Goal: Task Accomplishment & Management: Complete application form

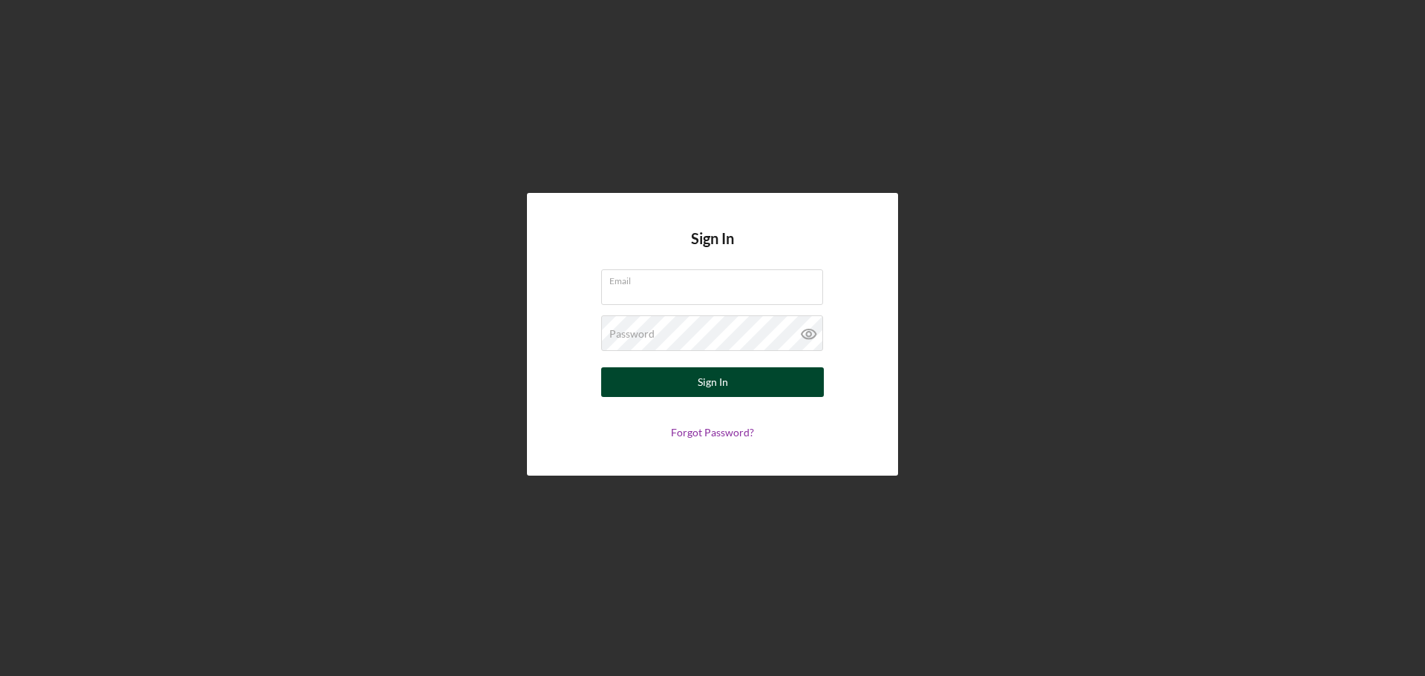
type input "[EMAIL_ADDRESS][DOMAIN_NAME]"
click at [694, 384] on button "Sign In" at bounding box center [712, 382] width 223 height 30
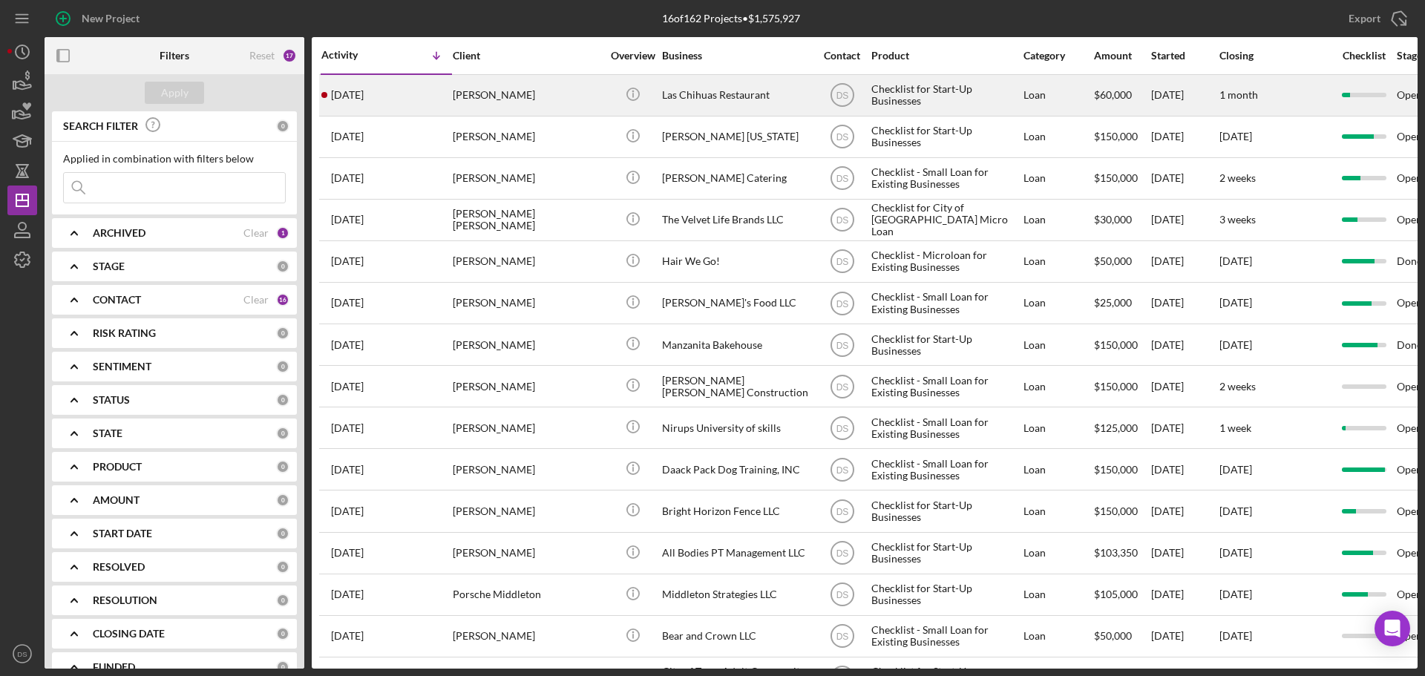
click at [562, 111] on div "[PERSON_NAME]" at bounding box center [527, 95] width 148 height 39
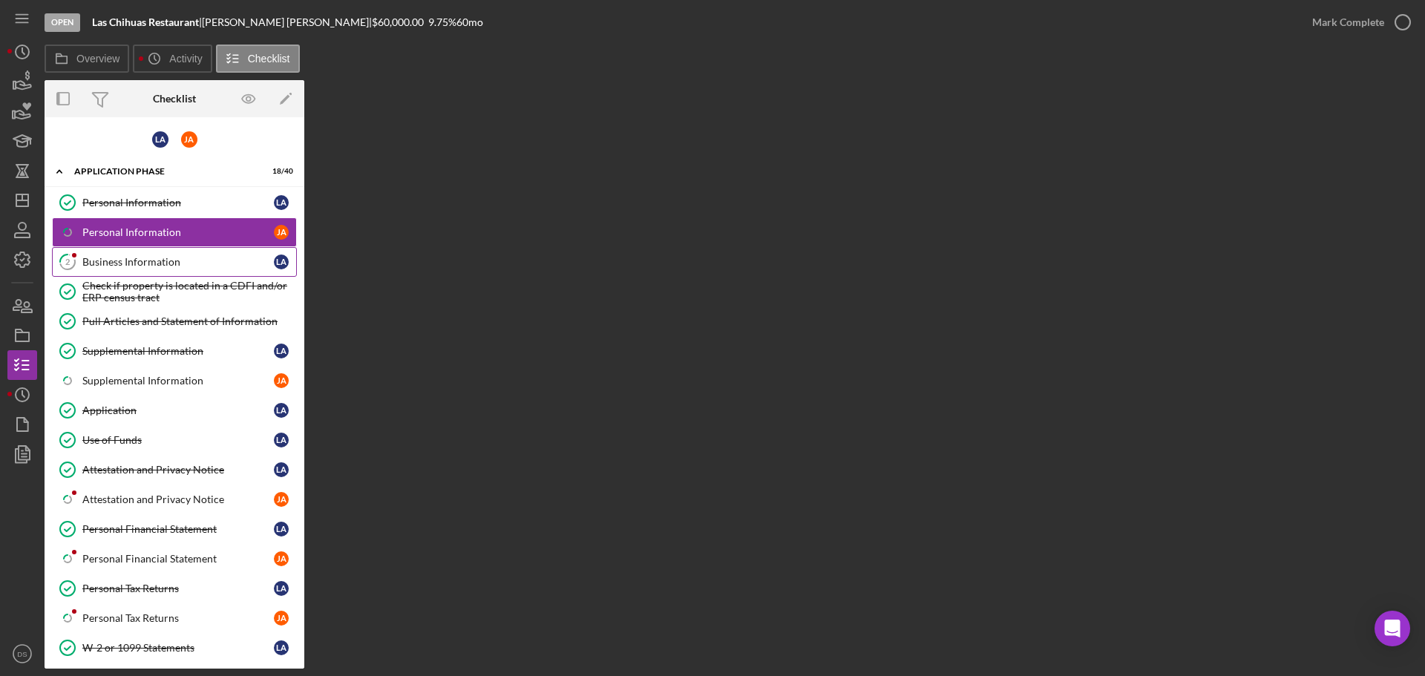
click at [154, 264] on div "Business Information" at bounding box center [178, 262] width 192 height 12
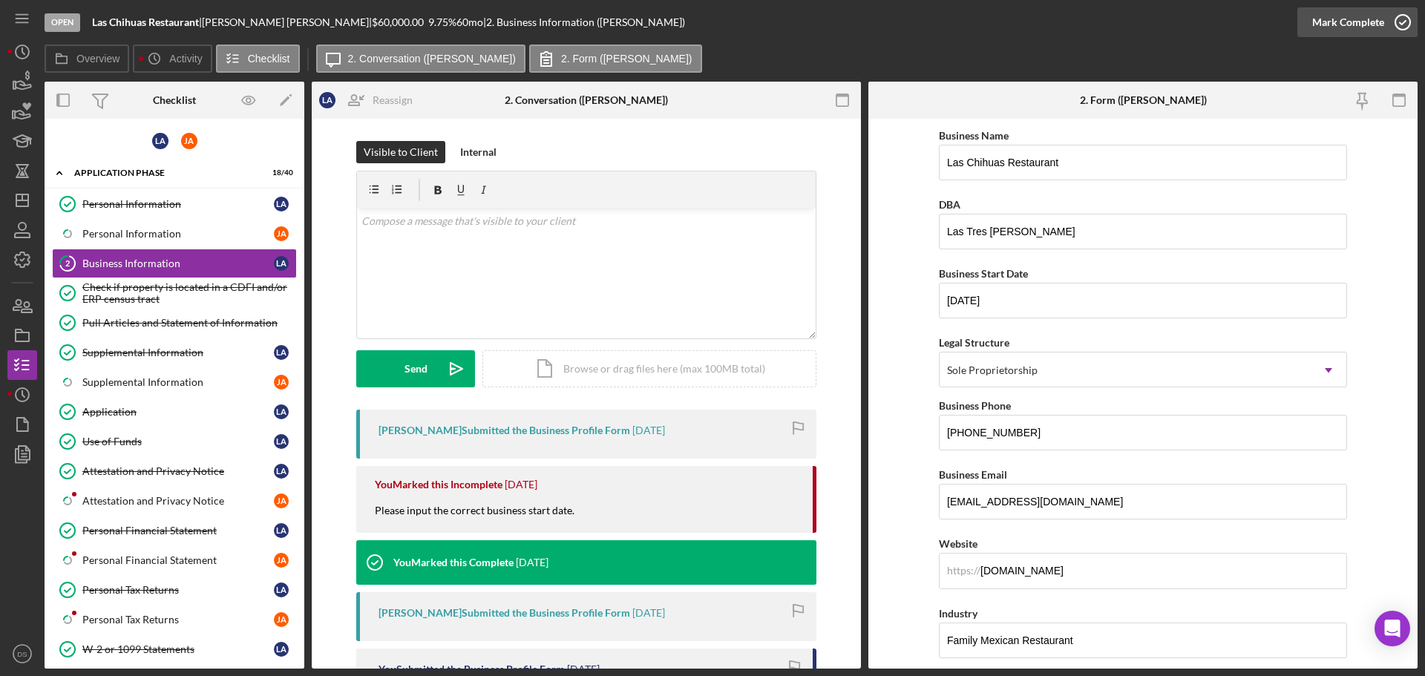
click at [1404, 30] on icon "button" at bounding box center [1402, 22] width 37 height 37
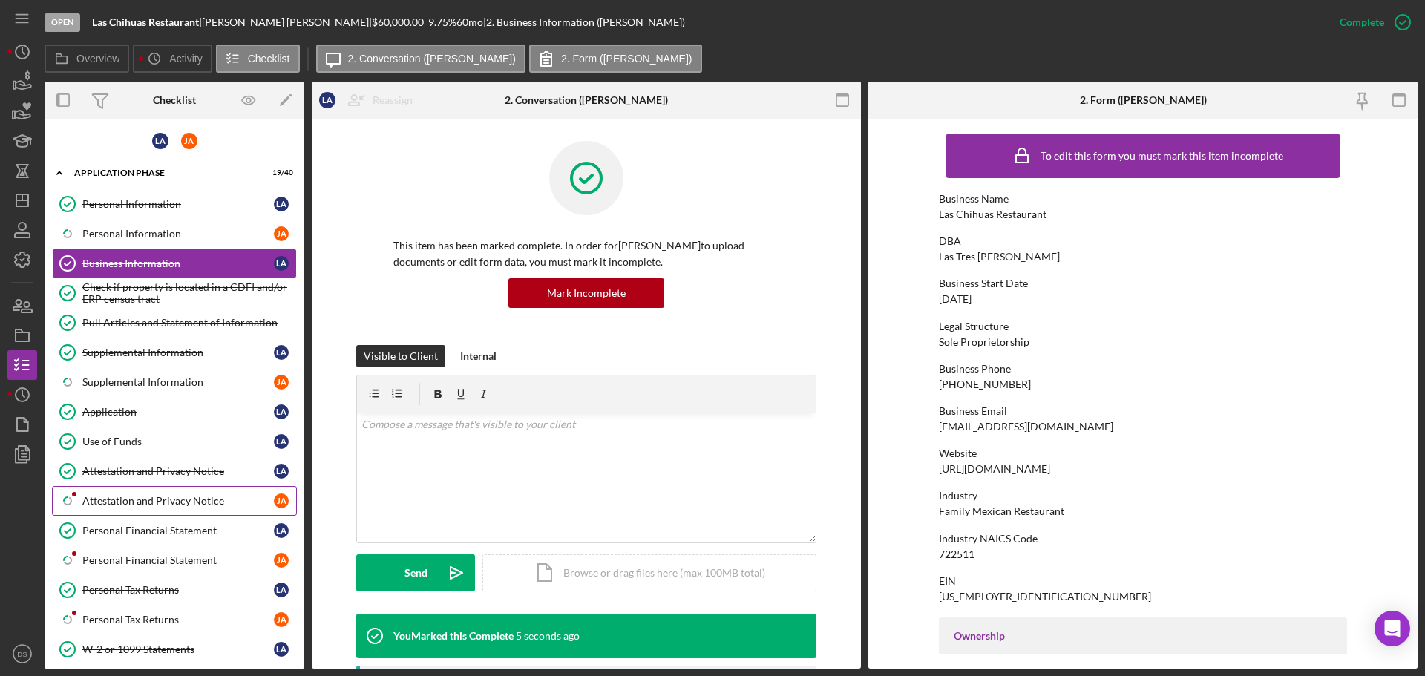
click at [177, 503] on div "Attestation and Privacy Notice" at bounding box center [178, 501] width 192 height 12
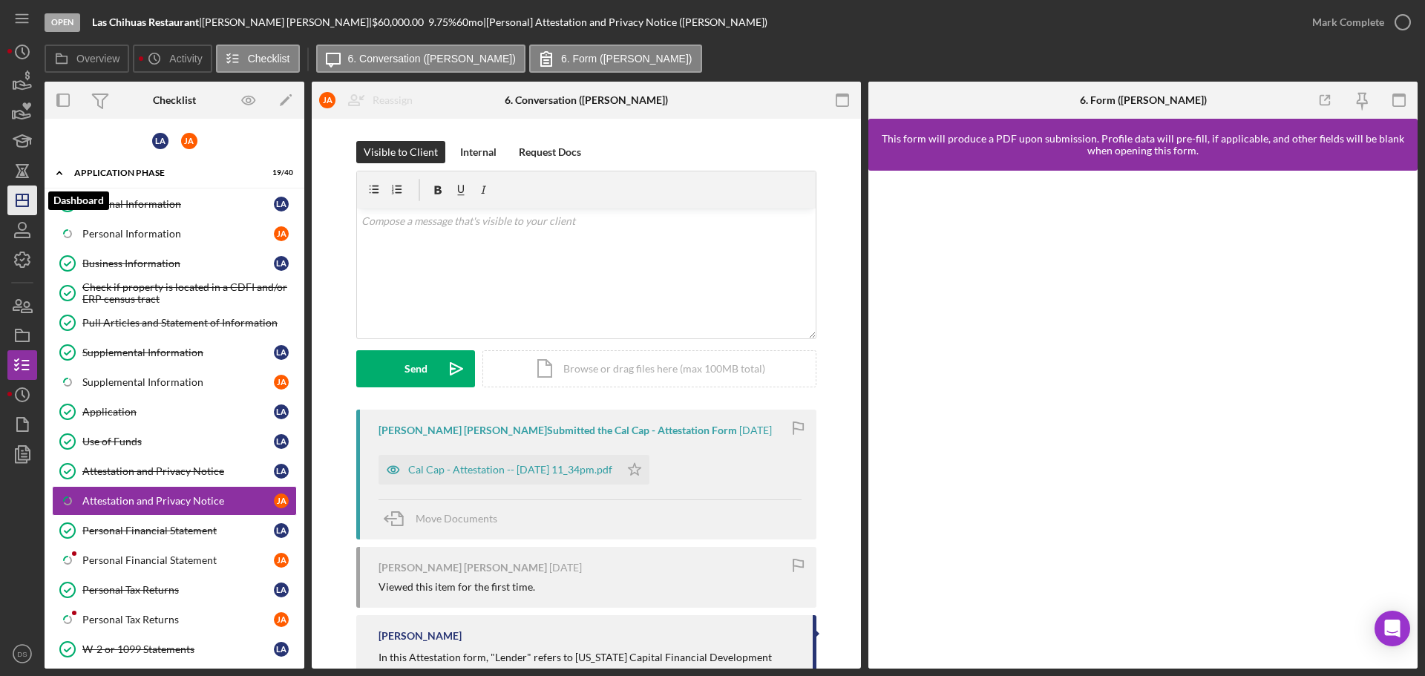
click at [30, 212] on icon "Icon/Dashboard" at bounding box center [22, 200] width 37 height 37
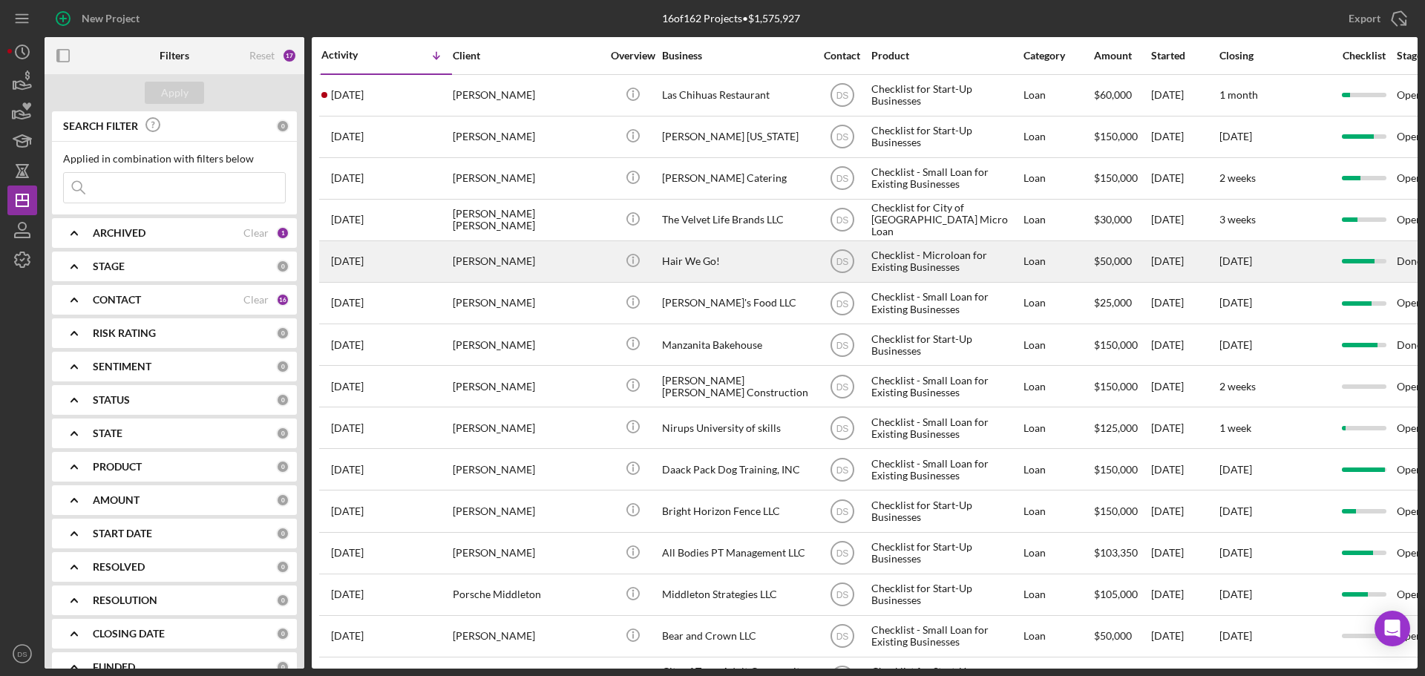
click at [652, 261] on div "Icon/Info" at bounding box center [633, 261] width 56 height 39
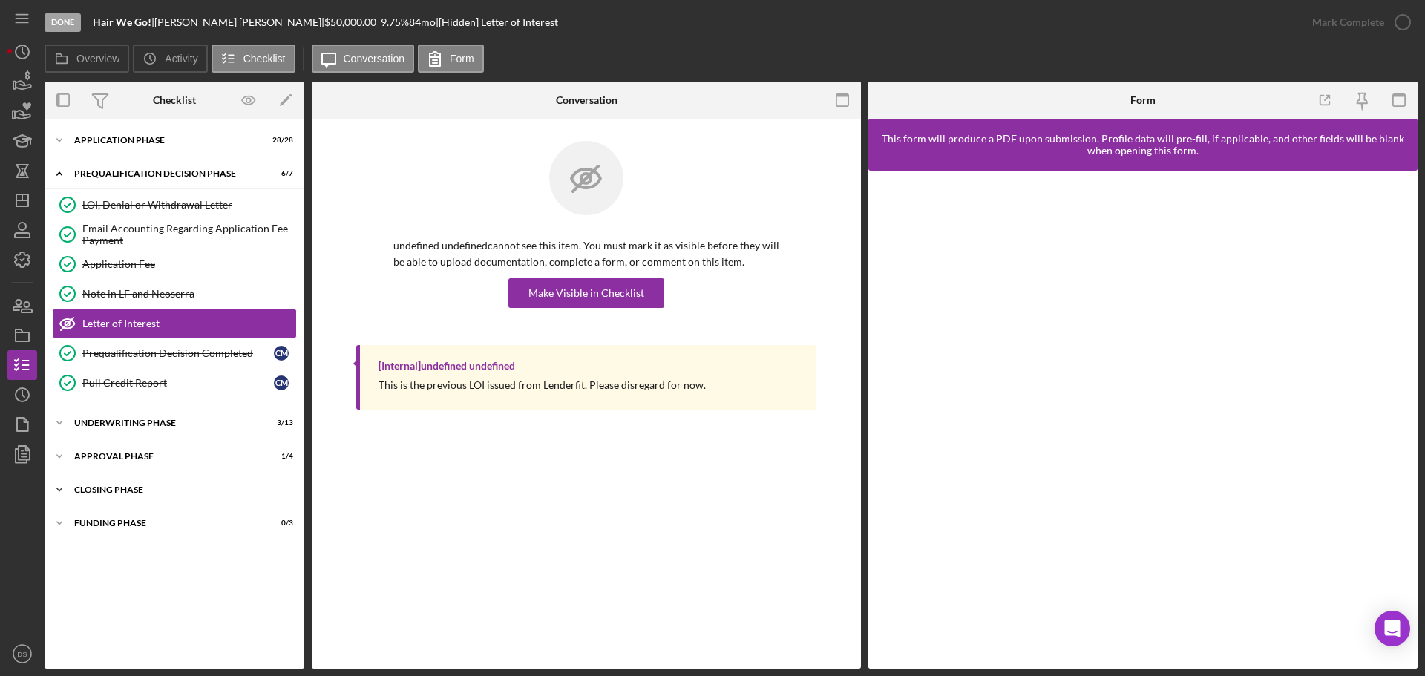
click at [156, 494] on div "Closing Phase" at bounding box center [180, 489] width 212 height 9
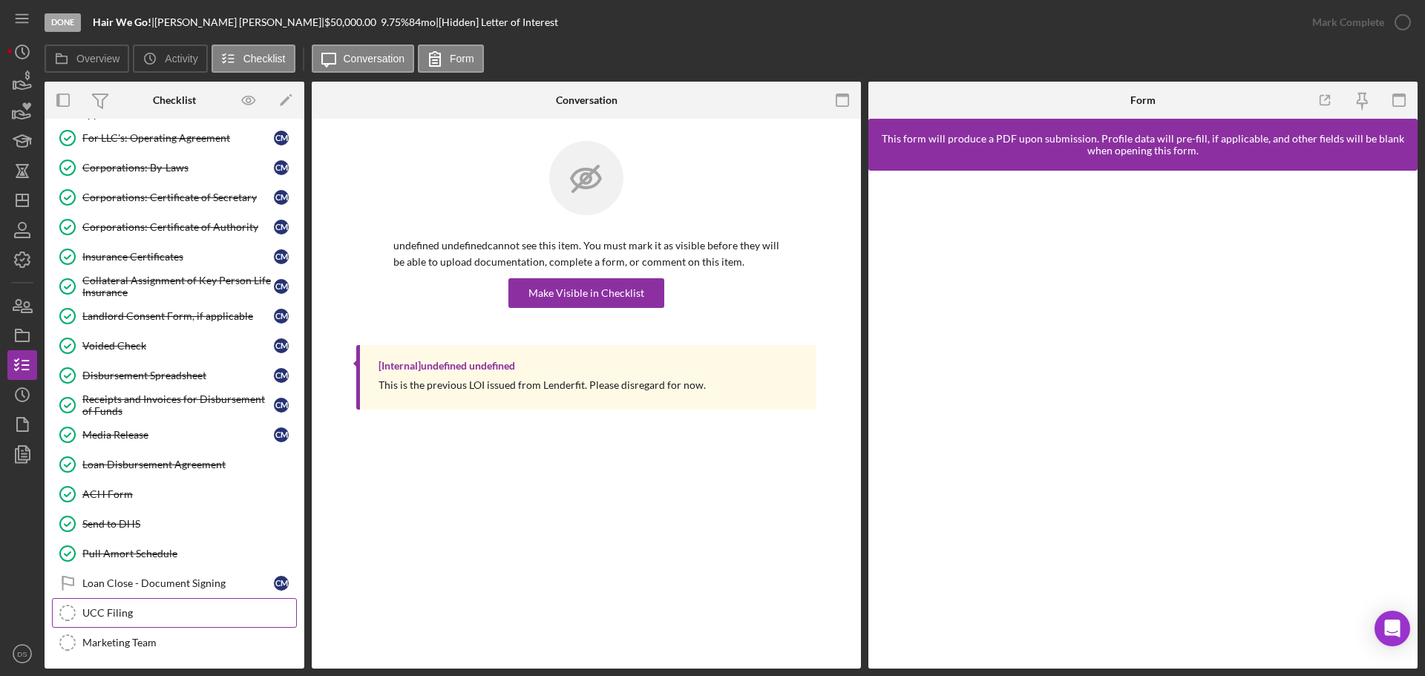
scroll to position [569, 0]
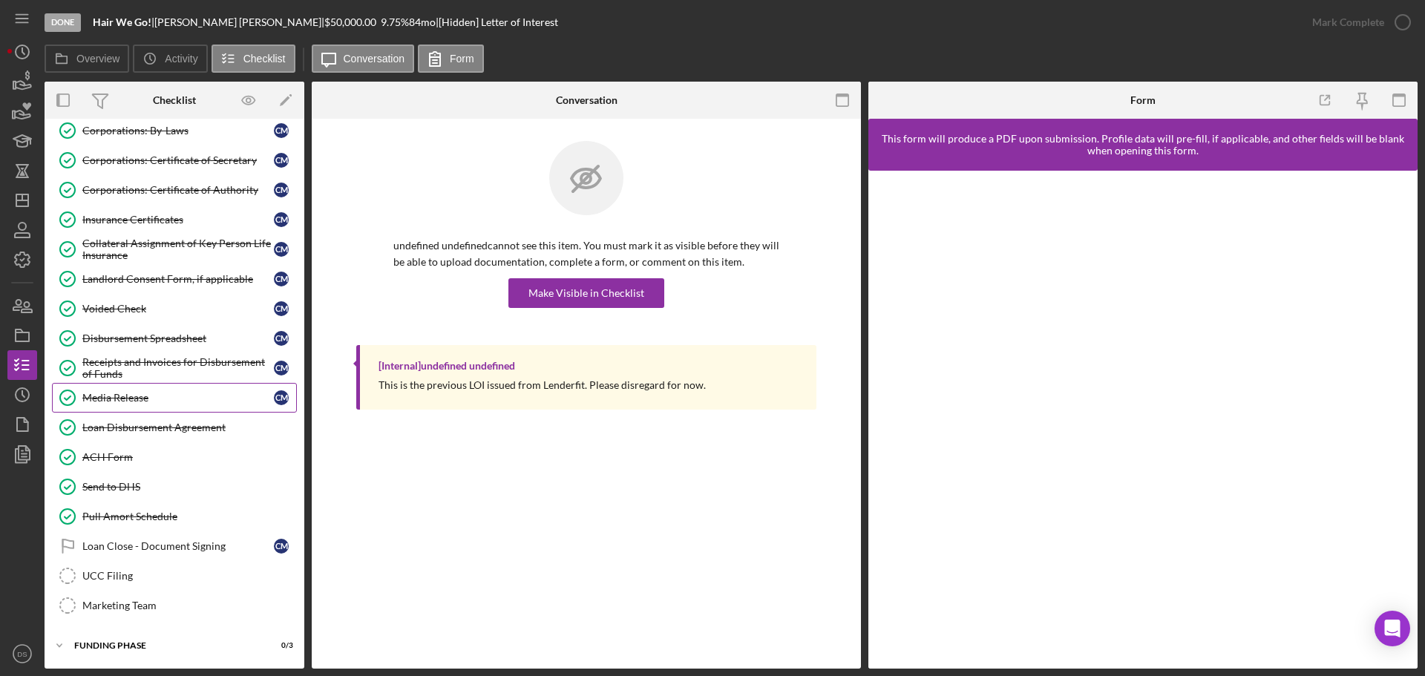
click at [166, 393] on div "Media Release" at bounding box center [178, 398] width 192 height 12
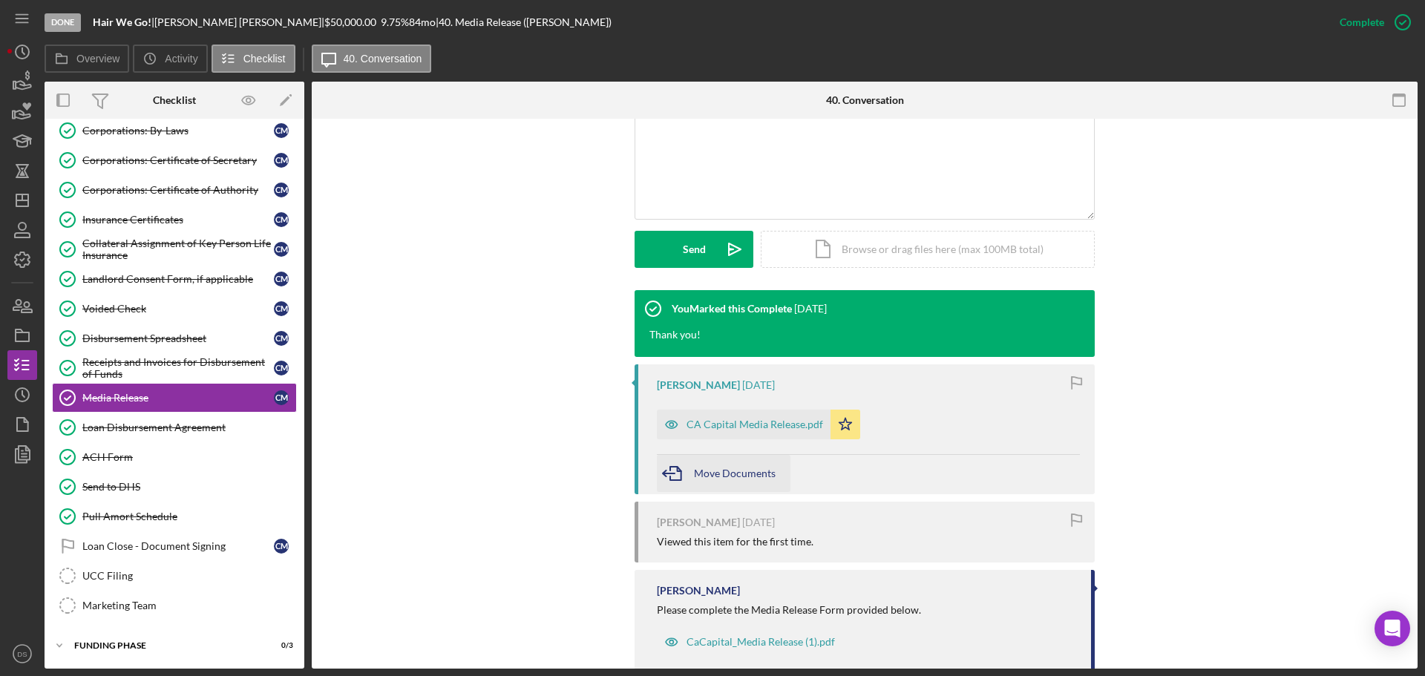
scroll to position [356, 0]
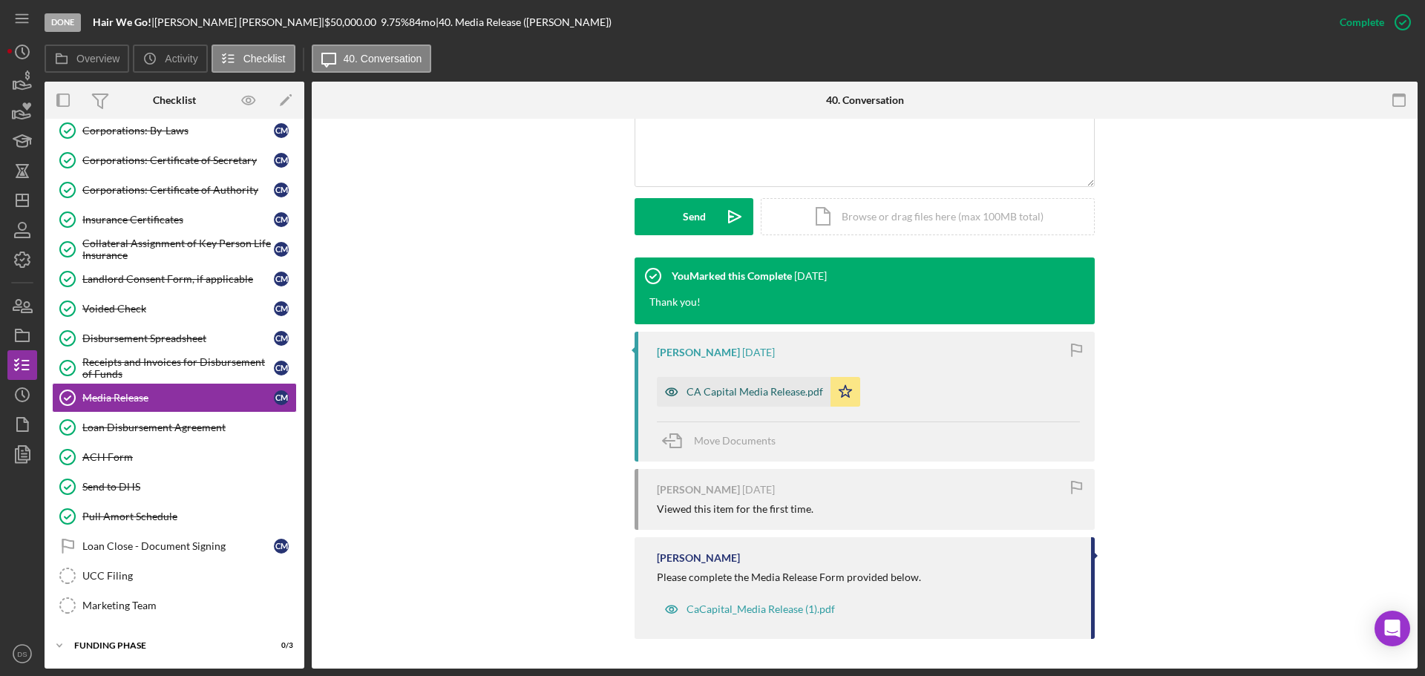
click at [772, 394] on div "CA Capital Media Release.pdf" at bounding box center [755, 392] width 137 height 12
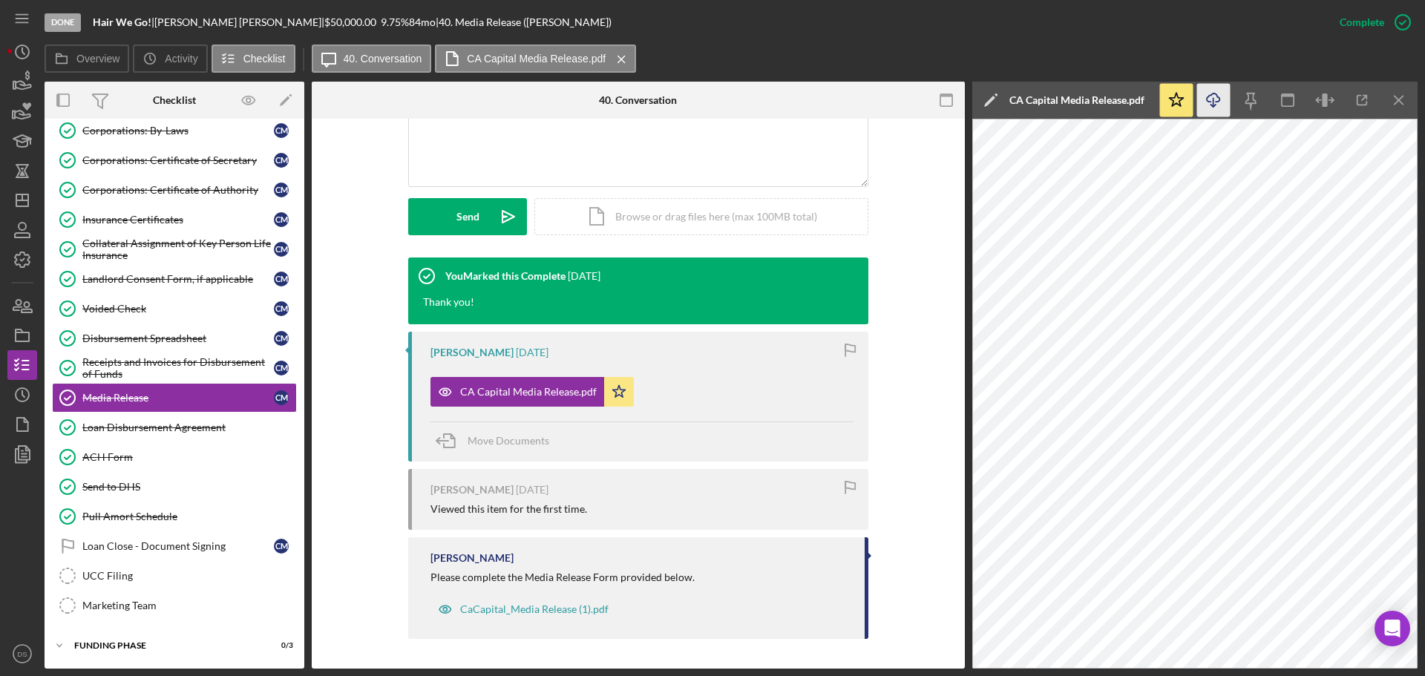
click at [1204, 91] on icon "Icon/Download" at bounding box center [1213, 100] width 33 height 33
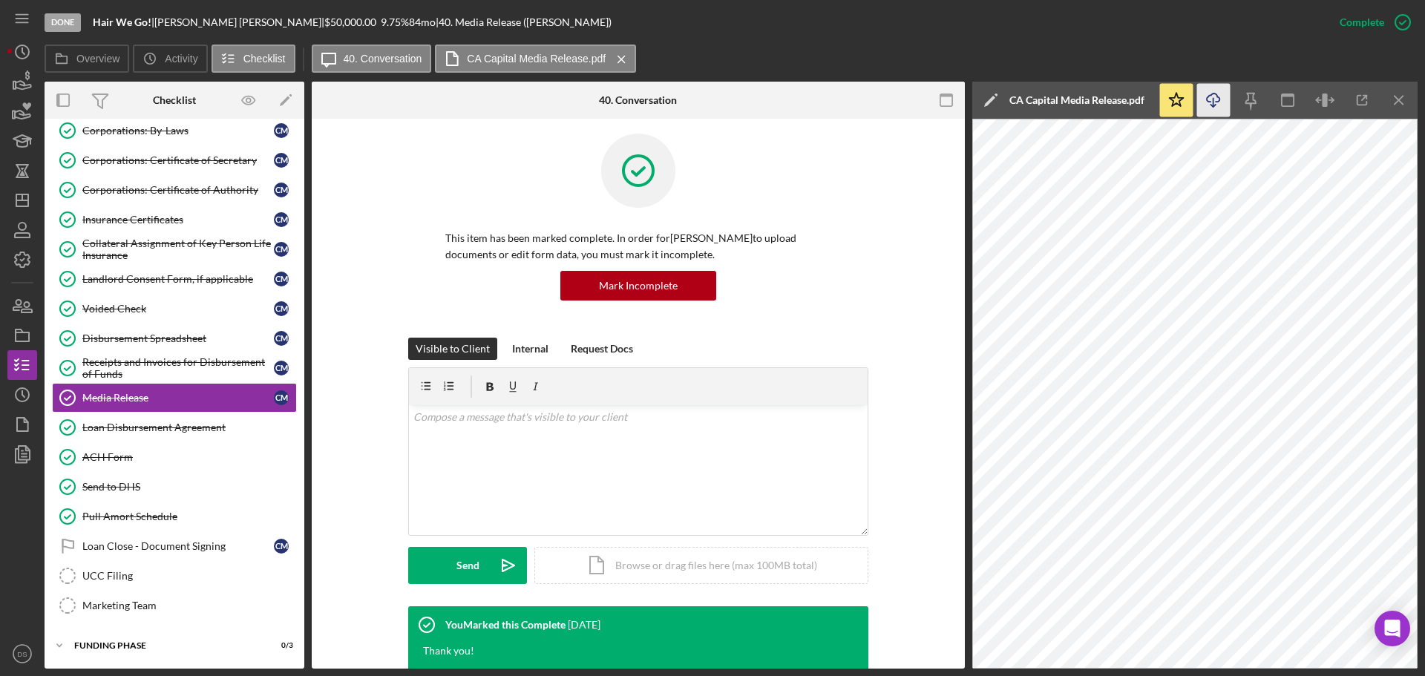
scroll to position [0, 0]
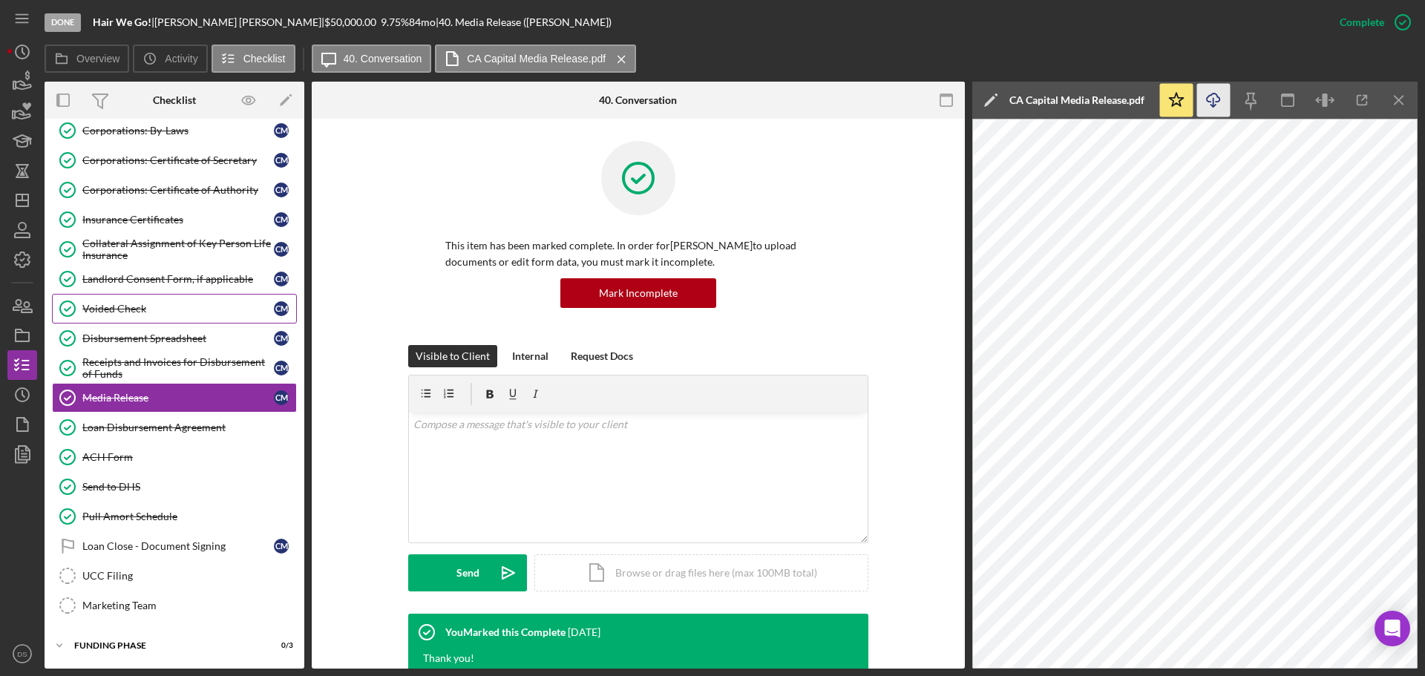
click at [140, 310] on div "Voided Check" at bounding box center [178, 309] width 192 height 12
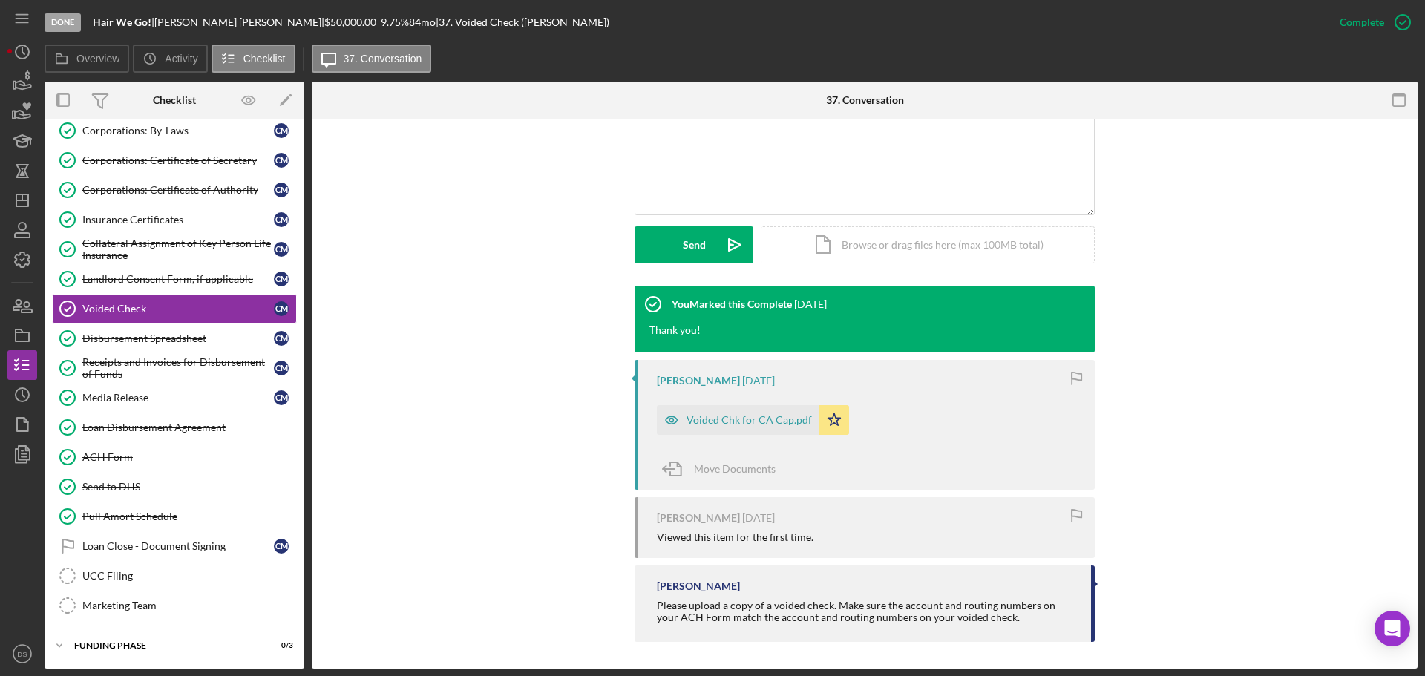
scroll to position [331, 0]
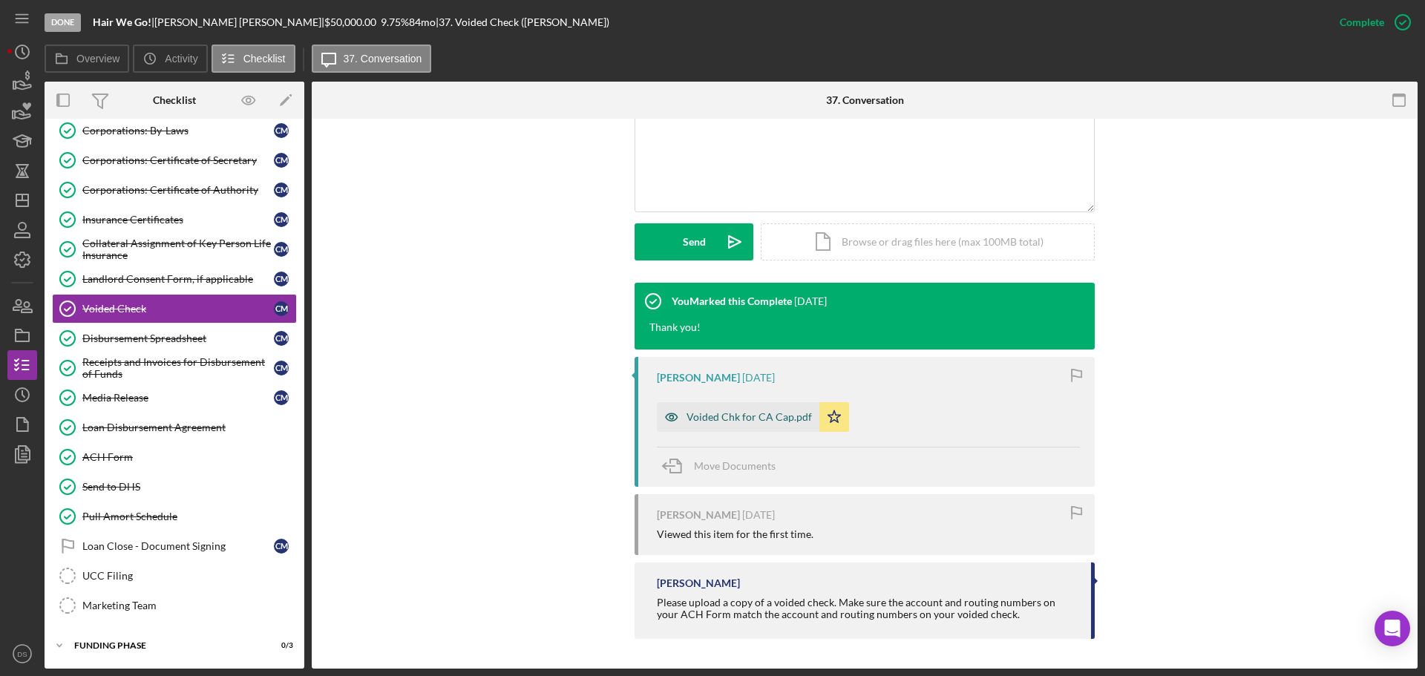
click at [768, 419] on div "Voided Chk for CA Cap.pdf" at bounding box center [749, 417] width 125 height 12
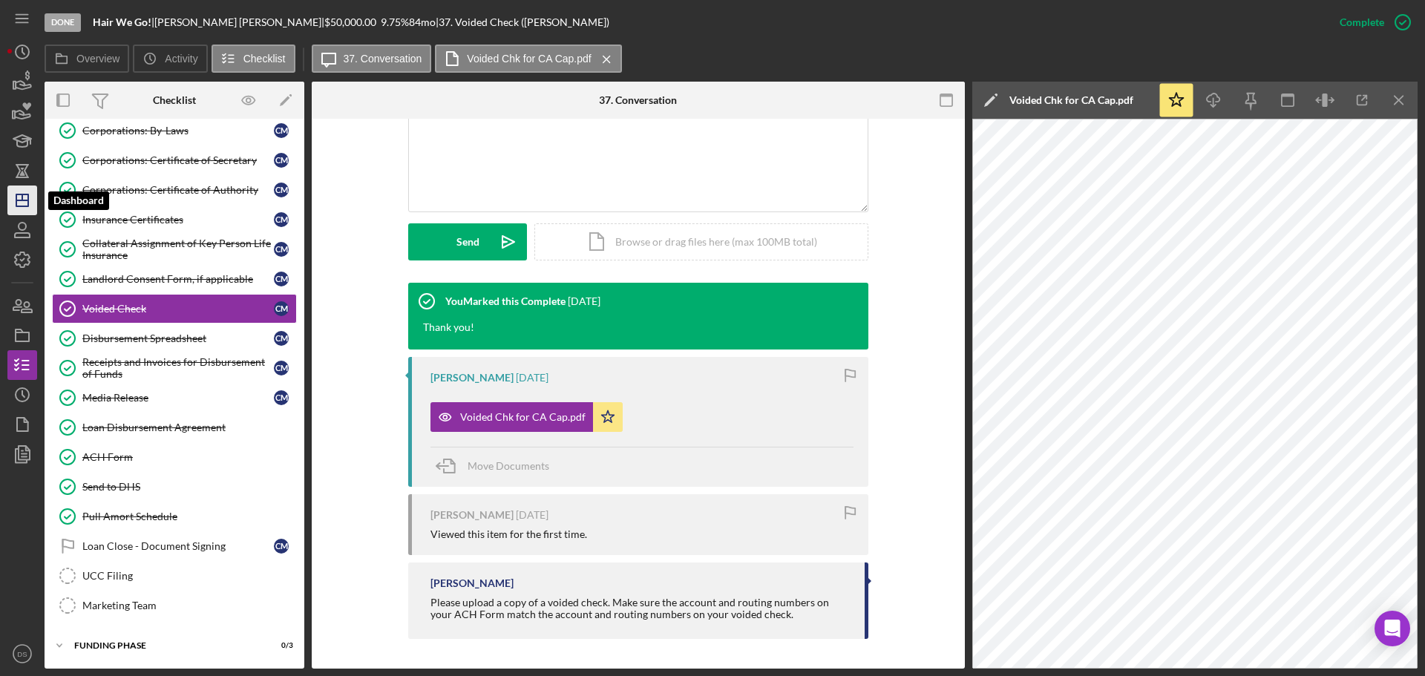
click at [21, 196] on icon "Icon/Dashboard" at bounding box center [22, 200] width 37 height 37
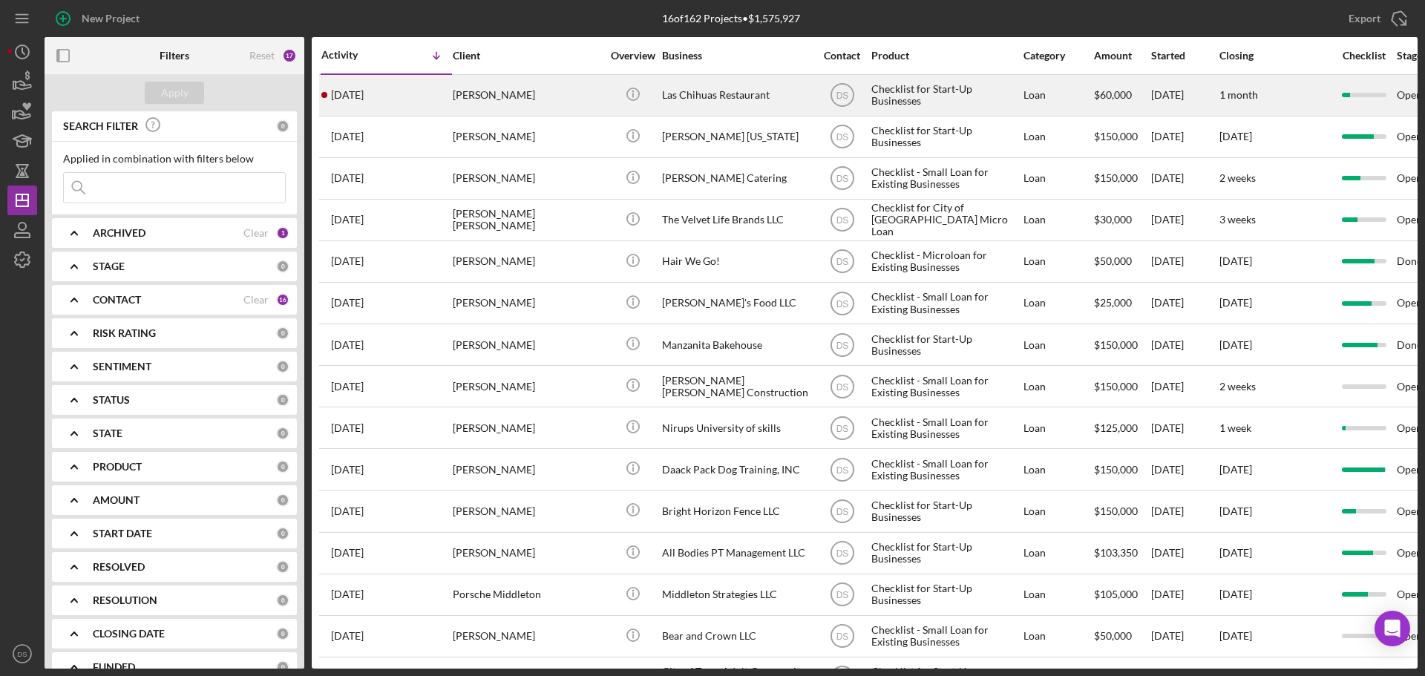
click at [502, 89] on div "[PERSON_NAME]" at bounding box center [527, 95] width 148 height 39
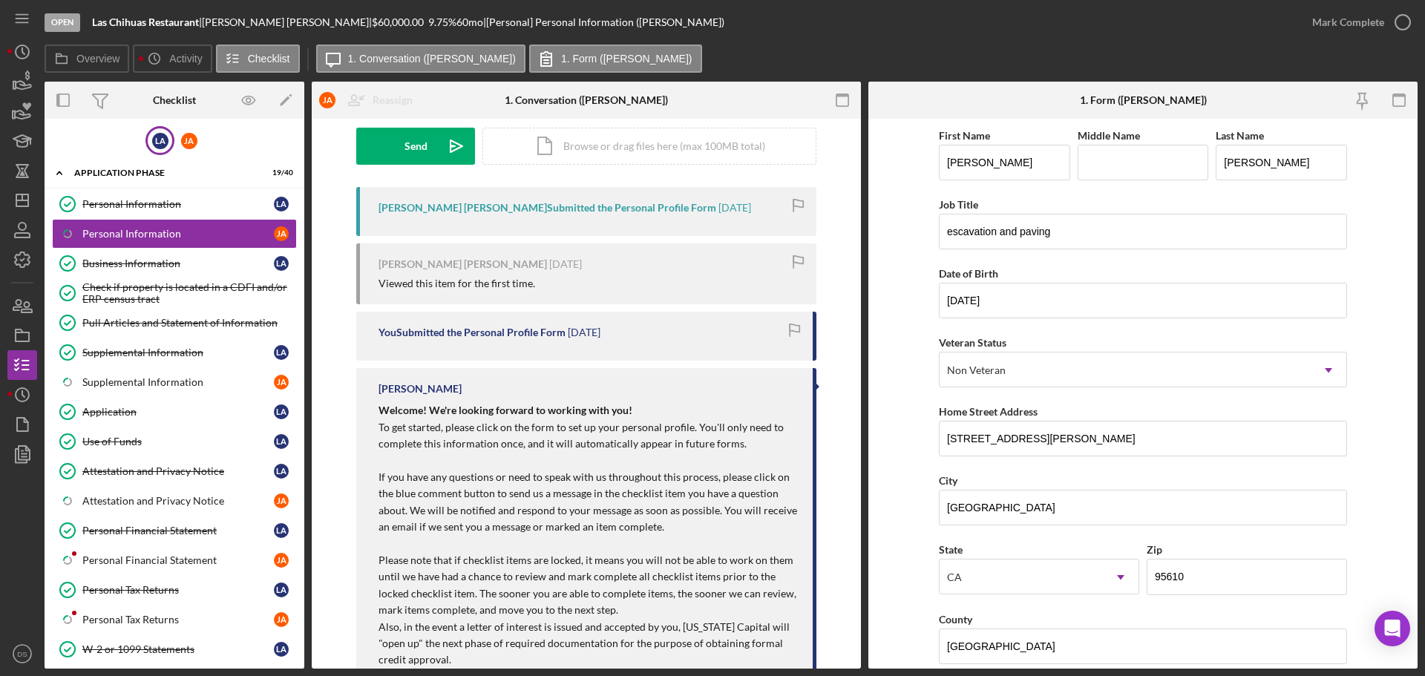
click at [154, 130] on div "L A" at bounding box center [159, 140] width 29 height 29
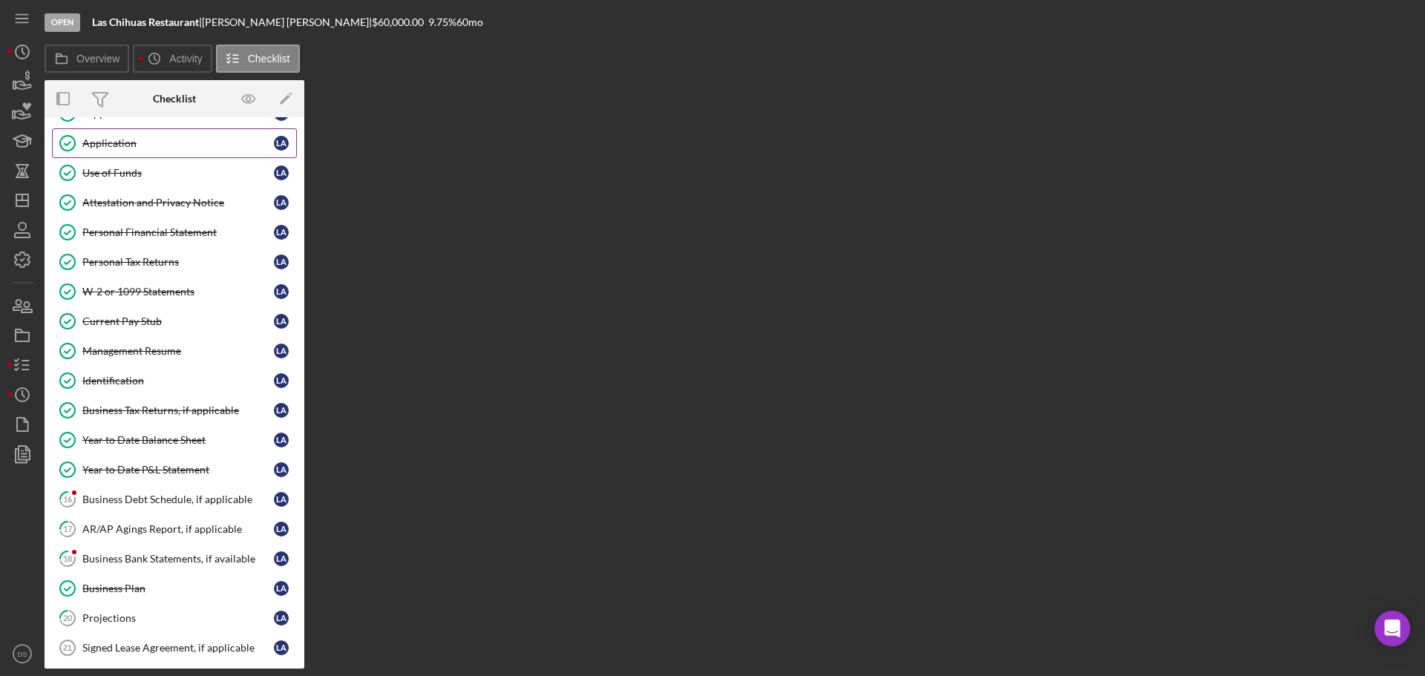
scroll to position [223, 0]
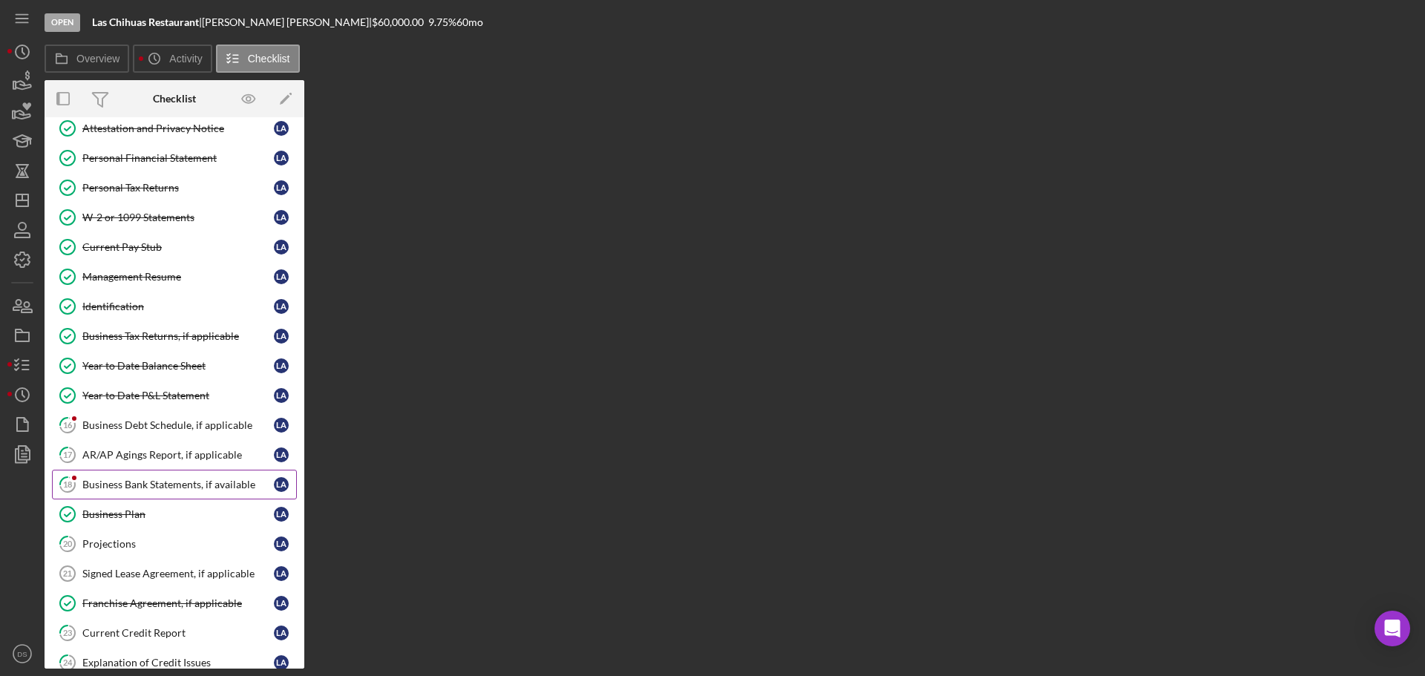
click at [175, 474] on link "18 Business Bank Statements, if available L A" at bounding box center [174, 485] width 245 height 30
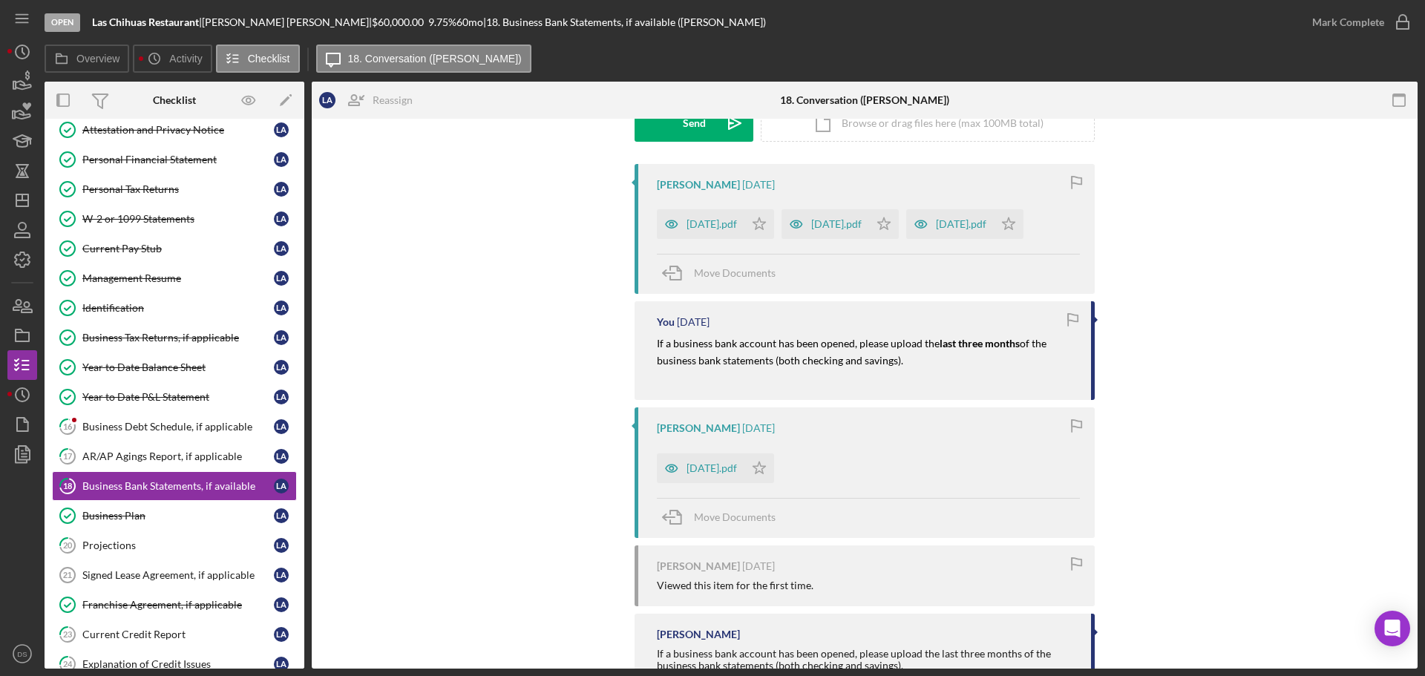
scroll to position [223, 0]
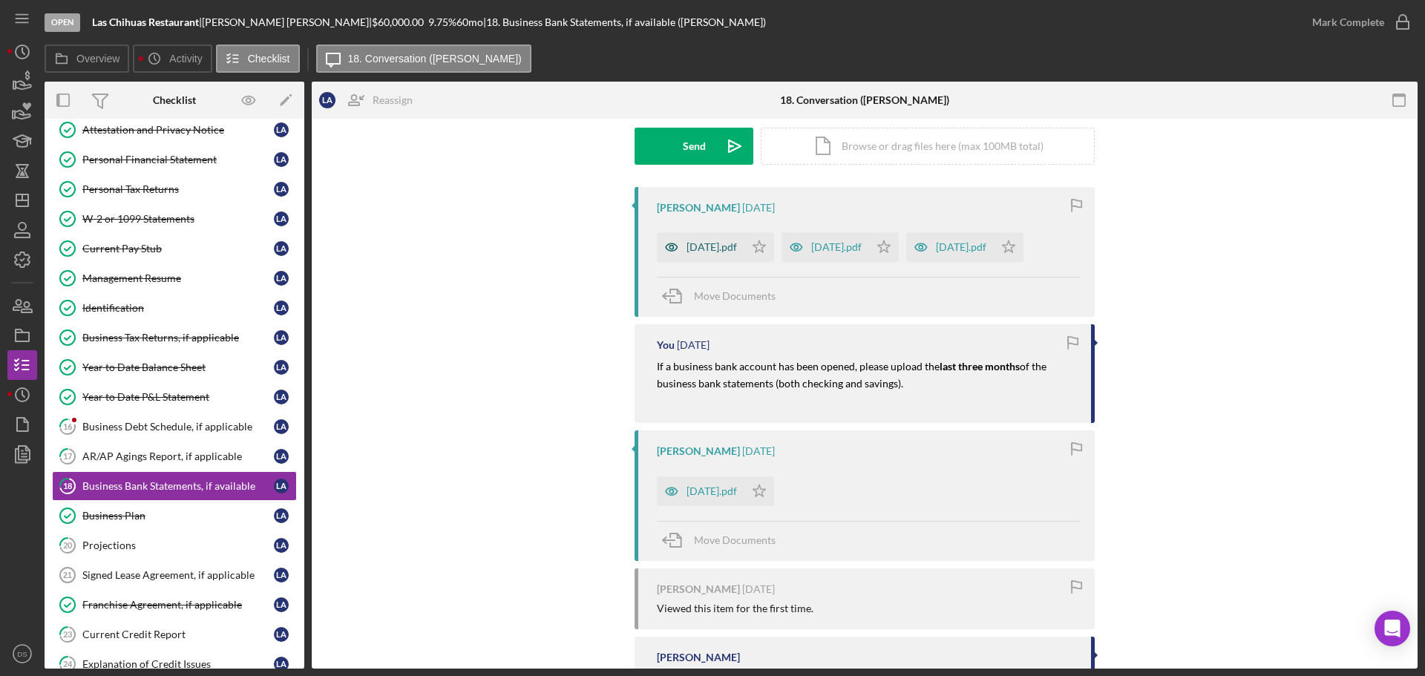
click at [707, 246] on div "[DATE].pdf" at bounding box center [712, 247] width 50 height 12
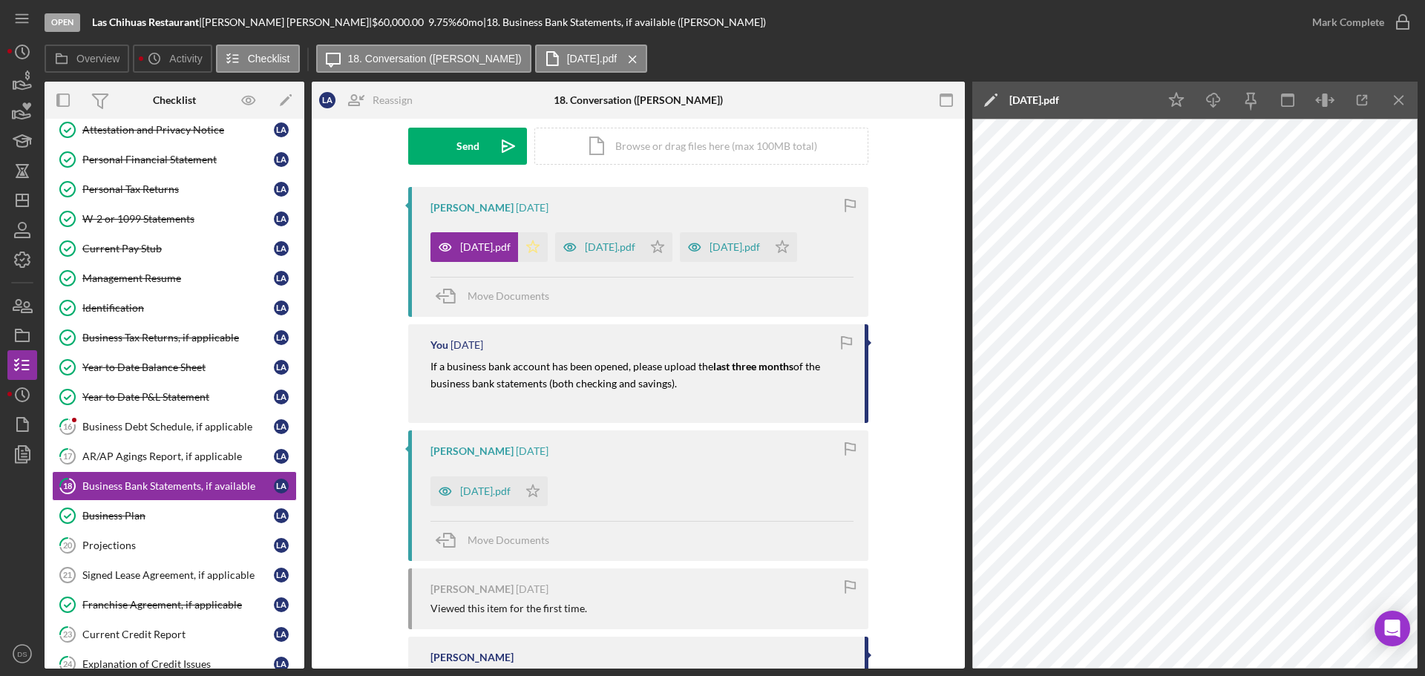
click at [540, 250] on polygon "button" at bounding box center [533, 246] width 13 height 12
drag, startPoint x: 1206, startPoint y: 97, endPoint x: 1216, endPoint y: 99, distance: 9.8
click at [1216, 99] on icon "Icon/Download" at bounding box center [1213, 100] width 33 height 33
click at [635, 252] on div "[DATE].pdf" at bounding box center [610, 247] width 50 height 12
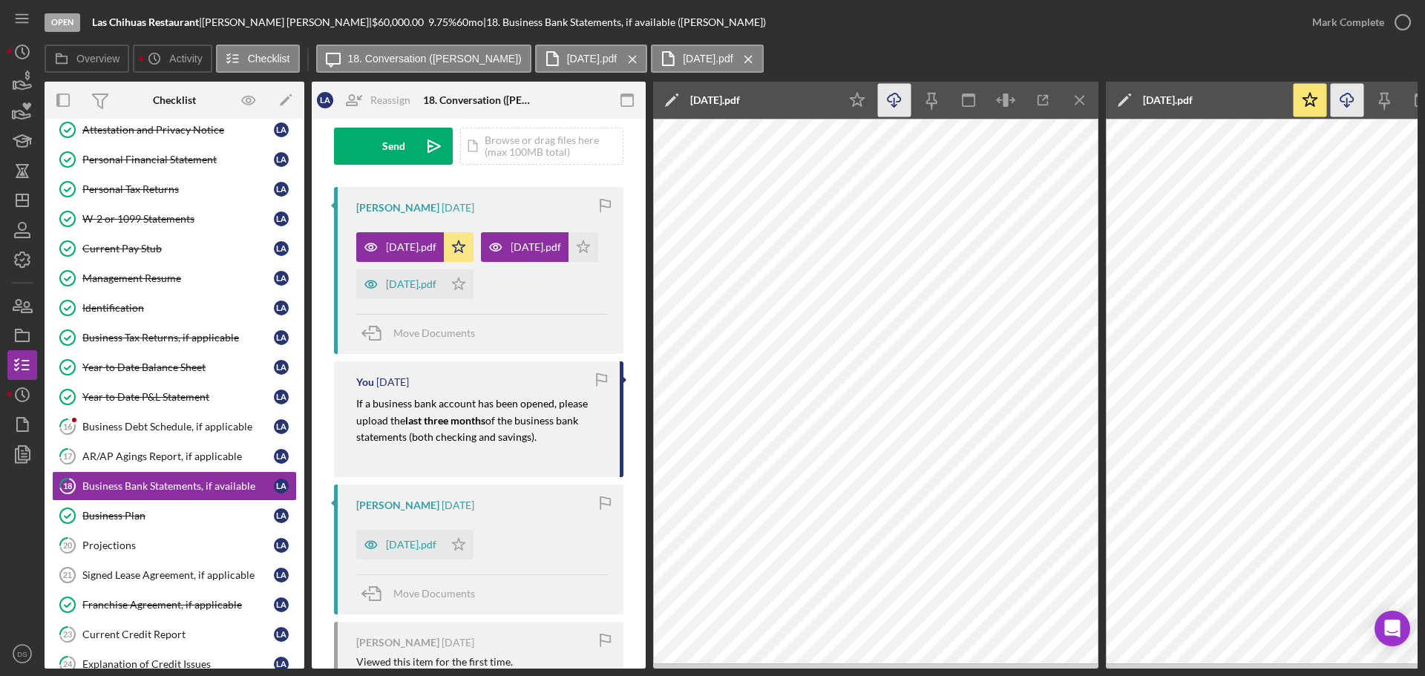
click at [883, 95] on icon "Icon/Download" at bounding box center [894, 100] width 33 height 33
click at [862, 103] on icon "Icon/Star" at bounding box center [857, 100] width 33 height 33
click at [419, 299] on div "[DATE].pdf" at bounding box center [400, 284] width 88 height 30
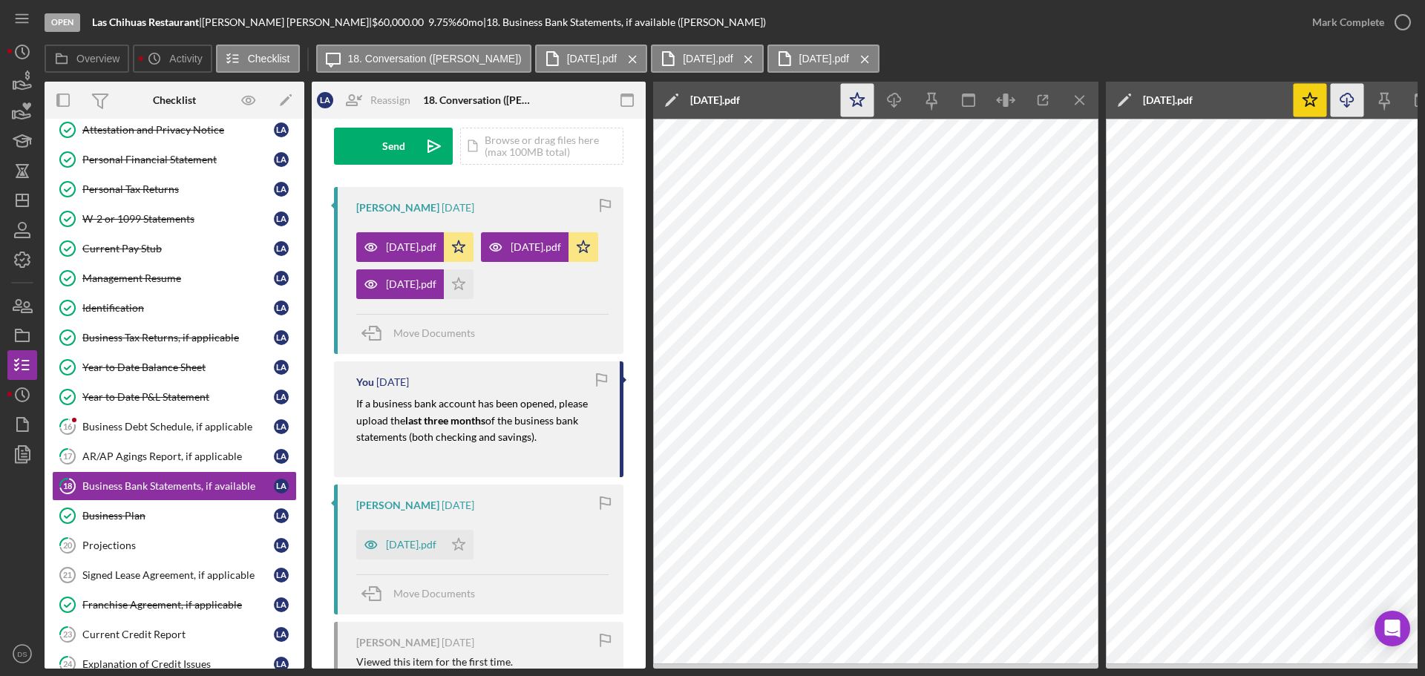
click at [863, 105] on icon "Icon/Star" at bounding box center [857, 100] width 33 height 33
click at [897, 100] on icon "Icon/Download" at bounding box center [894, 100] width 33 height 33
click at [1085, 108] on icon "Icon/Menu Close" at bounding box center [1080, 100] width 33 height 33
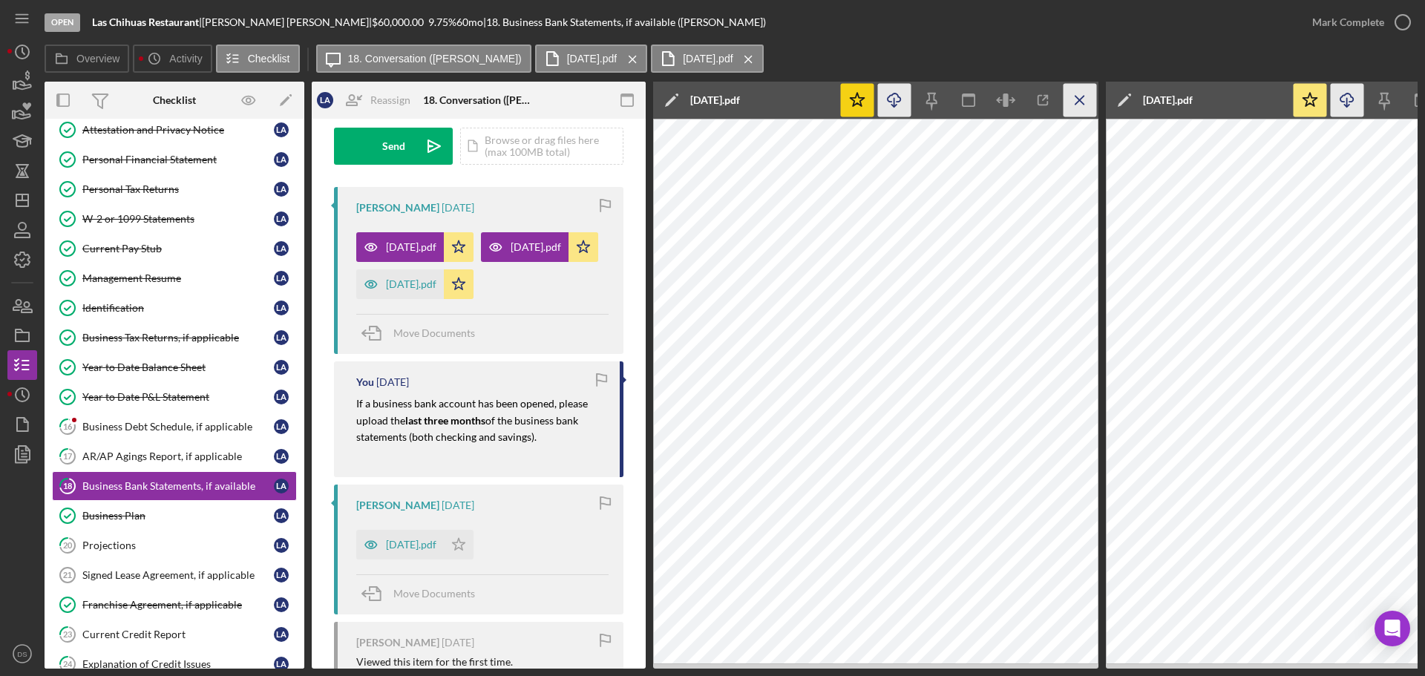
click at [1084, 104] on line "button" at bounding box center [1080, 100] width 8 height 8
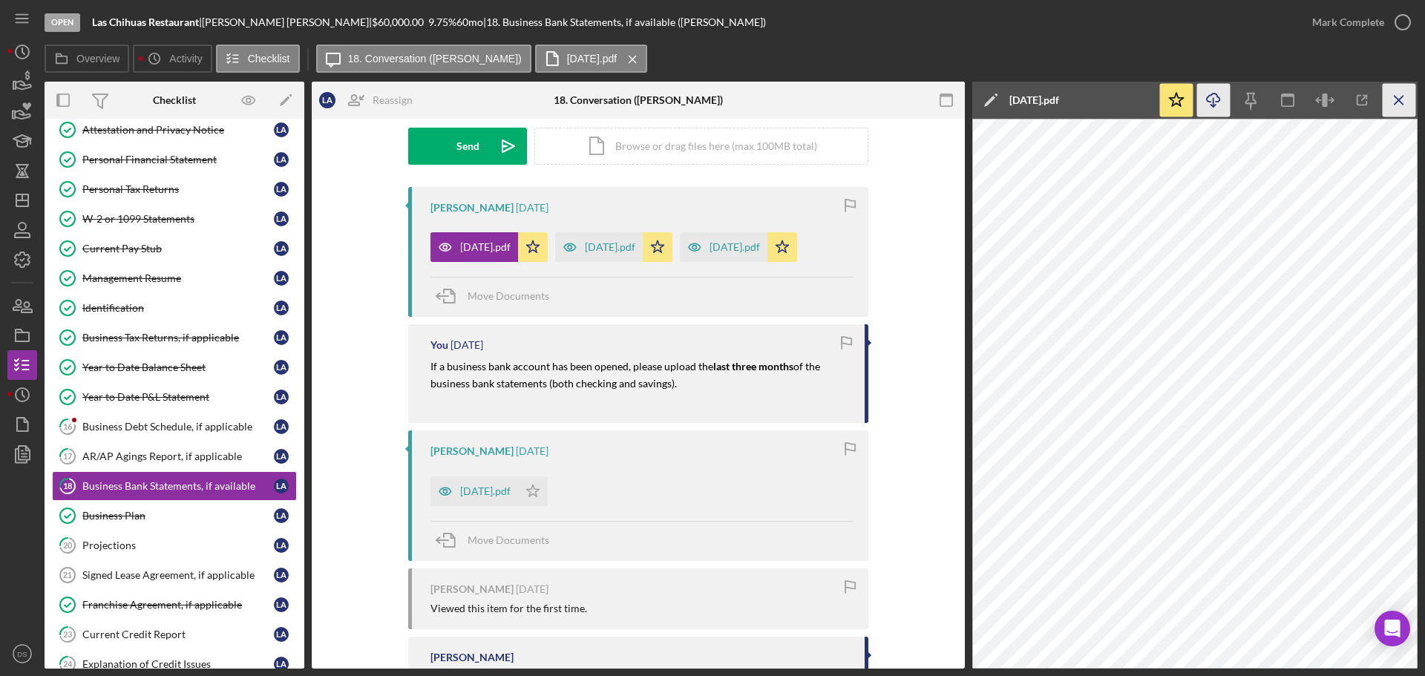
click at [1398, 97] on icon "Icon/Menu Close" at bounding box center [1399, 100] width 33 height 33
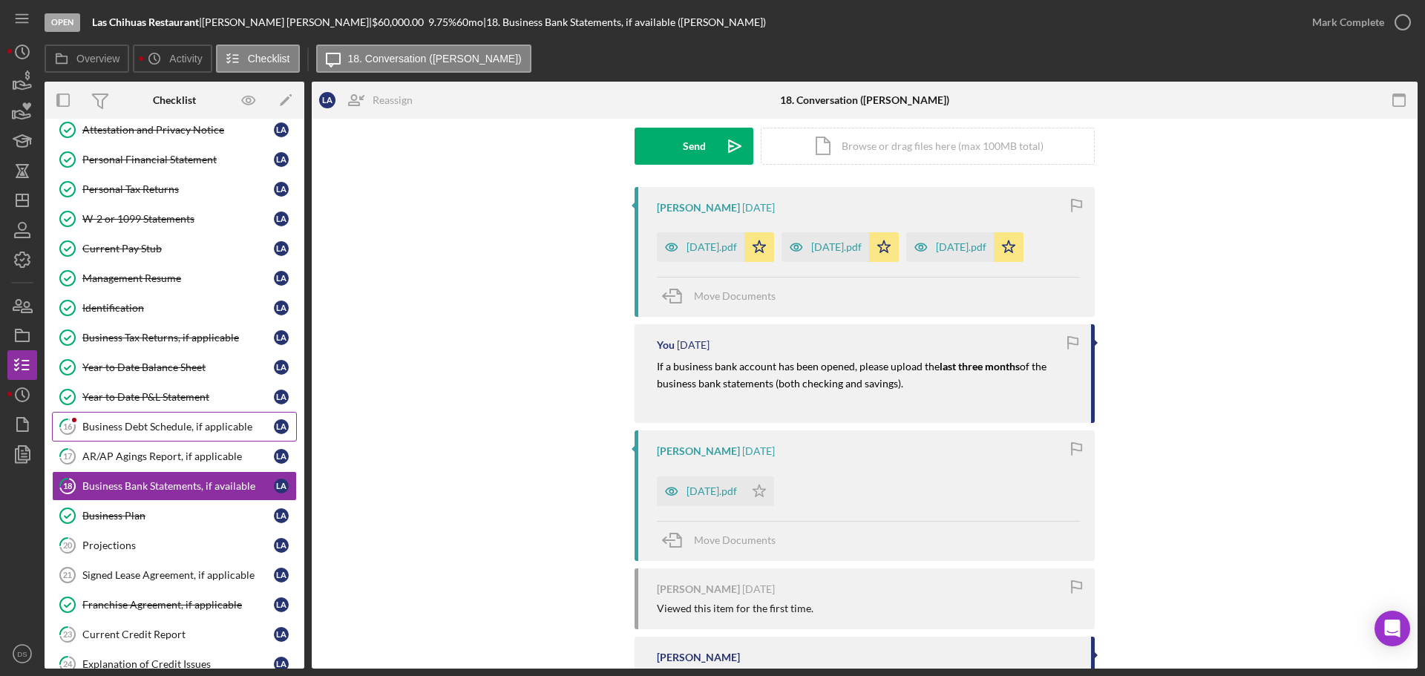
click at [185, 434] on link "16 Business Debt Schedule, if applicable L A" at bounding box center [174, 427] width 245 height 30
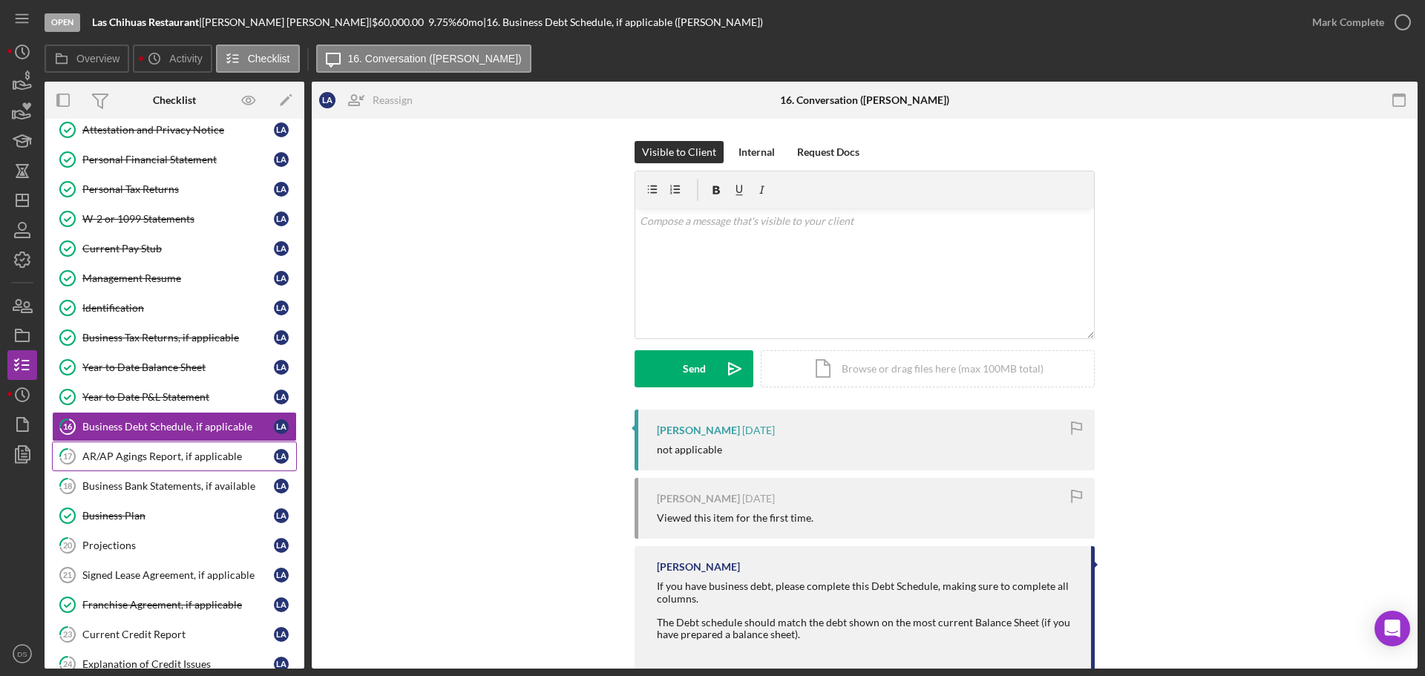
click at [157, 456] on div "AR/AP Agings Report, if applicable" at bounding box center [178, 457] width 192 height 12
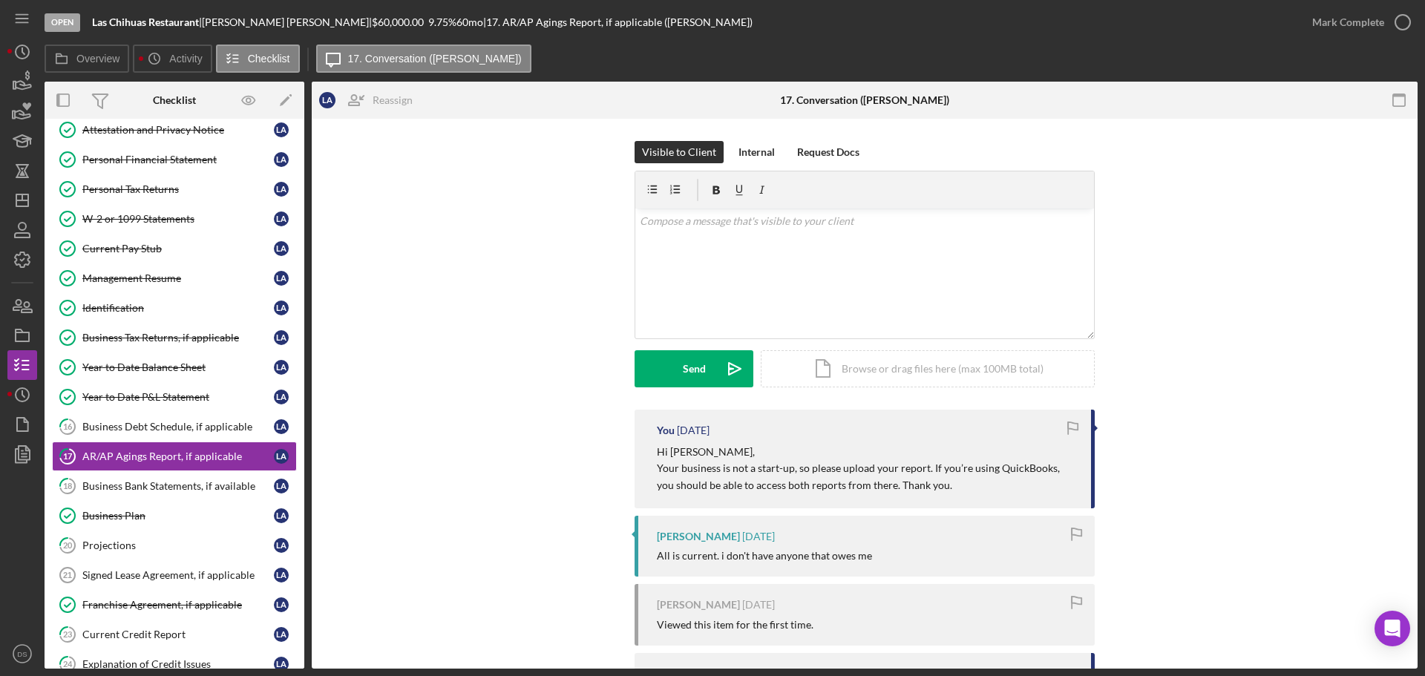
click at [1396, 38] on div "Mark Complete" at bounding box center [1357, 22] width 120 height 45
click at [1401, 29] on circle "button" at bounding box center [1402, 22] width 15 height 15
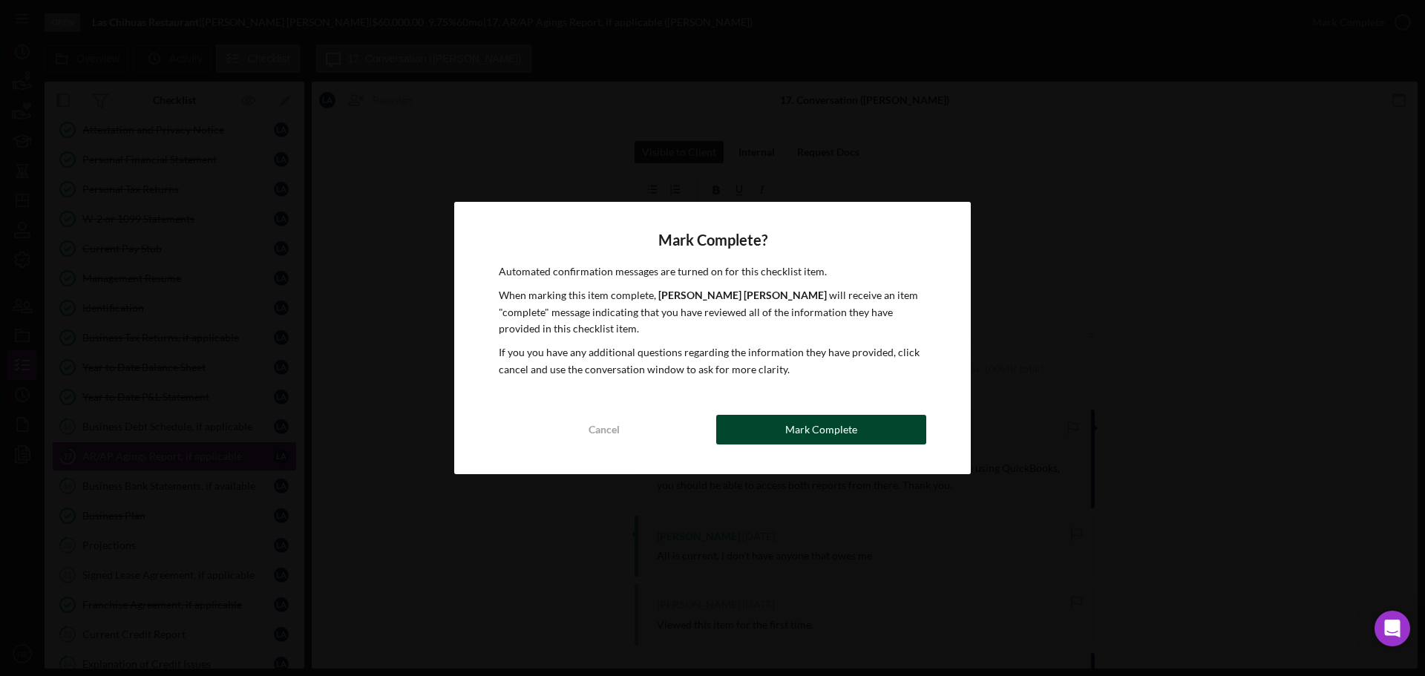
click at [896, 441] on button "Mark Complete" at bounding box center [821, 430] width 210 height 30
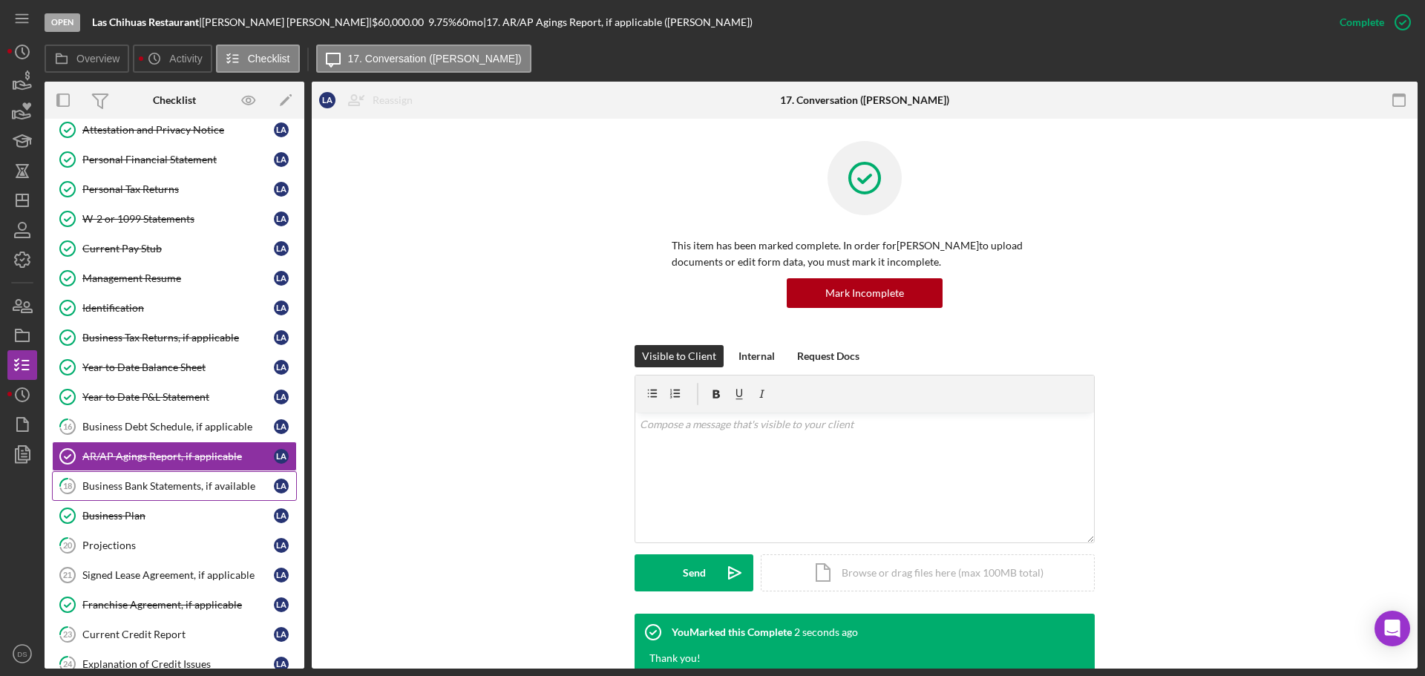
click at [204, 492] on link "18 Business Bank Statements, if available L A" at bounding box center [174, 486] width 245 height 30
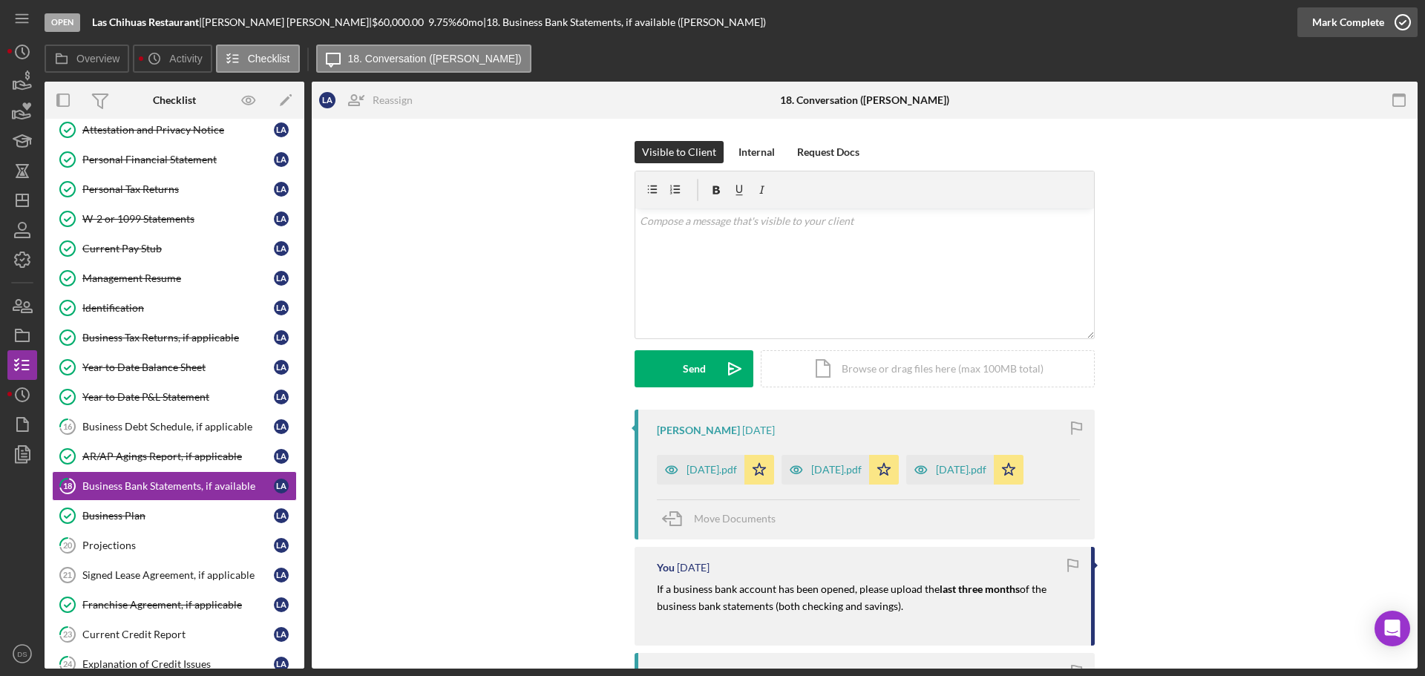
click at [1389, 14] on icon "button" at bounding box center [1402, 22] width 37 height 37
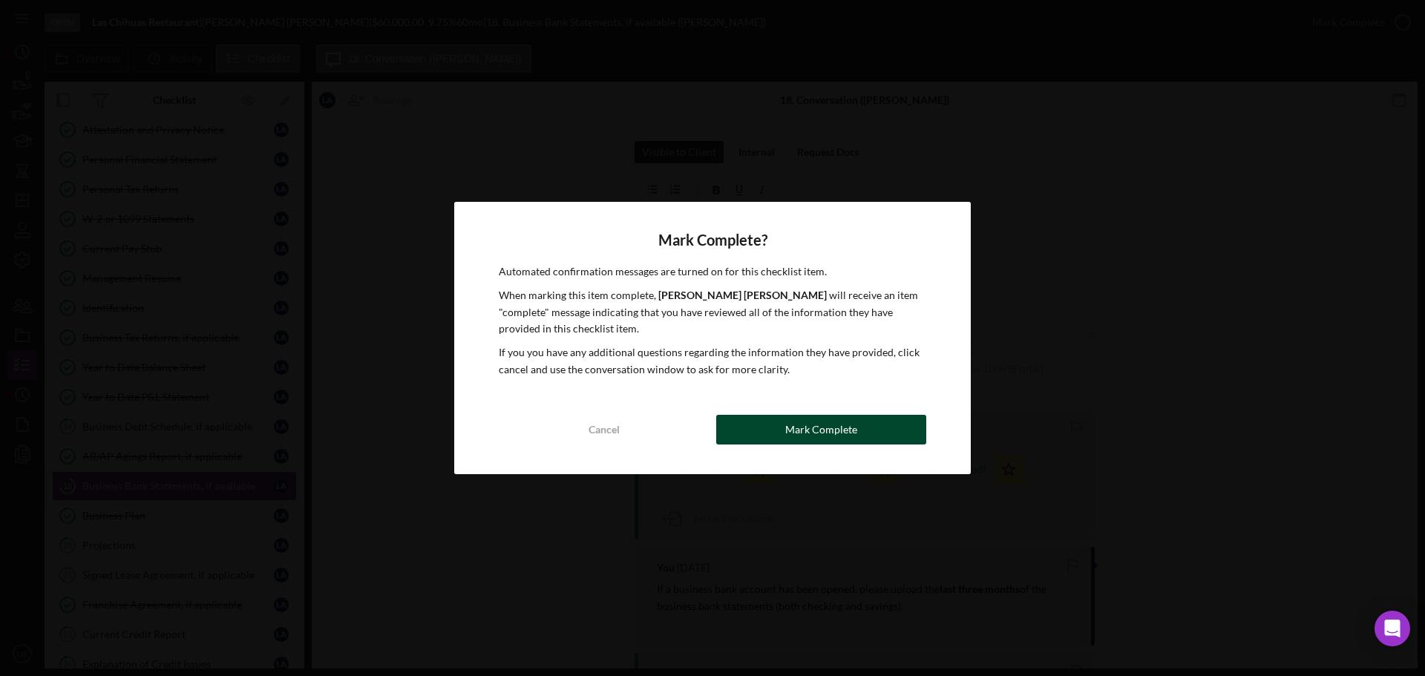
click at [801, 431] on div "Mark Complete" at bounding box center [821, 430] width 72 height 30
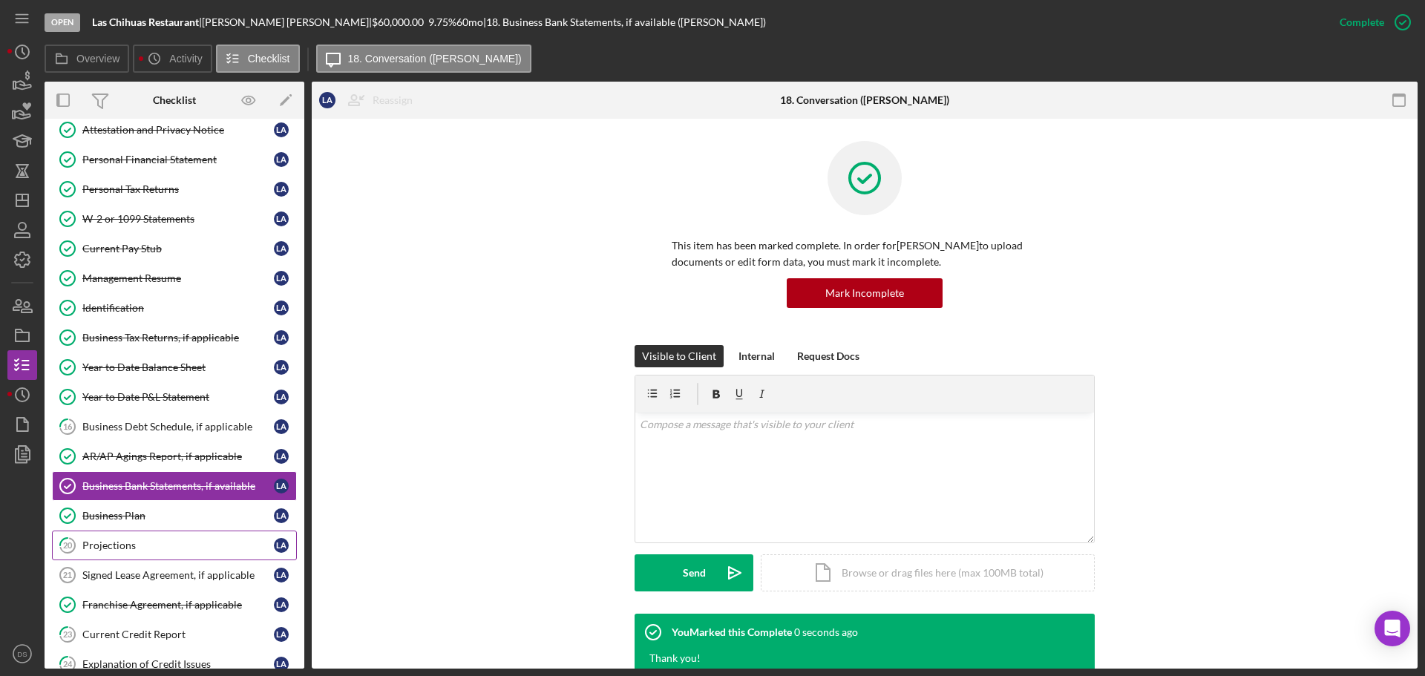
click at [128, 538] on link "20 Projections L A" at bounding box center [174, 546] width 245 height 30
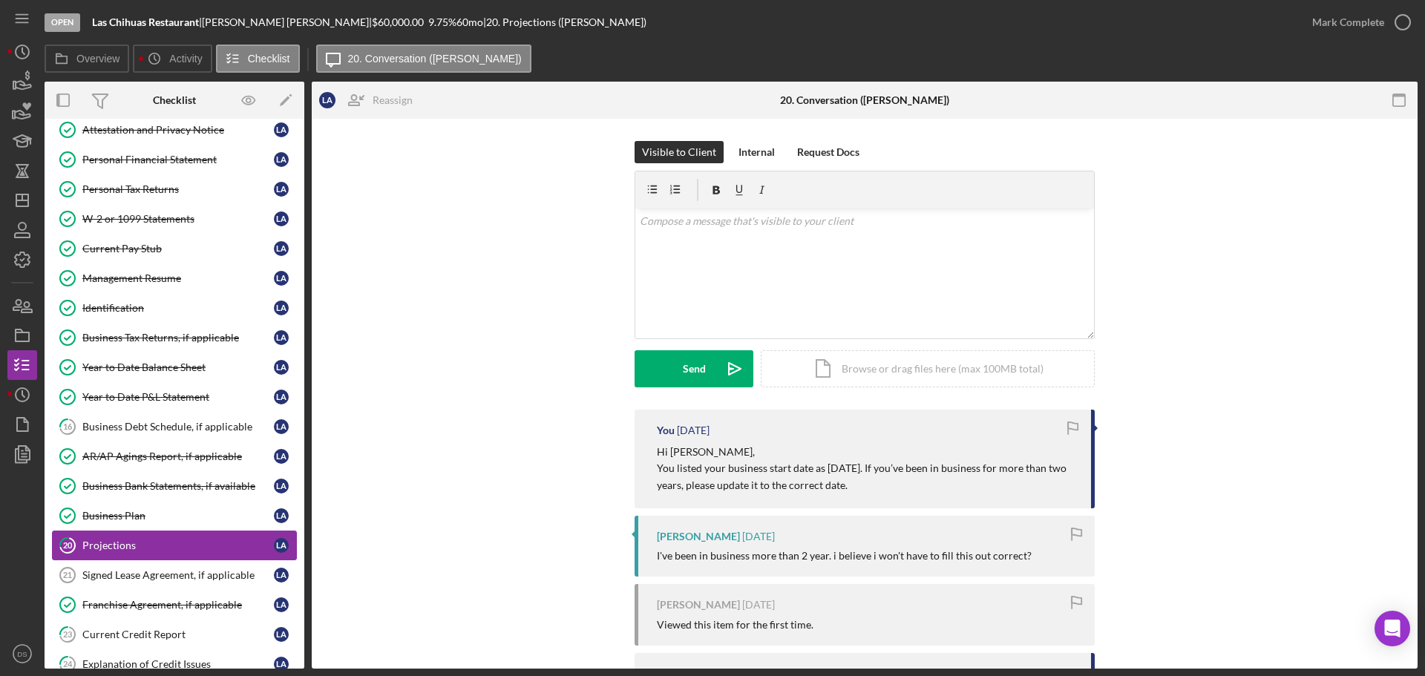
scroll to position [297, 0]
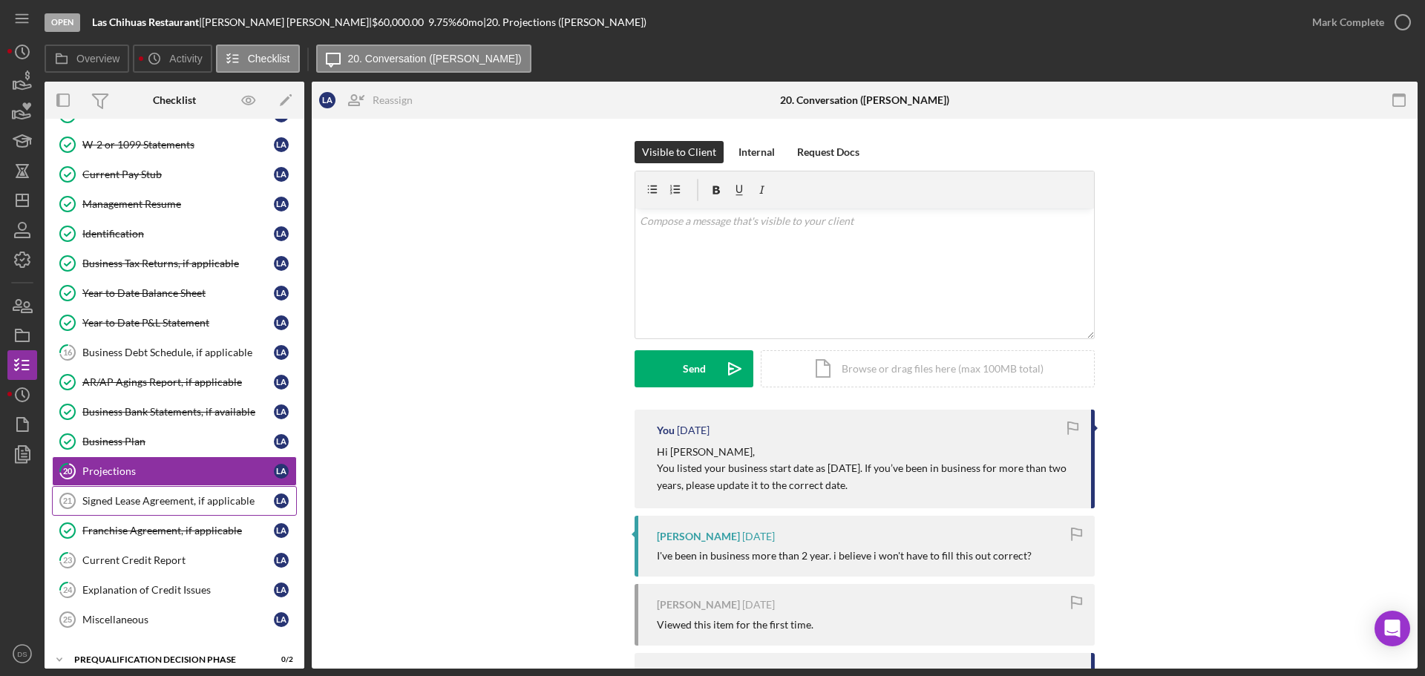
click at [149, 501] on div "Signed Lease Agreement, if applicable" at bounding box center [178, 501] width 192 height 12
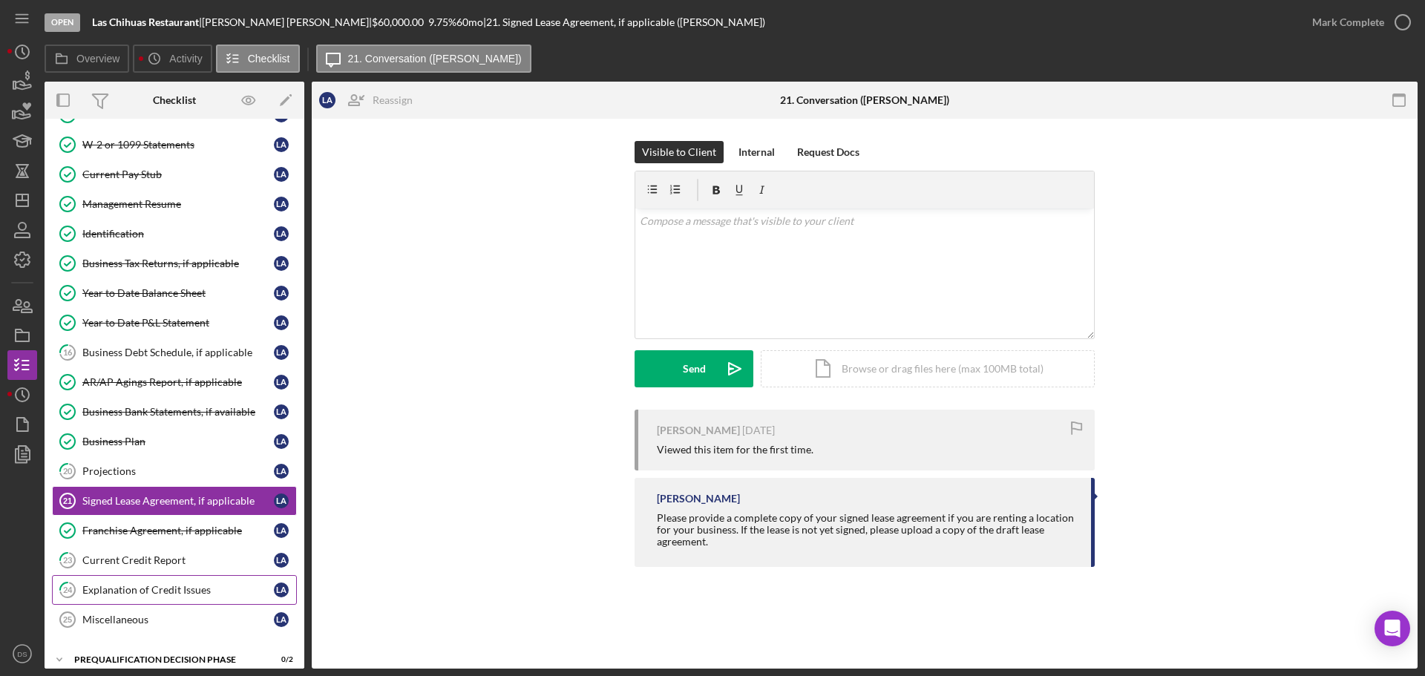
click at [163, 589] on div "Explanation of Credit Issues" at bounding box center [178, 590] width 192 height 12
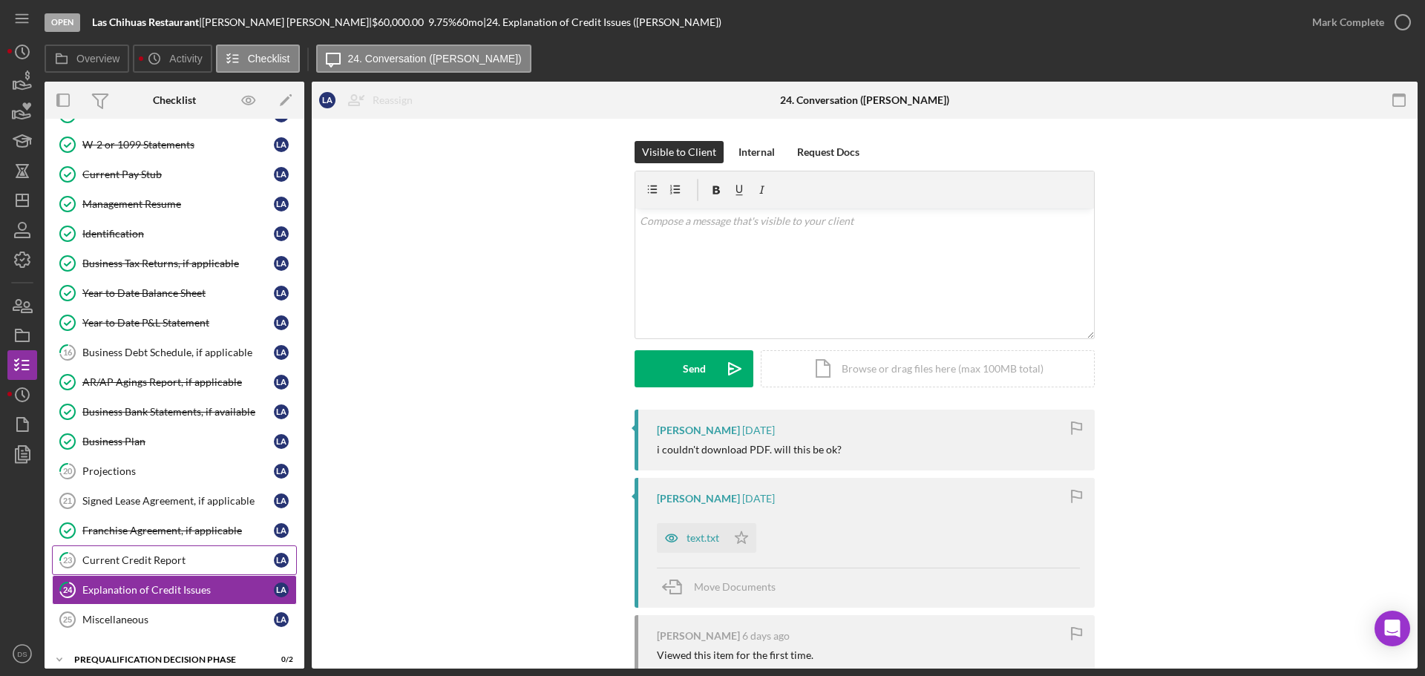
click at [169, 555] on div "Current Credit Report" at bounding box center [178, 560] width 192 height 12
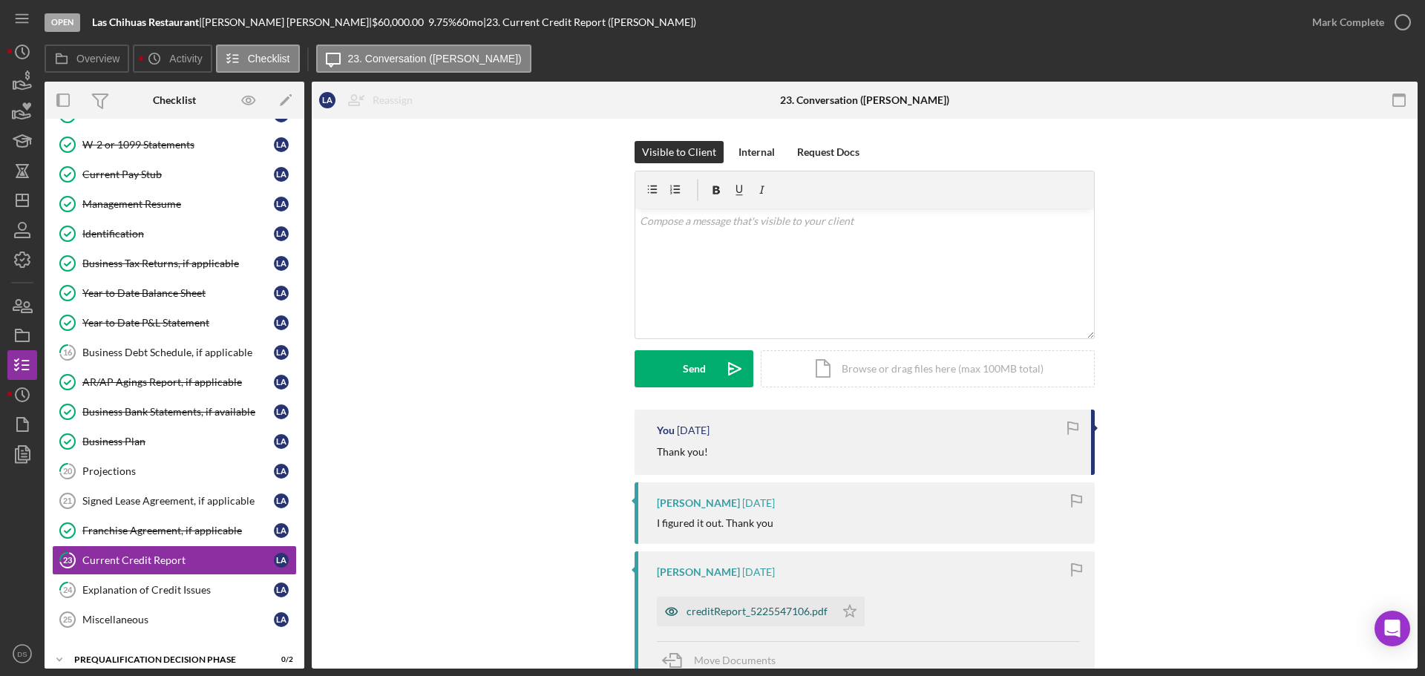
click at [772, 614] on div "creditReport_5225547106.pdf" at bounding box center [757, 612] width 141 height 12
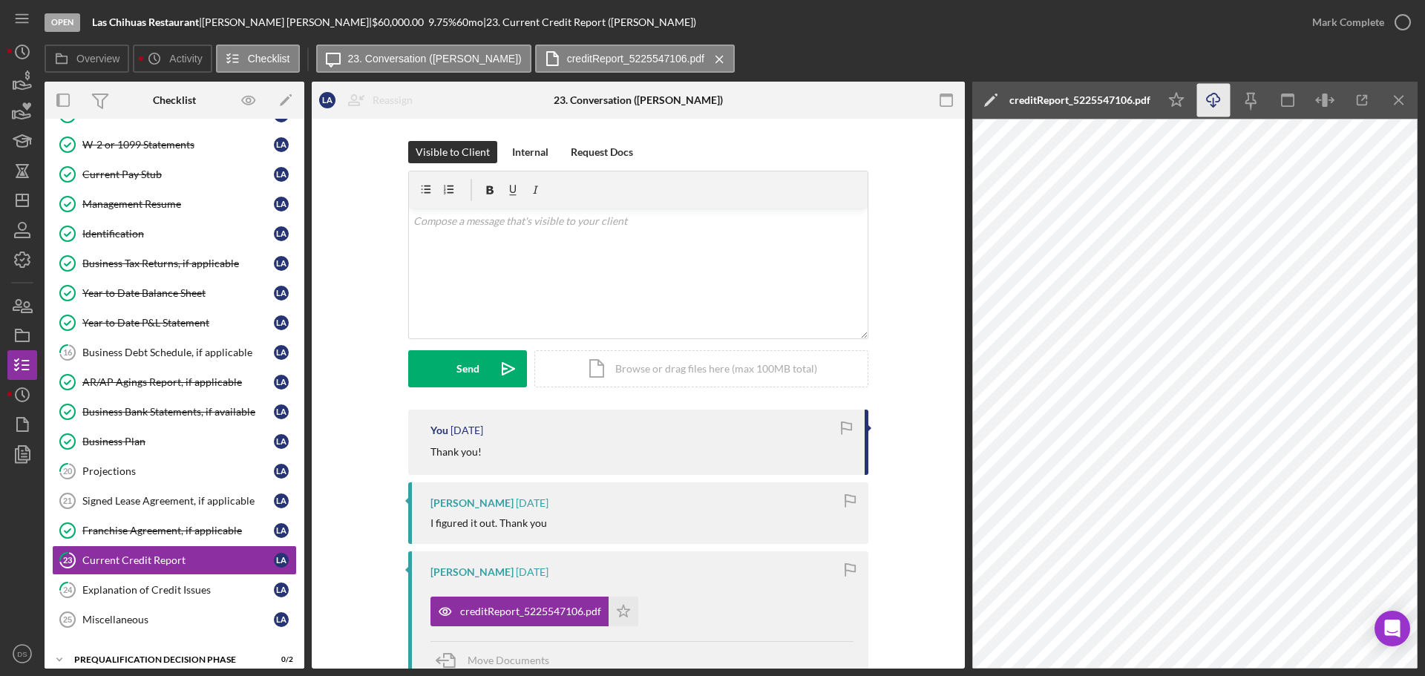
click at [1214, 96] on icon "Icon/Download" at bounding box center [1213, 100] width 33 height 33
drag, startPoint x: 92, startPoint y: 21, endPoint x: 200, endPoint y: 26, distance: 107.8
click at [199, 26] on b "Las Chihuas Restaurant" at bounding box center [145, 22] width 107 height 13
copy b "Las Chihuas Restaurant"
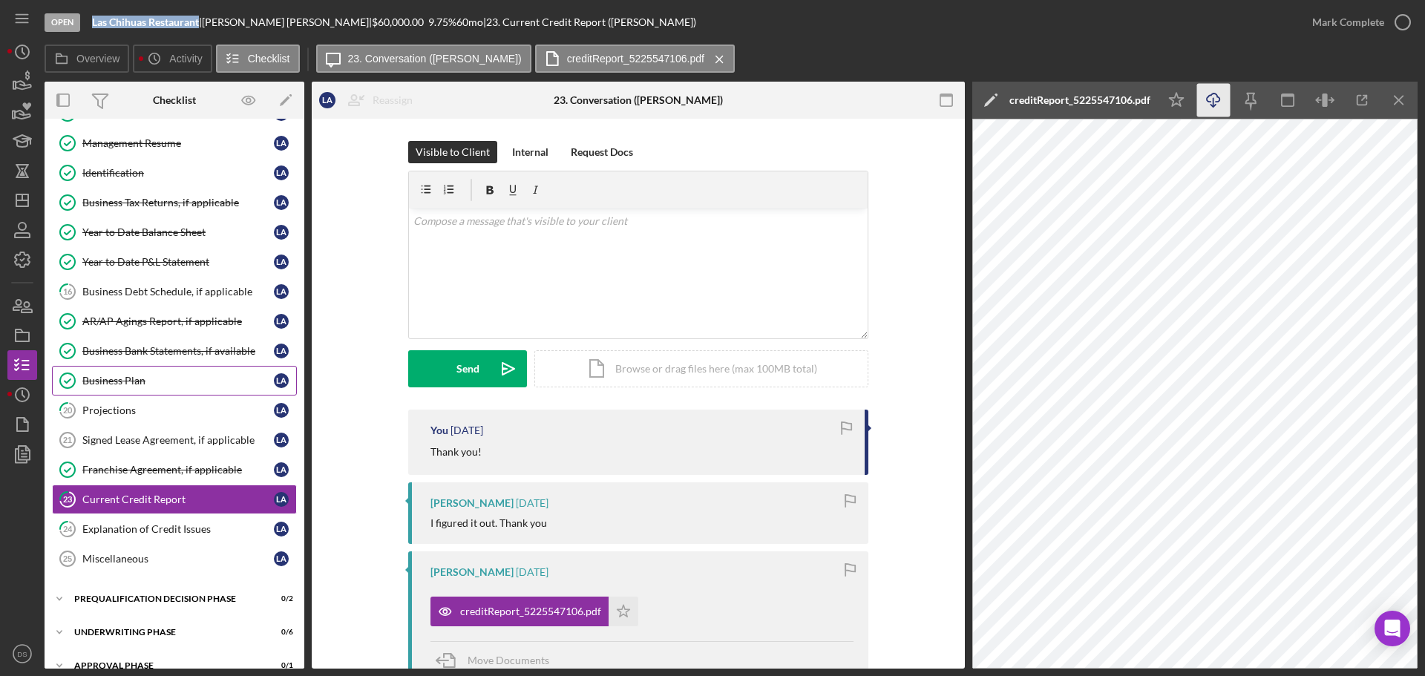
scroll to position [371, 0]
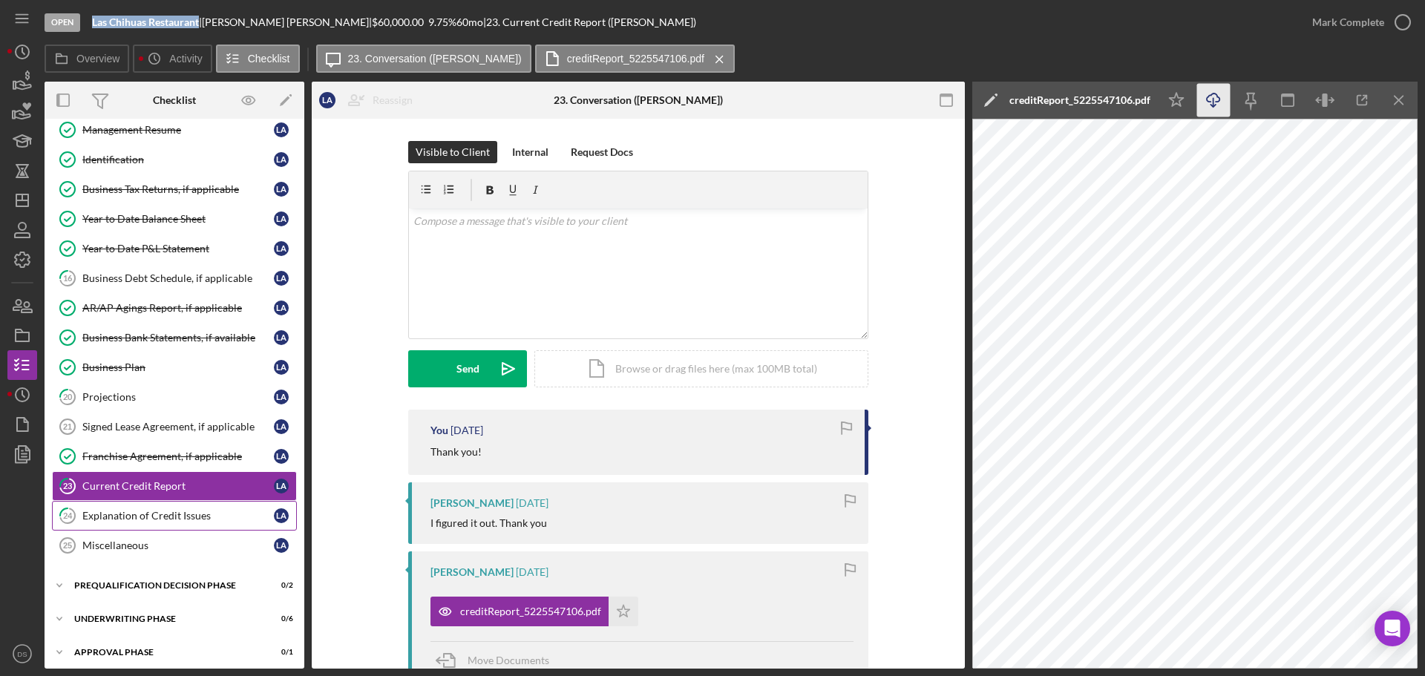
click at [154, 507] on link "24 Explanation of Credit Issues L A" at bounding box center [174, 516] width 245 height 30
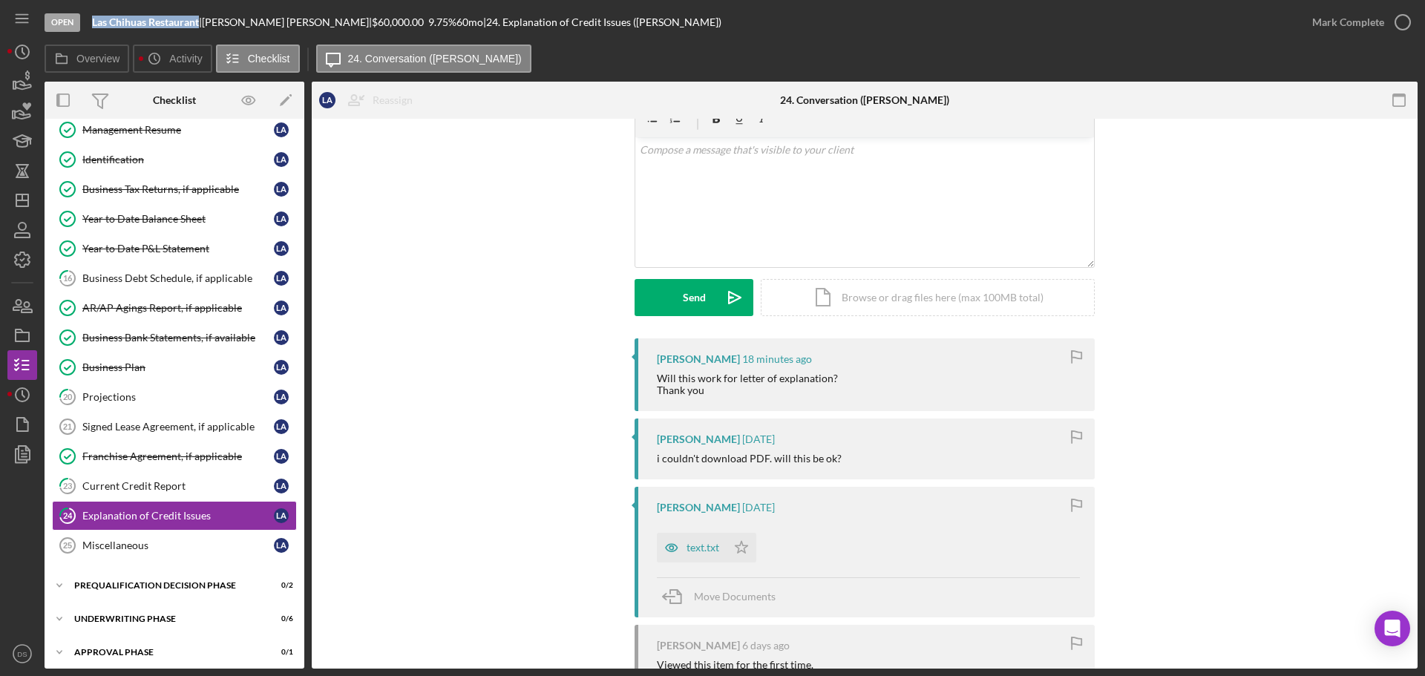
scroll to position [148, 0]
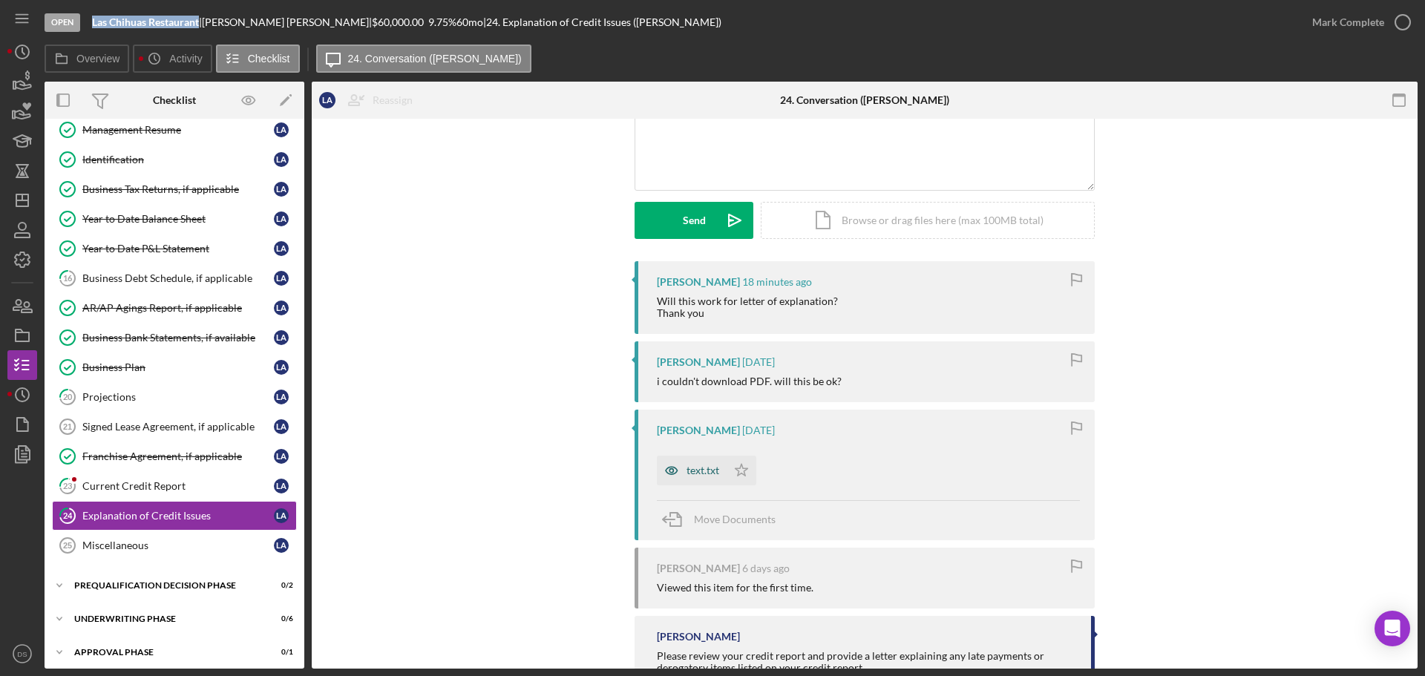
click at [696, 470] on div "text.txt" at bounding box center [703, 471] width 33 height 12
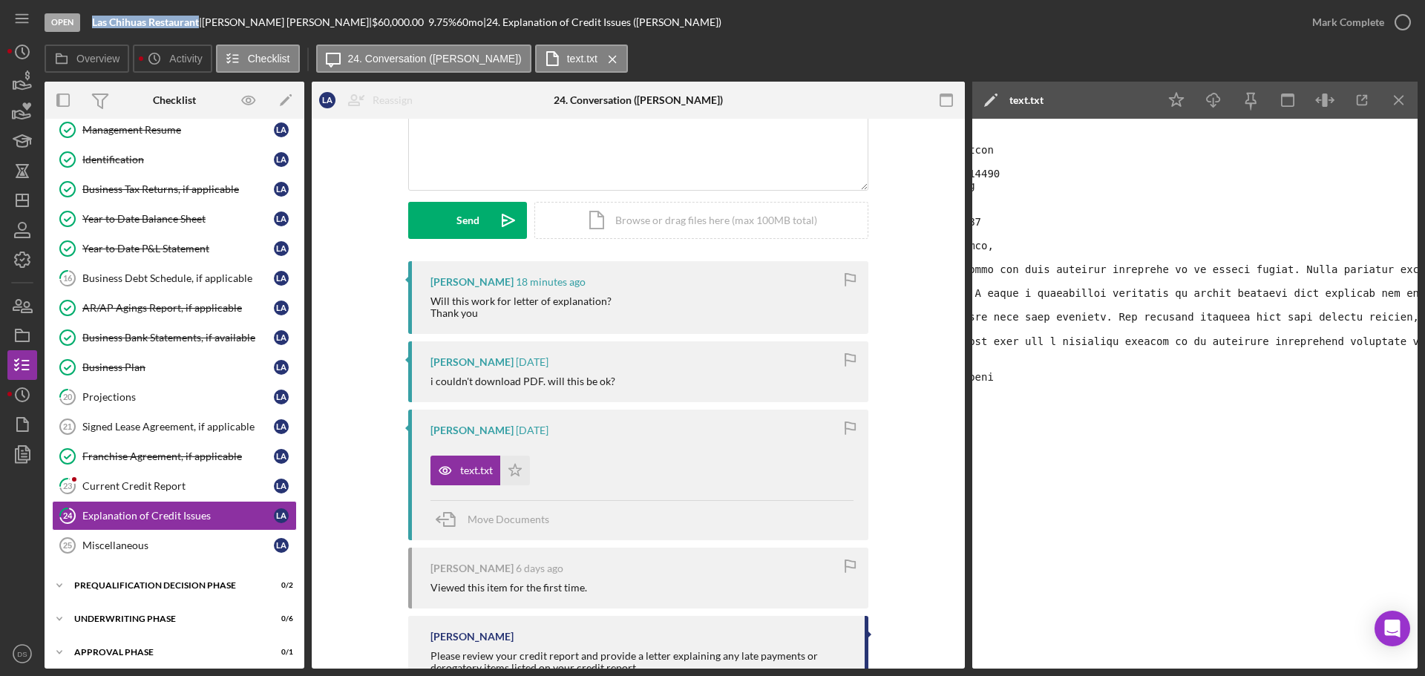
scroll to position [0, 0]
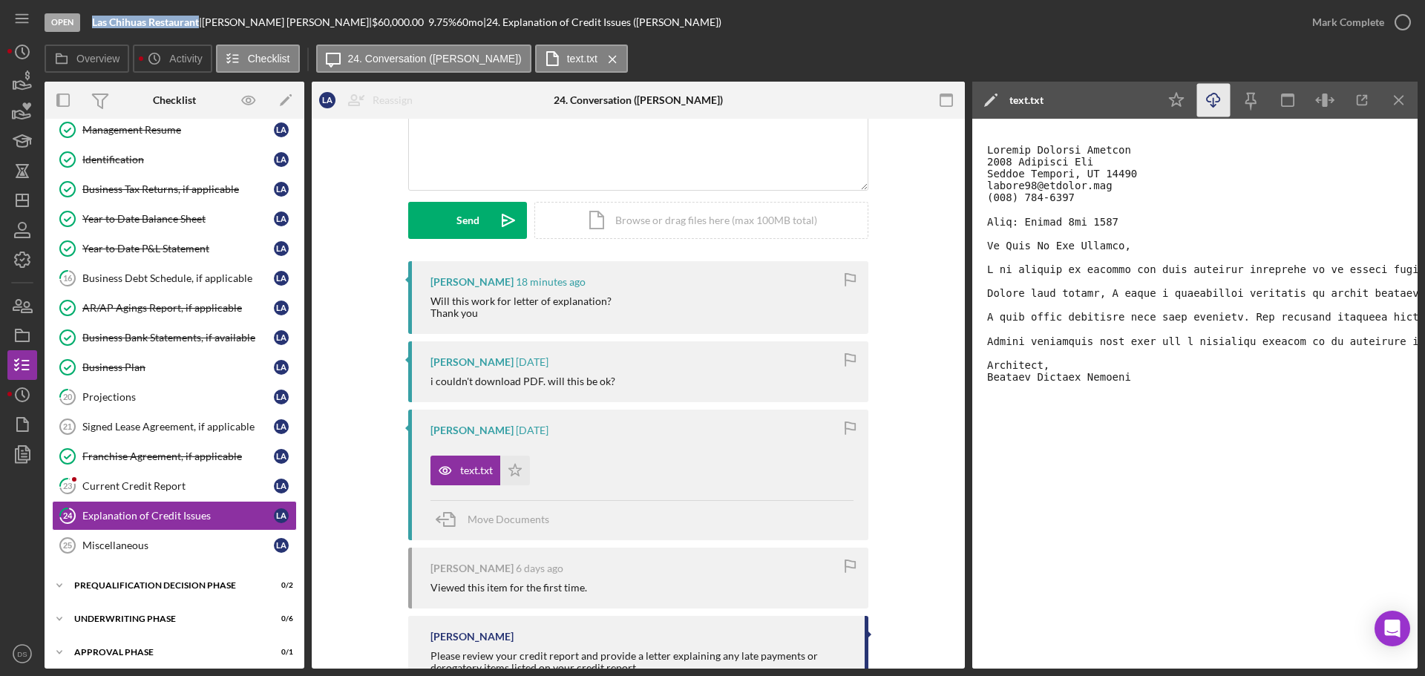
click at [1205, 104] on icon "Icon/Download" at bounding box center [1213, 100] width 33 height 33
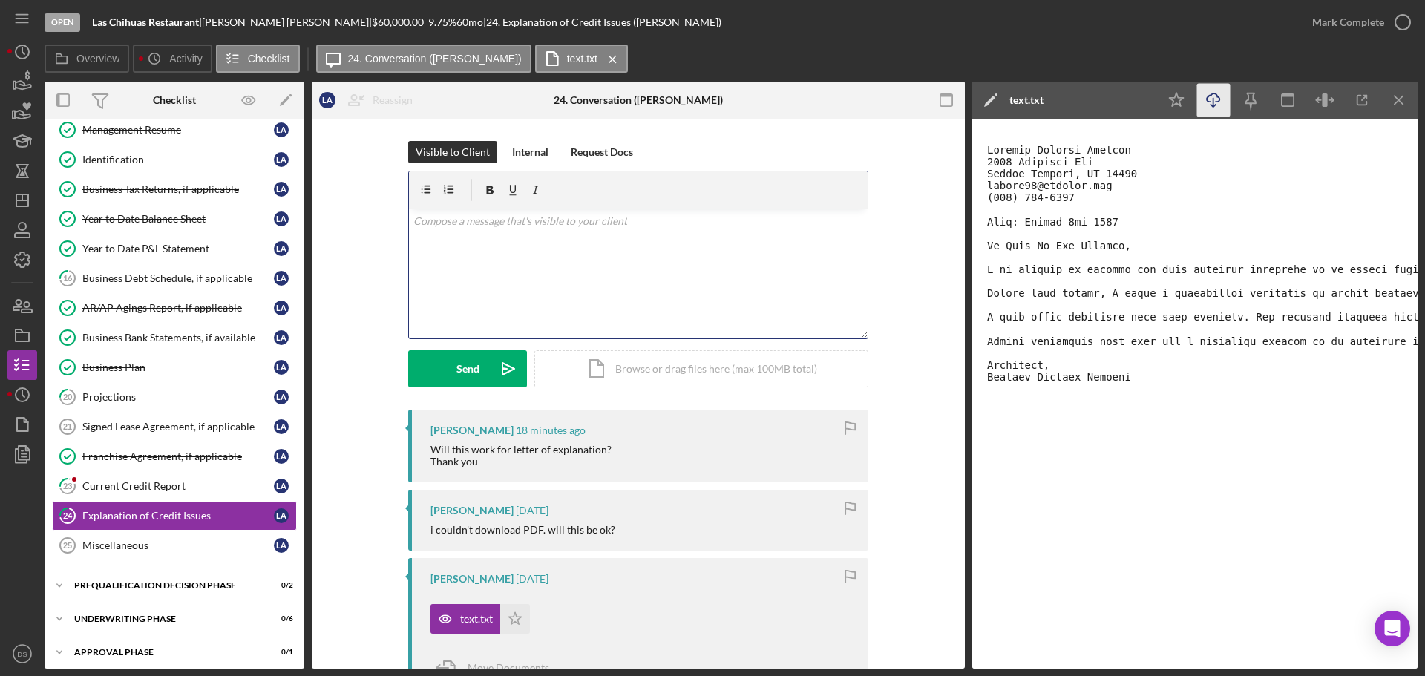
click at [658, 278] on div "v Color teal Color pink Remove color Add row above Add row below Add column bef…" at bounding box center [638, 274] width 459 height 130
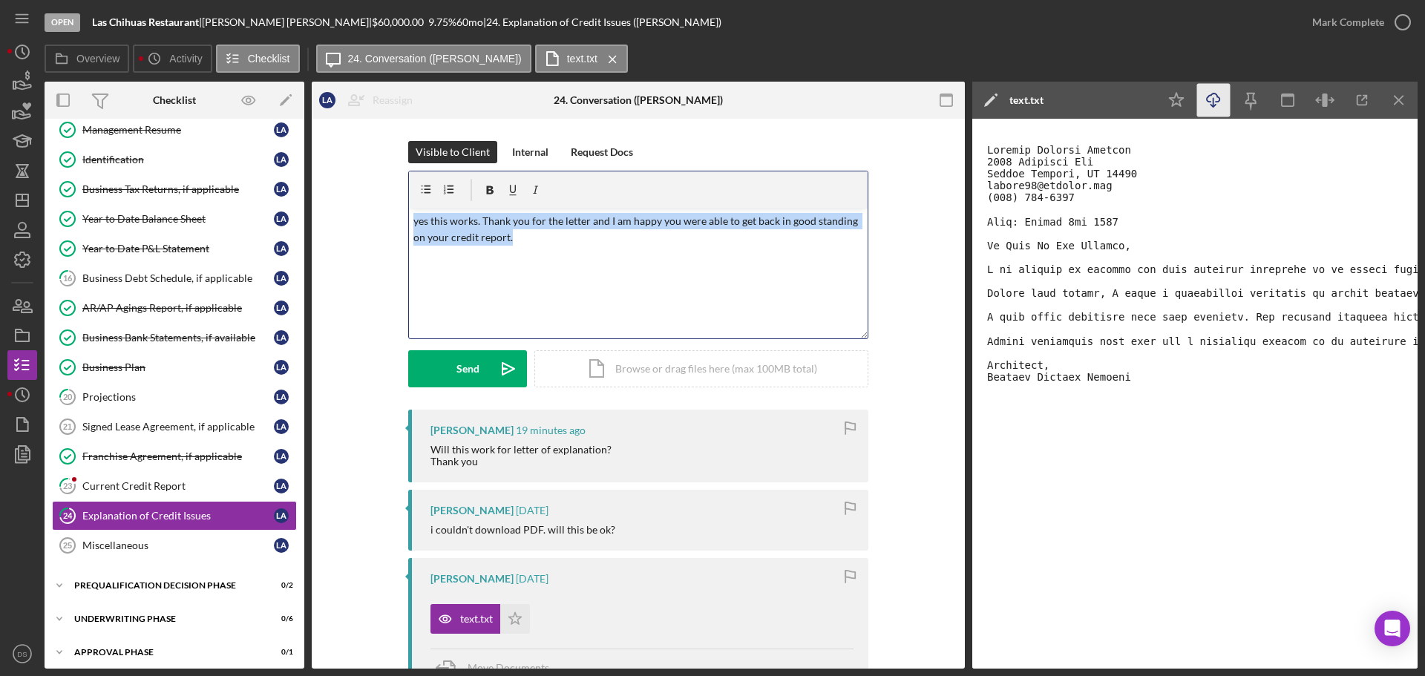
drag, startPoint x: 508, startPoint y: 237, endPoint x: 406, endPoint y: 213, distance: 104.4
click at [408, 213] on div "v Color teal Color pink Remove color Add row above Add row below Add column bef…" at bounding box center [638, 255] width 460 height 168
copy p "yes this works. Thank you for the letter and I am happy you were able to get ba…"
click at [546, 230] on p "yes this works. Thank you for the letter and I am happy you were able to get ba…" at bounding box center [638, 229] width 451 height 33
click at [508, 238] on p "yes this works. Thank you for the letter and I am happy you were able to get ba…" at bounding box center [638, 229] width 451 height 33
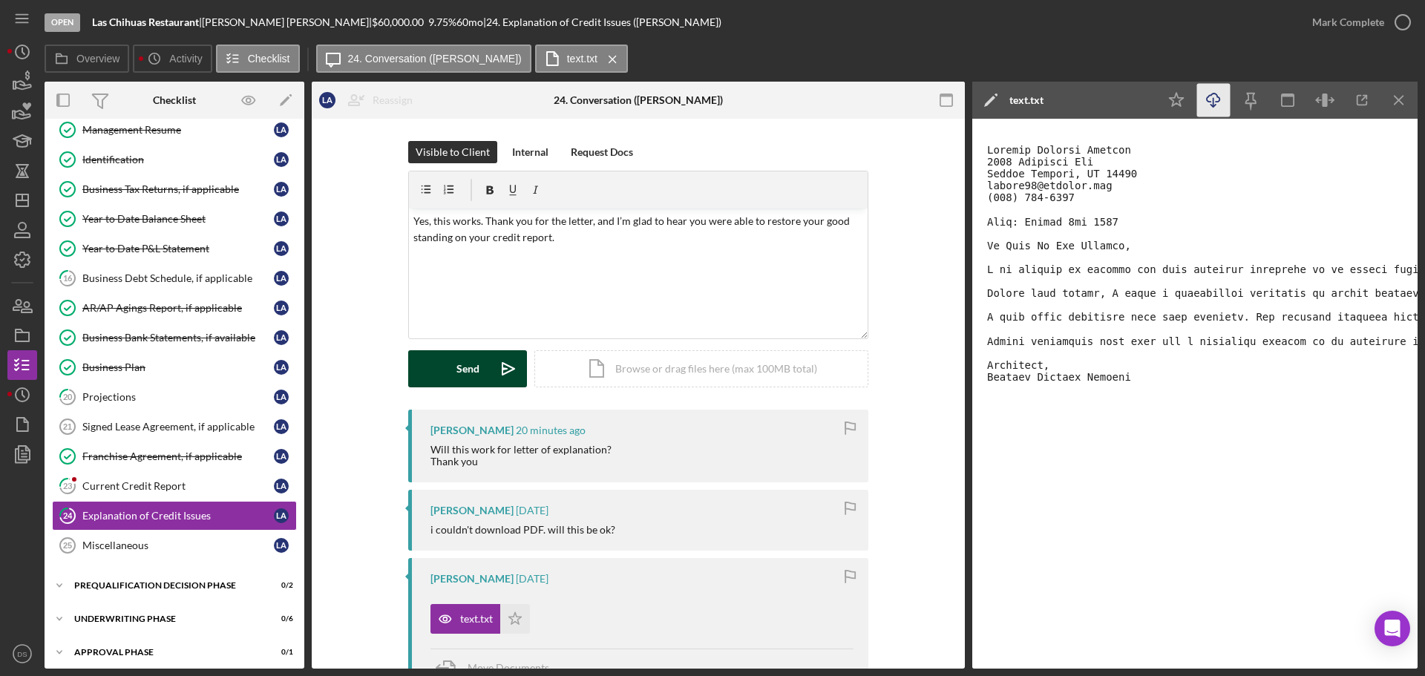
click at [461, 369] on div "Send" at bounding box center [467, 368] width 23 height 37
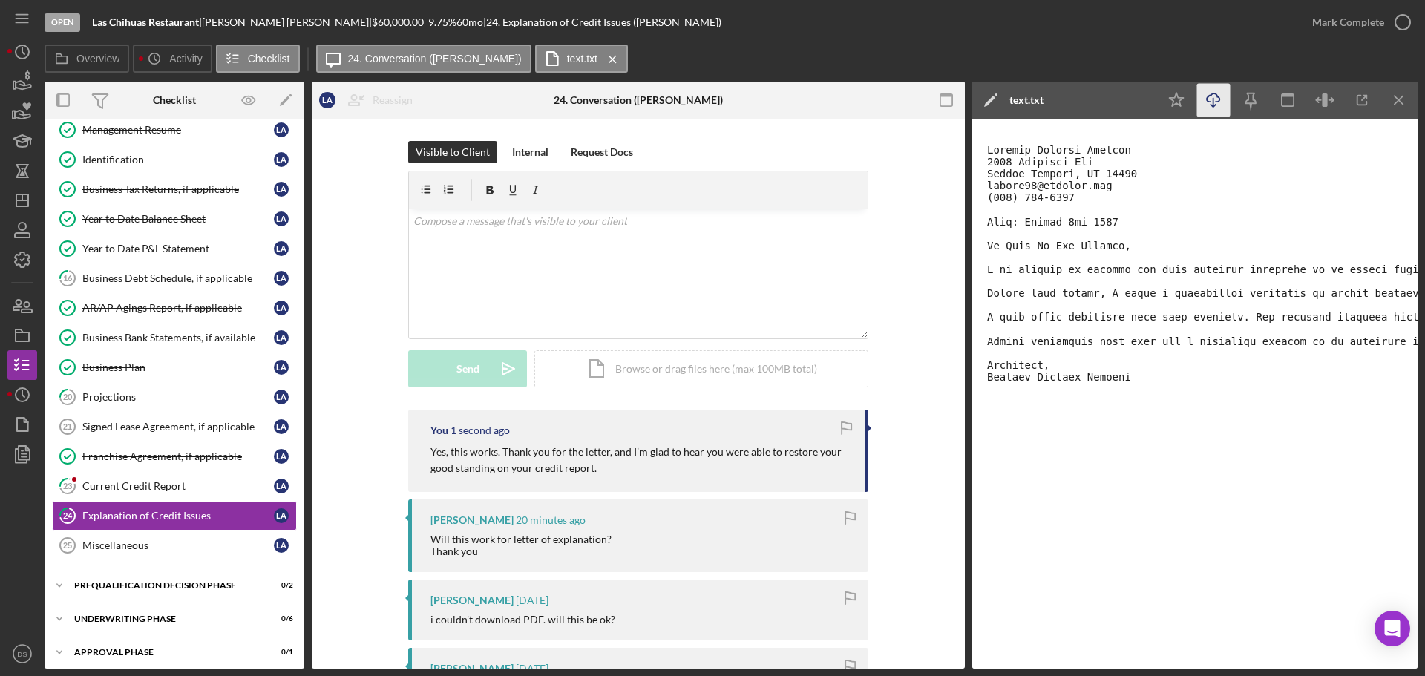
drag, startPoint x: 990, startPoint y: 160, endPoint x: 1231, endPoint y: 410, distance: 347.0
drag, startPoint x: 1111, startPoint y: 310, endPoint x: 1170, endPoint y: 221, distance: 106.6
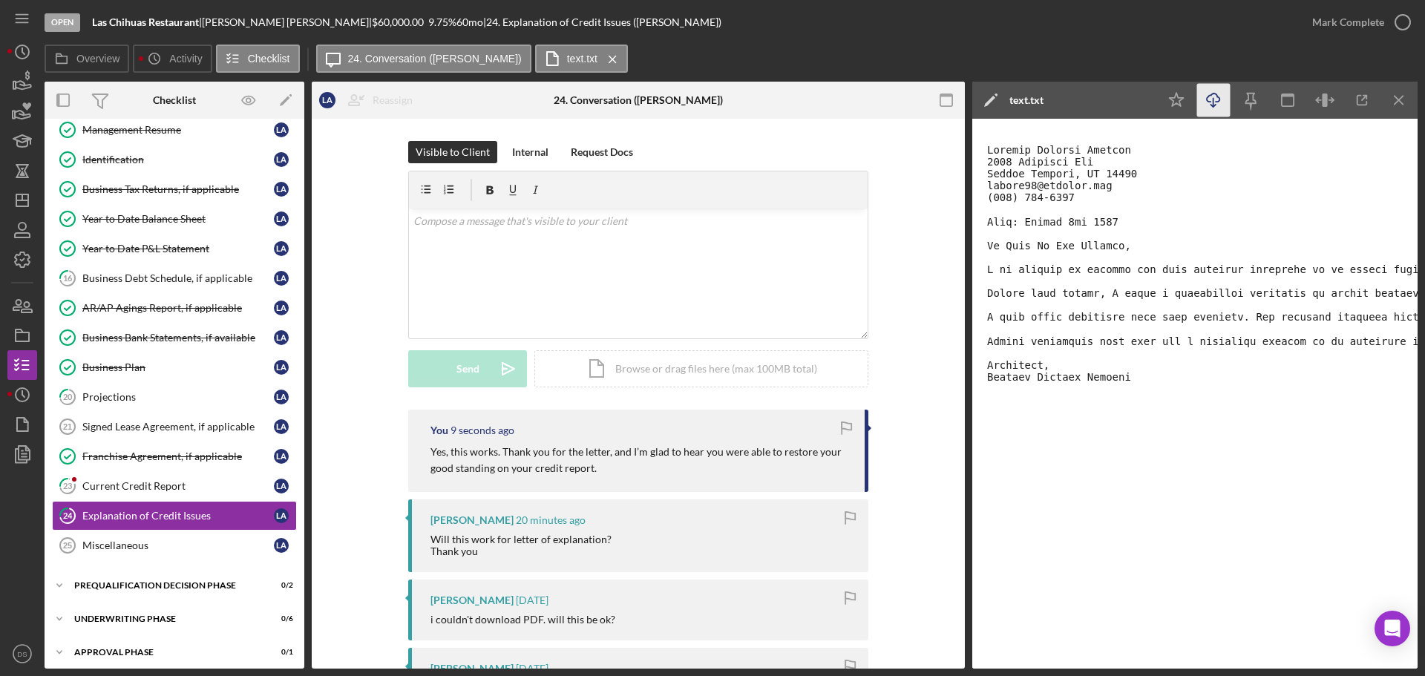
click at [1208, 104] on icon "Icon/Download" at bounding box center [1213, 100] width 33 height 33
click at [181, 491] on div "Current Credit Report" at bounding box center [178, 486] width 192 height 12
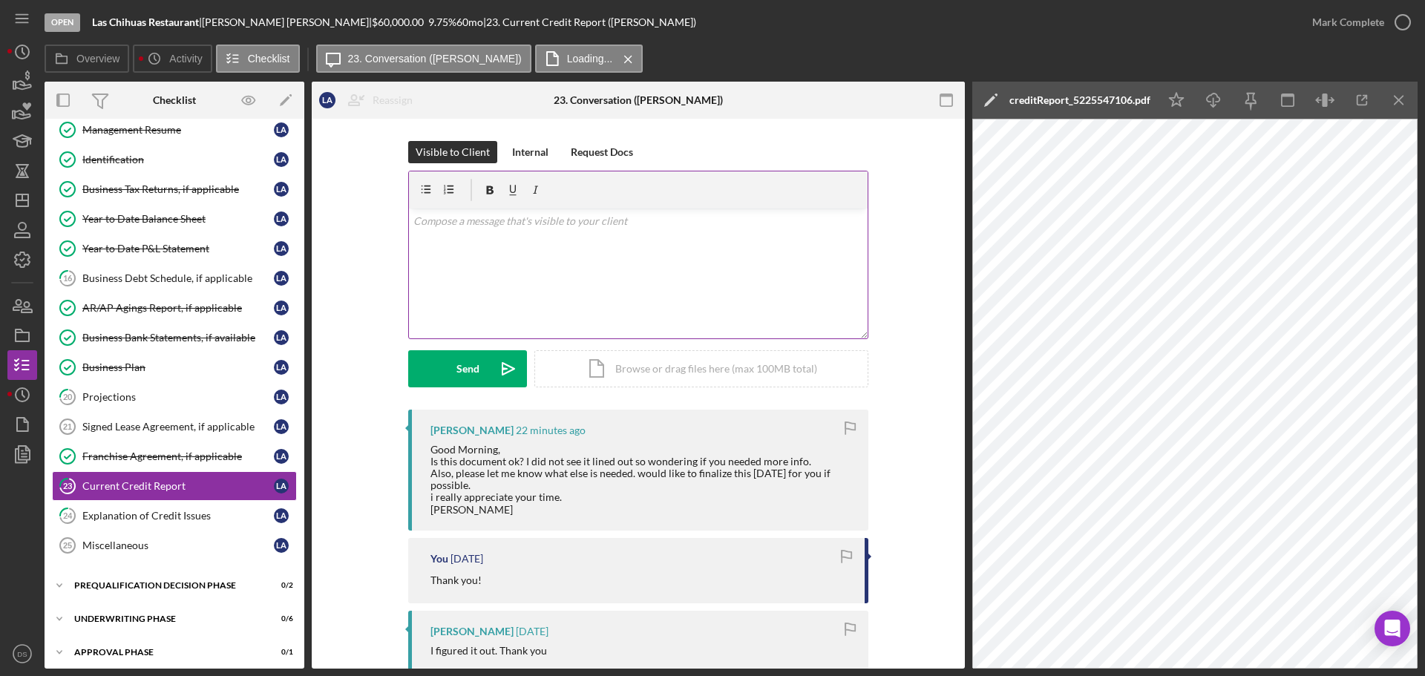
click at [626, 287] on div "v Color teal Color pink Remove color Add row above Add row below Add column bef…" at bounding box center [638, 274] width 459 height 130
click at [1406, 31] on icon "button" at bounding box center [1402, 22] width 37 height 37
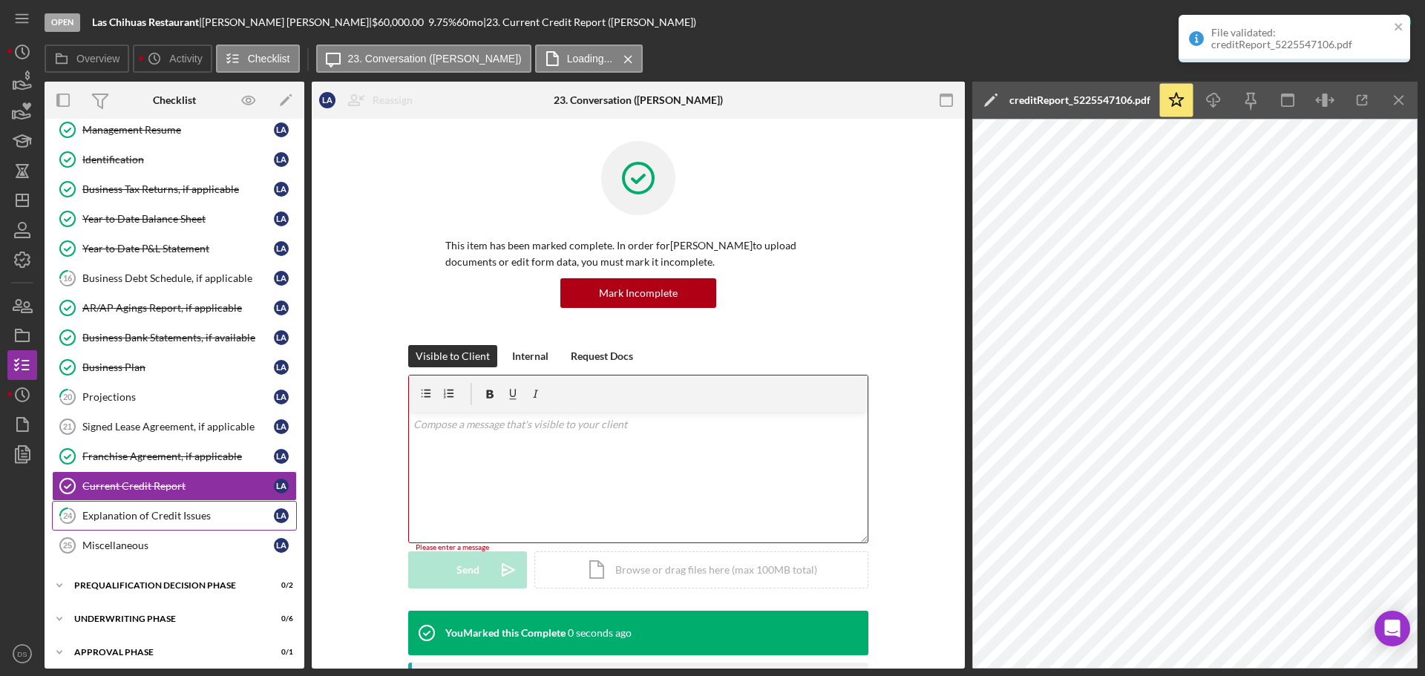
click at [169, 514] on div "Explanation of Credit Issues" at bounding box center [178, 516] width 192 height 12
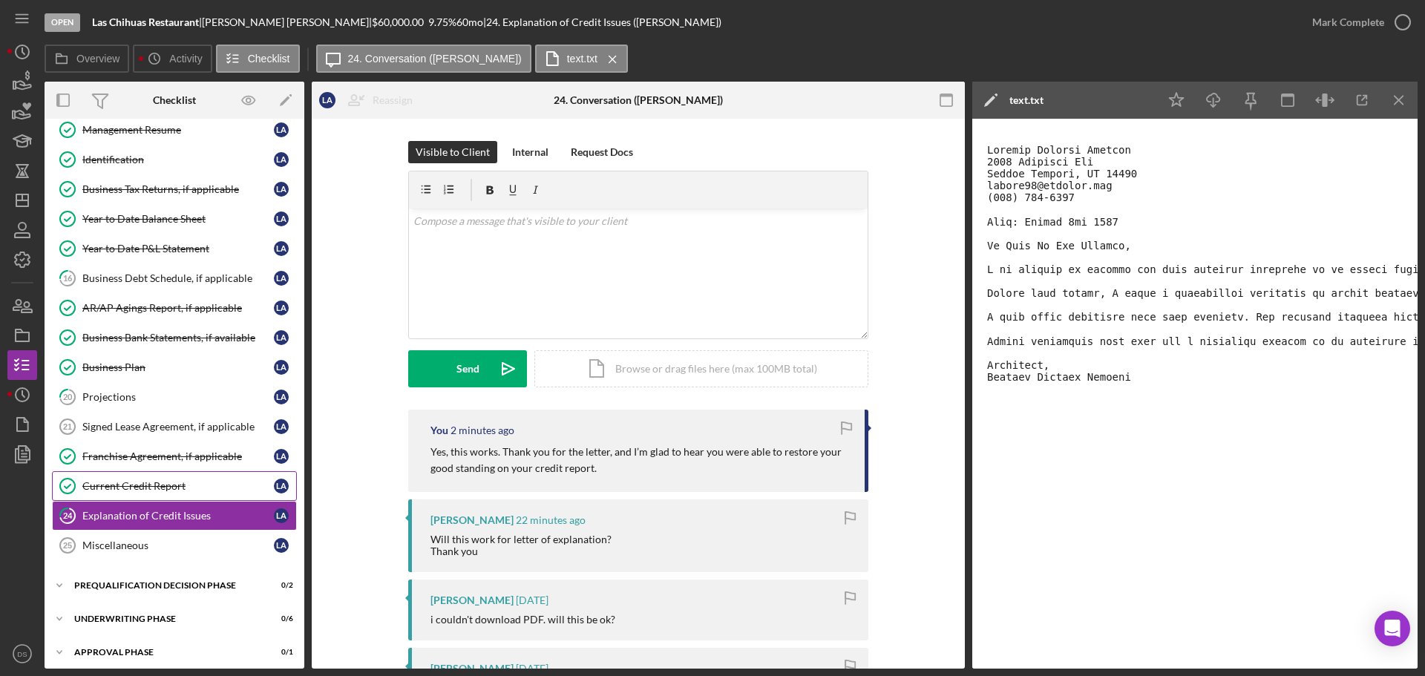
click at [178, 489] on div "Current Credit Report" at bounding box center [178, 486] width 192 height 12
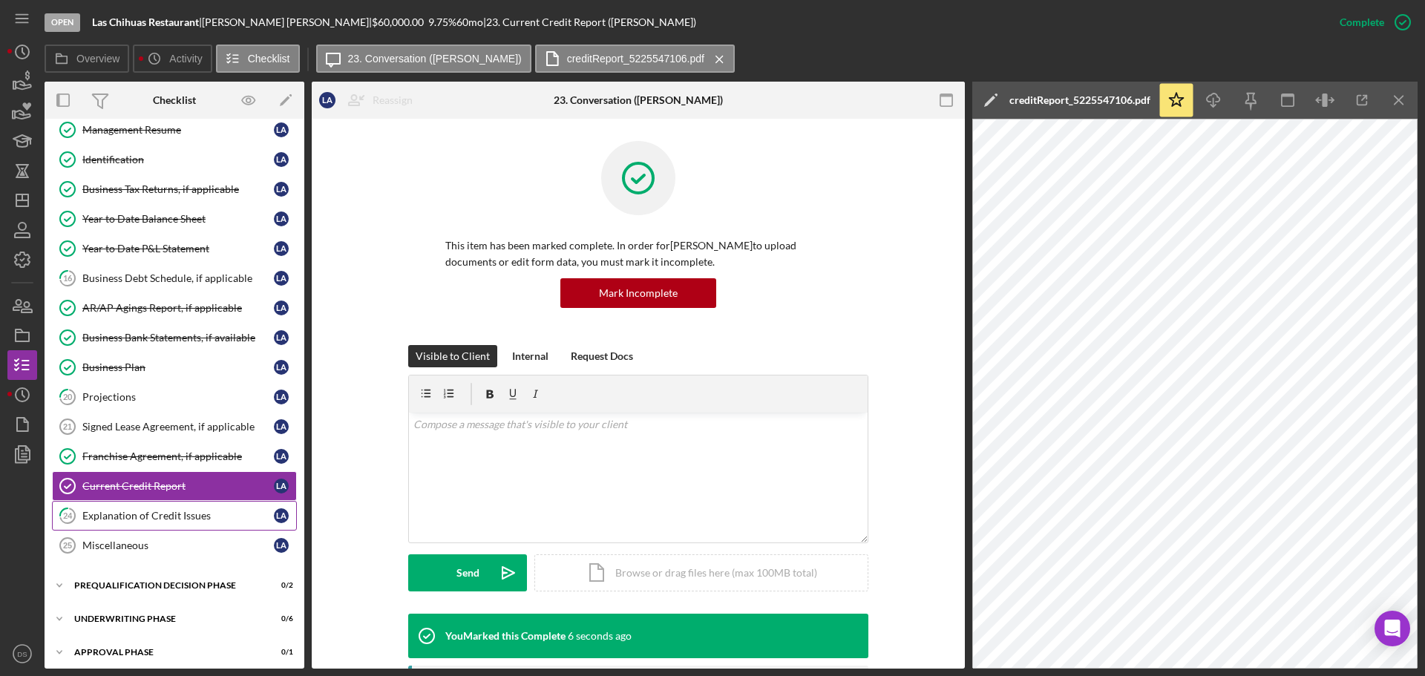
click at [173, 505] on link "24 Explanation of Credit Issues L A" at bounding box center [174, 516] width 245 height 30
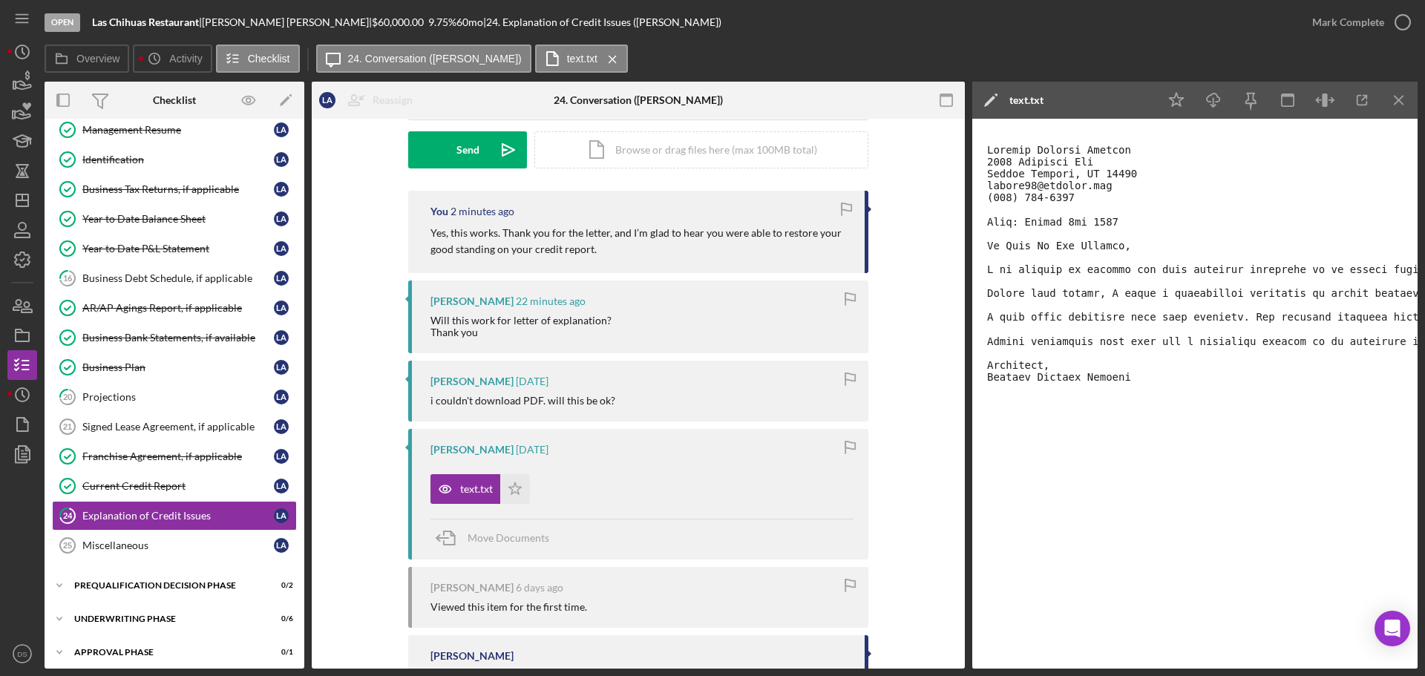
scroll to position [292, 0]
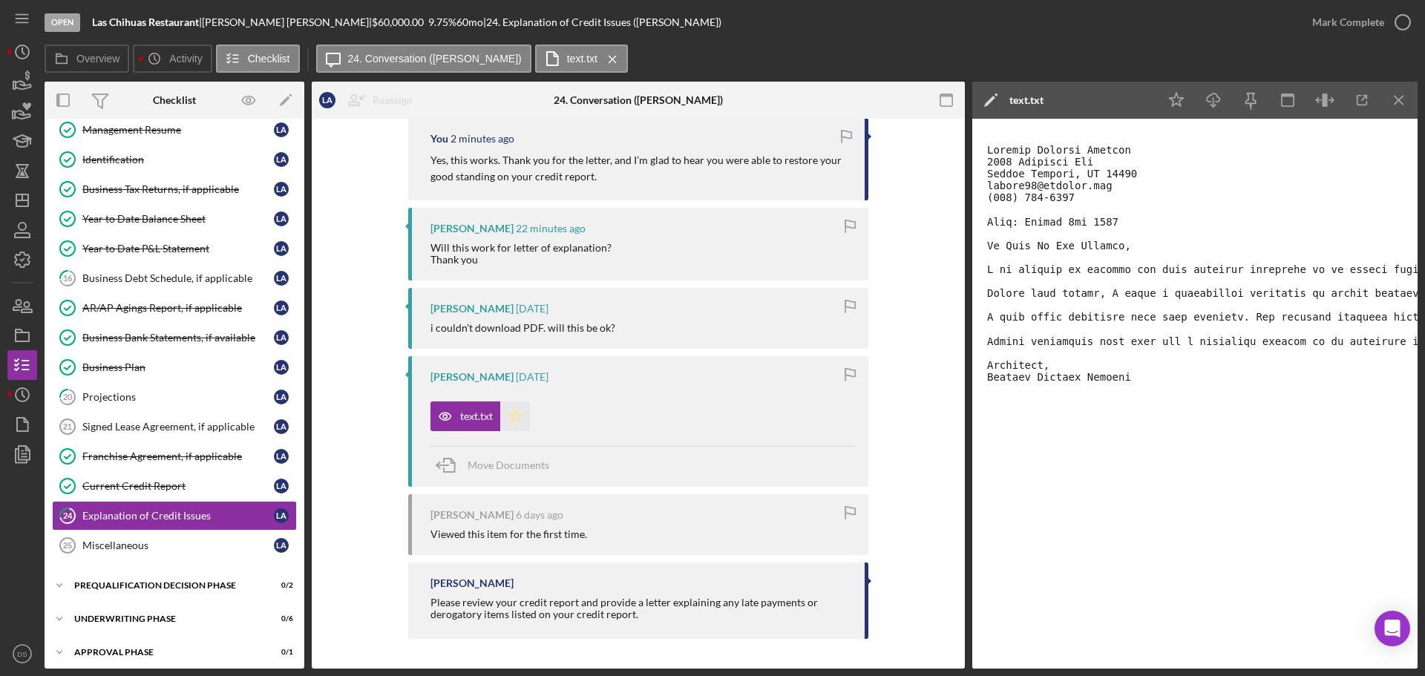
click at [513, 416] on icon "Icon/Star" at bounding box center [515, 417] width 30 height 30
click at [1400, 19] on icon "button" at bounding box center [1402, 22] width 37 height 37
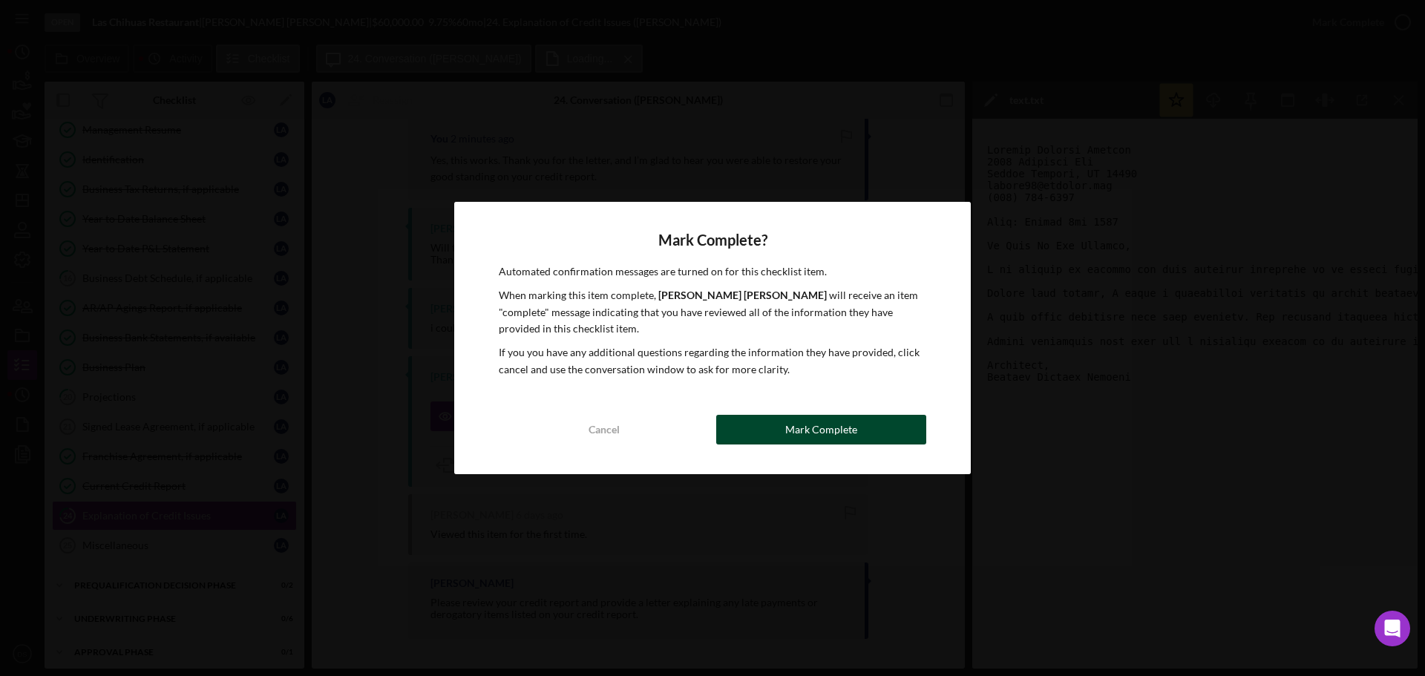
click at [857, 433] on button "Mark Complete" at bounding box center [821, 430] width 210 height 30
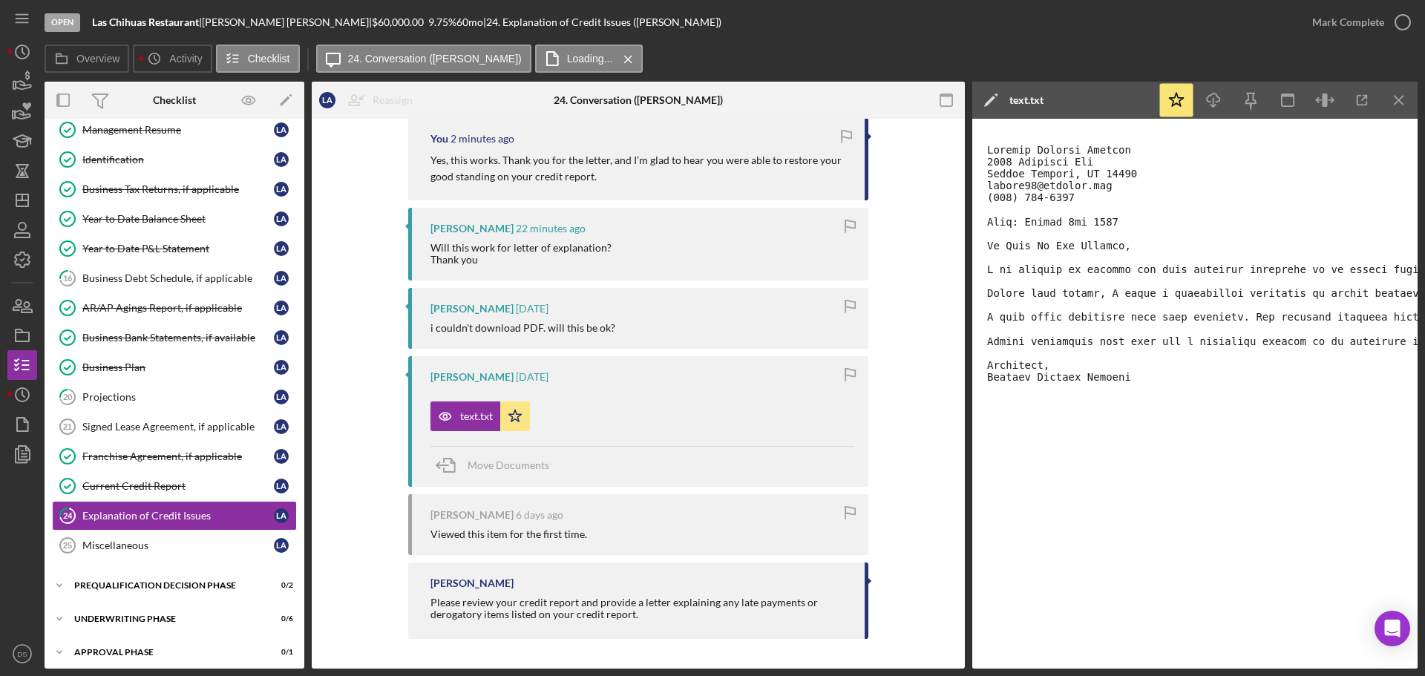
scroll to position [569, 0]
click at [177, 433] on link "Signed Lease Agreement, if applicable 21 Signed Lease Agreement, if applicable …" at bounding box center [174, 427] width 245 height 30
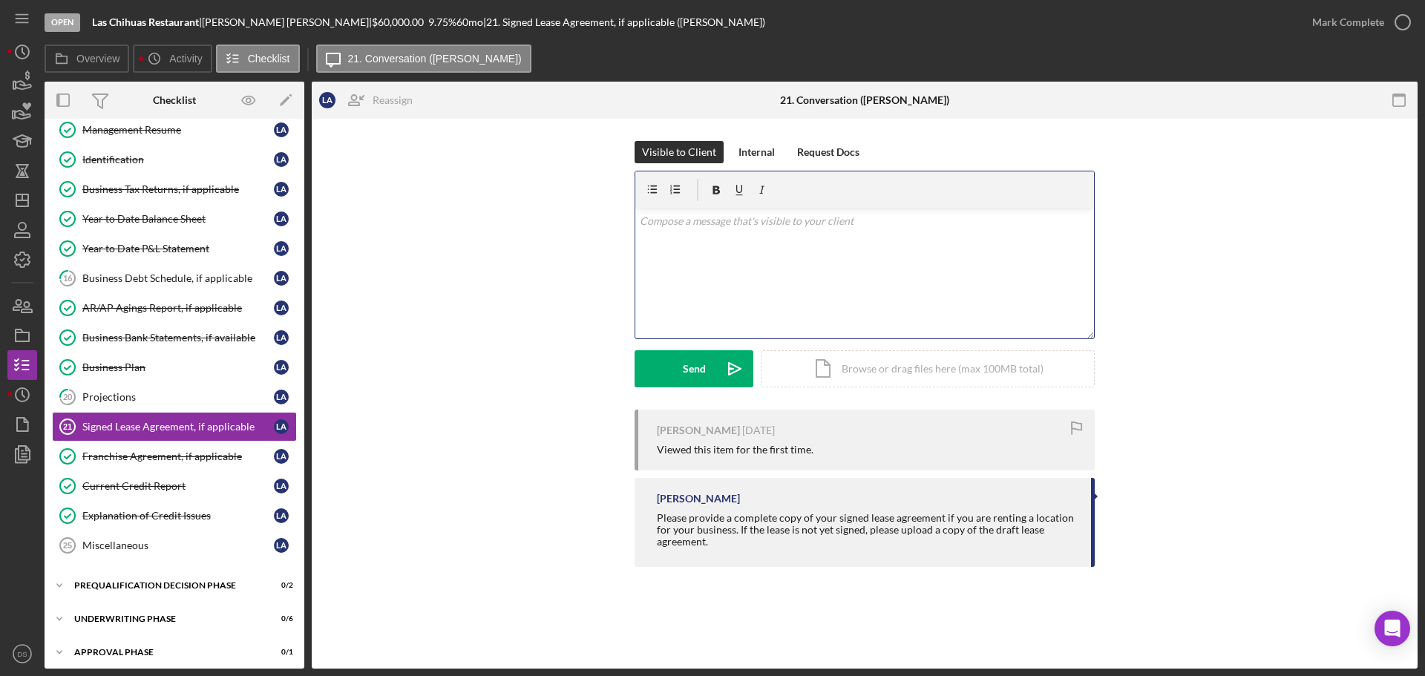
click at [688, 243] on div "v Color teal Color pink Remove color Add row above Add row below Add column bef…" at bounding box center [864, 274] width 459 height 130
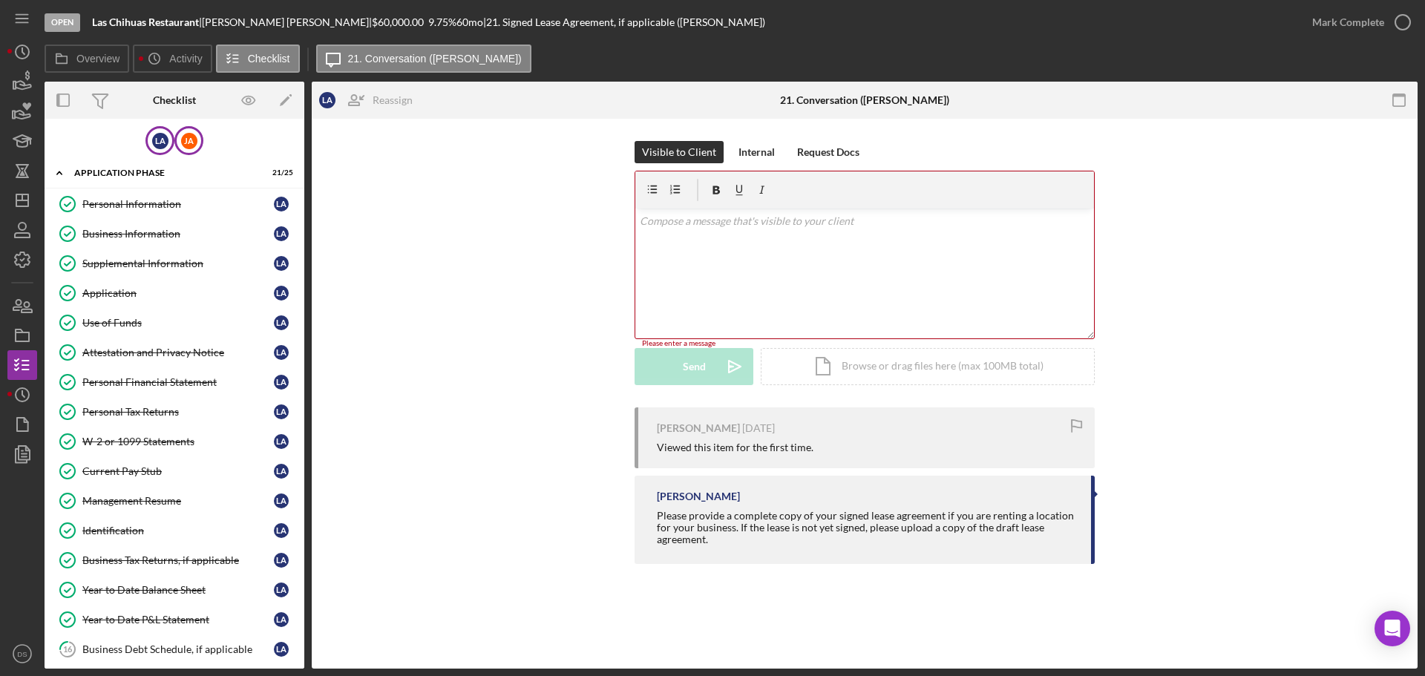
click at [192, 150] on div "[PERSON_NAME]" at bounding box center [188, 140] width 29 height 29
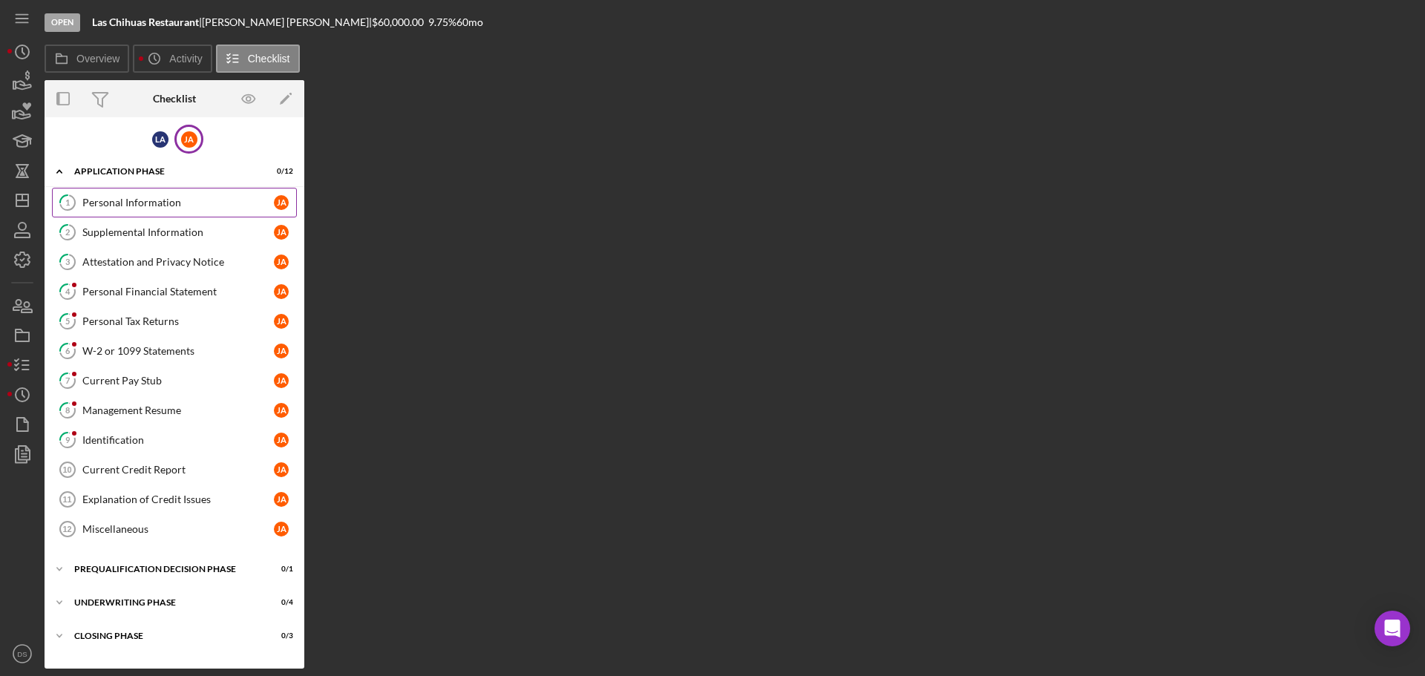
click at [177, 207] on div "Personal Information" at bounding box center [178, 203] width 192 height 12
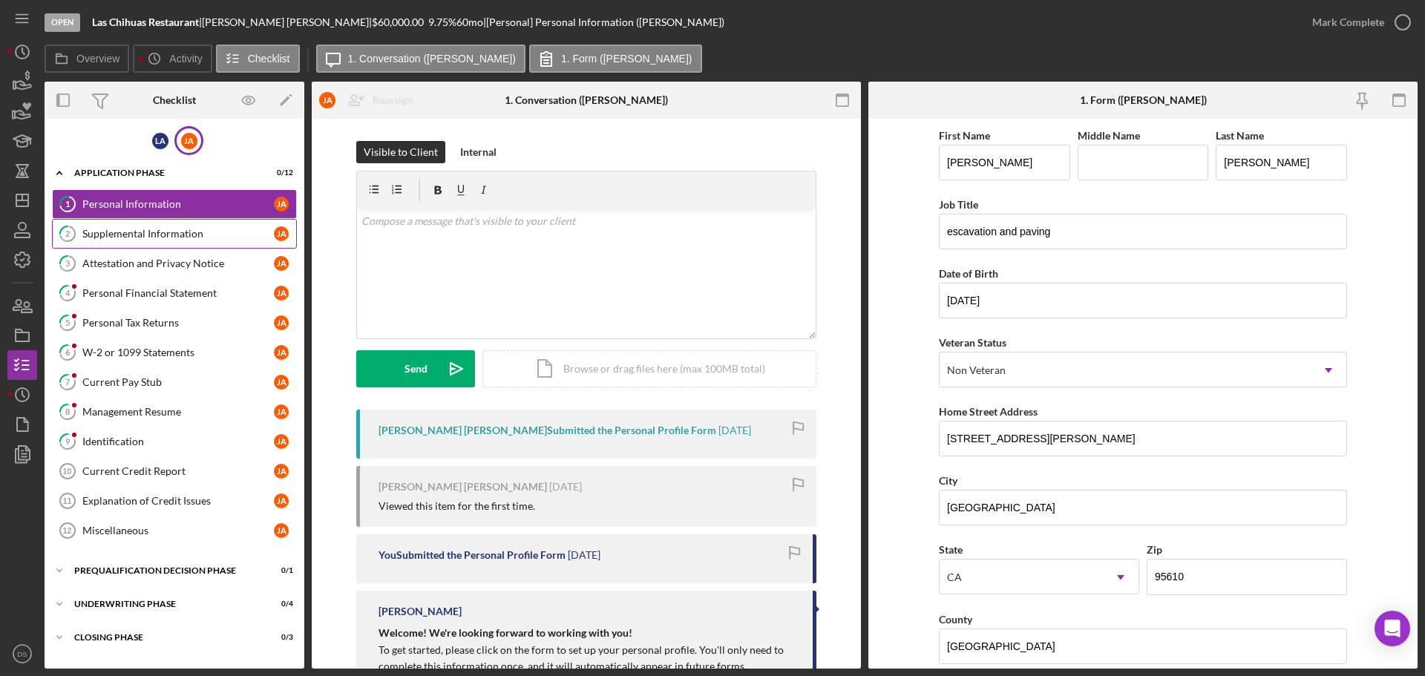
click at [133, 231] on div "Supplemental Information" at bounding box center [178, 234] width 192 height 12
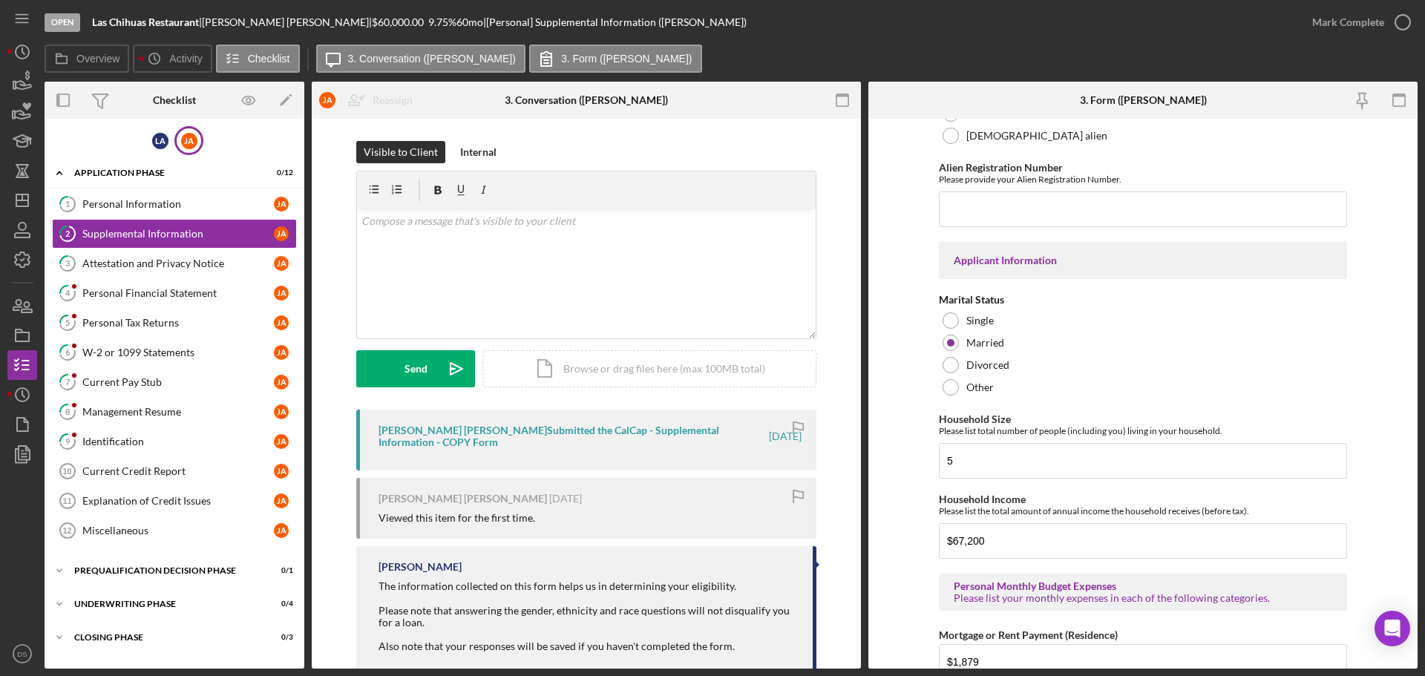
scroll to position [1113, 0]
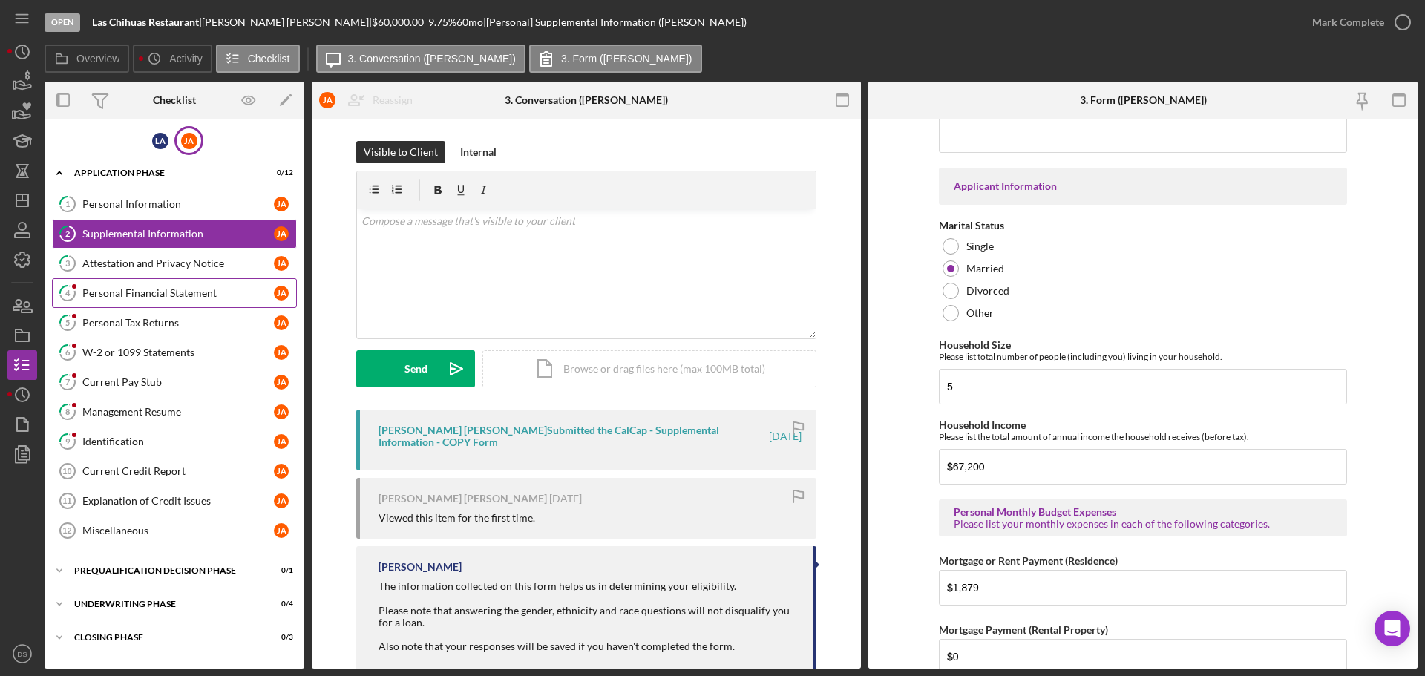
click at [174, 297] on div "Personal Financial Statement" at bounding box center [178, 293] width 192 height 12
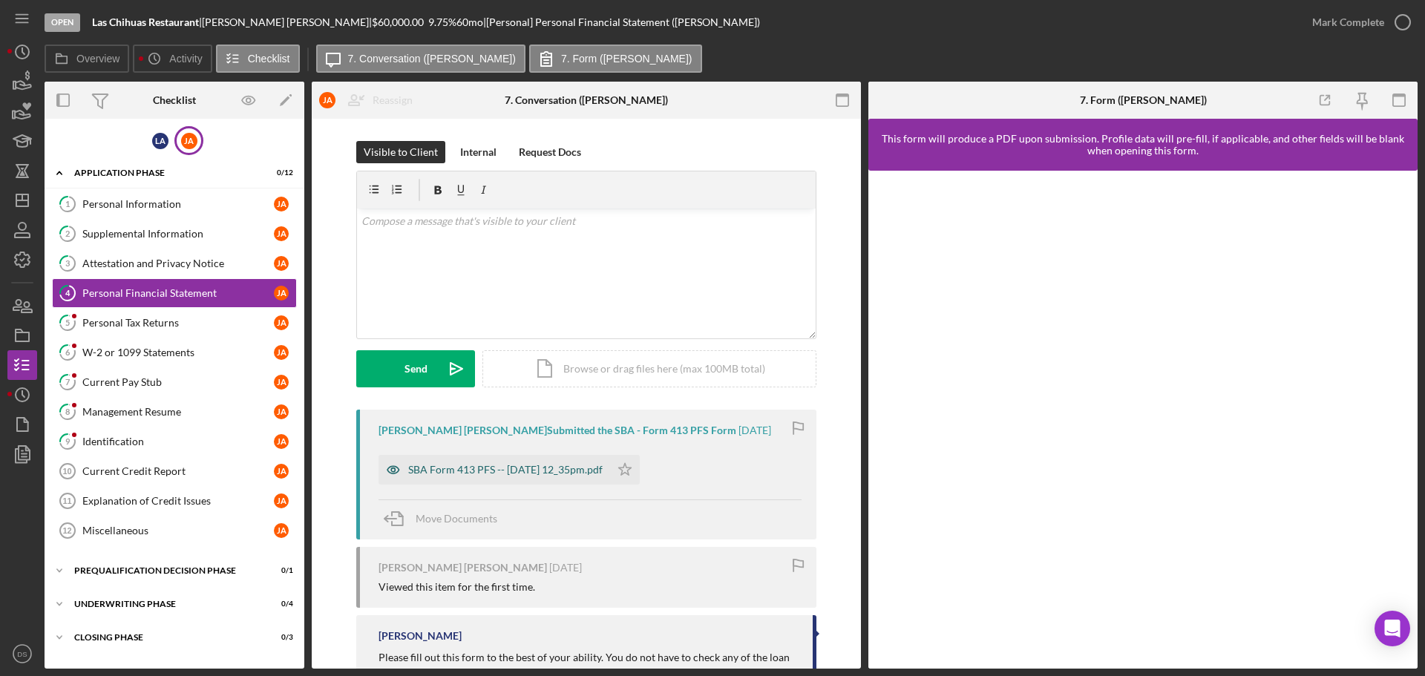
click at [545, 477] on div "SBA Form 413 PFS -- [DATE] 12_35pm.pdf" at bounding box center [495, 470] width 232 height 30
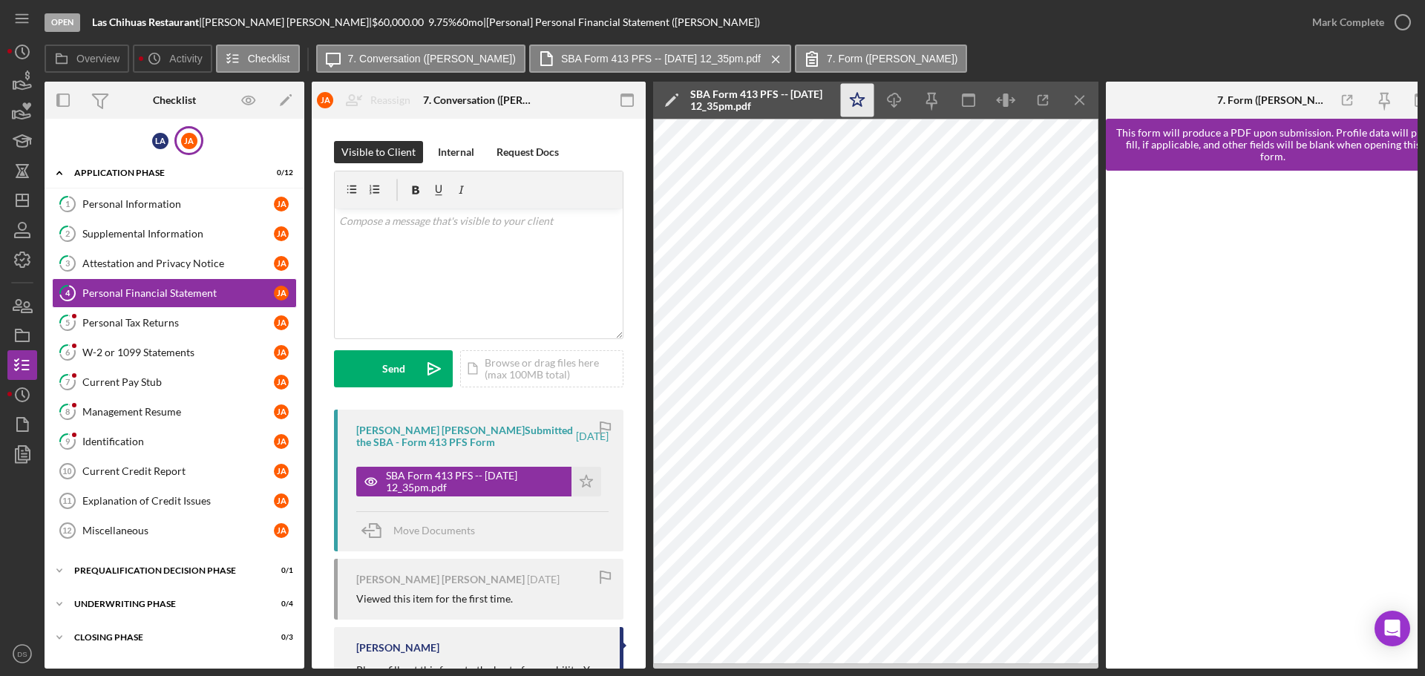
click at [863, 96] on icon "Icon/Star" at bounding box center [857, 100] width 33 height 33
click at [890, 97] on icon "Icon/Download" at bounding box center [894, 100] width 33 height 33
drag, startPoint x: 1339, startPoint y: 59, endPoint x: 1399, endPoint y: 48, distance: 61.0
click at [1341, 59] on div "Overview Icon/History Activity Checklist Icon/Message 7. Conversation ([PERSON_…" at bounding box center [731, 60] width 1373 height 30
click at [1410, 28] on icon "button" at bounding box center [1402, 22] width 37 height 37
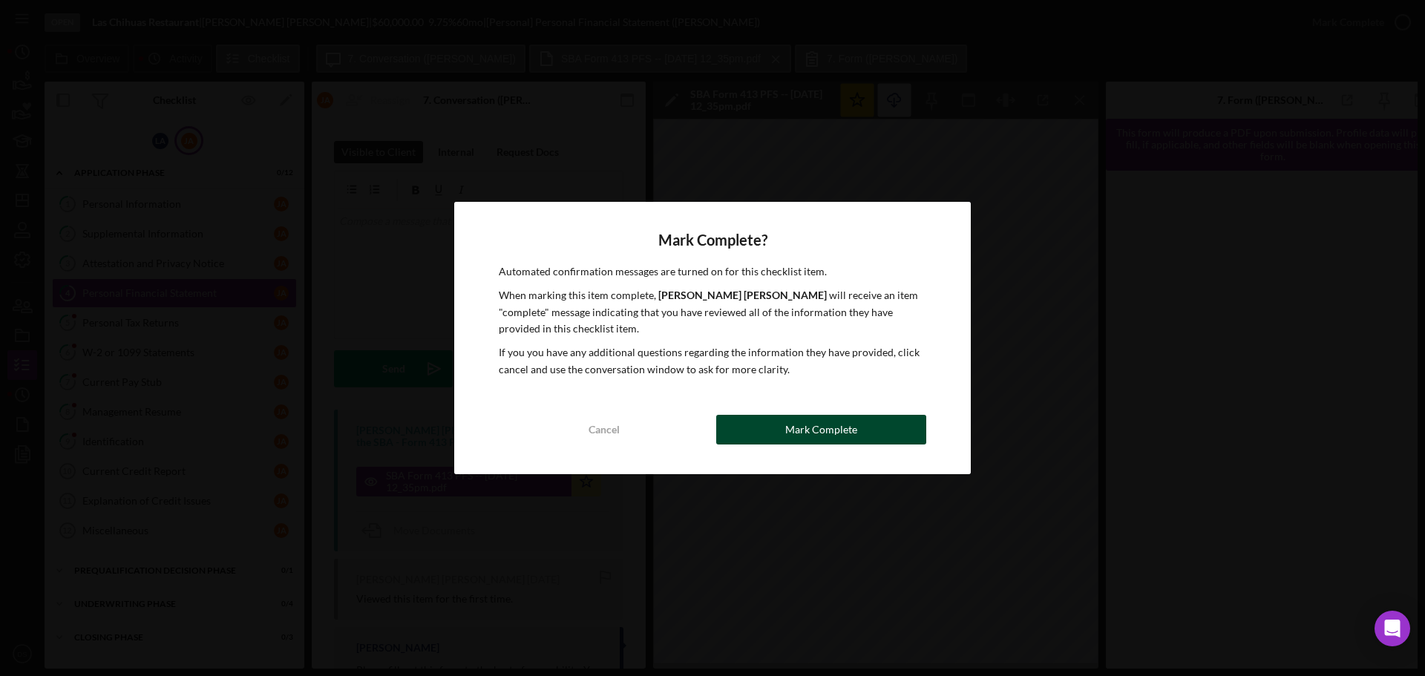
click at [838, 424] on div "Mark Complete" at bounding box center [821, 430] width 72 height 30
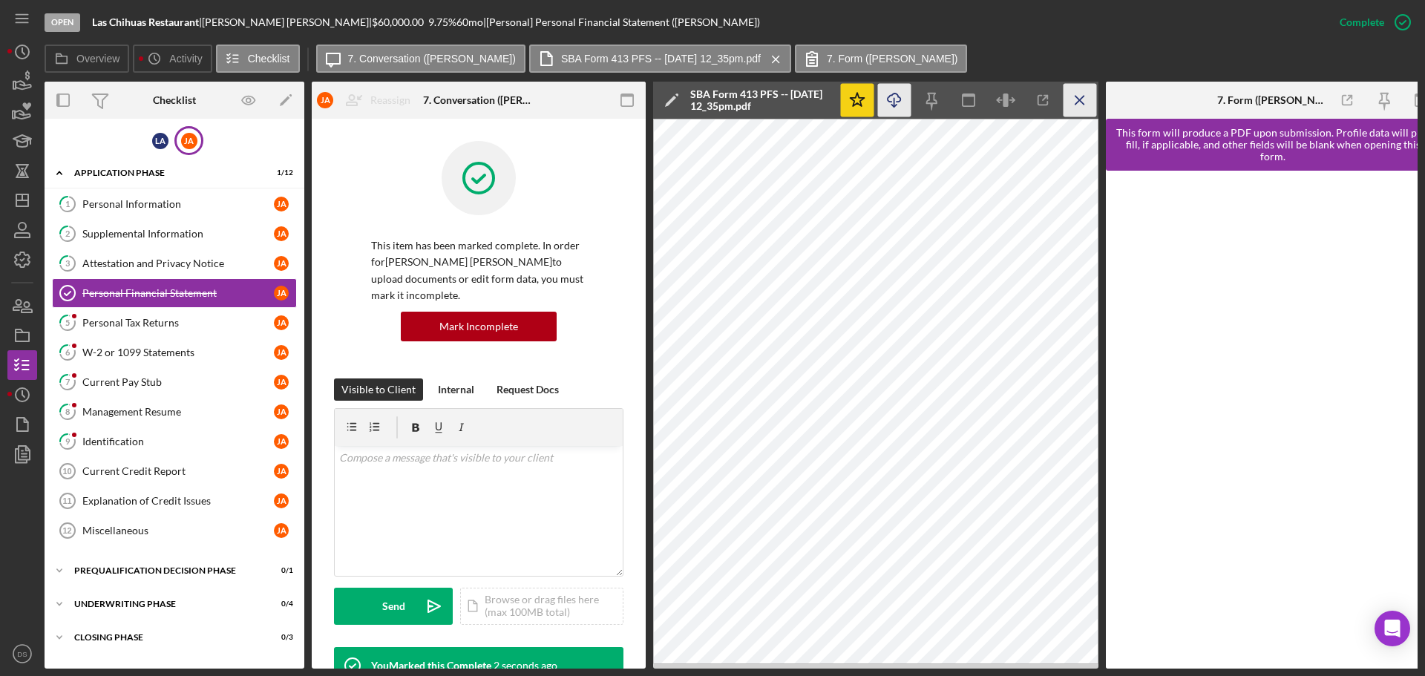
click at [1078, 103] on icon "Icon/Menu Close" at bounding box center [1080, 100] width 33 height 33
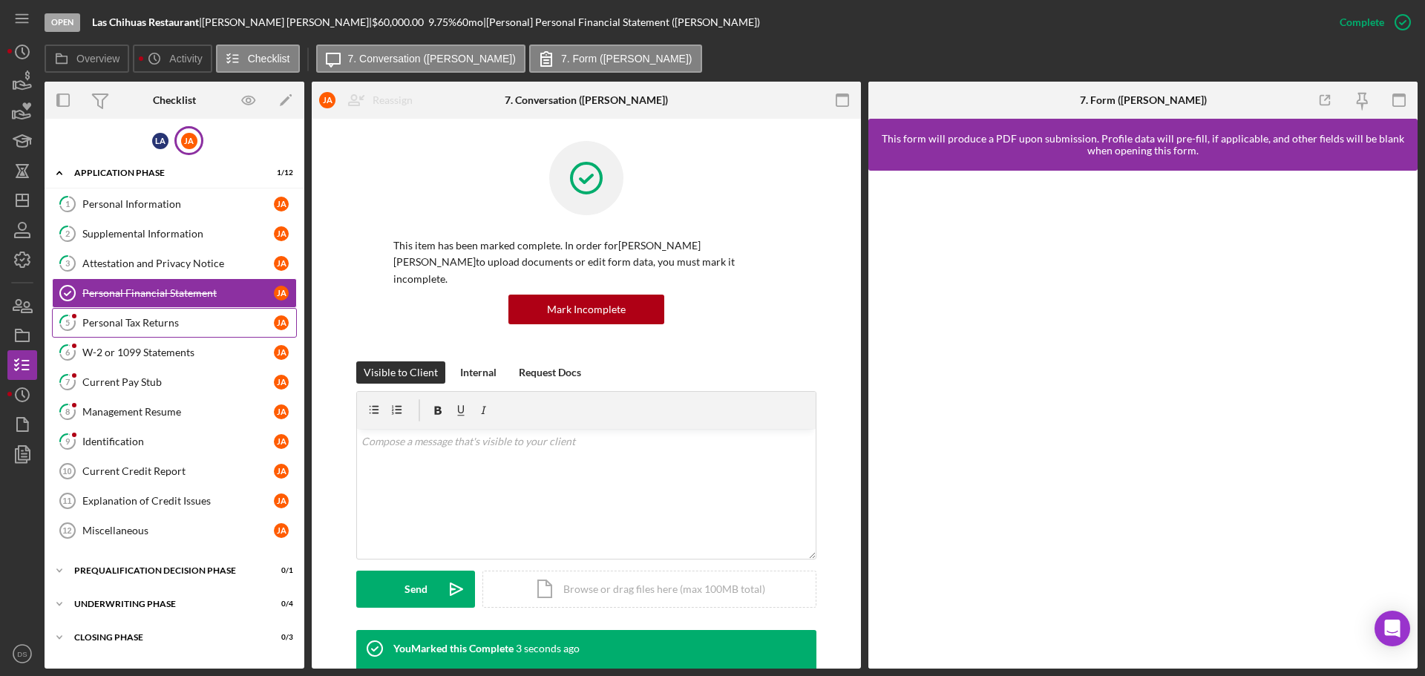
click at [127, 317] on div "Personal Tax Returns" at bounding box center [178, 323] width 192 height 12
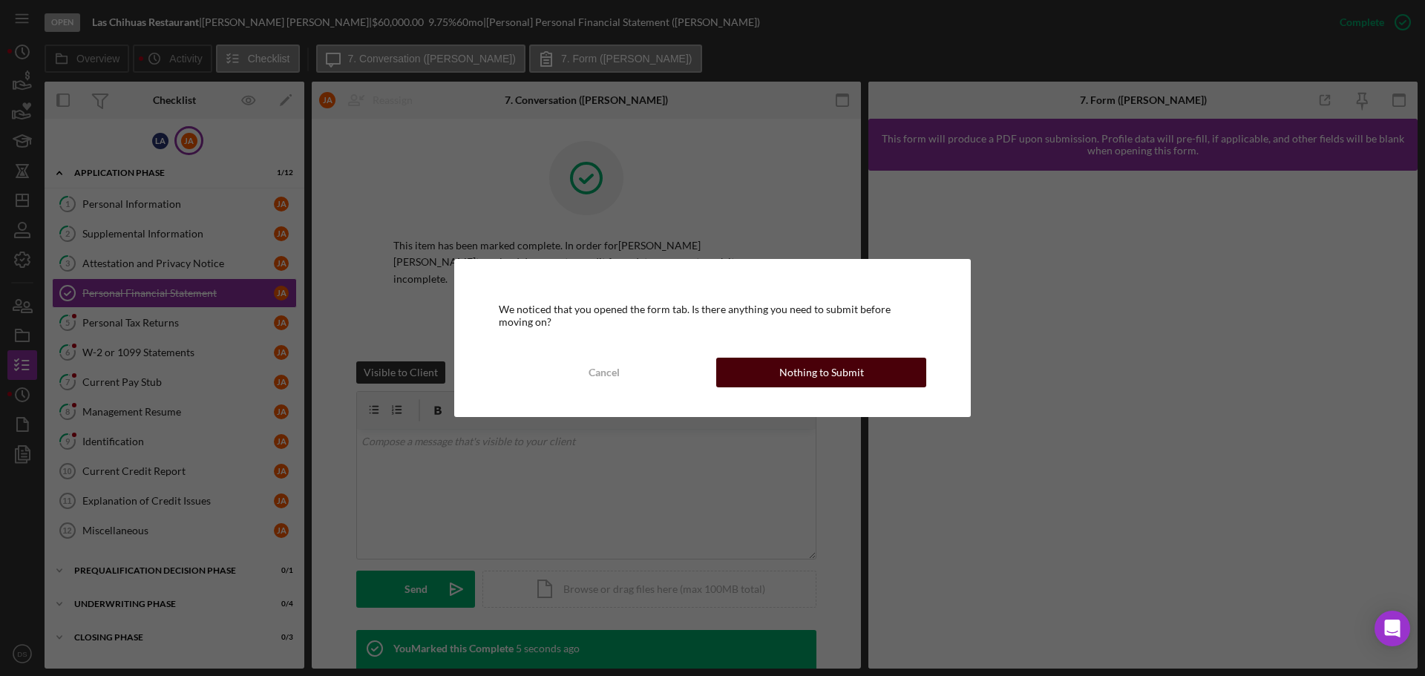
click at [786, 374] on div "Nothing to Submit" at bounding box center [821, 373] width 85 height 30
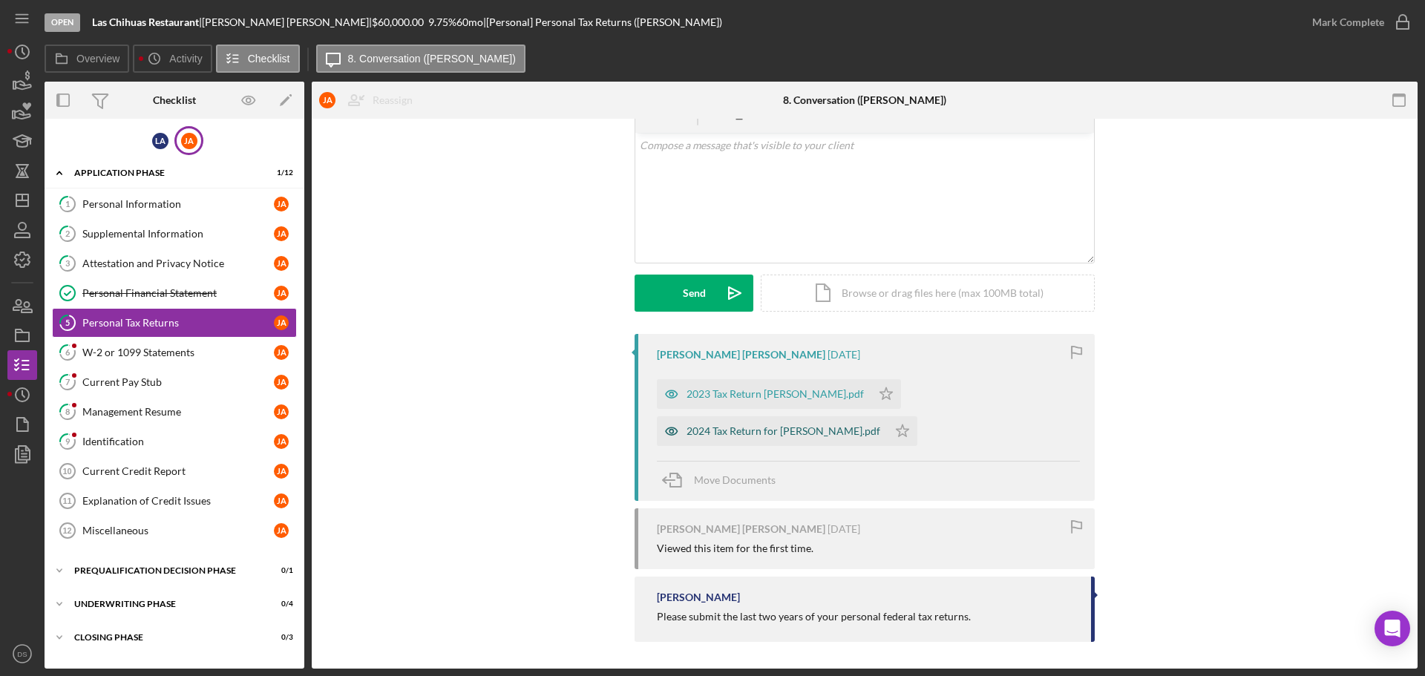
scroll to position [79, 0]
click at [796, 392] on div "2023 Tax Return [PERSON_NAME].pdf" at bounding box center [775, 391] width 177 height 12
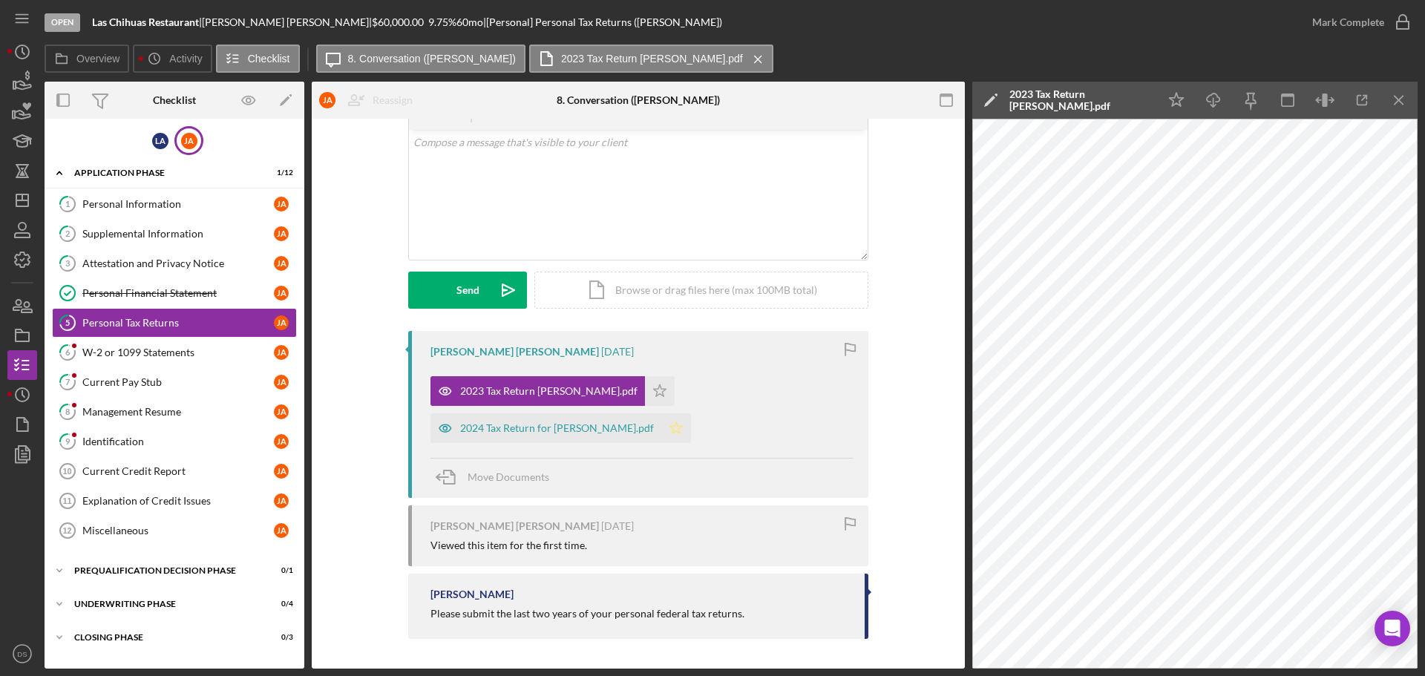
click at [594, 430] on div "2024 Tax Return for [PERSON_NAME].pdf" at bounding box center [557, 428] width 194 height 12
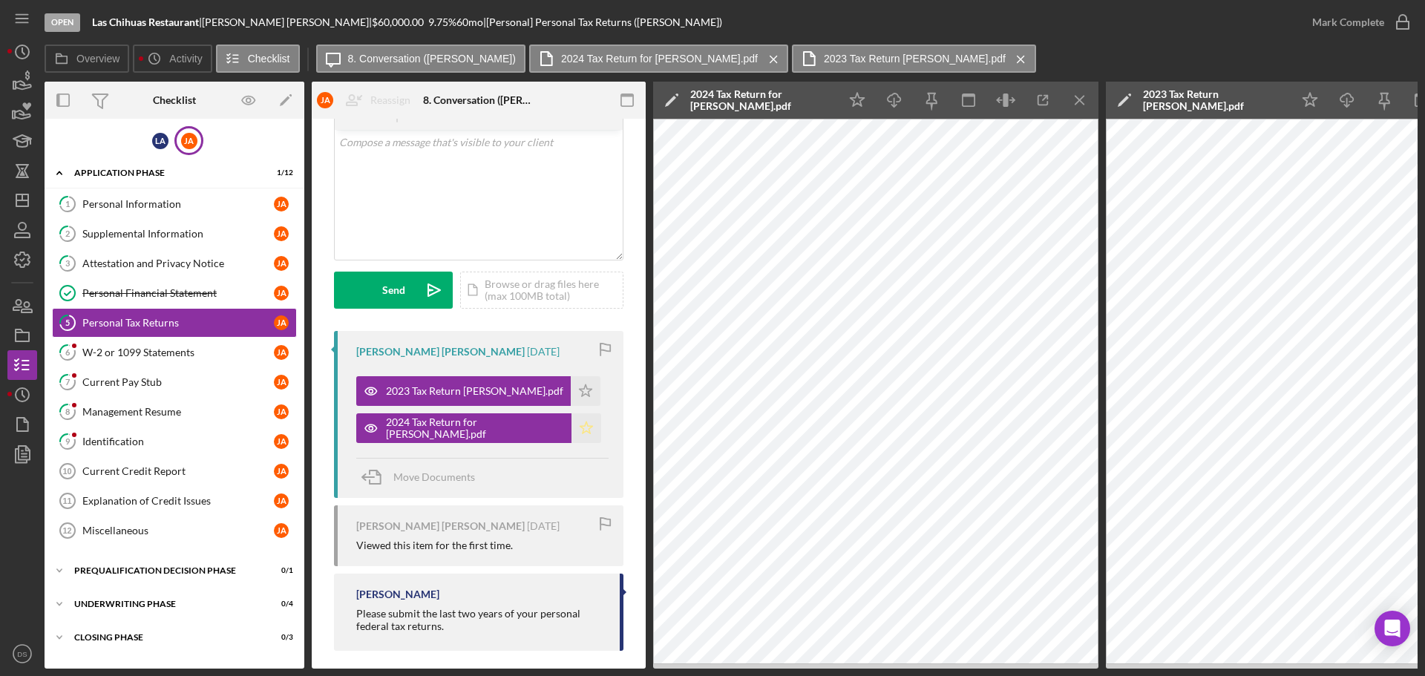
click at [587, 396] on polygon "button" at bounding box center [586, 390] width 13 height 12
click at [580, 397] on icon "Icon/Star" at bounding box center [586, 391] width 30 height 30
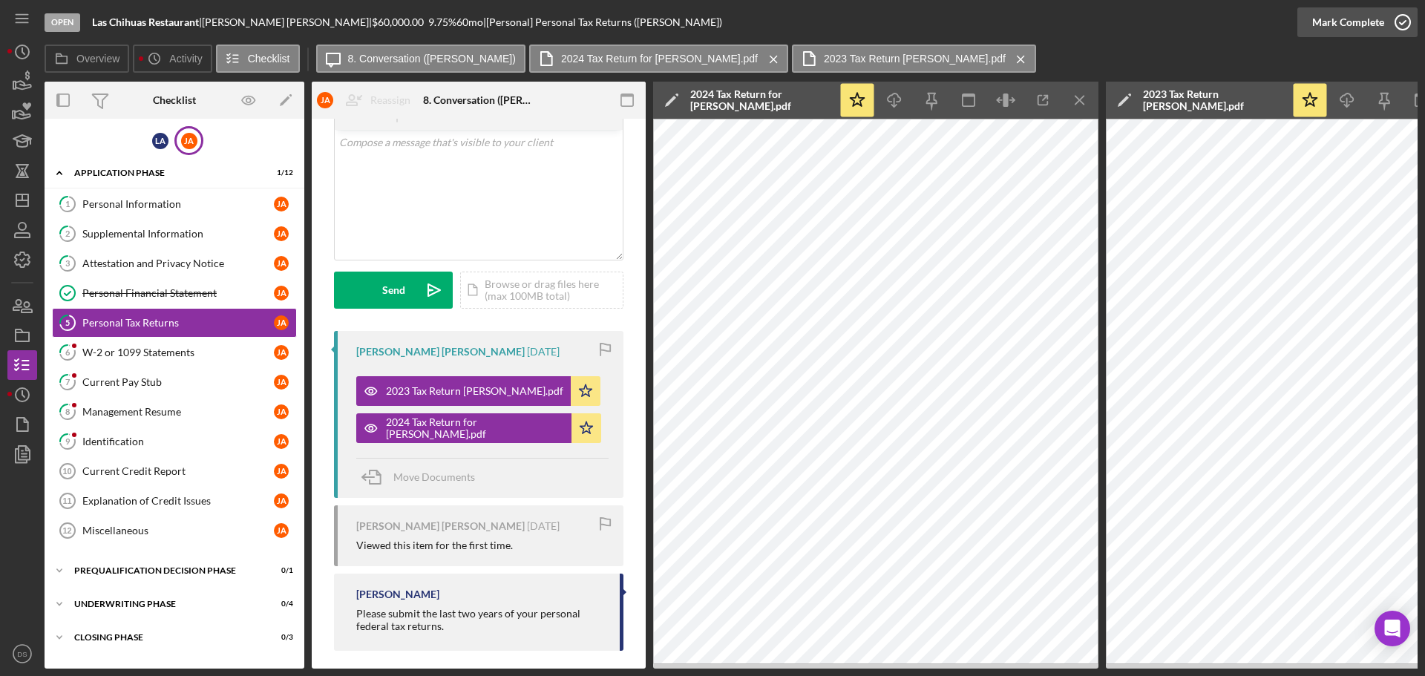
click at [1407, 22] on icon "button" at bounding box center [1402, 22] width 37 height 37
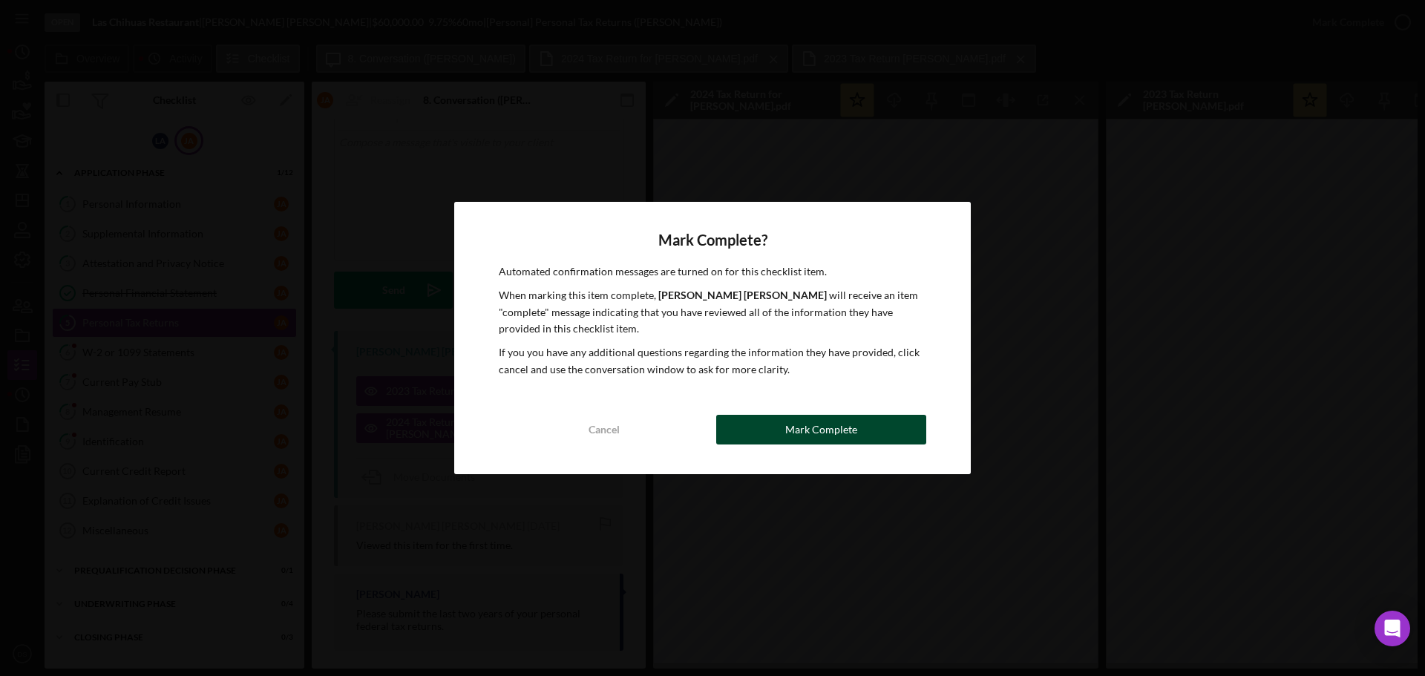
click at [830, 439] on div "Mark Complete" at bounding box center [821, 430] width 72 height 30
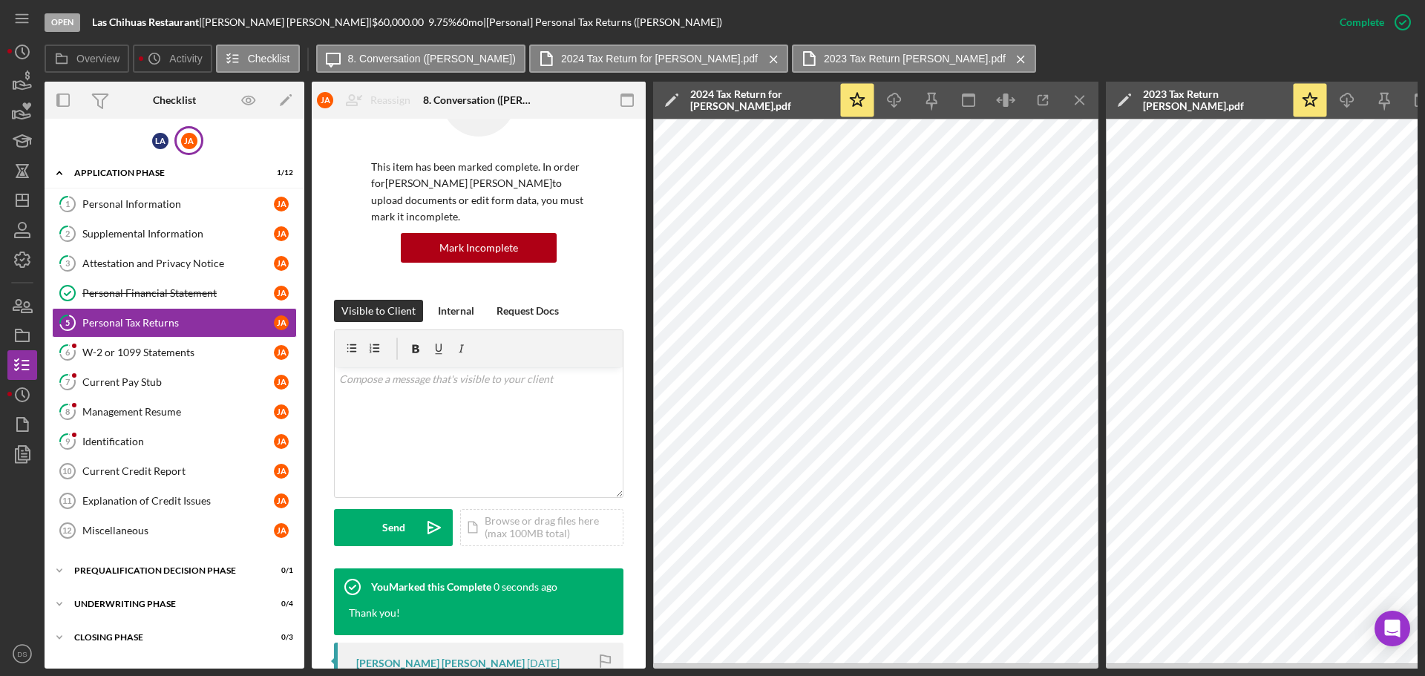
scroll to position [299, 0]
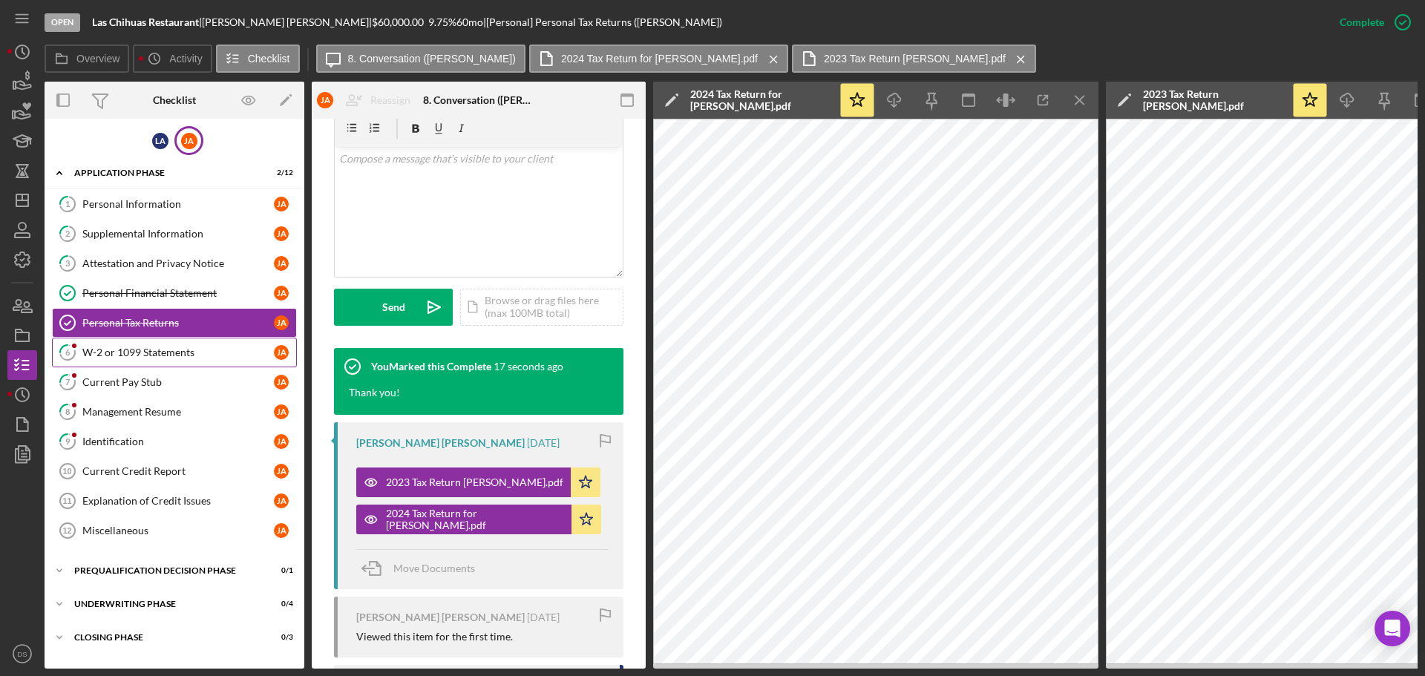
click at [172, 341] on link "6 W-2 or 1099 Statements [PERSON_NAME]" at bounding box center [174, 353] width 245 height 30
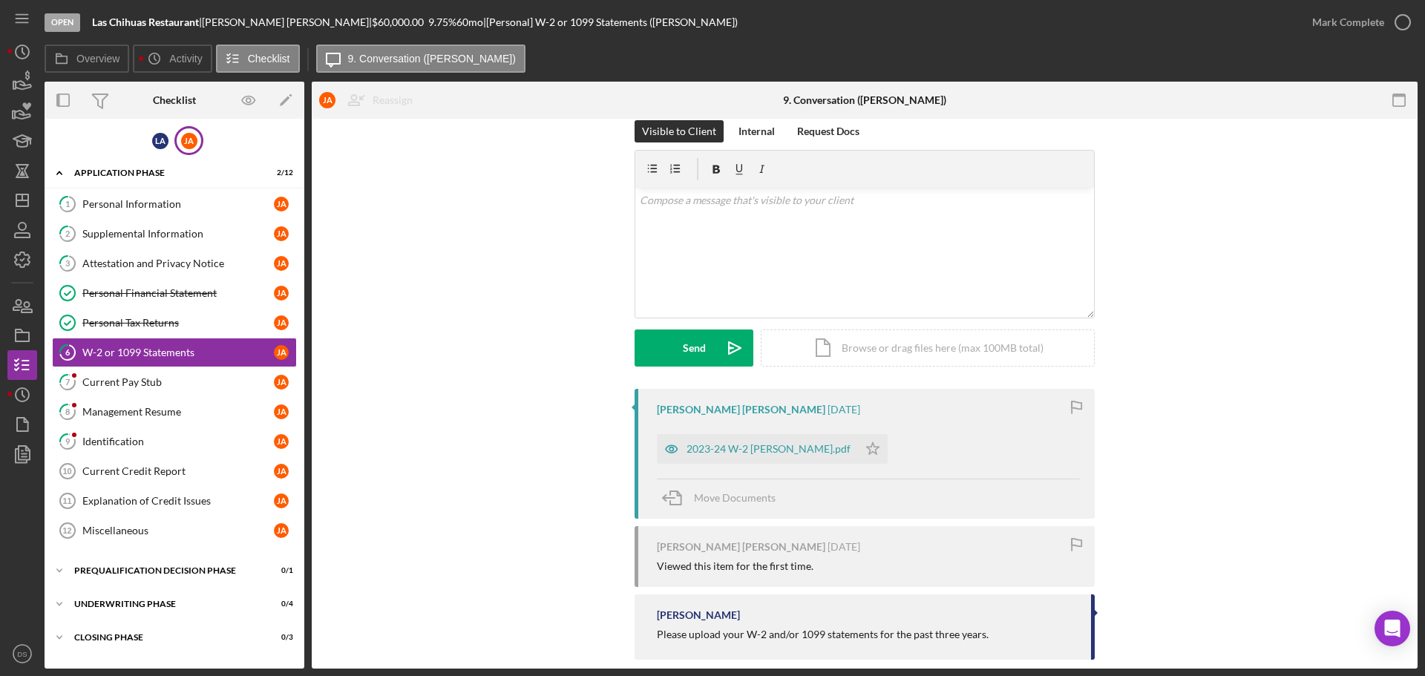
scroll to position [42, 0]
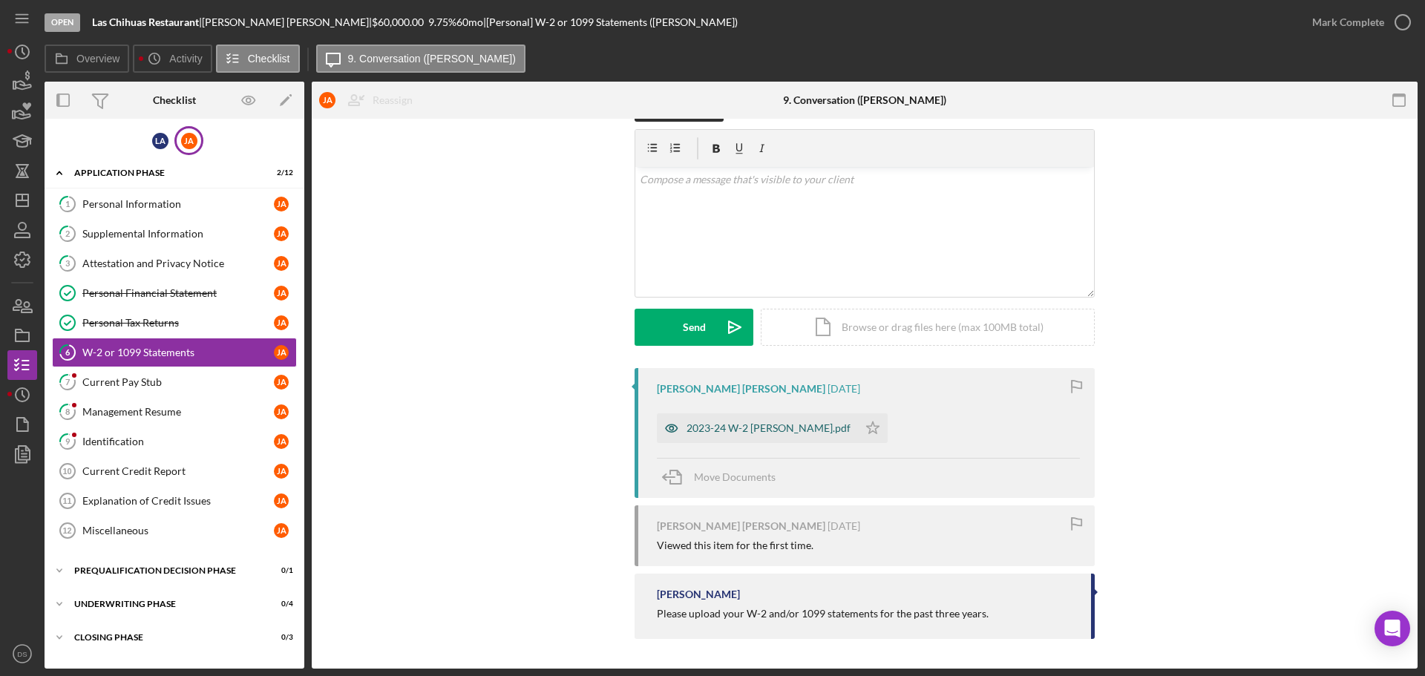
click at [752, 431] on div "2023-24 W-2 [PERSON_NAME].pdf" at bounding box center [769, 428] width 164 height 12
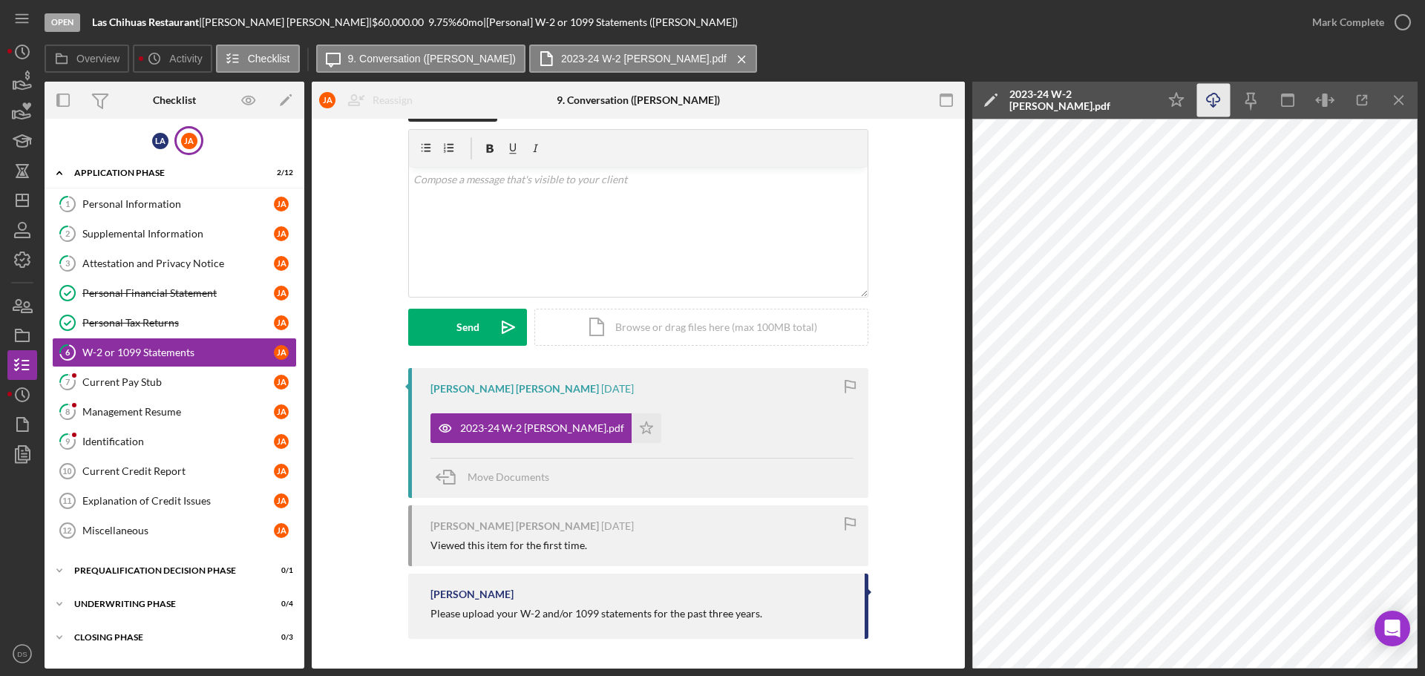
click at [1208, 98] on icon "Icon/Download" at bounding box center [1213, 100] width 33 height 33
click at [618, 424] on div "2023-24 W-2 [PERSON_NAME].pdf" at bounding box center [531, 428] width 201 height 30
click at [632, 424] on icon "Icon/Star" at bounding box center [647, 428] width 30 height 30
click at [1214, 97] on icon "Icon/Download" at bounding box center [1213, 100] width 33 height 33
click at [1405, 27] on icon "button" at bounding box center [1402, 22] width 37 height 37
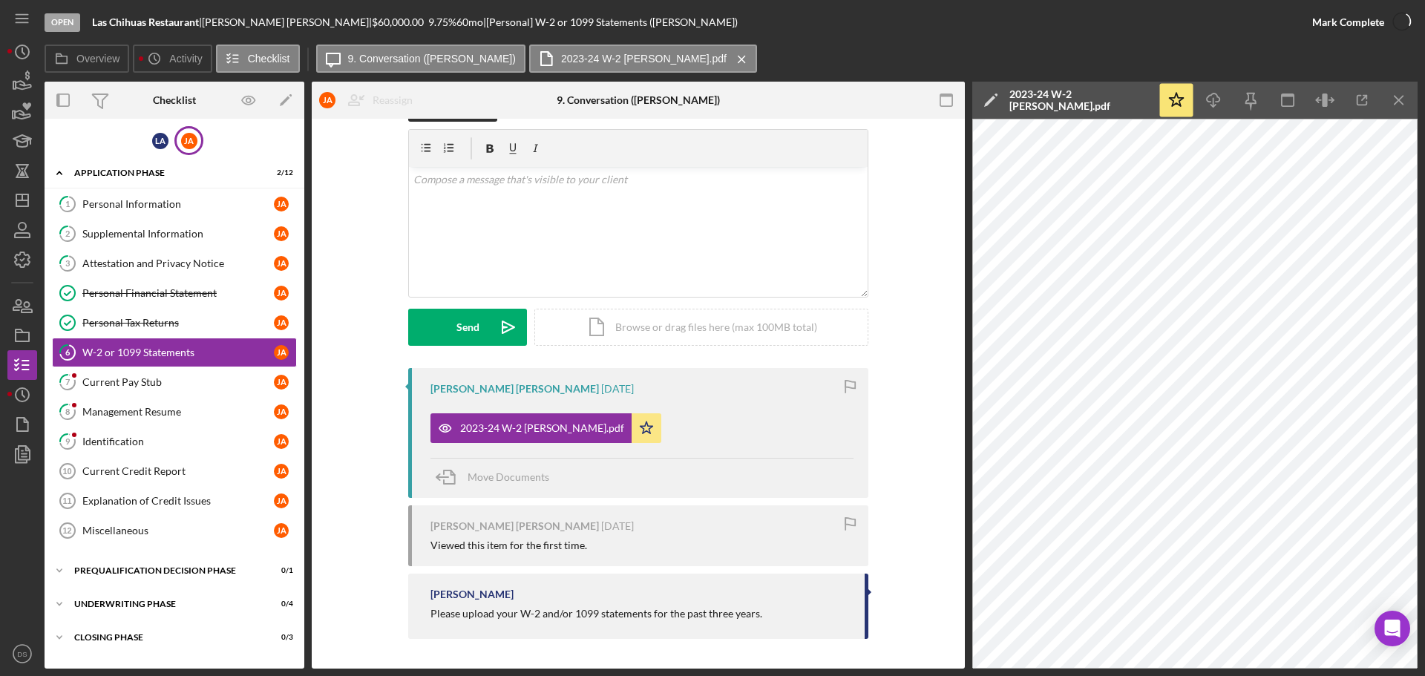
scroll to position [246, 0]
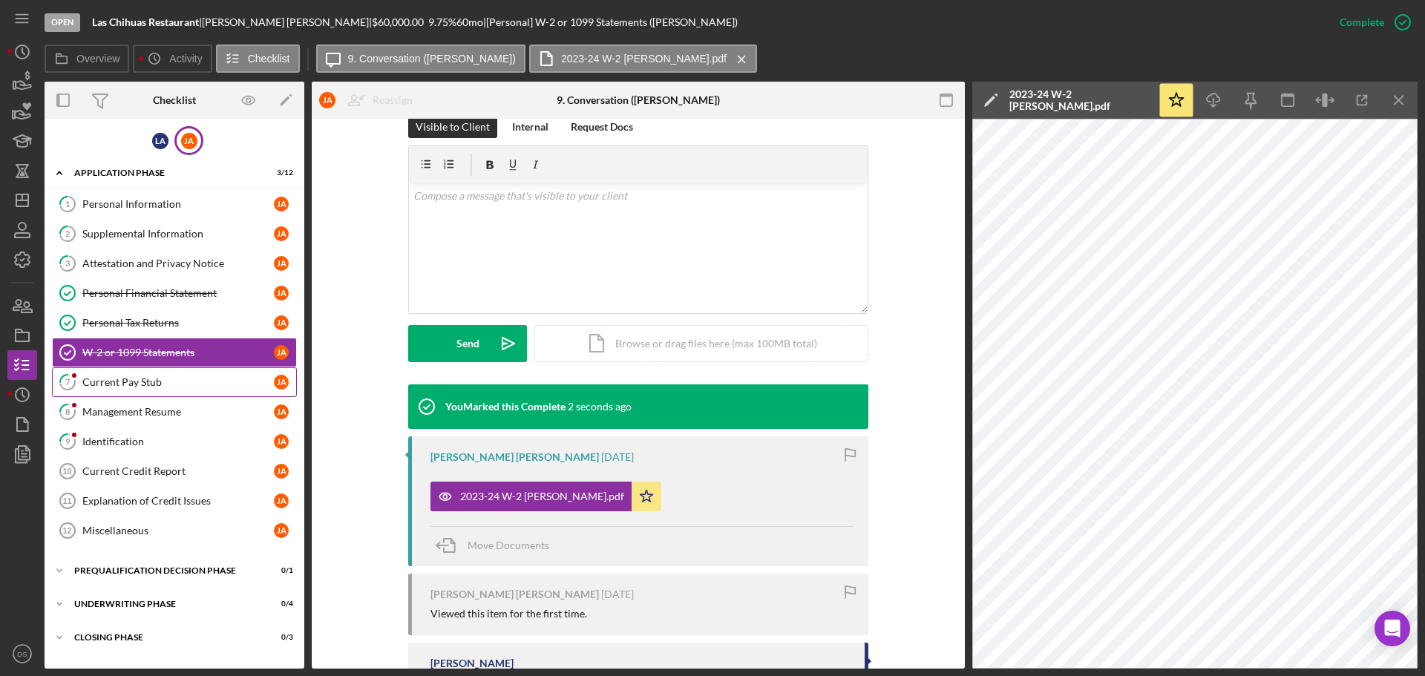
click at [153, 388] on div "Current Pay Stub" at bounding box center [178, 382] width 192 height 12
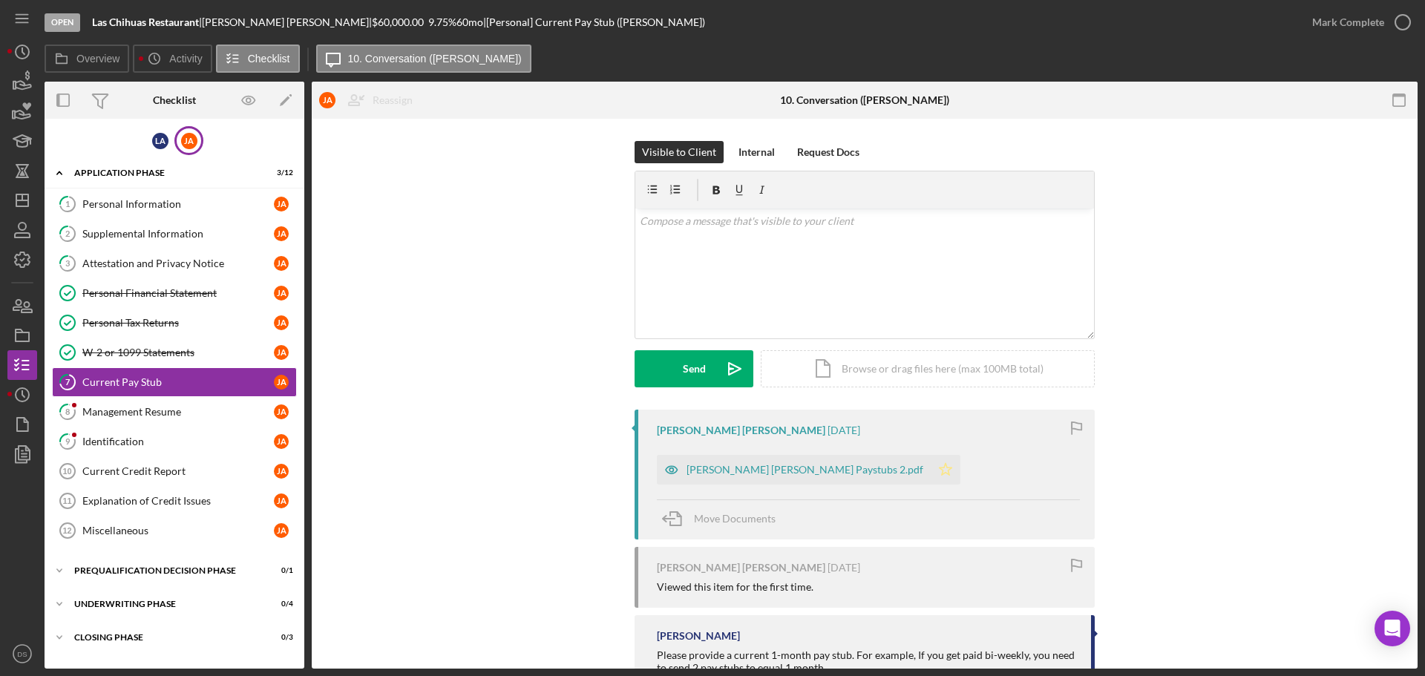
click at [931, 457] on icon "Icon/Star" at bounding box center [946, 470] width 30 height 30
click at [1401, 21] on icon "button" at bounding box center [1402, 22] width 37 height 37
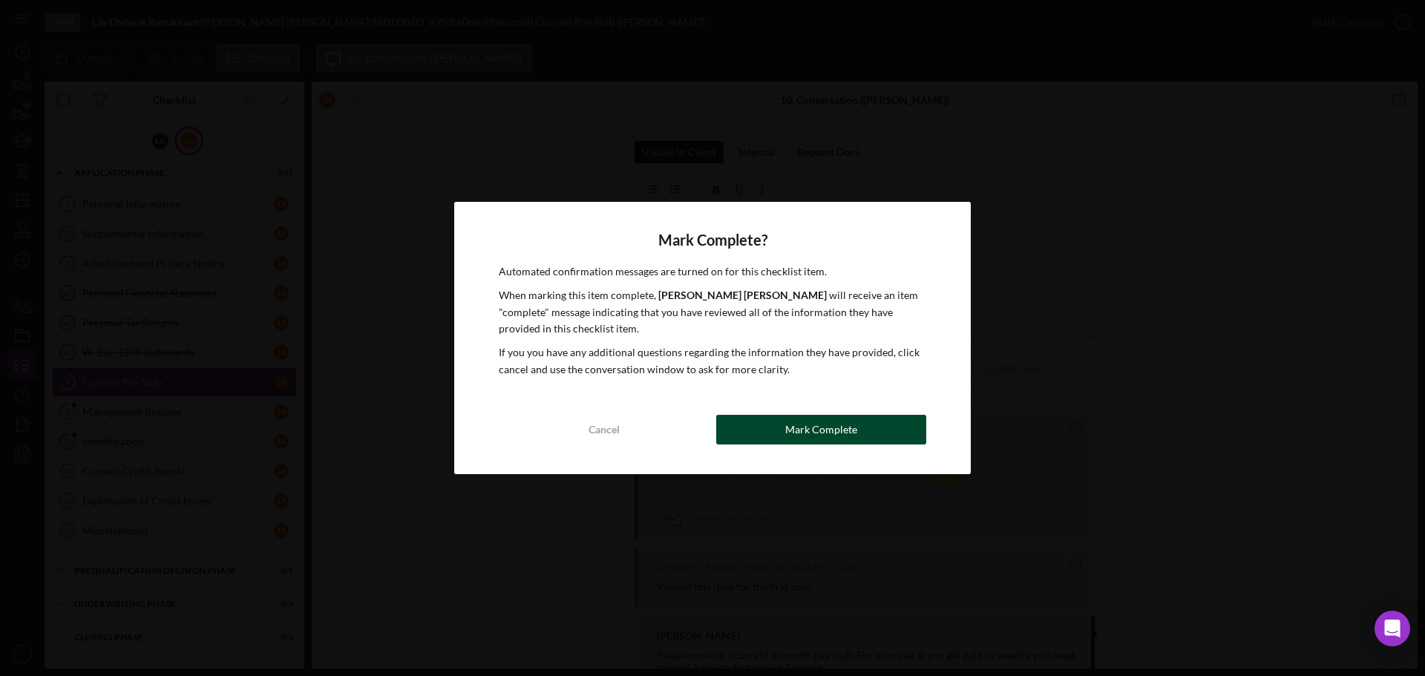
click at [837, 431] on div "Mark Complete" at bounding box center [821, 430] width 72 height 30
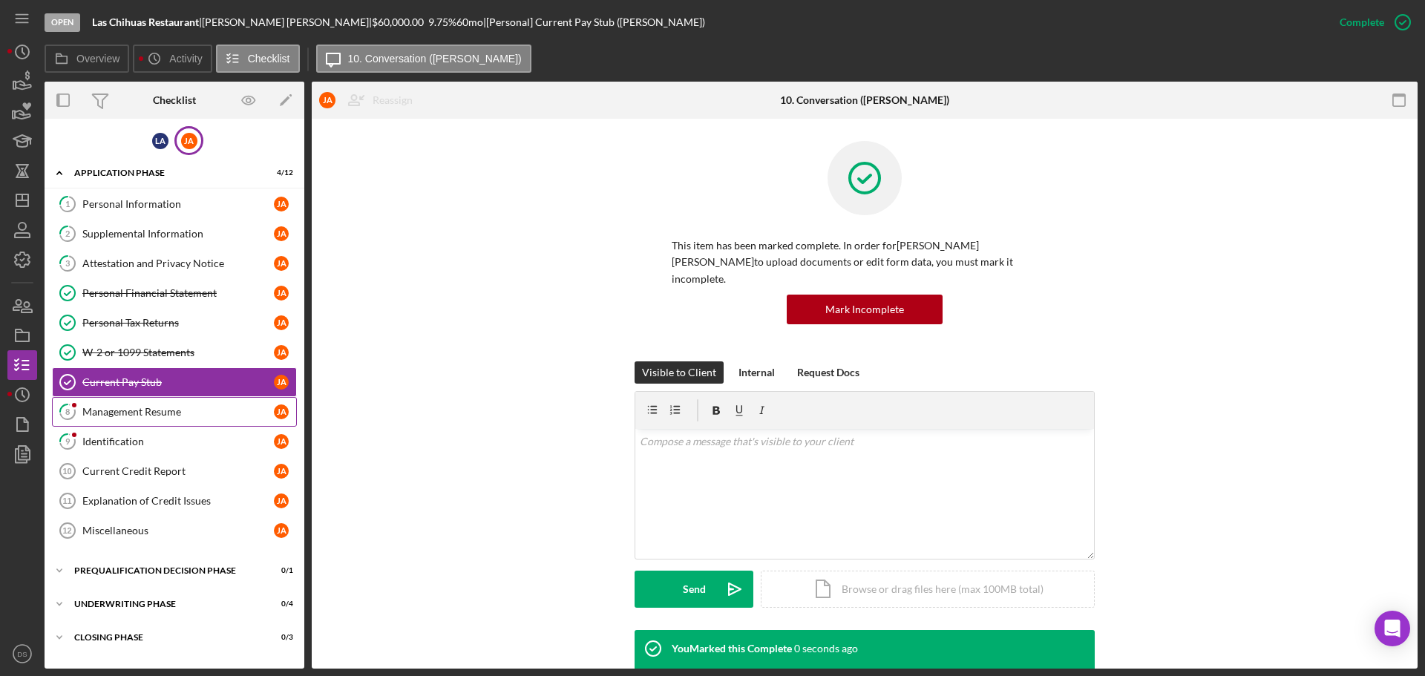
click at [192, 412] on div "Management Resume" at bounding box center [178, 412] width 192 height 12
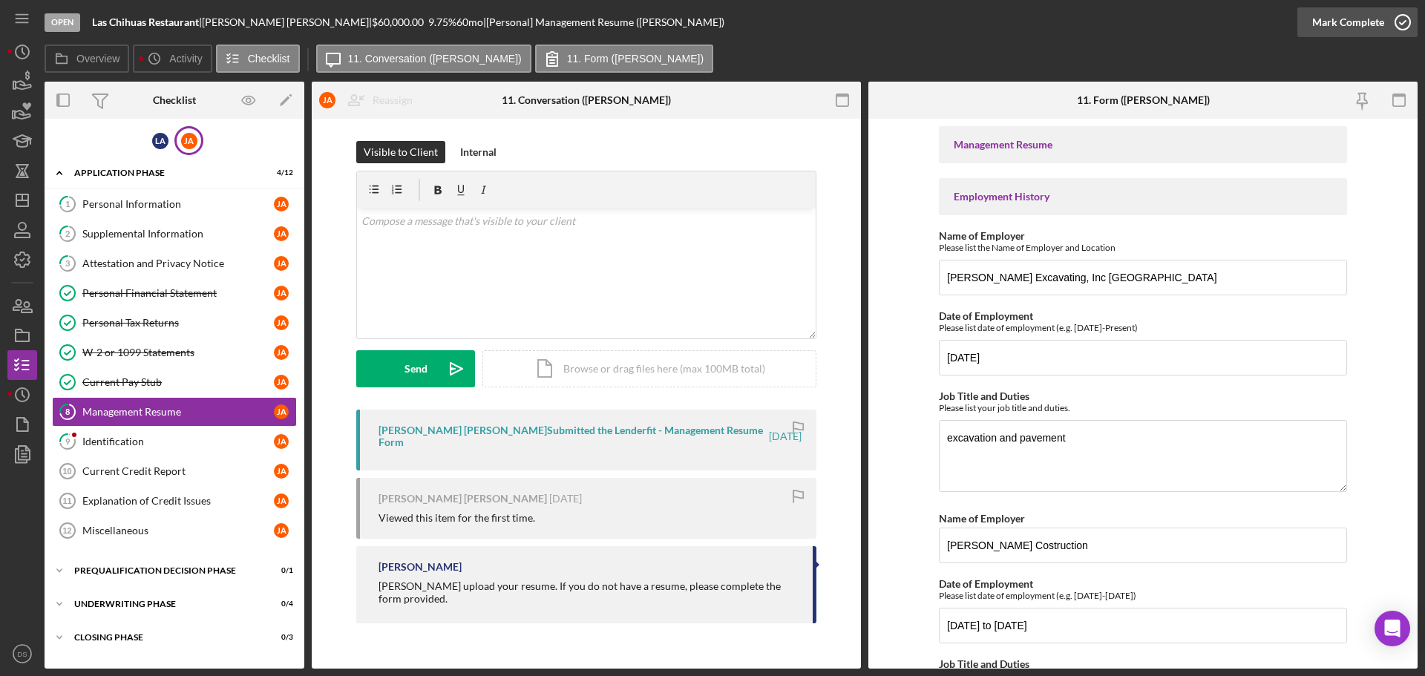
click at [1409, 13] on icon "button" at bounding box center [1402, 22] width 37 height 37
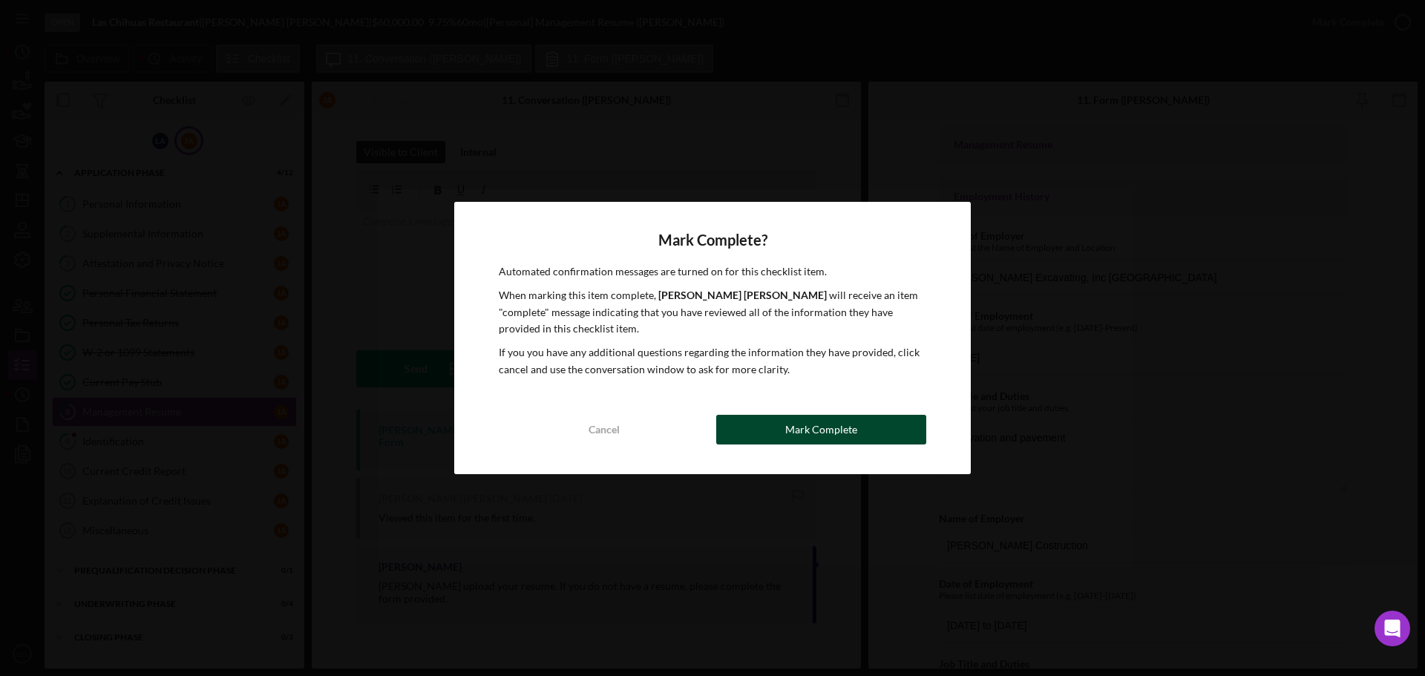
click at [907, 435] on button "Mark Complete" at bounding box center [821, 430] width 210 height 30
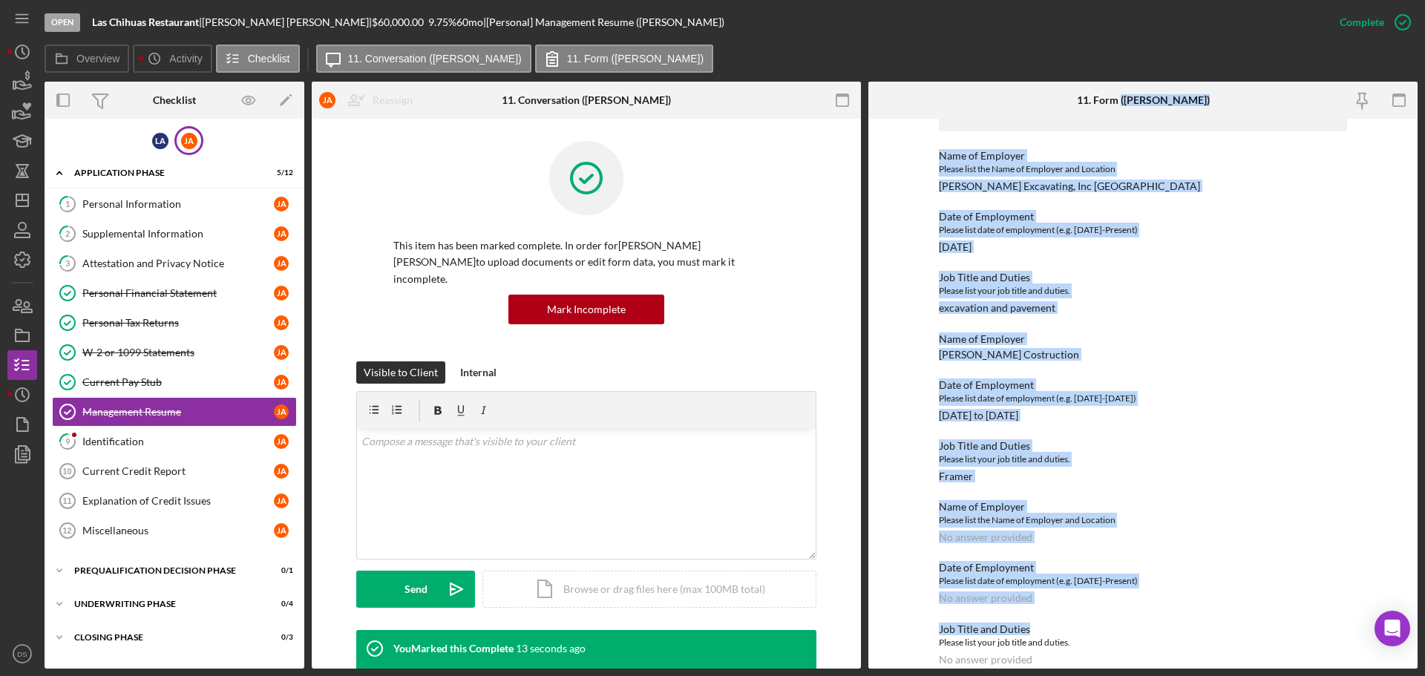
scroll to position [297, 0]
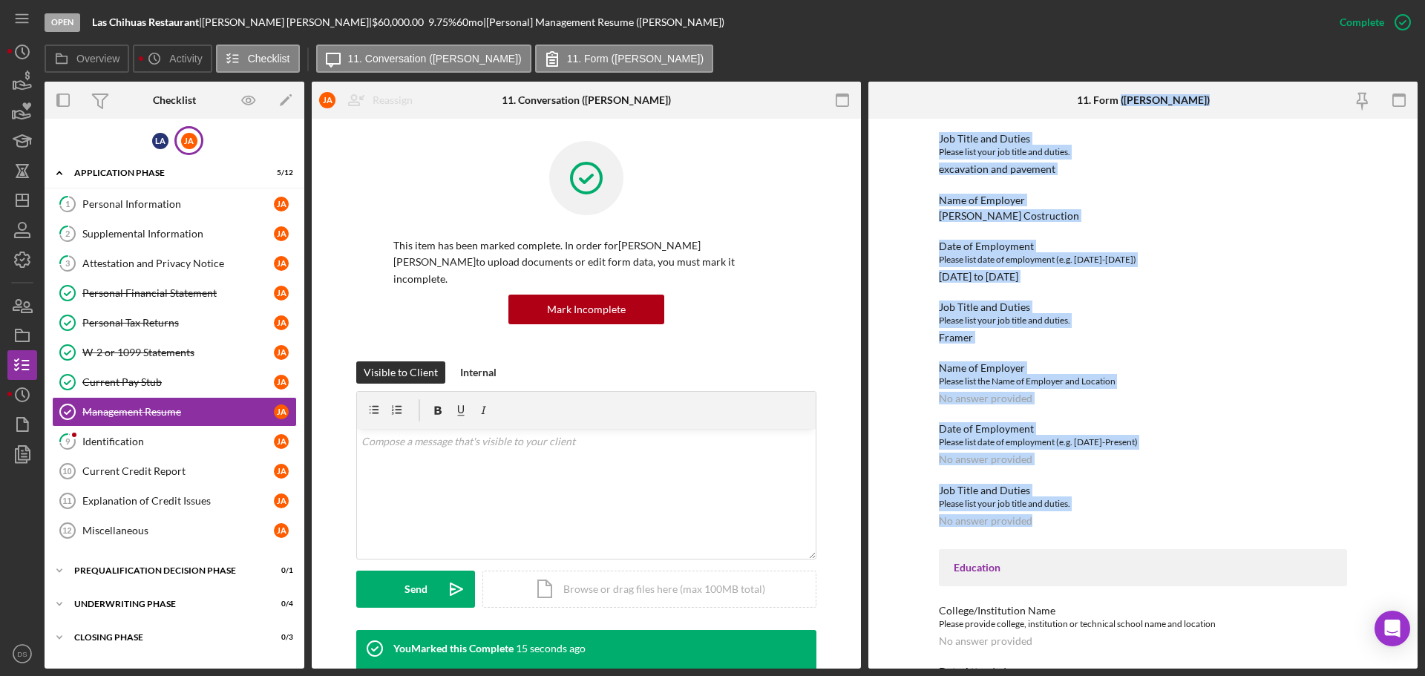
drag, startPoint x: 1147, startPoint y: 97, endPoint x: 1161, endPoint y: 442, distance: 344.7
click at [1264, 520] on div "11. Form ([PERSON_NAME]) To edit this form you must mark this item incomplete M…" at bounding box center [1142, 375] width 549 height 587
copy div "([PERSON_NAME]) To edit this form you must mark this item incomplete Management…"
click at [139, 451] on link "9 Identification [PERSON_NAME]" at bounding box center [174, 442] width 245 height 30
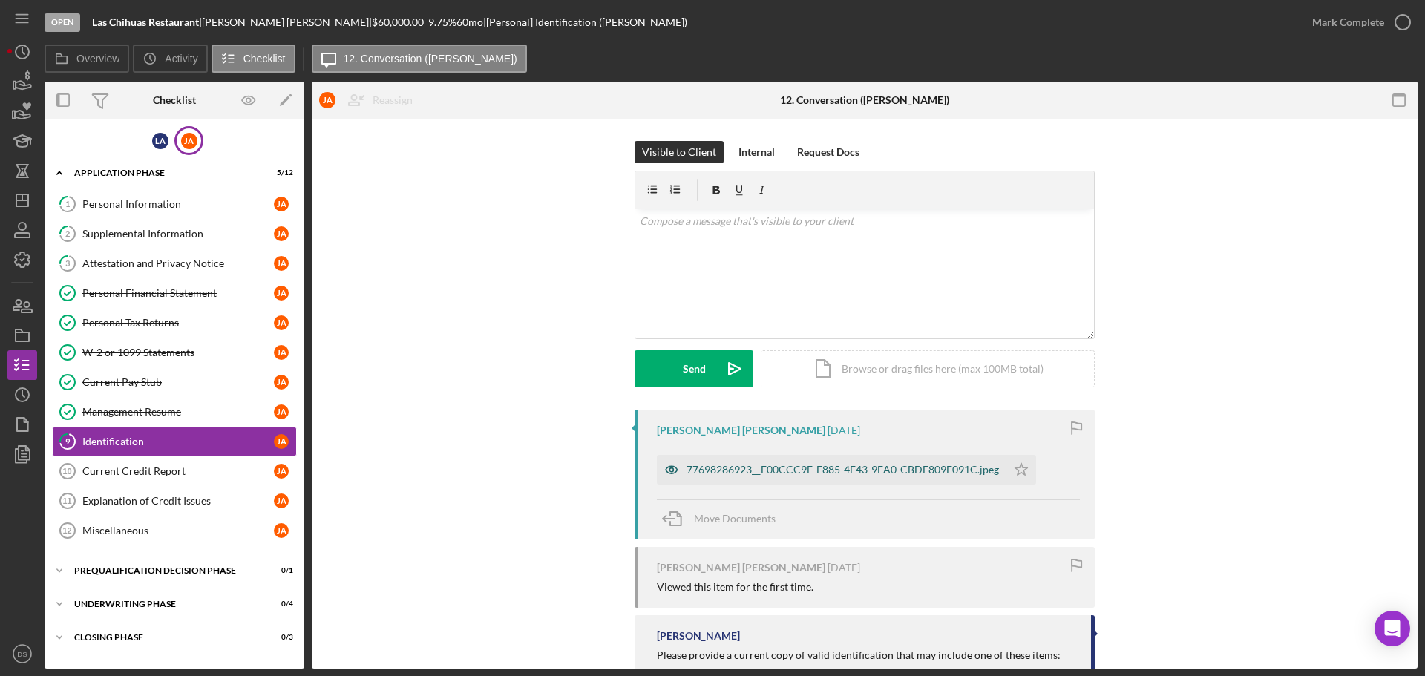
click at [831, 474] on div "77698286923__E00CCC9E-F885-4F43-9EA0-CBDF809F091C.jpeg" at bounding box center [843, 470] width 312 height 12
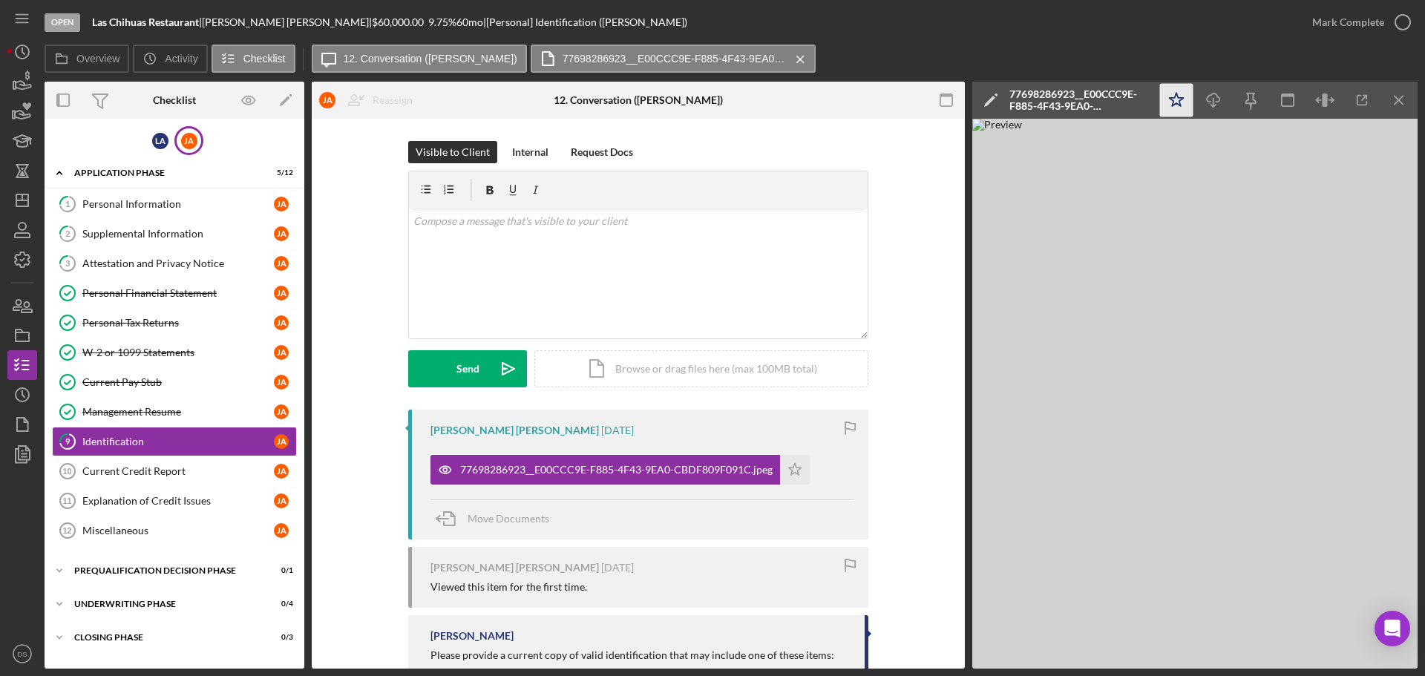
click at [1178, 103] on icon "Icon/Star" at bounding box center [1176, 100] width 33 height 33
click at [1207, 99] on icon "button" at bounding box center [1213, 98] width 13 height 8
click at [1407, 26] on icon "button" at bounding box center [1402, 22] width 37 height 37
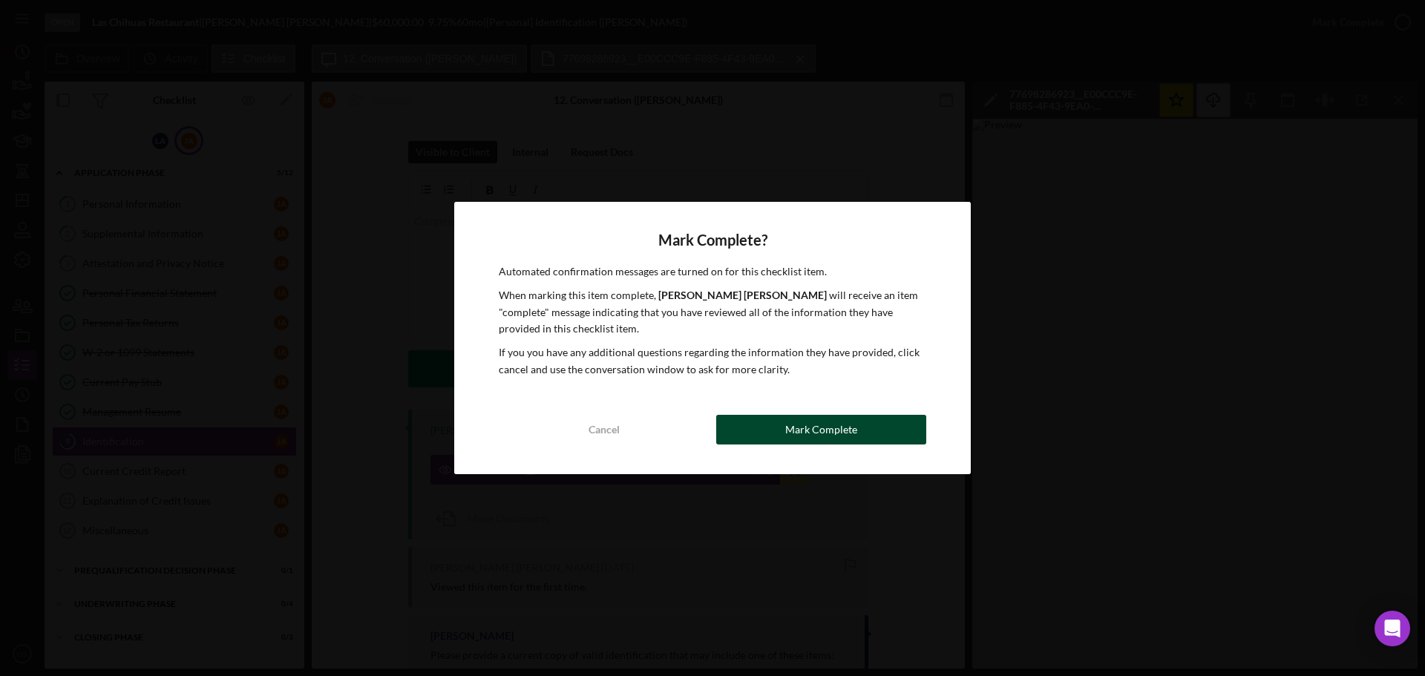
click at [862, 423] on button "Mark Complete" at bounding box center [821, 430] width 210 height 30
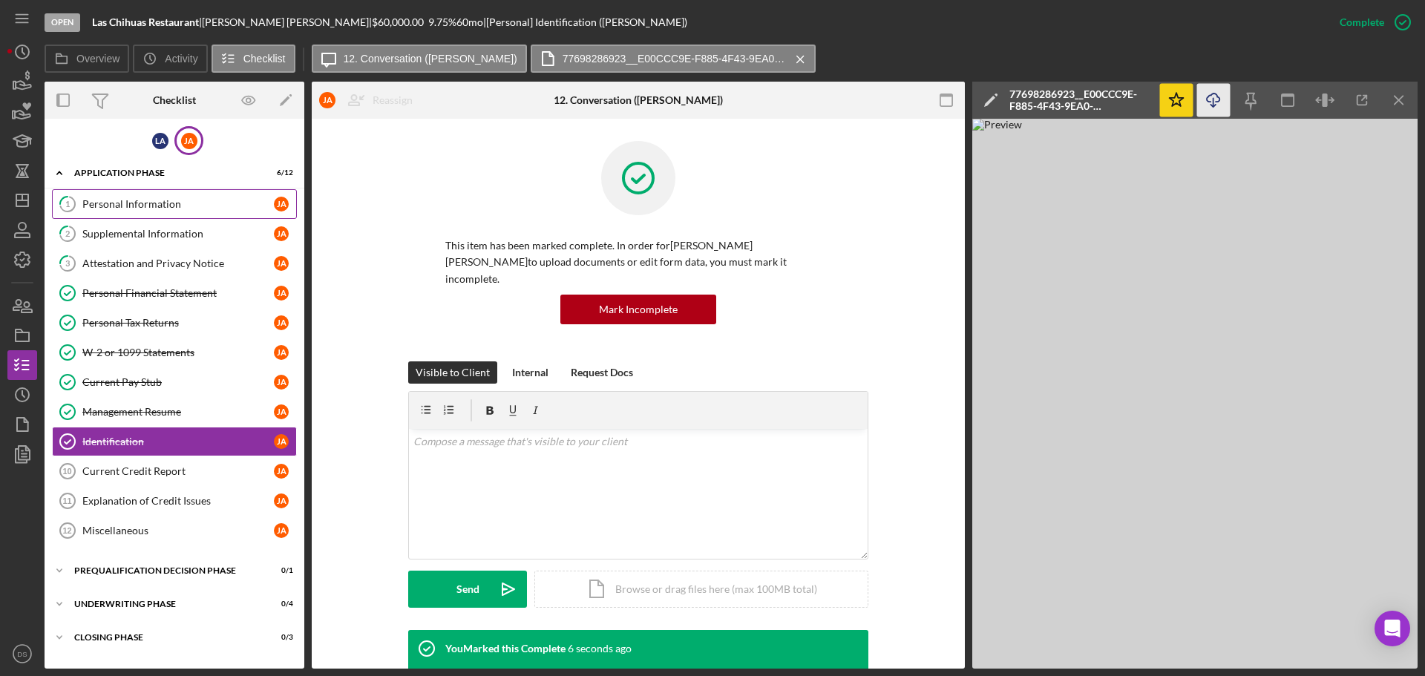
click at [171, 209] on div "Personal Information" at bounding box center [178, 204] width 192 height 12
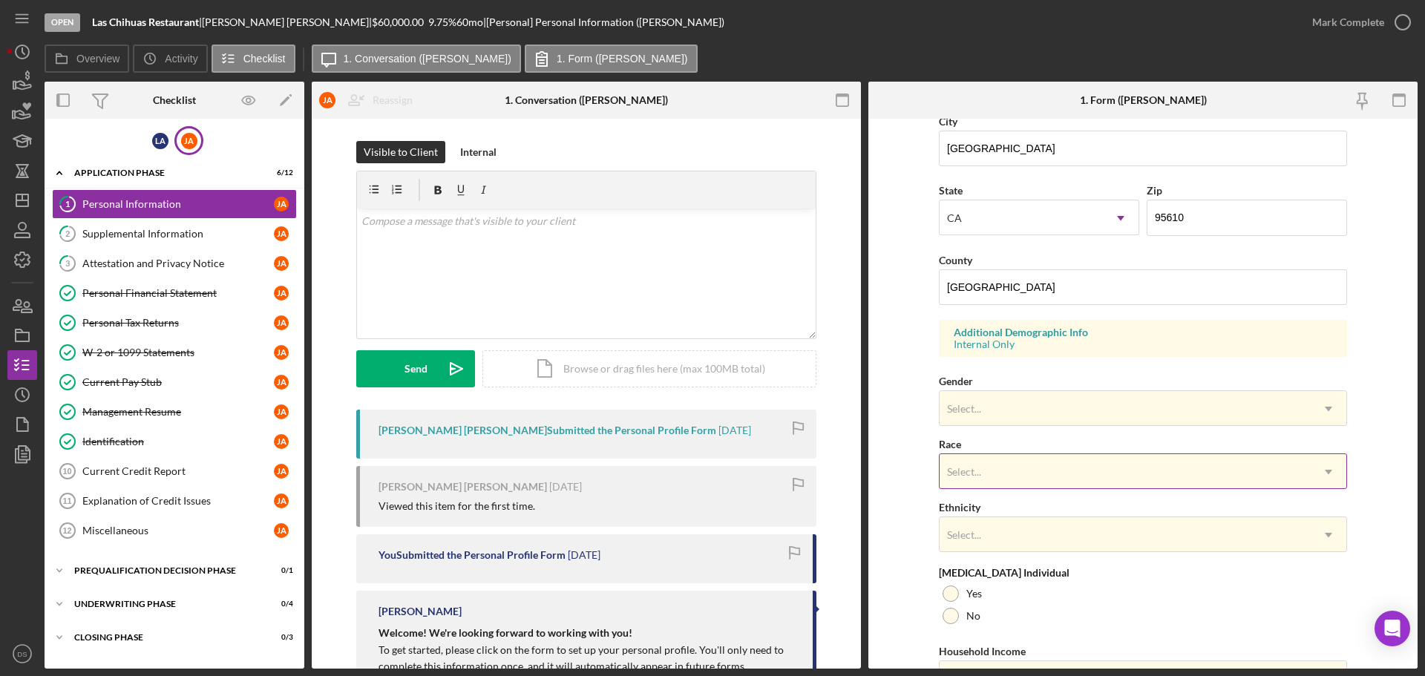
scroll to position [371, 0]
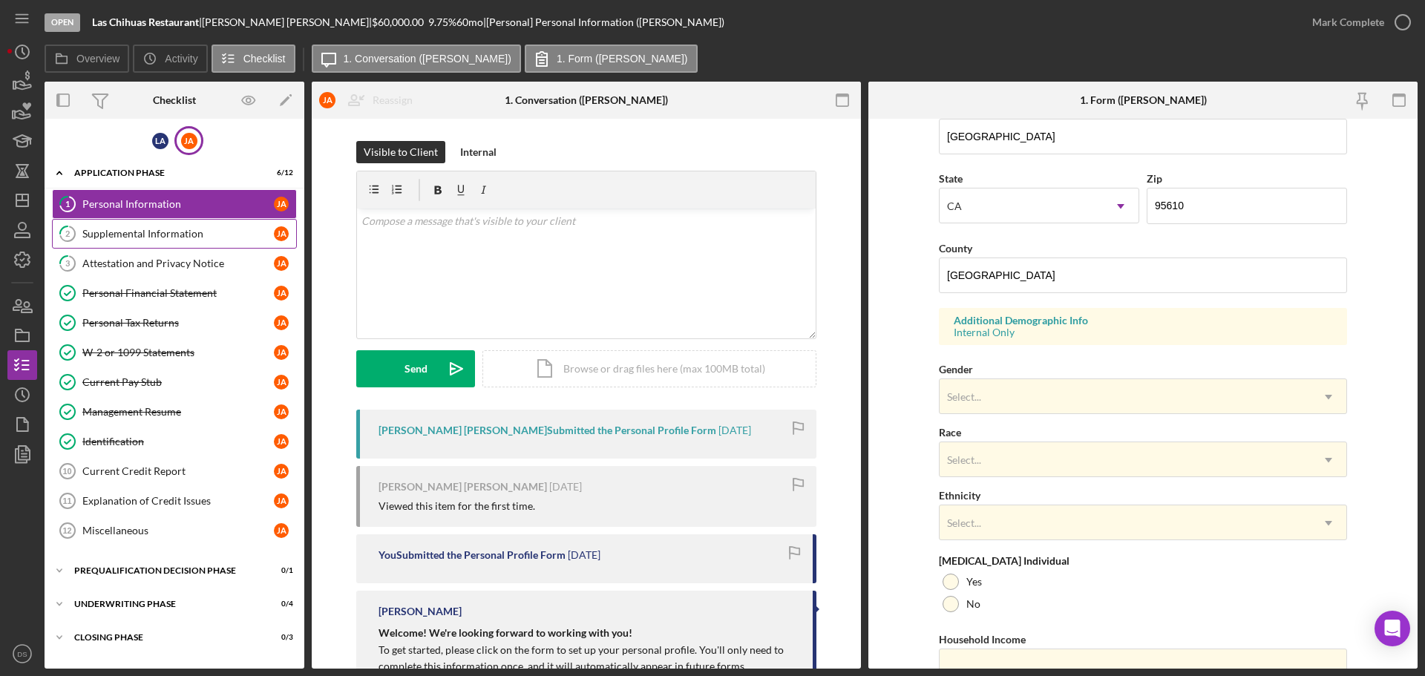
click at [148, 222] on link "2 Supplemental Information [PERSON_NAME]" at bounding box center [174, 234] width 245 height 30
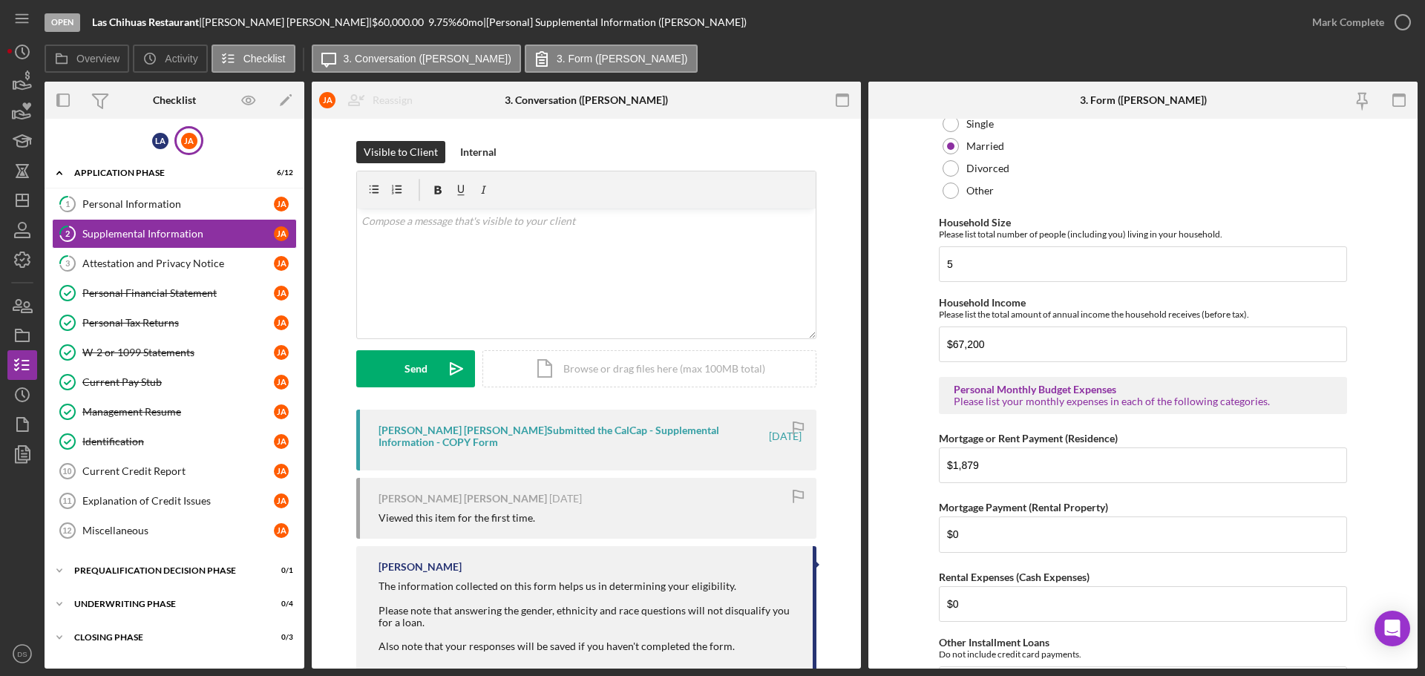
scroll to position [1262, 0]
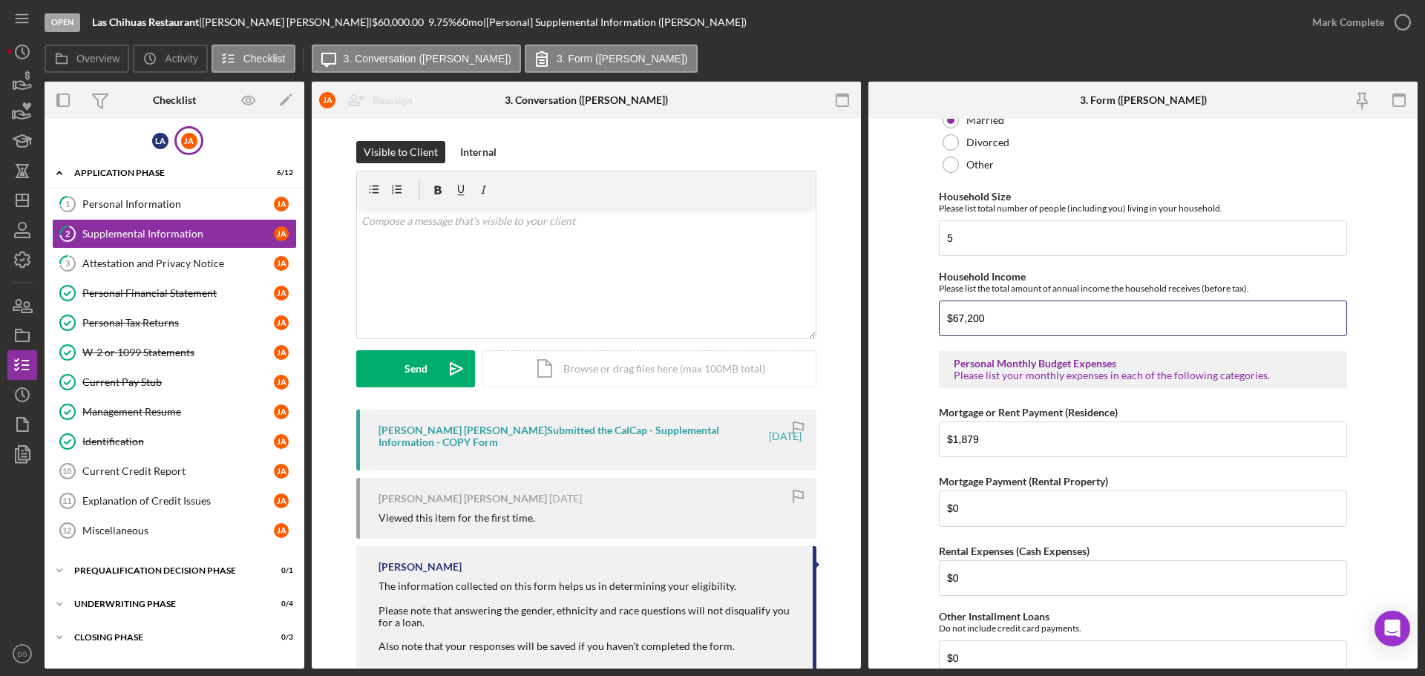
drag, startPoint x: 1001, startPoint y: 312, endPoint x: 928, endPoint y: 318, distance: 73.7
click at [928, 318] on form "Supplemental Information This form must be completed by each 20% owner of the b…" at bounding box center [1142, 394] width 549 height 550
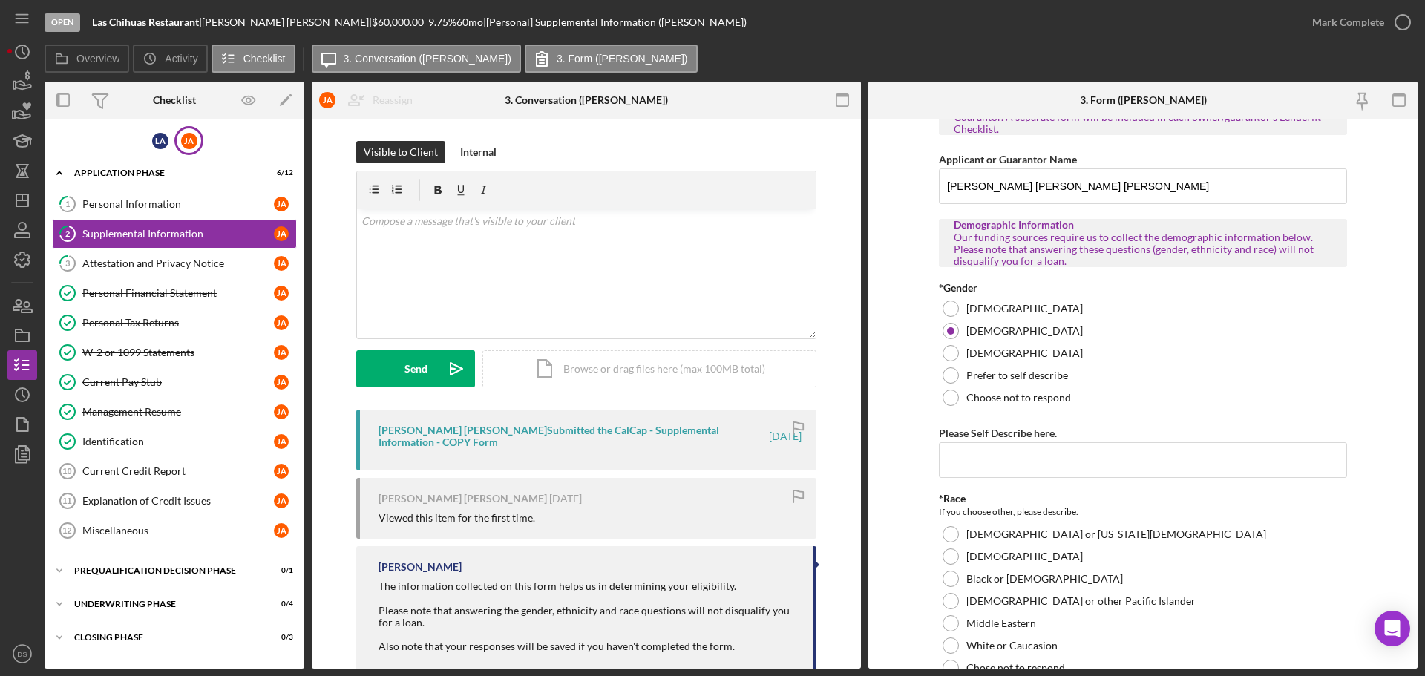
scroll to position [0, 0]
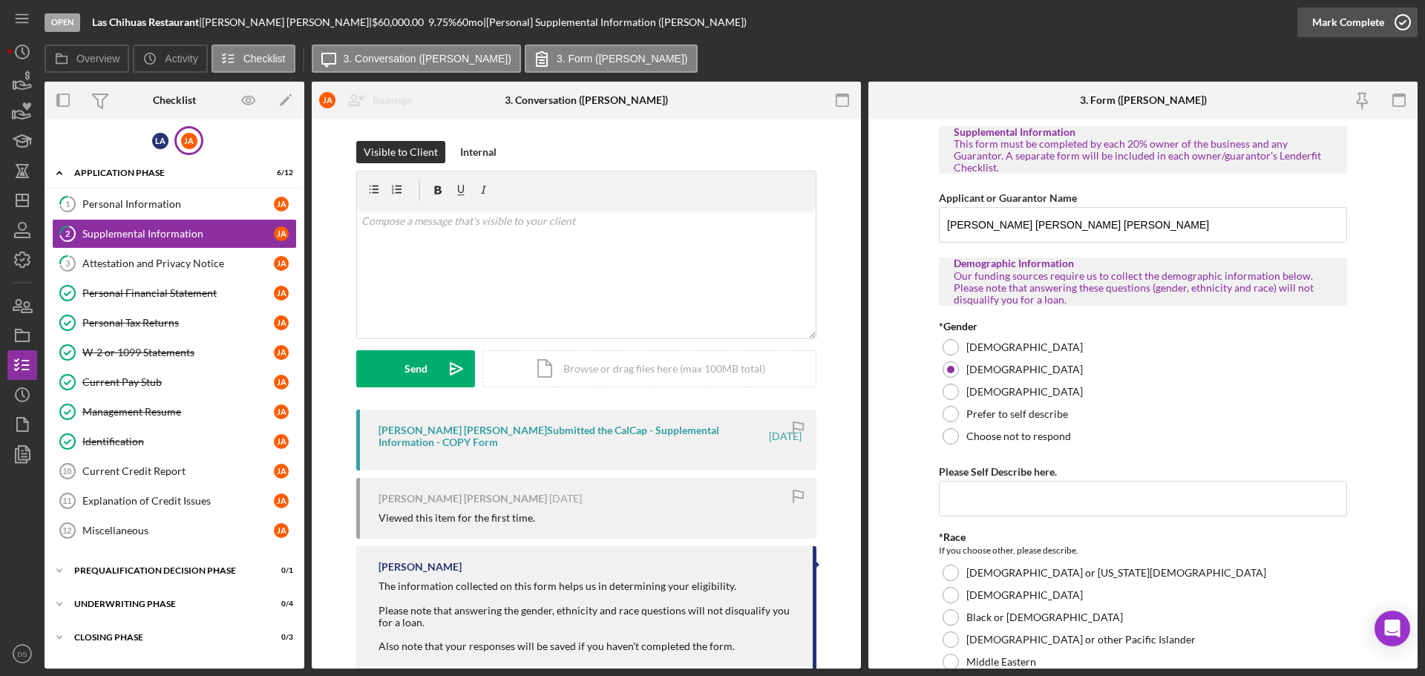
click at [1405, 15] on icon "button" at bounding box center [1402, 22] width 37 height 37
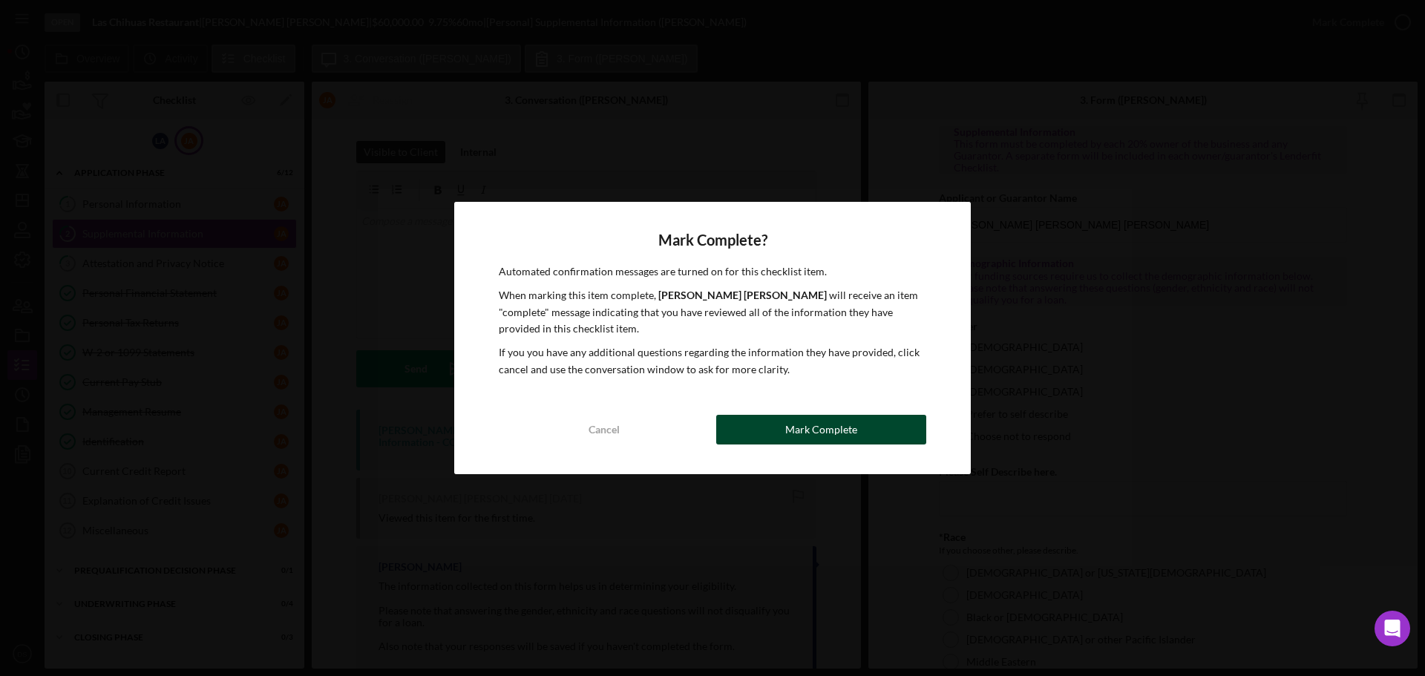
click at [863, 430] on button "Mark Complete" at bounding box center [821, 430] width 210 height 30
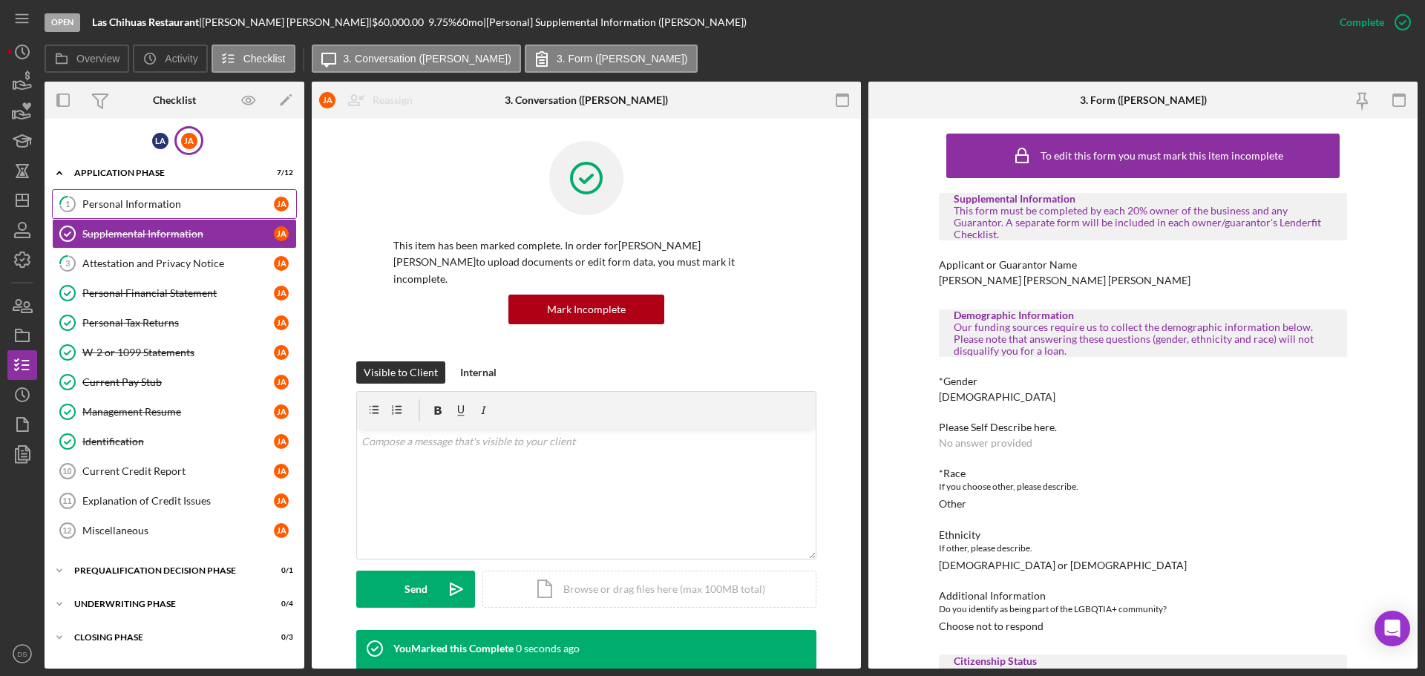
click at [177, 212] on link "1 Personal Information [PERSON_NAME]" at bounding box center [174, 204] width 245 height 30
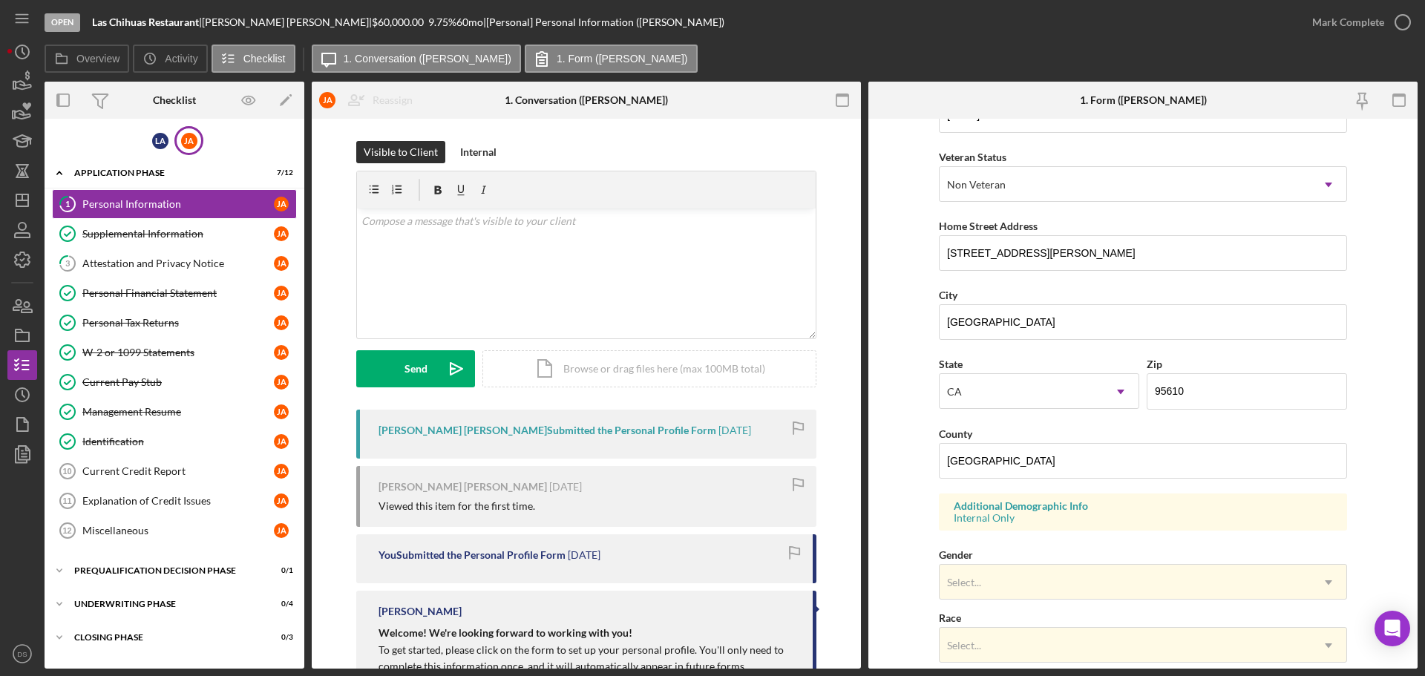
scroll to position [297, 0]
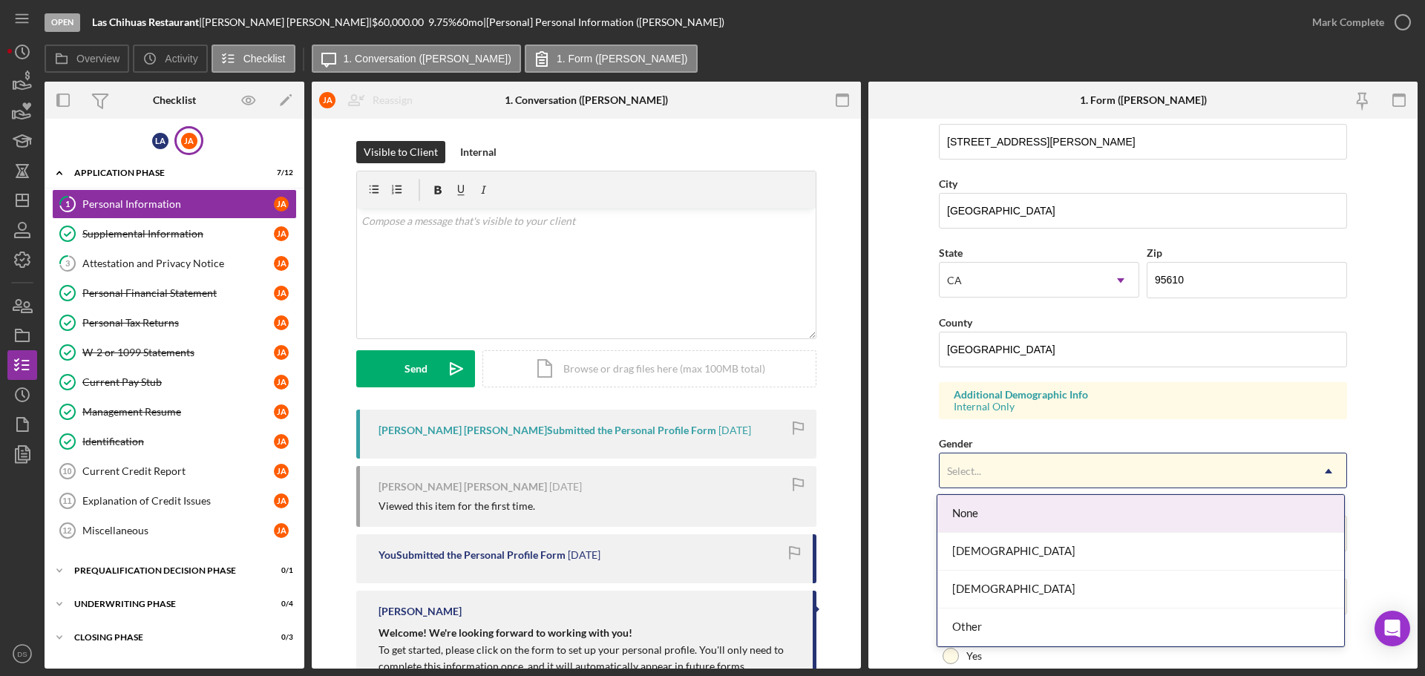
click at [1022, 462] on div "Select..." at bounding box center [1125, 471] width 371 height 34
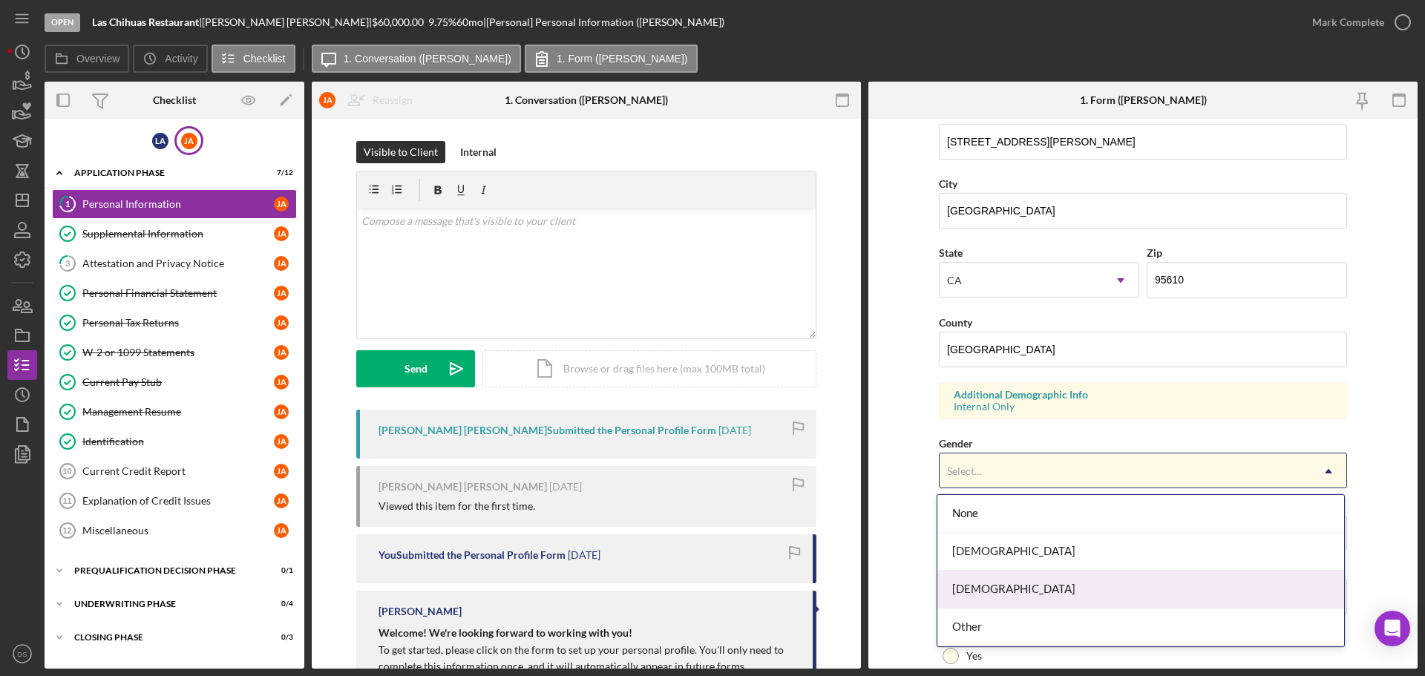
click at [1019, 586] on div "[DEMOGRAPHIC_DATA]" at bounding box center [1140, 590] width 407 height 38
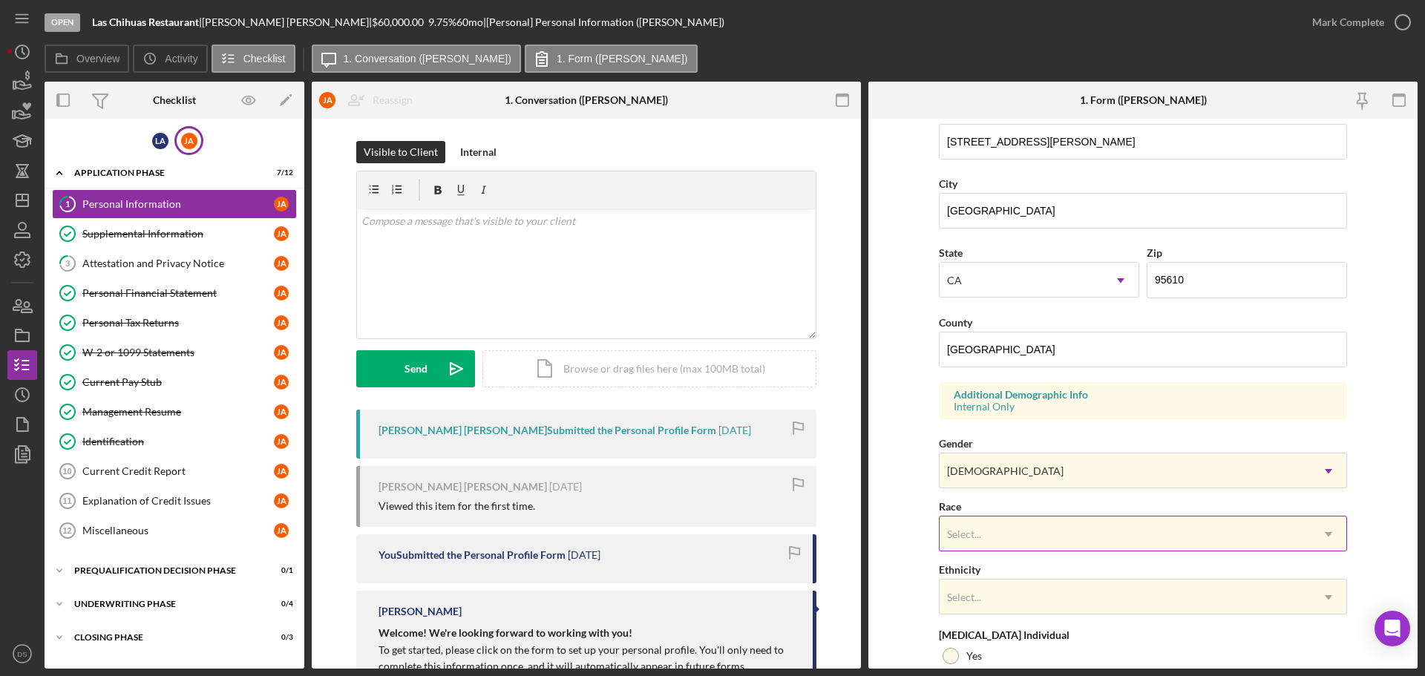
click at [1024, 532] on div "Select..." at bounding box center [1125, 534] width 371 height 34
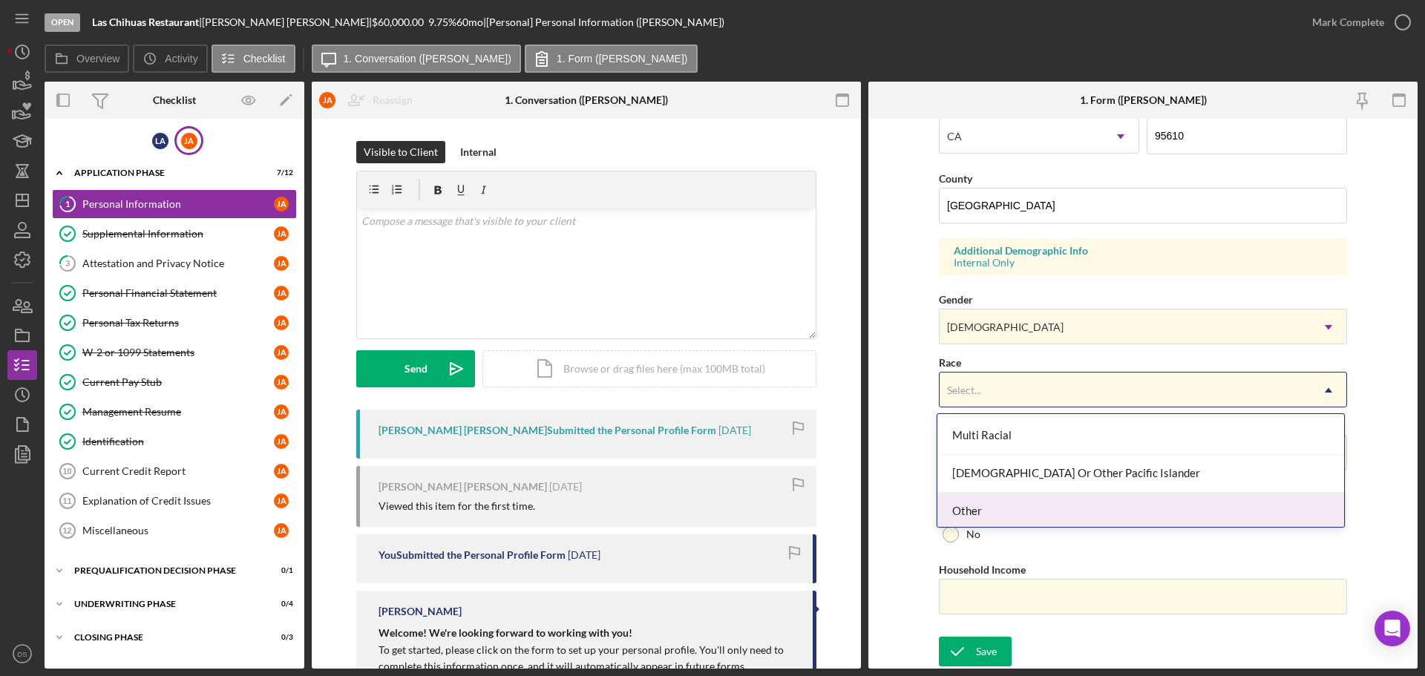
scroll to position [190, 0]
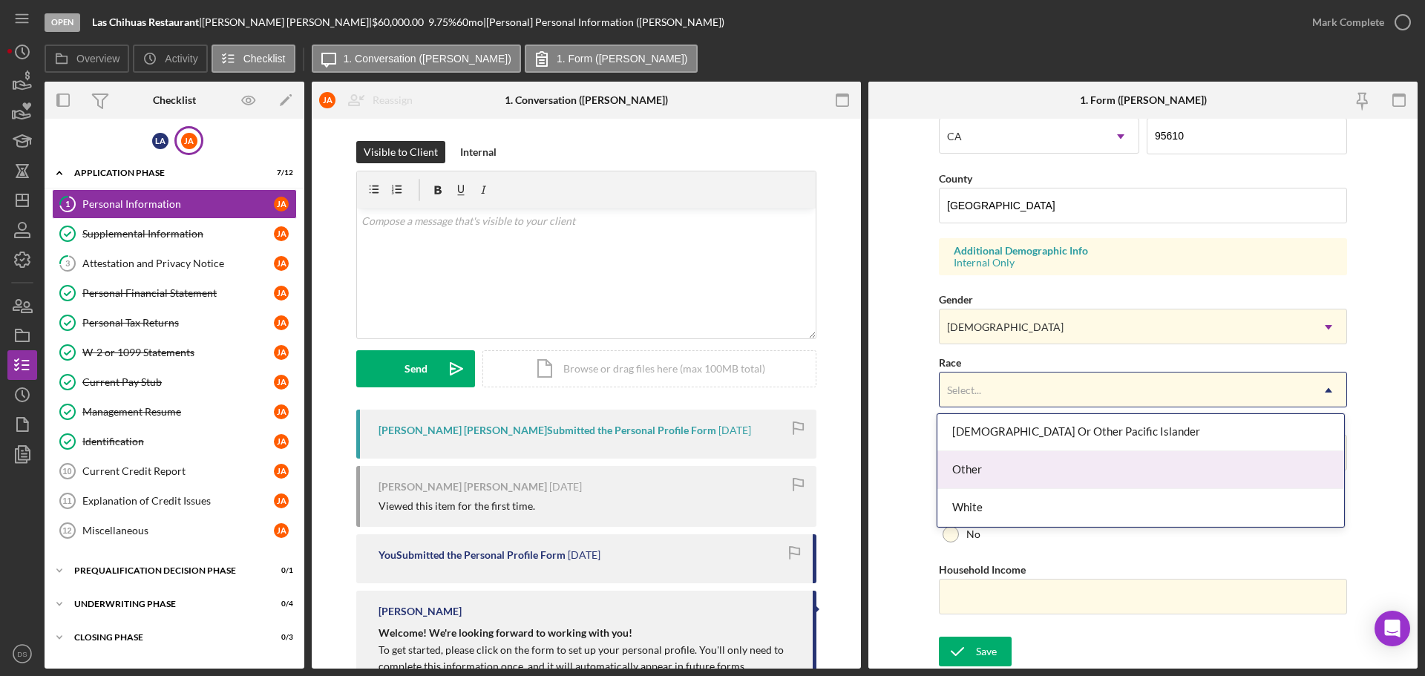
click at [1020, 468] on div "Other" at bounding box center [1140, 470] width 407 height 38
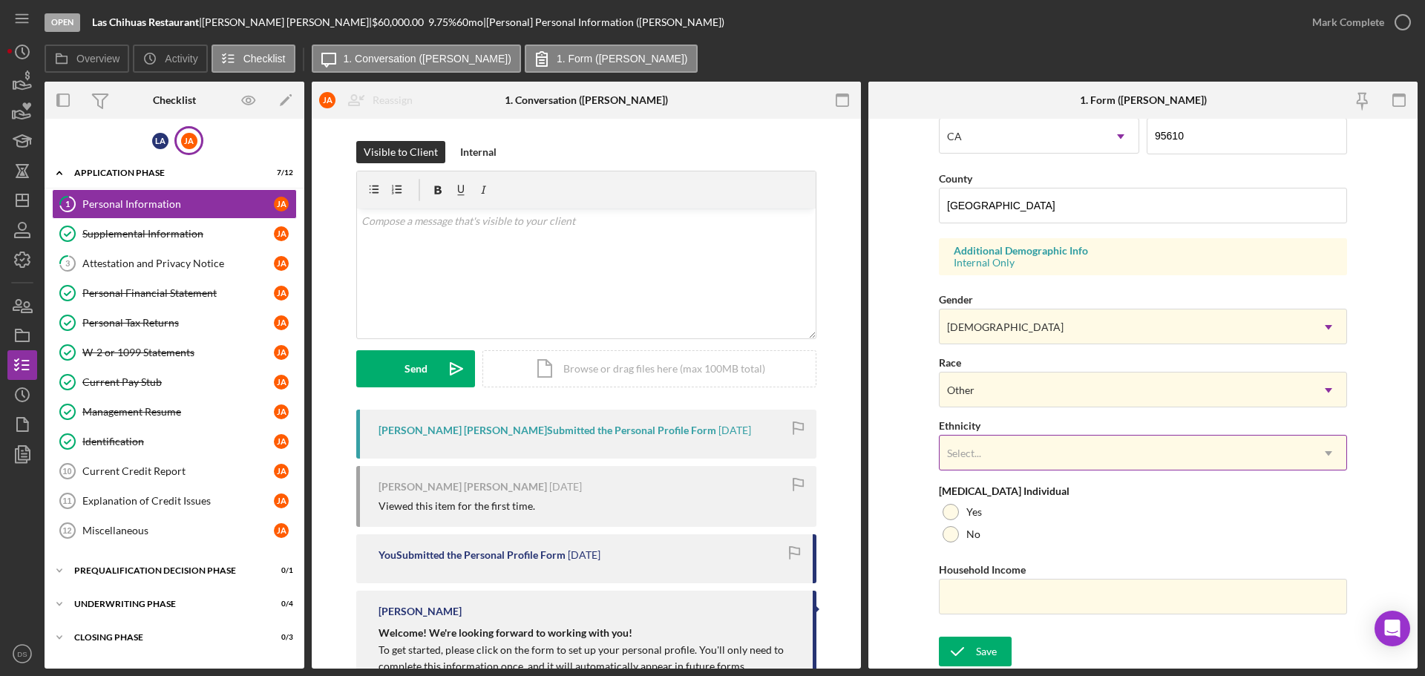
click at [1015, 449] on div "Select..." at bounding box center [1125, 453] width 371 height 34
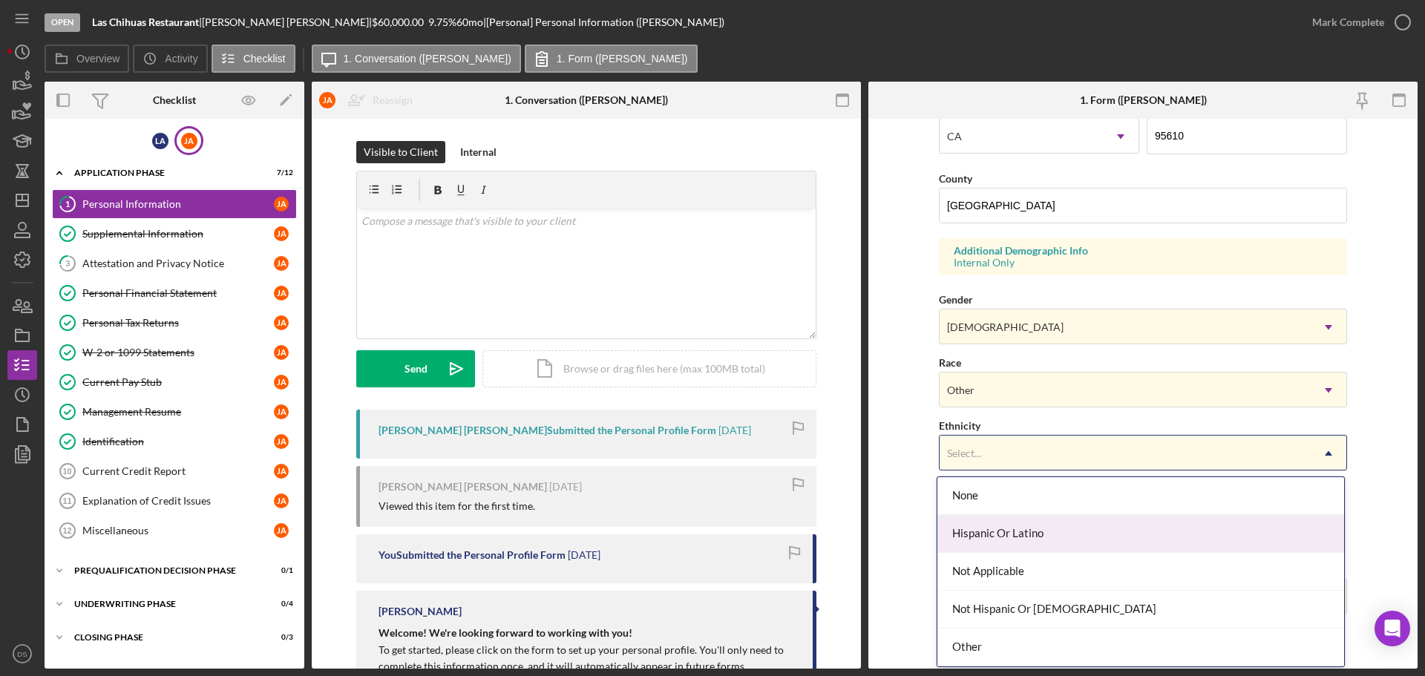
click at [1039, 537] on div "Hispanic Or Latino" at bounding box center [1140, 534] width 407 height 38
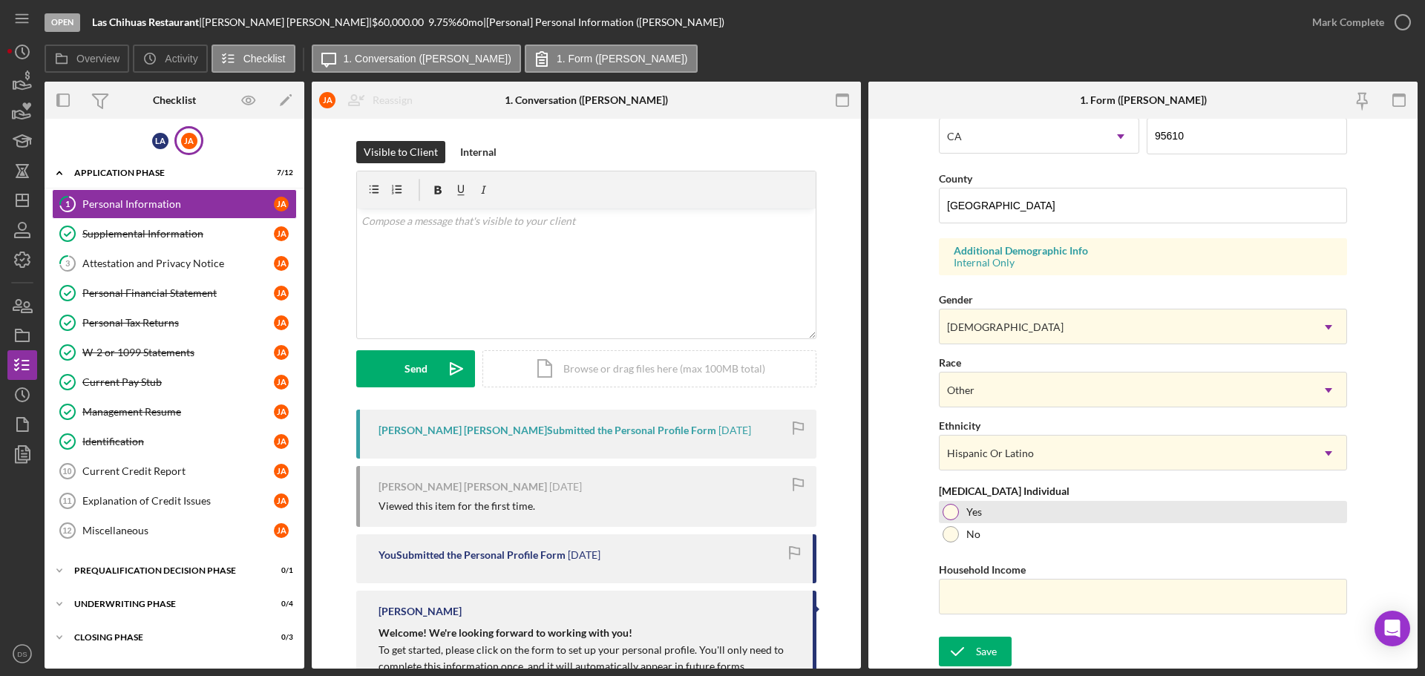
click at [953, 517] on div at bounding box center [951, 512] width 16 height 16
click at [1024, 626] on div "First Name [PERSON_NAME] Middle Name Last Name [PERSON_NAME] Job Title escavati…" at bounding box center [1143, 157] width 408 height 944
click at [1026, 603] on input "Household Income" at bounding box center [1143, 597] width 408 height 36
paste input "$67,200"
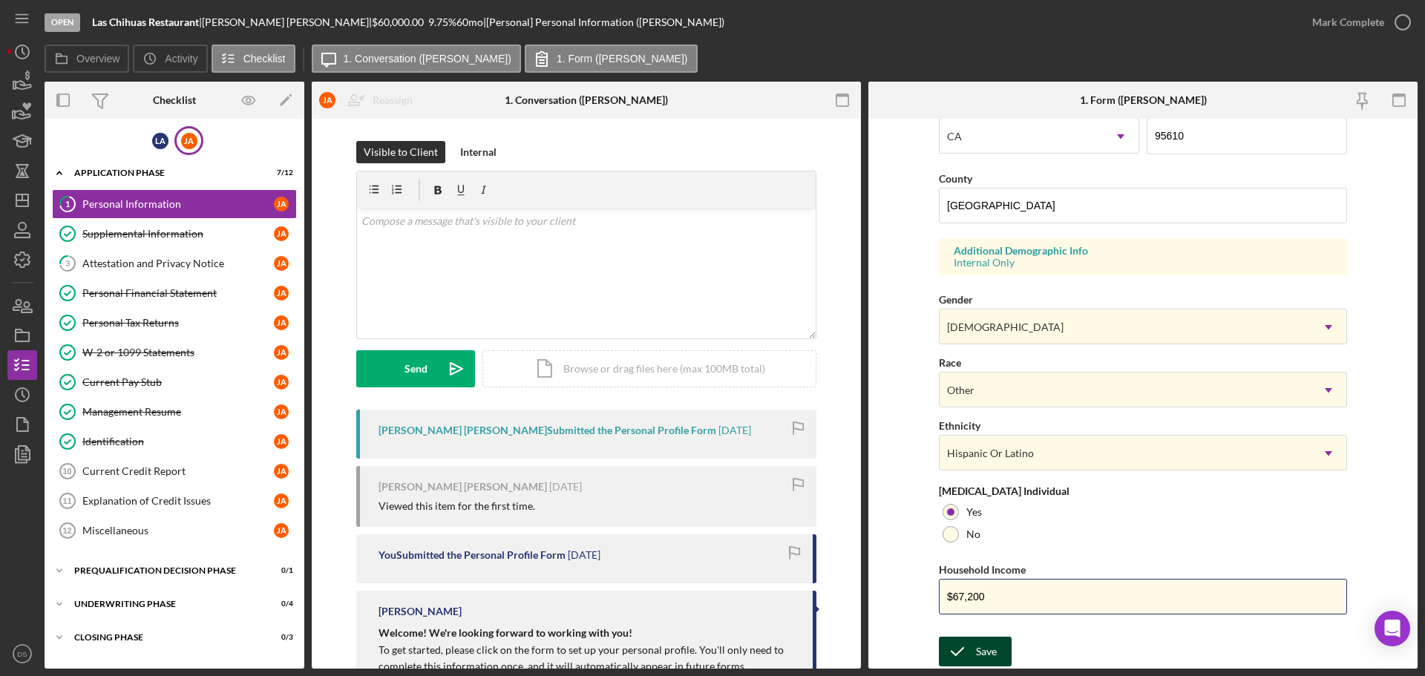
type input "$67,200"
click at [990, 655] on div "Save" at bounding box center [986, 652] width 21 height 30
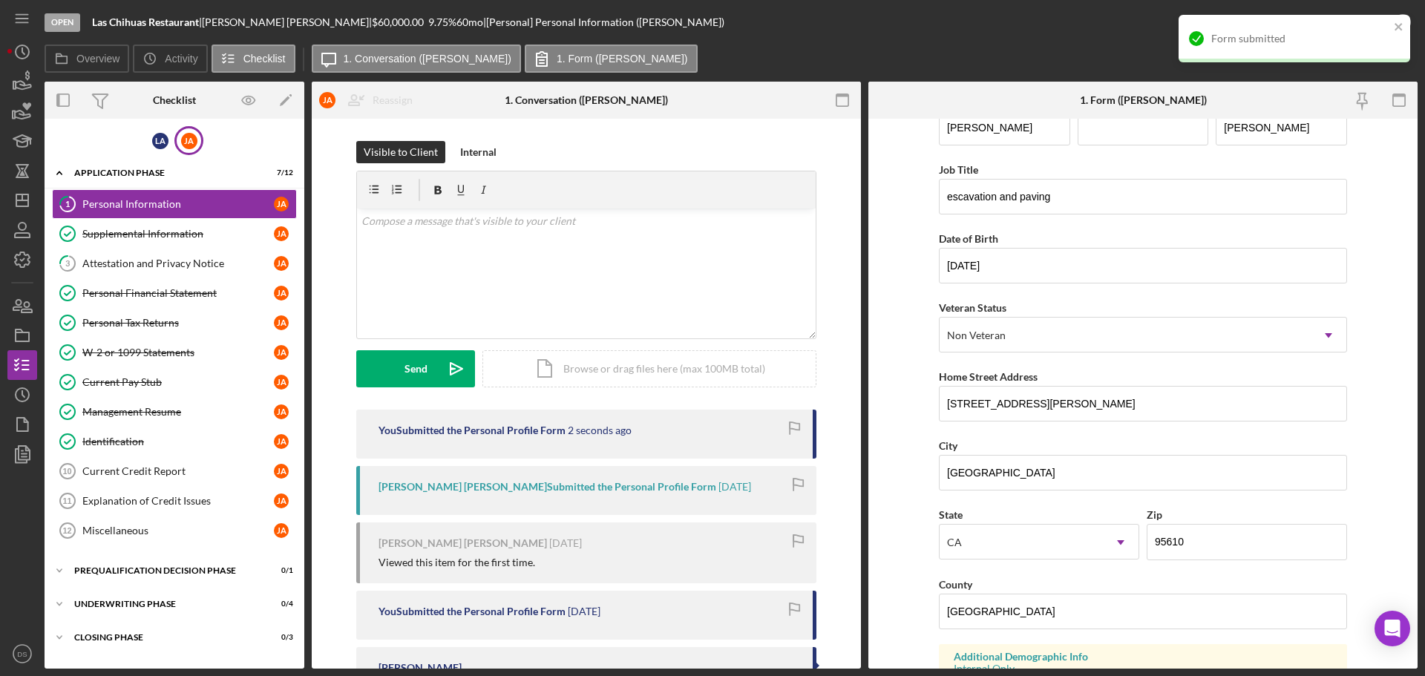
scroll to position [0, 0]
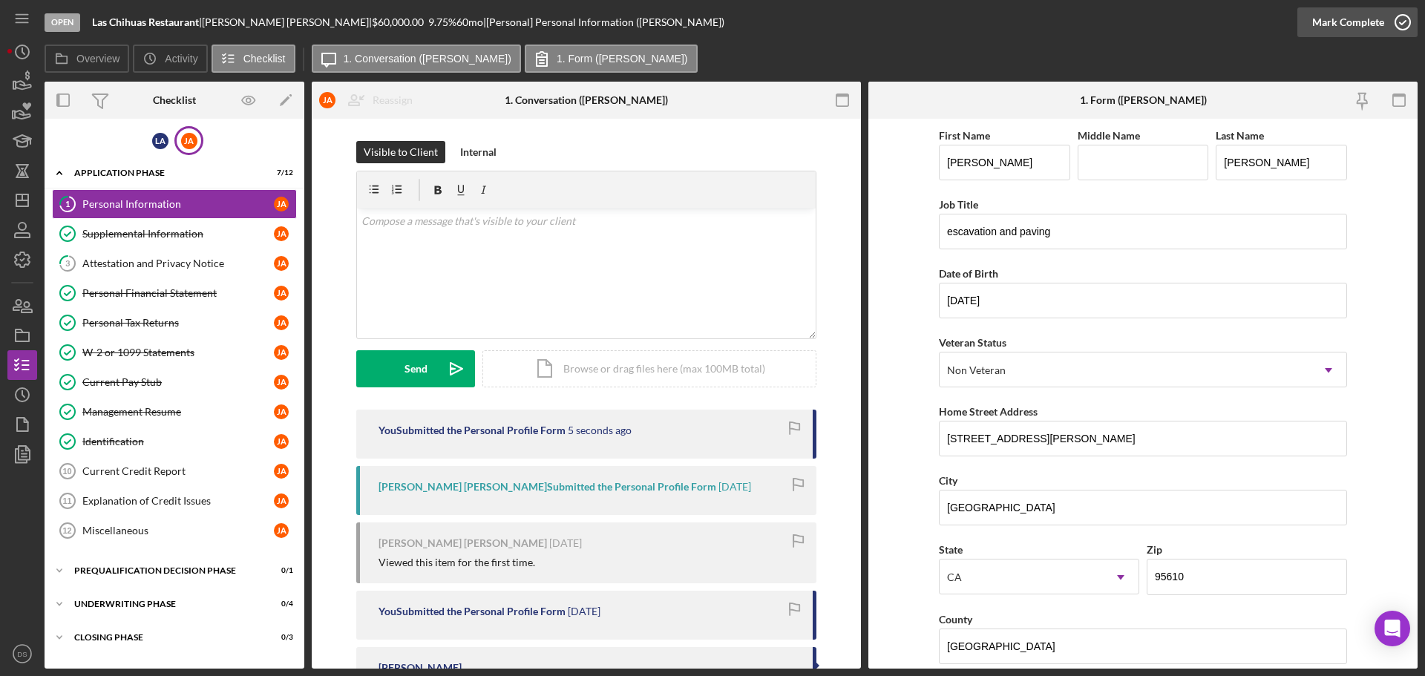
click at [1400, 25] on icon "button" at bounding box center [1402, 22] width 37 height 37
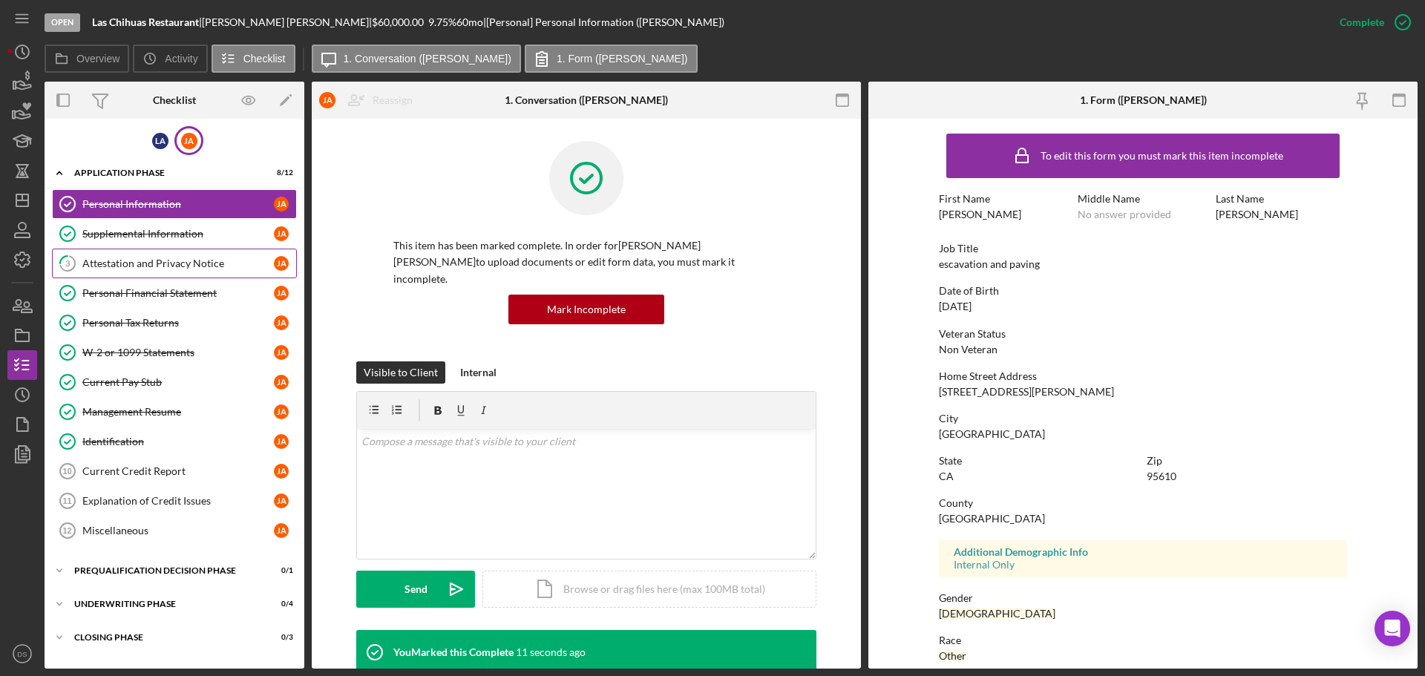
click at [197, 252] on link "3 Attestation and Privacy Notice [PERSON_NAME]" at bounding box center [174, 264] width 245 height 30
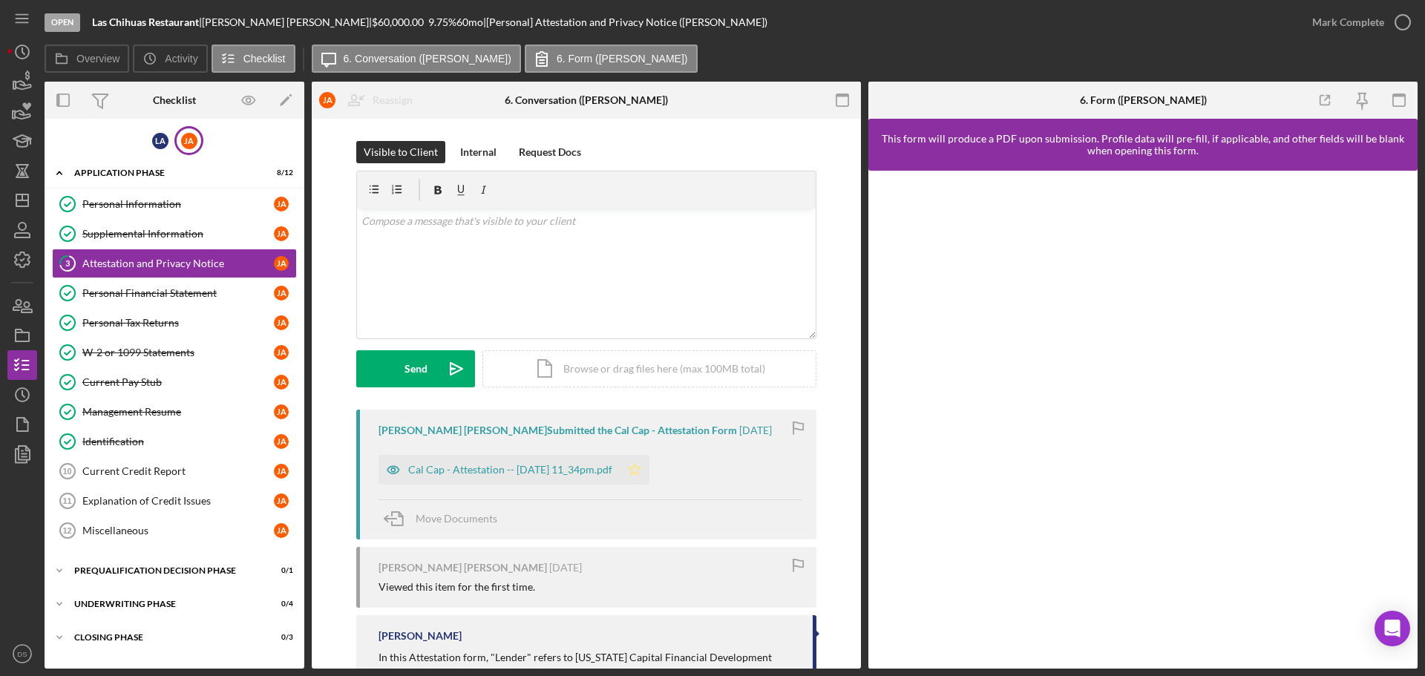
click at [641, 475] on polygon "button" at bounding box center [635, 469] width 13 height 12
click at [592, 472] on div "Cal Cap - Attestation -- [DATE] 11_34pm.pdf" at bounding box center [510, 470] width 204 height 12
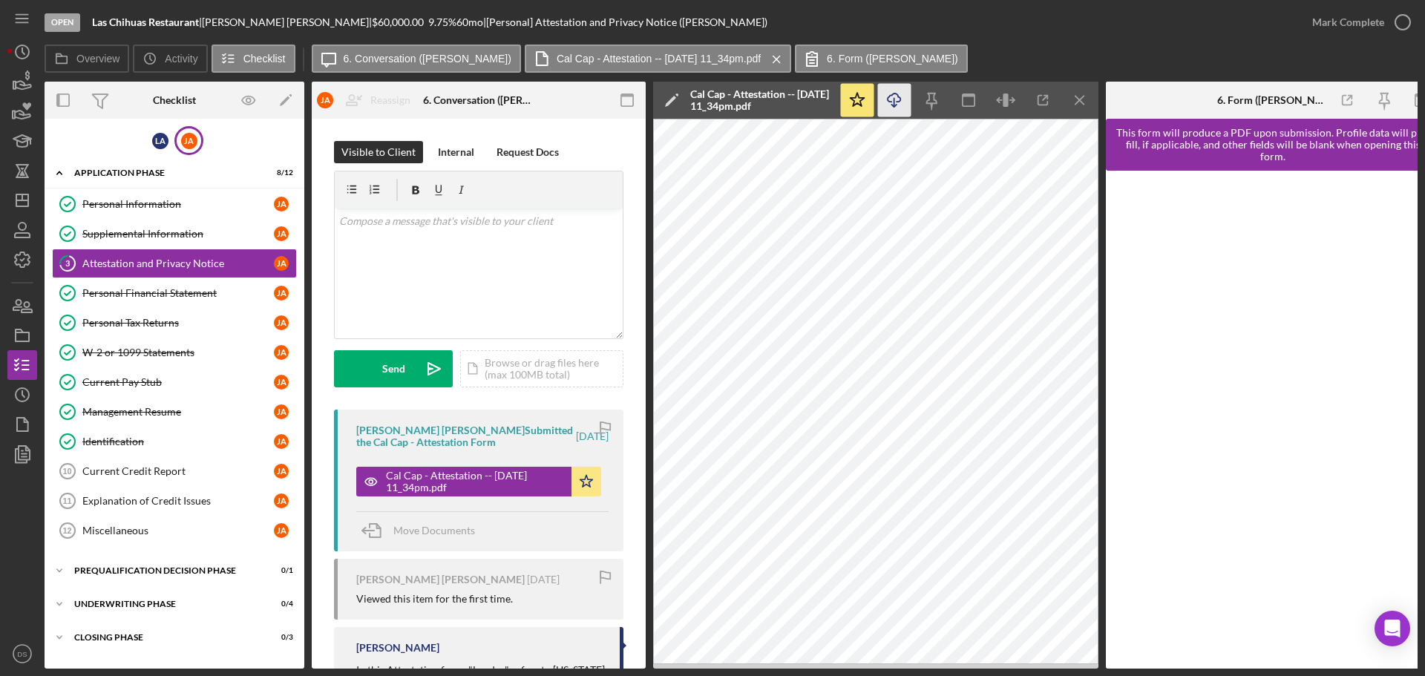
click at [896, 96] on icon "Icon/Download" at bounding box center [894, 100] width 33 height 33
click at [162, 229] on div "Supplemental Information" at bounding box center [178, 234] width 192 height 12
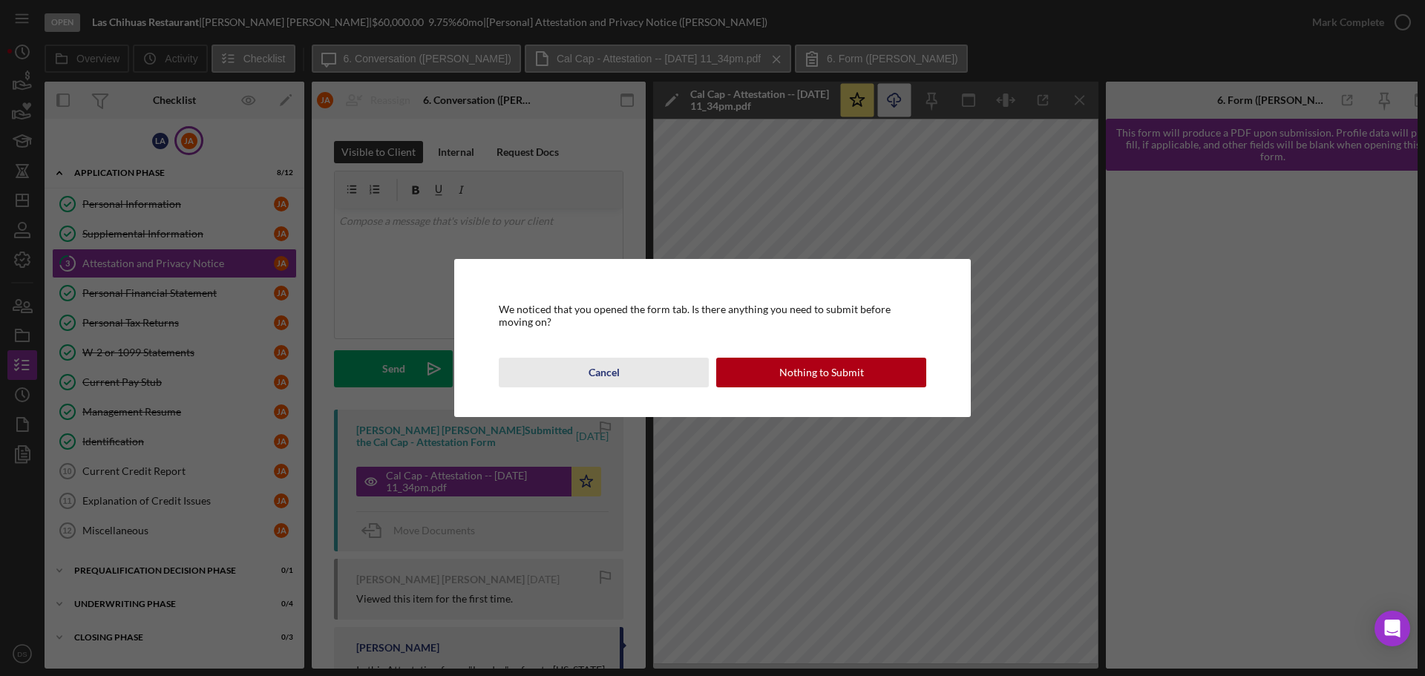
click at [592, 372] on div "Cancel" at bounding box center [604, 373] width 31 height 30
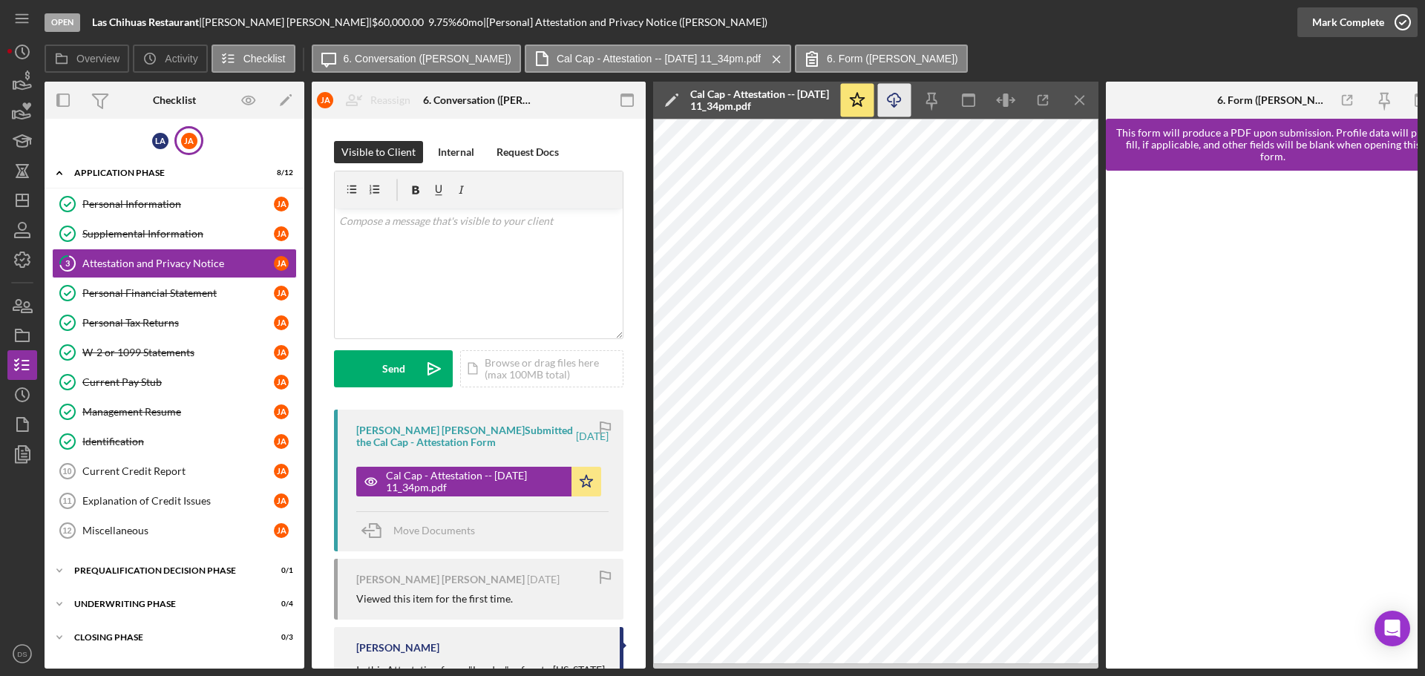
click at [1409, 30] on icon "button" at bounding box center [1402, 22] width 37 height 37
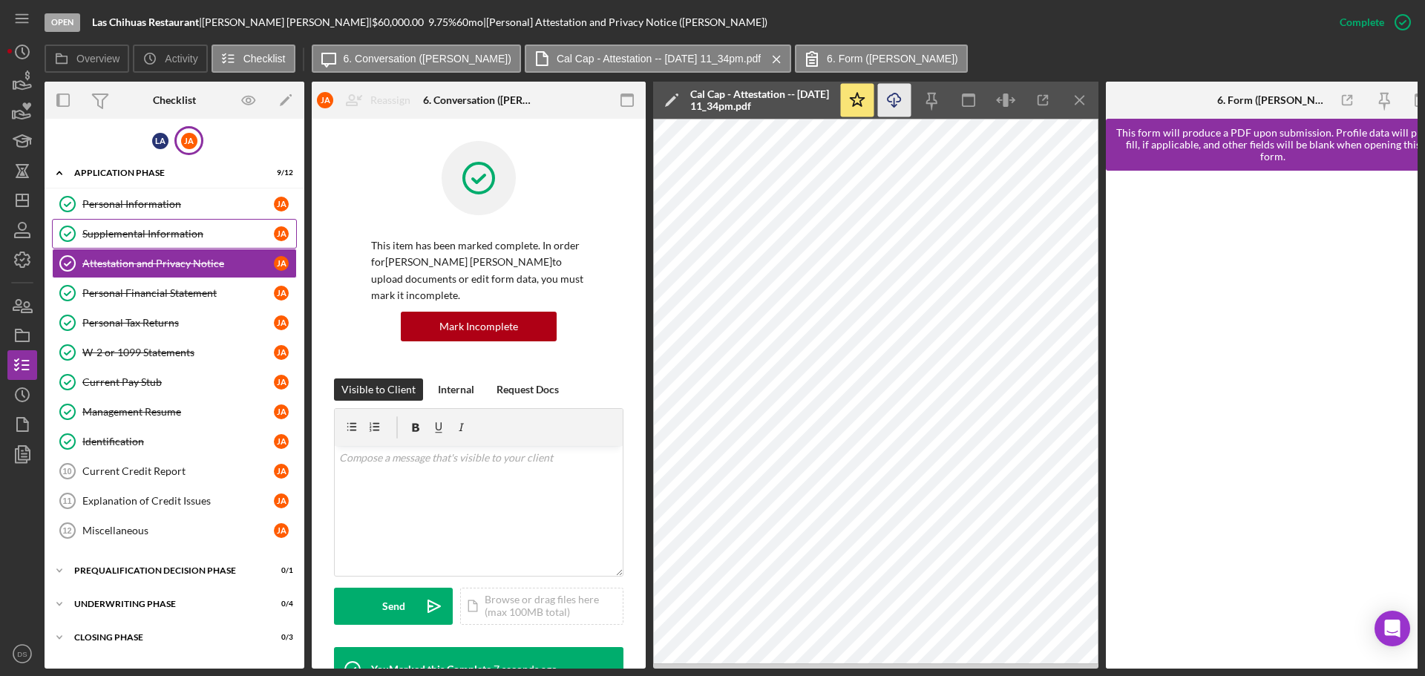
click at [177, 240] on div "Supplemental Information" at bounding box center [178, 234] width 192 height 12
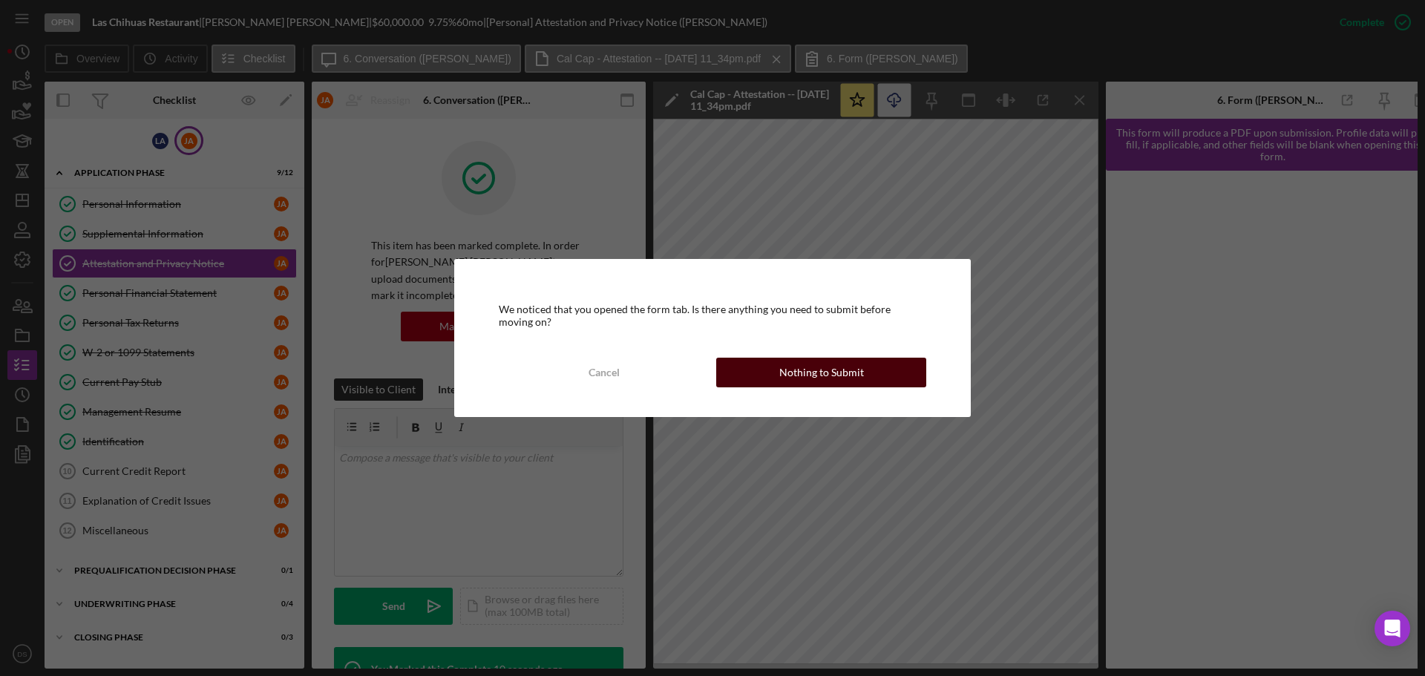
click at [795, 370] on div "Nothing to Submit" at bounding box center [821, 373] width 85 height 30
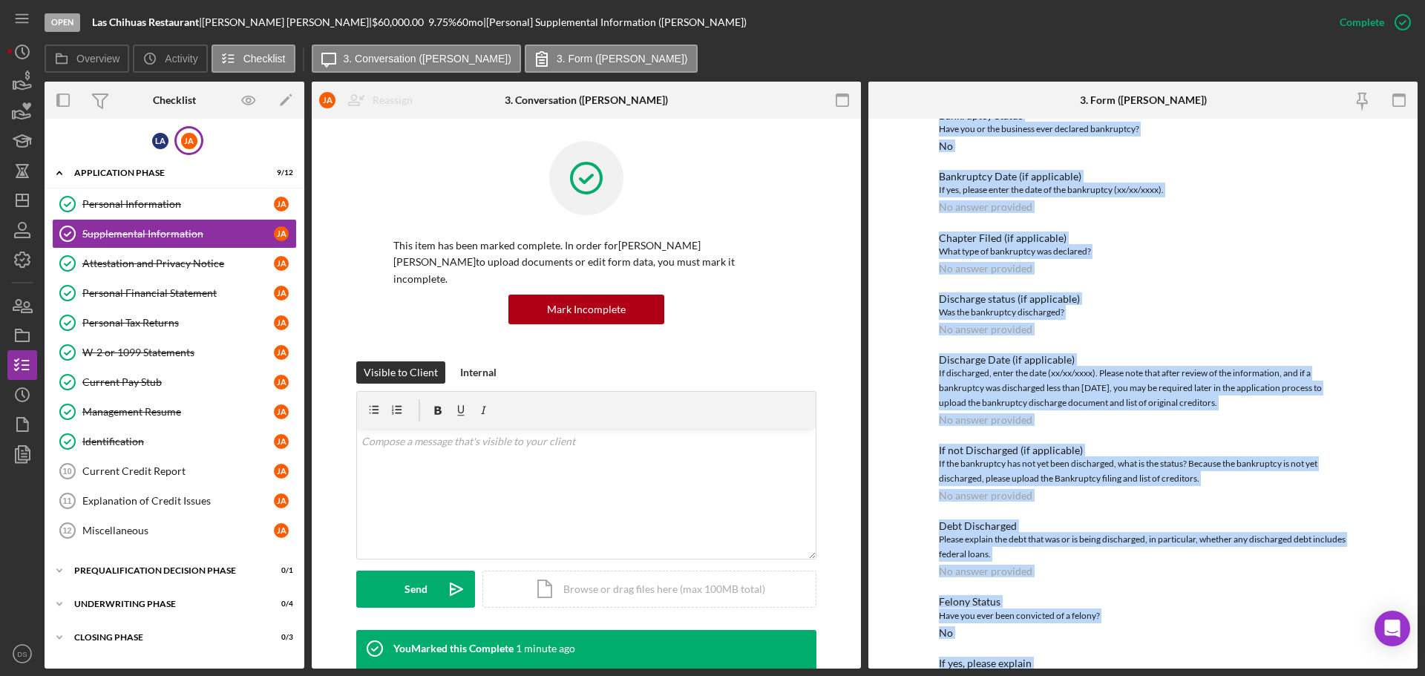
scroll to position [2607, 0]
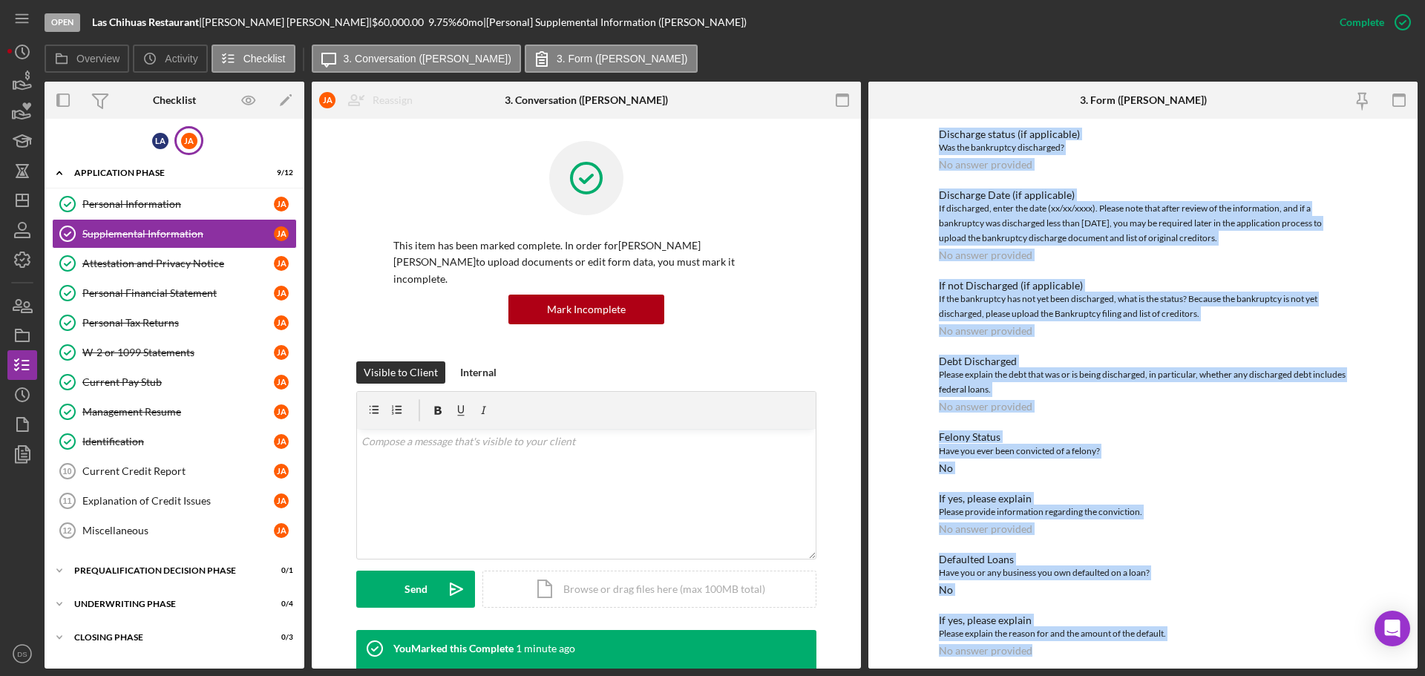
drag, startPoint x: 943, startPoint y: 200, endPoint x: 1171, endPoint y: 711, distance: 559.6
click at [1171, 675] on html "Open Las Chihuas Restaurant | [PERSON_NAME] | $60,000.00 9.75 % 60 mo | [Person…" at bounding box center [712, 338] width 1425 height 676
copy div "Supplemental Information This form must be completed by each 20% owner of the b…"
click at [160, 477] on div "Current Credit Report" at bounding box center [178, 471] width 192 height 12
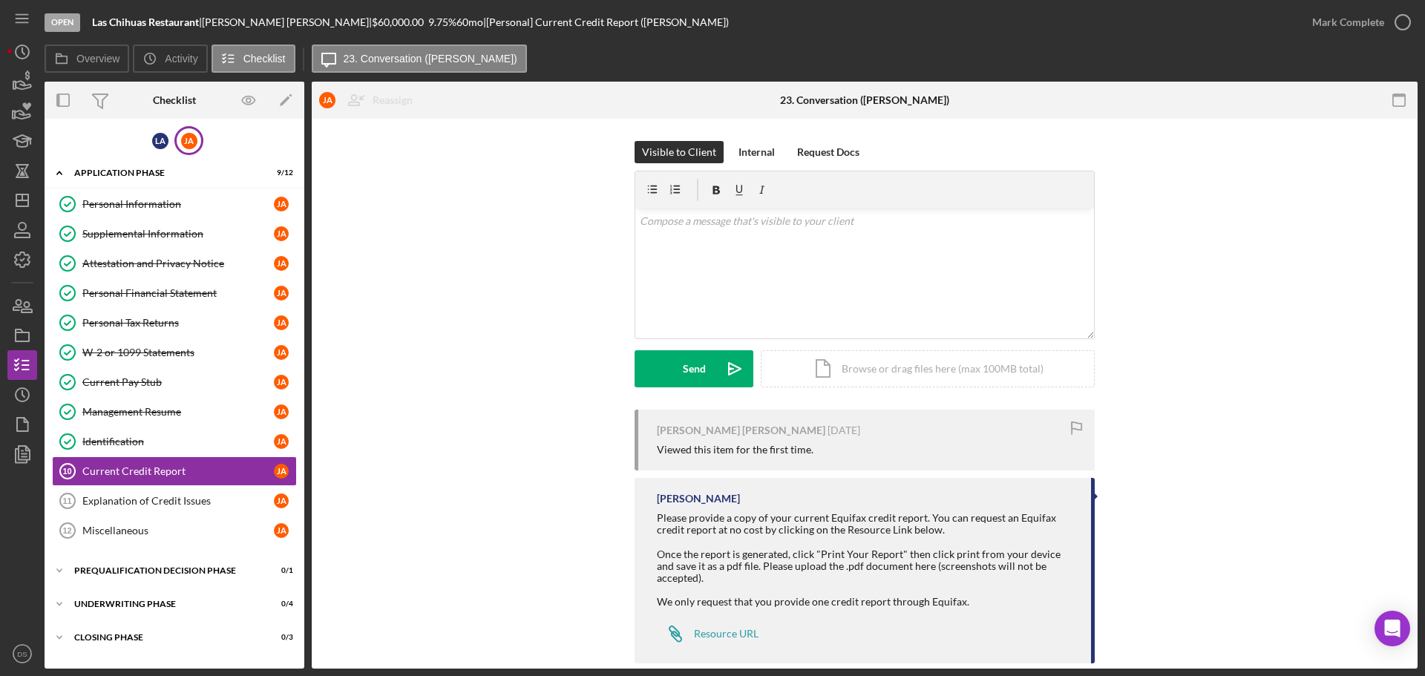
scroll to position [13, 0]
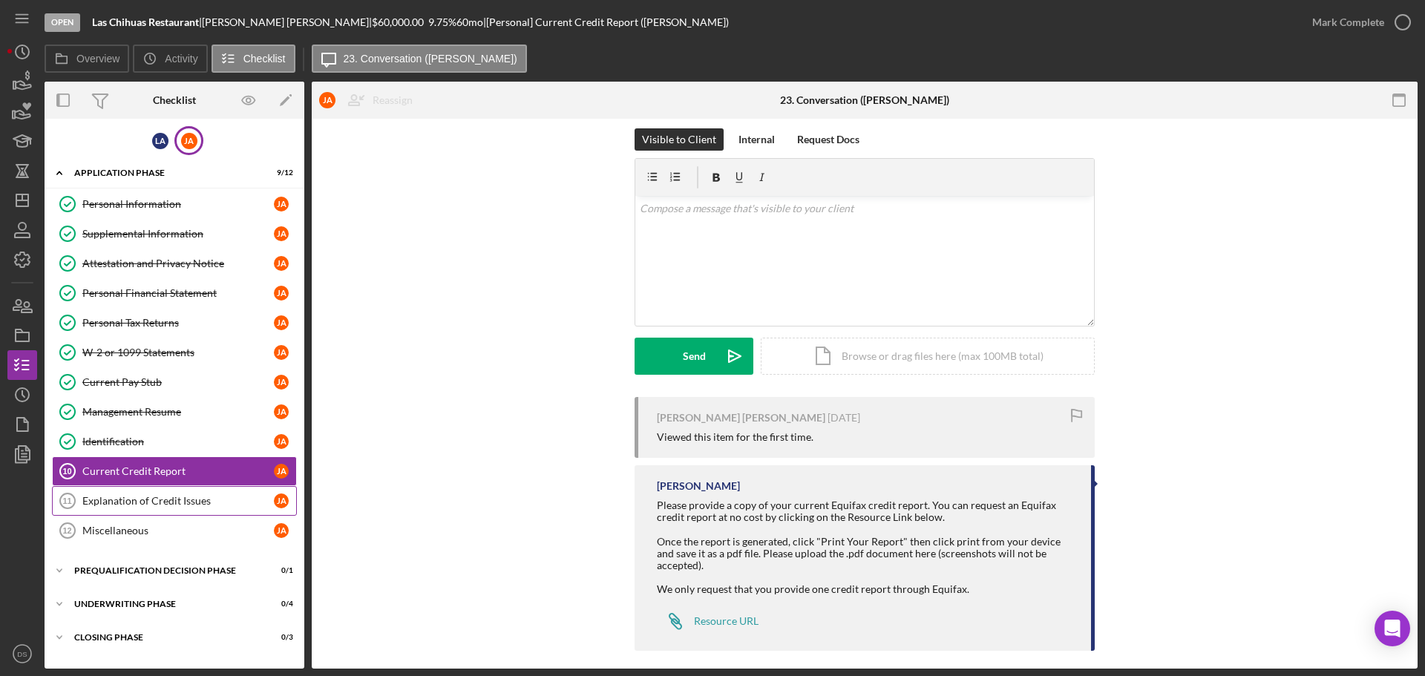
click at [205, 490] on link "Explanation of Credit Issues 11 Explanation of Credit Issues [PERSON_NAME]" at bounding box center [174, 501] width 245 height 30
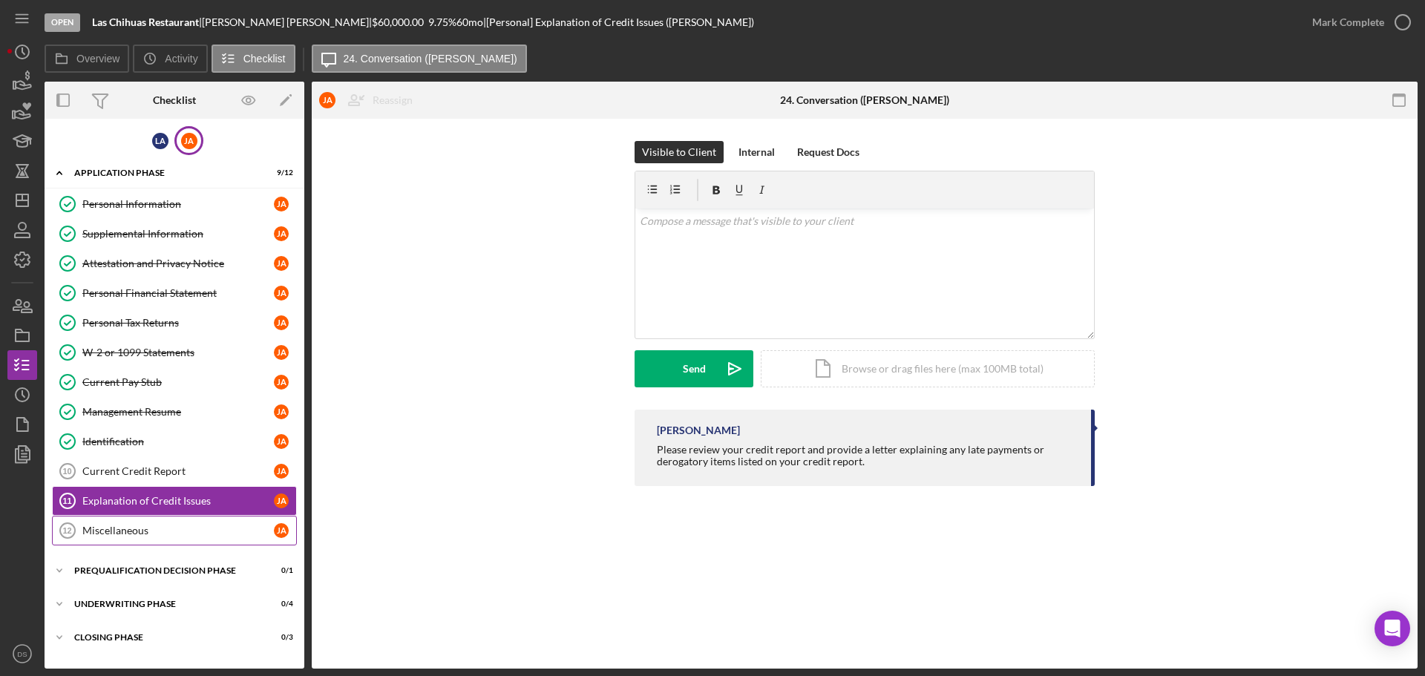
click at [189, 525] on div "Miscellaneous" at bounding box center [178, 531] width 192 height 12
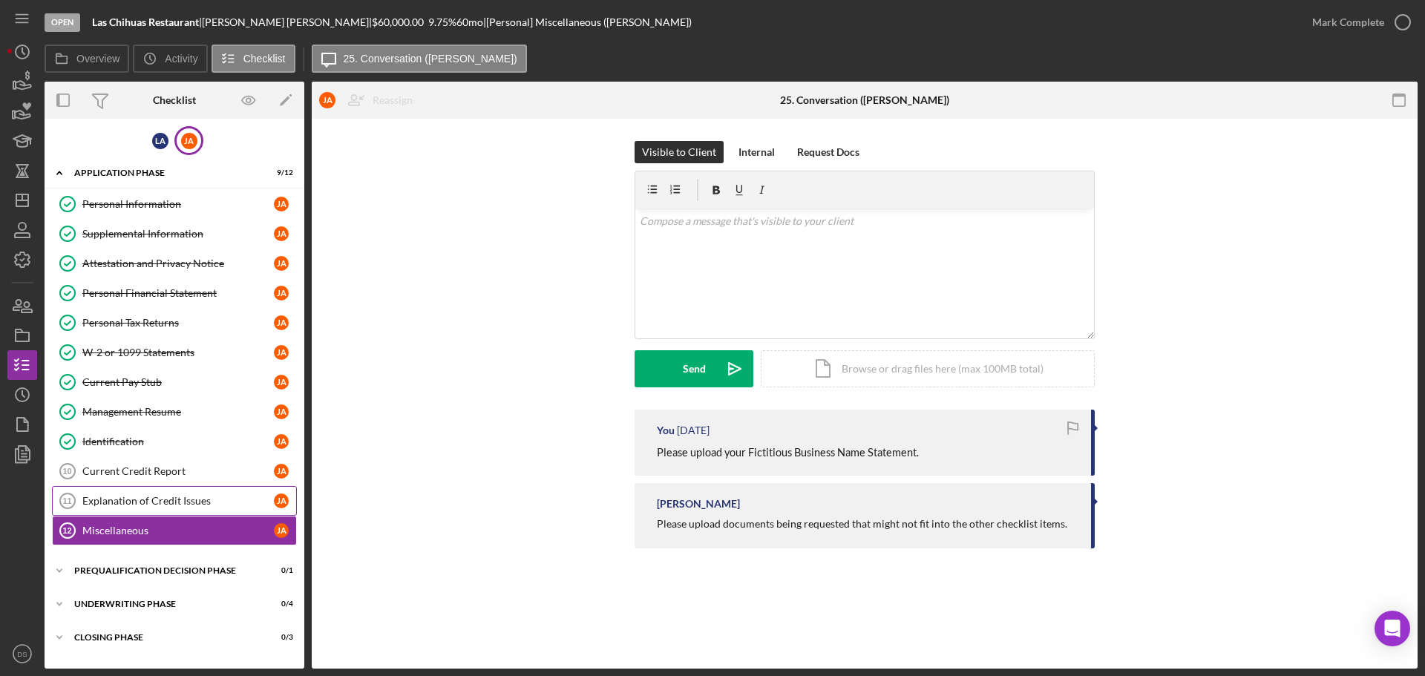
click at [186, 503] on div "Explanation of Credit Issues" at bounding box center [178, 501] width 192 height 12
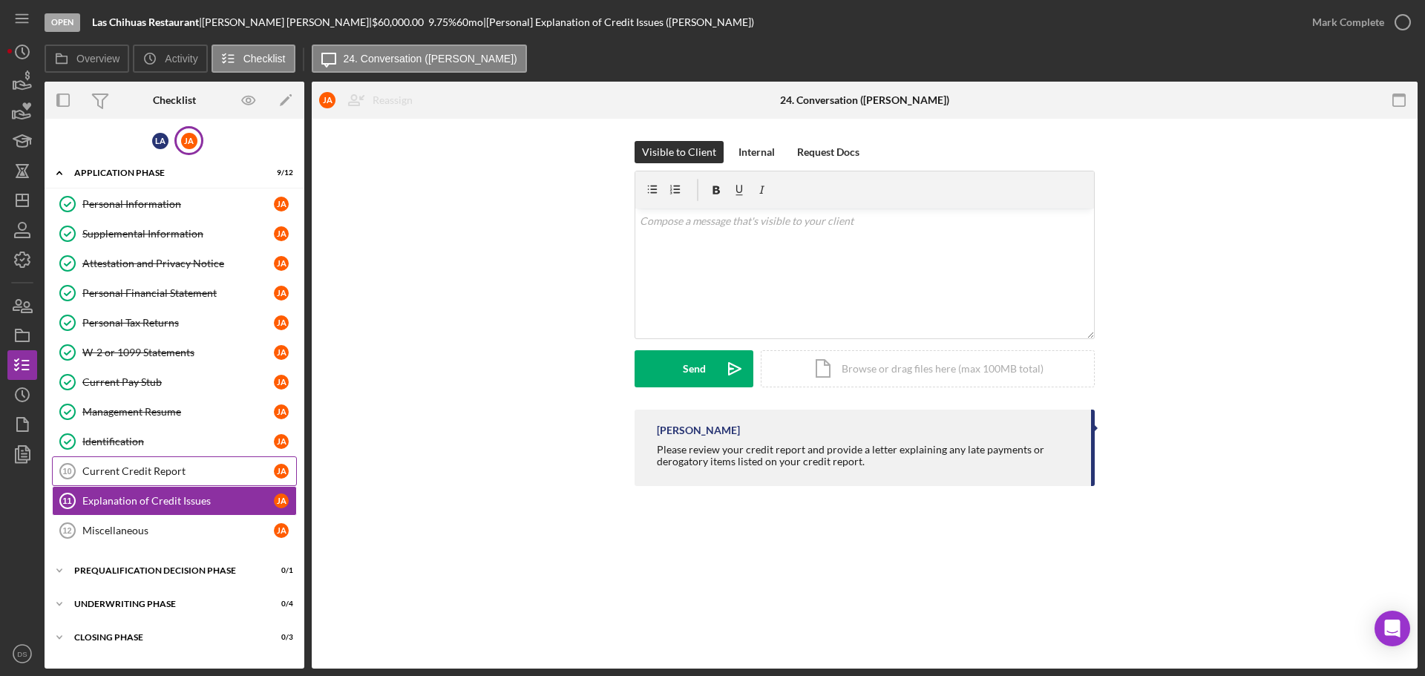
click at [182, 479] on link "Current Credit Report 10 Current Credit Report [PERSON_NAME]" at bounding box center [174, 471] width 245 height 30
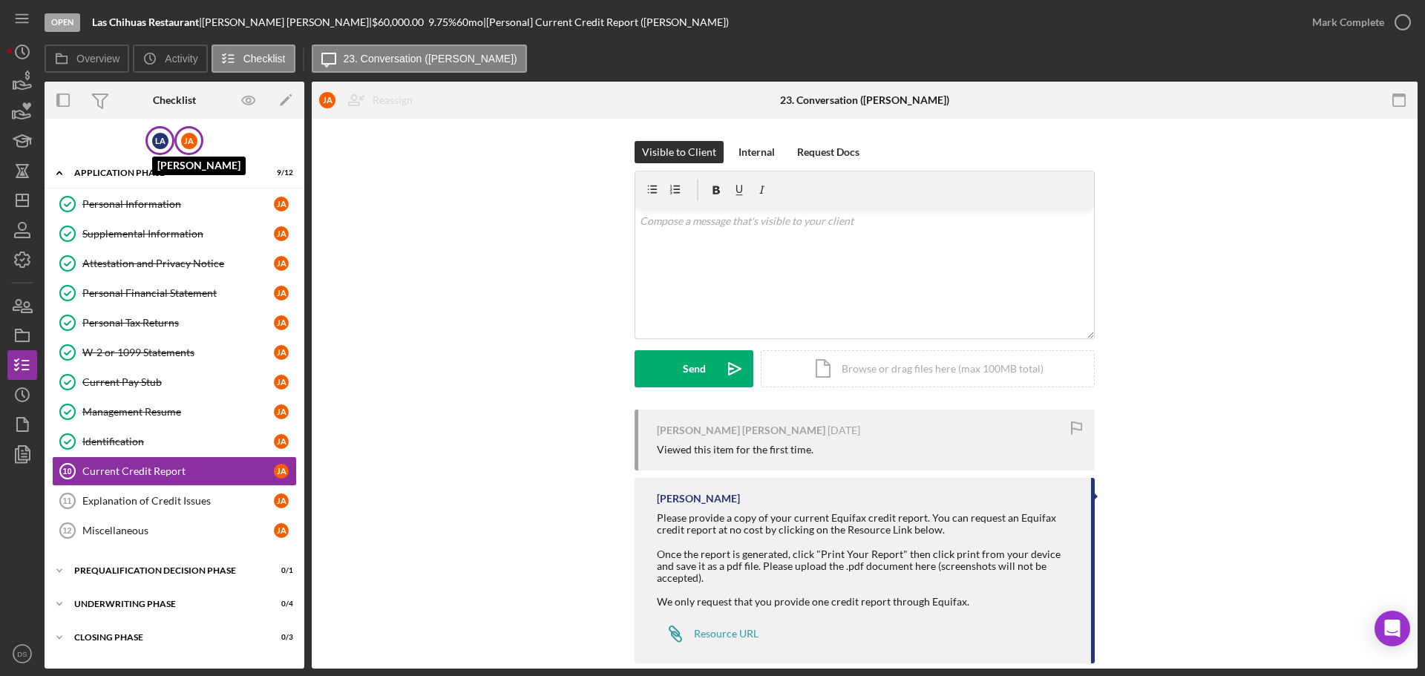
click at [157, 136] on div "L A" at bounding box center [160, 141] width 16 height 16
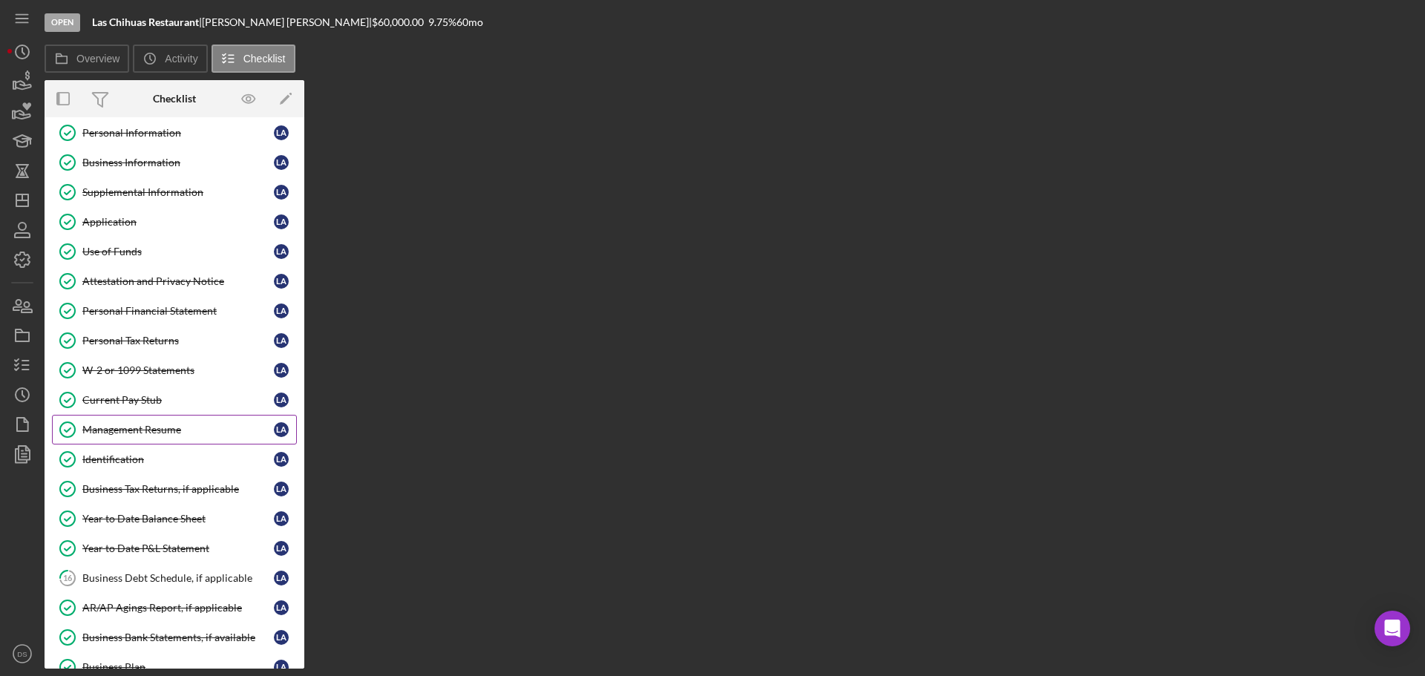
scroll to position [297, 0]
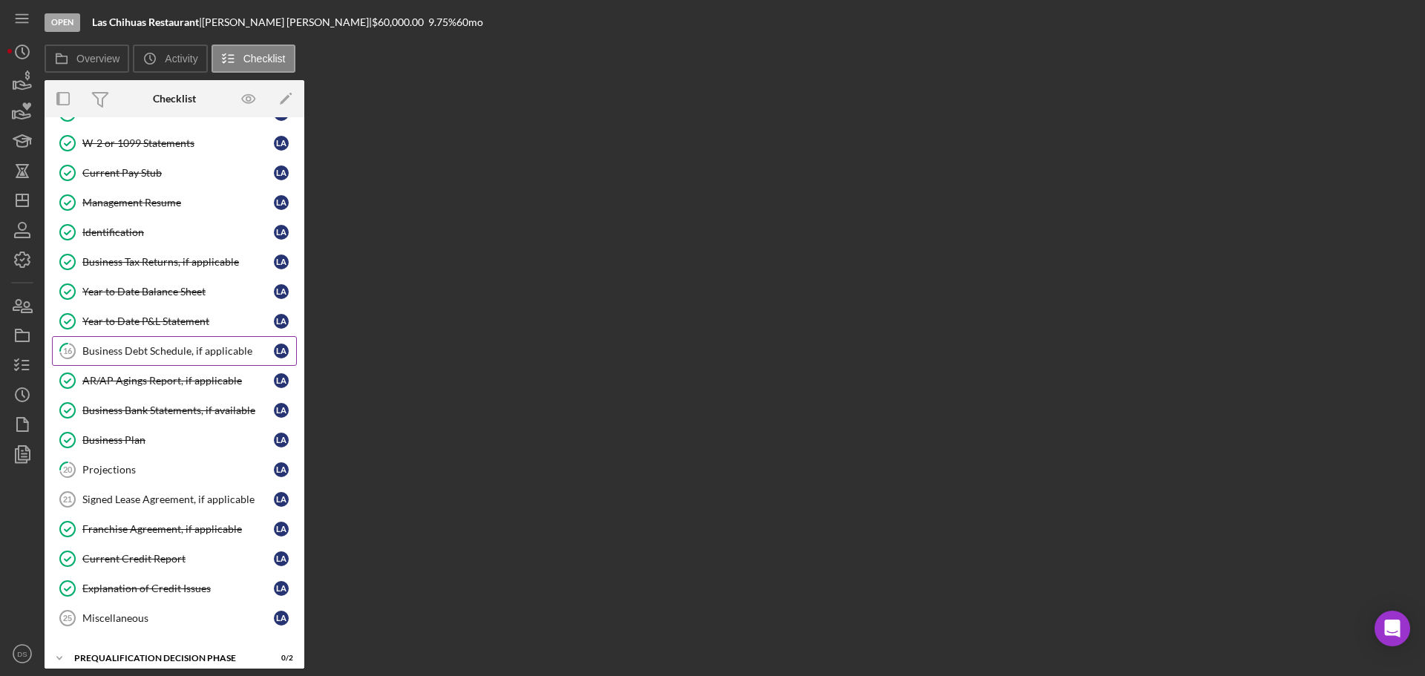
click at [180, 356] on div "Business Debt Schedule, if applicable" at bounding box center [178, 351] width 192 height 12
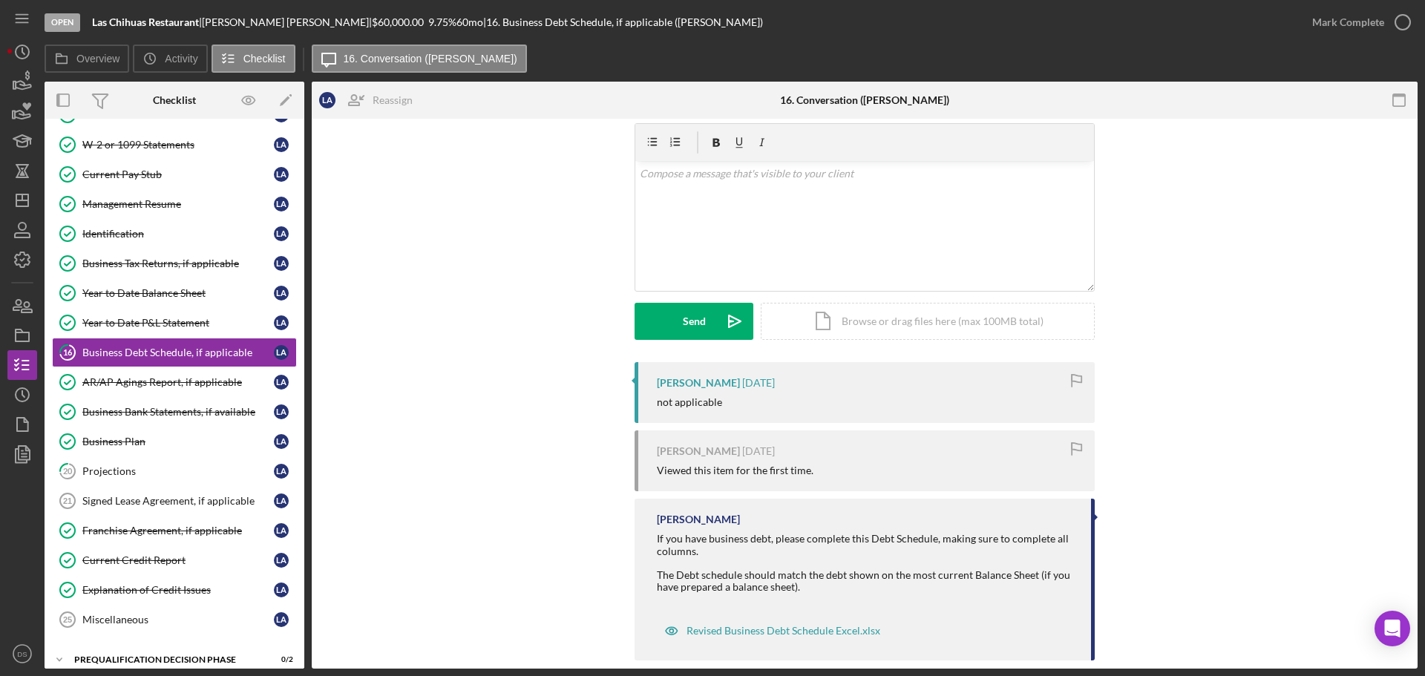
scroll to position [69, 0]
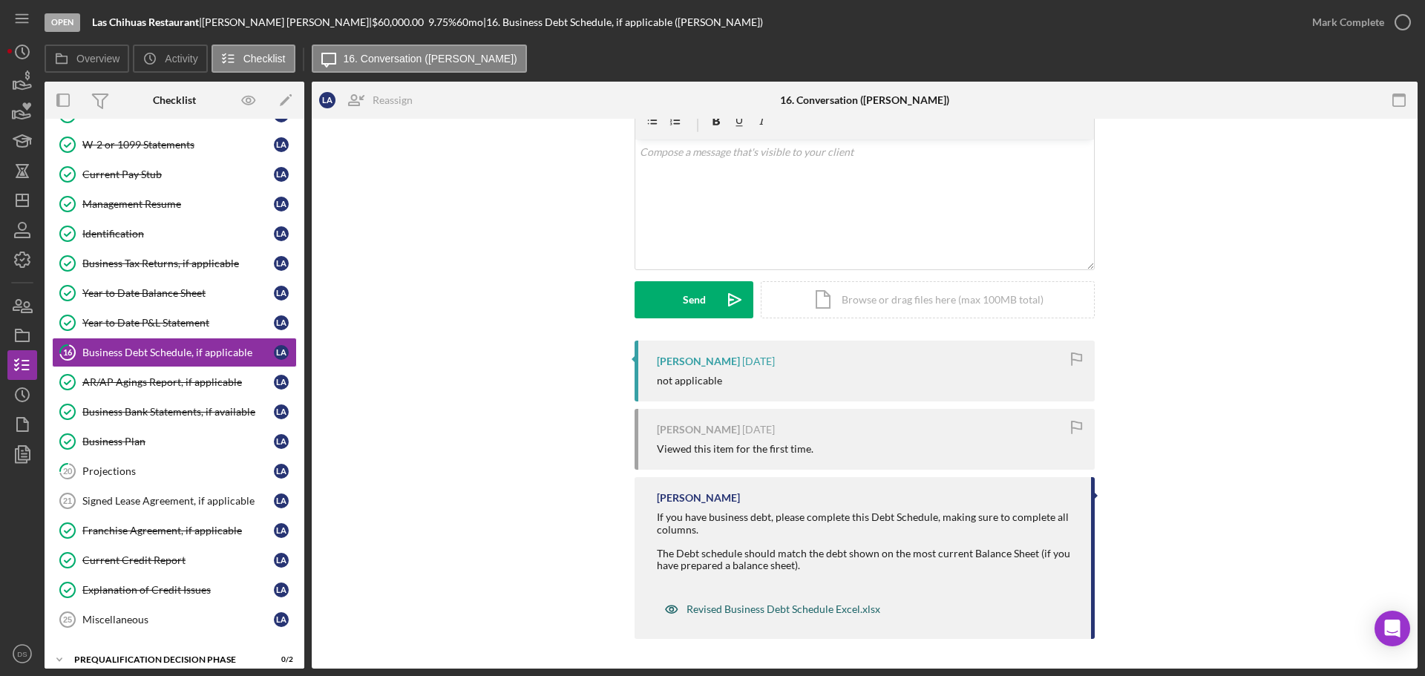
click at [796, 612] on div "Revised Business Debt Schedule Excel.xlsx" at bounding box center [784, 609] width 194 height 12
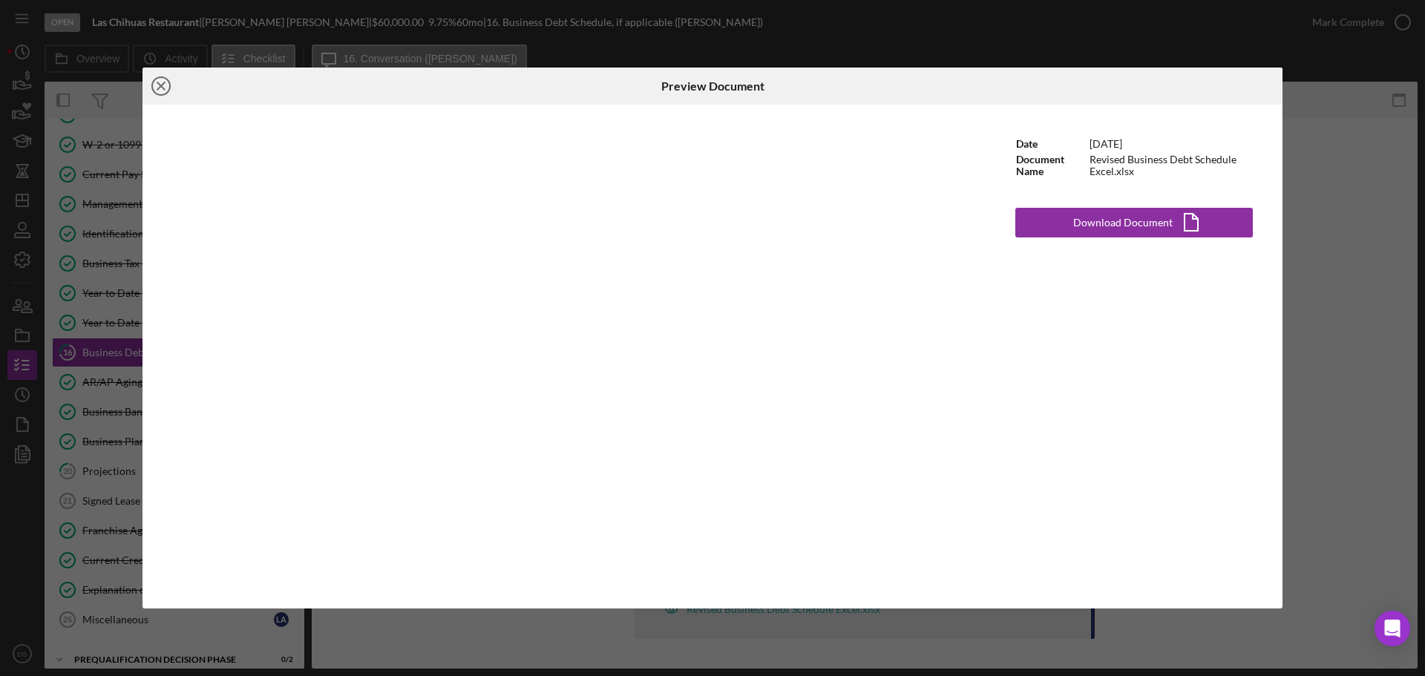
click at [156, 88] on icon "Icon/Close" at bounding box center [161, 86] width 37 height 37
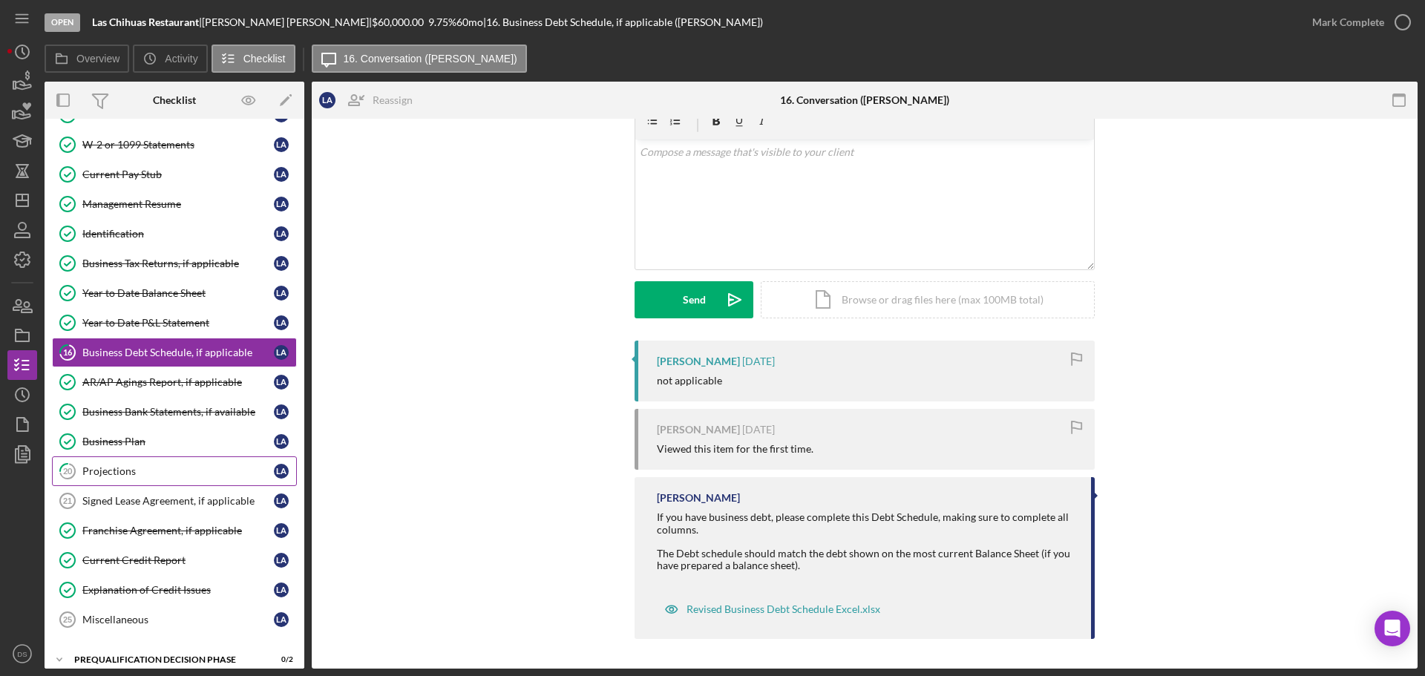
click at [143, 471] on div "Projections" at bounding box center [178, 471] width 192 height 12
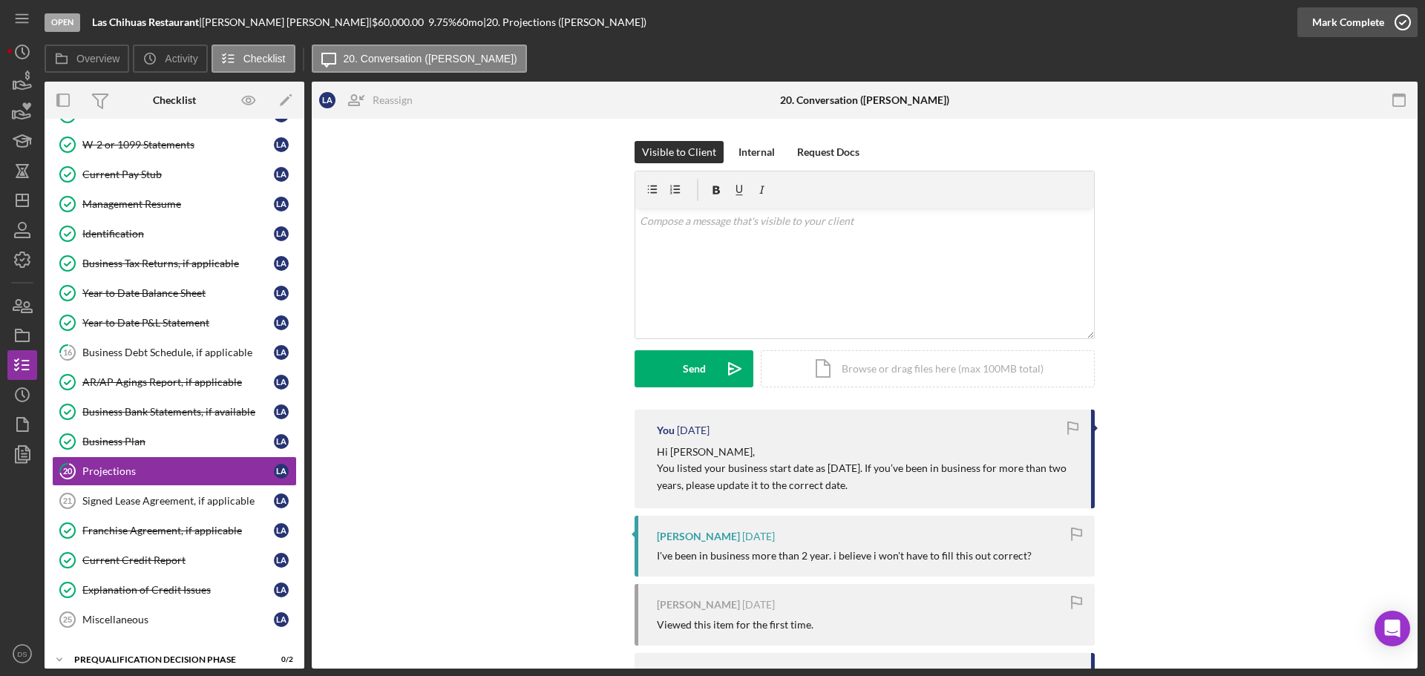
click at [1407, 33] on icon "button" at bounding box center [1402, 22] width 37 height 37
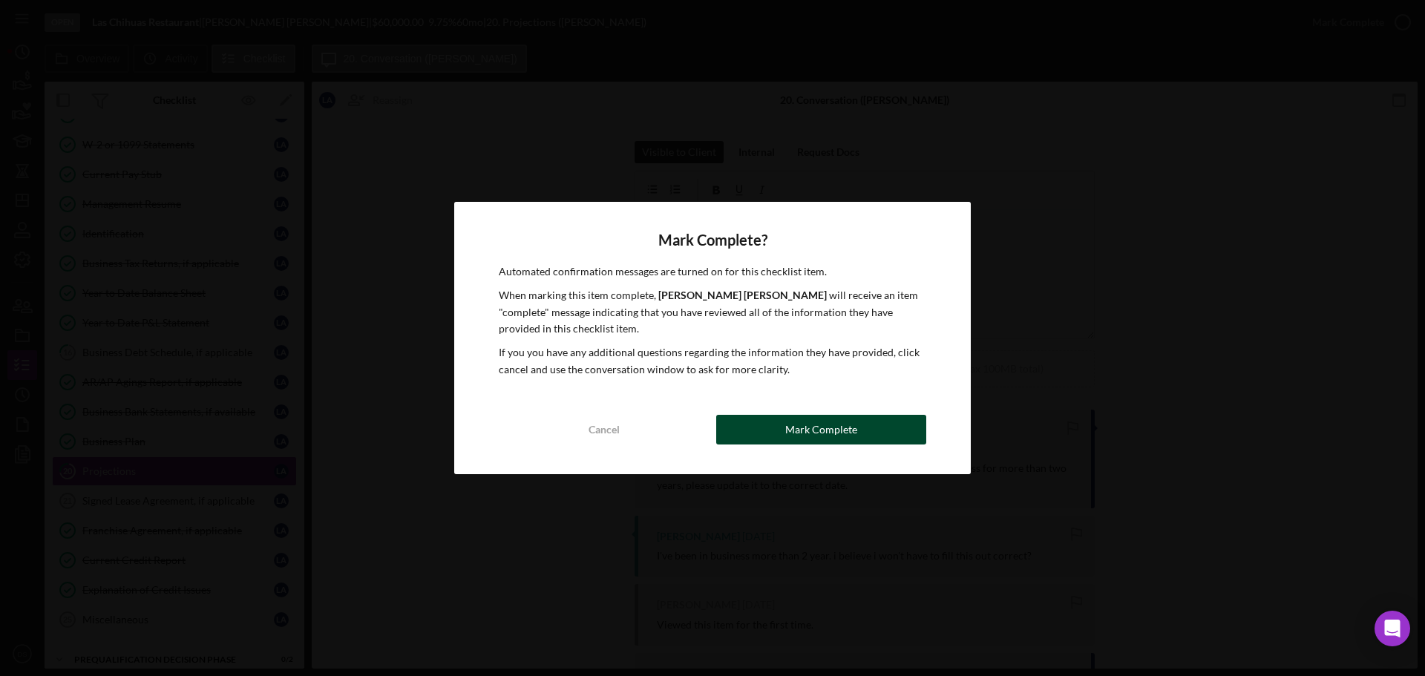
click at [844, 420] on div "Mark Complete" at bounding box center [821, 430] width 72 height 30
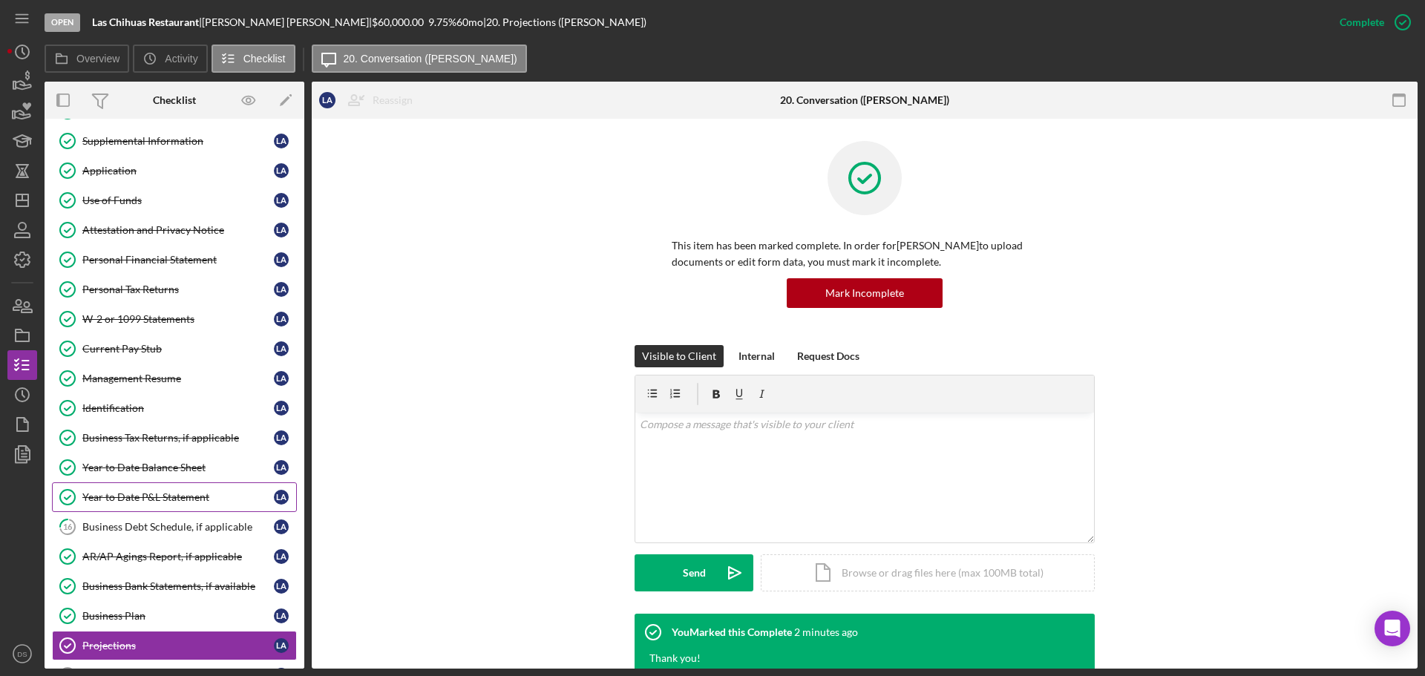
scroll to position [148, 0]
